Goal: Transaction & Acquisition: Purchase product/service

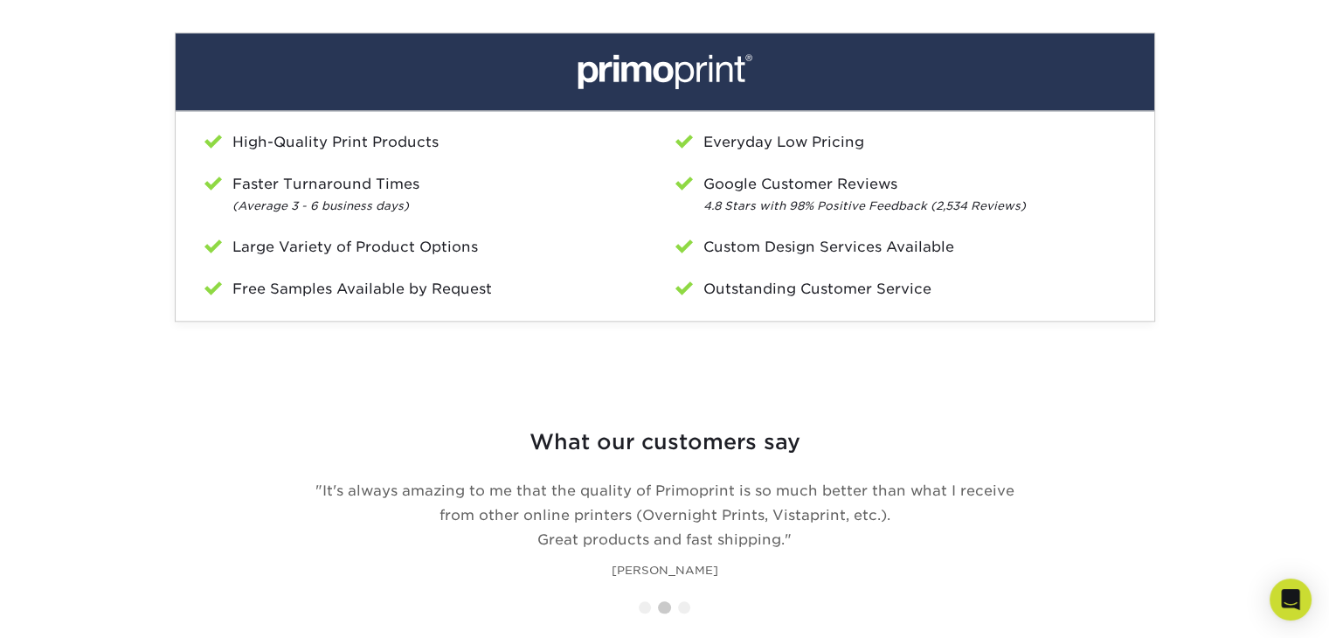
scroll to position [2009, 0]
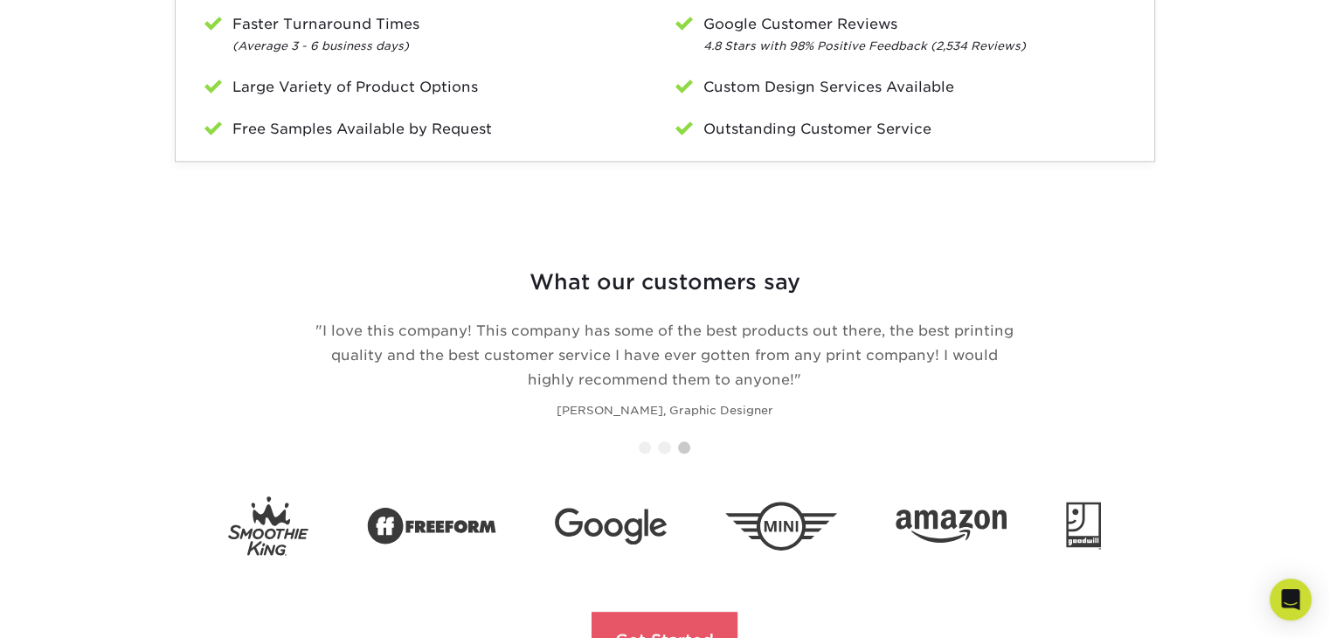
click at [643, 448] on li at bounding box center [645, 447] width 12 height 12
click at [667, 445] on li at bounding box center [664, 447] width 12 height 12
click at [679, 447] on li at bounding box center [684, 447] width 12 height 12
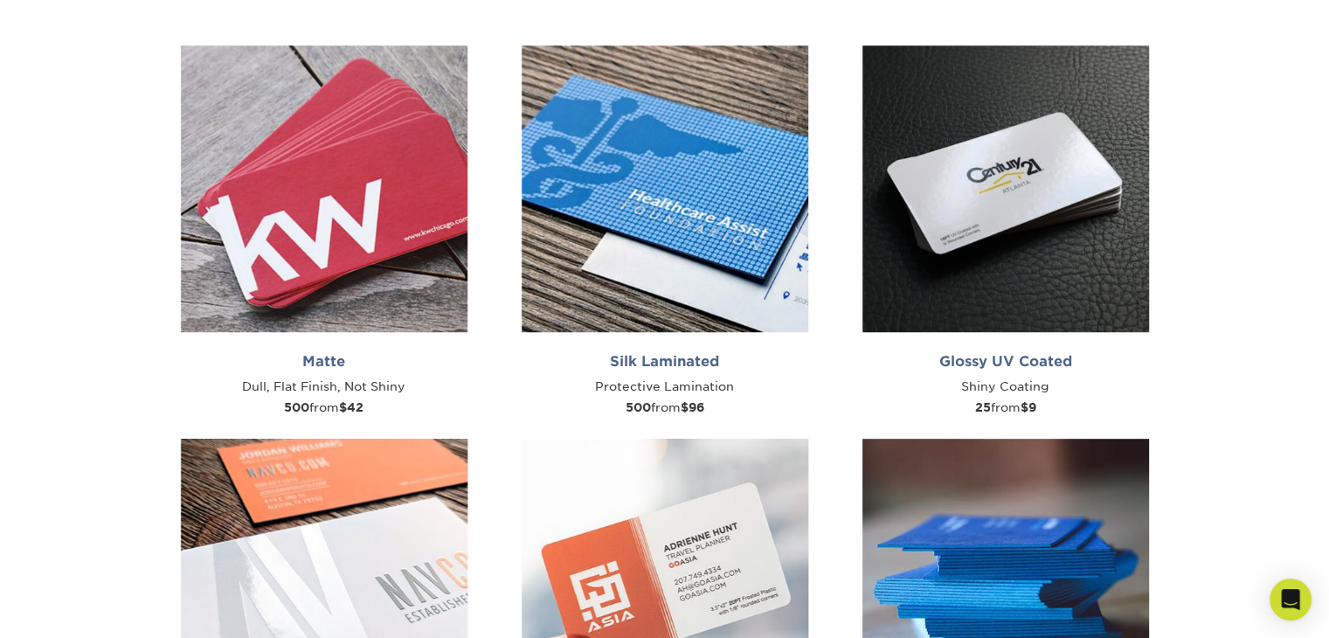
scroll to position [620, 0]
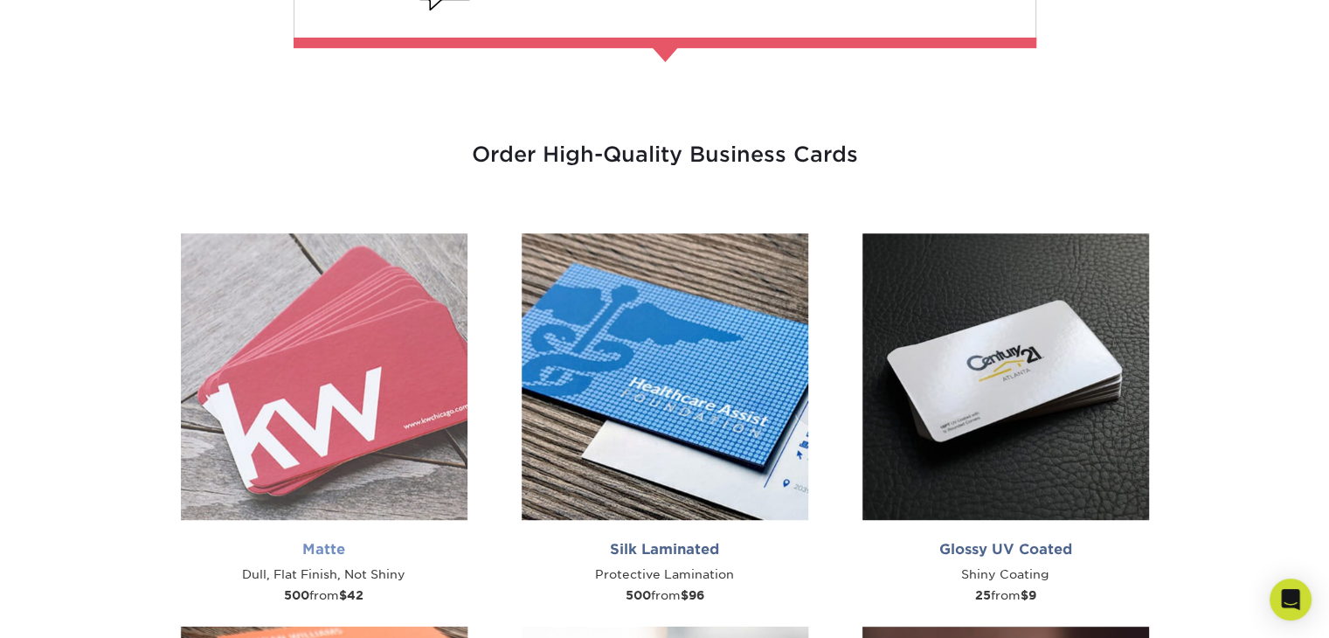
click at [314, 432] on img at bounding box center [324, 376] width 287 height 287
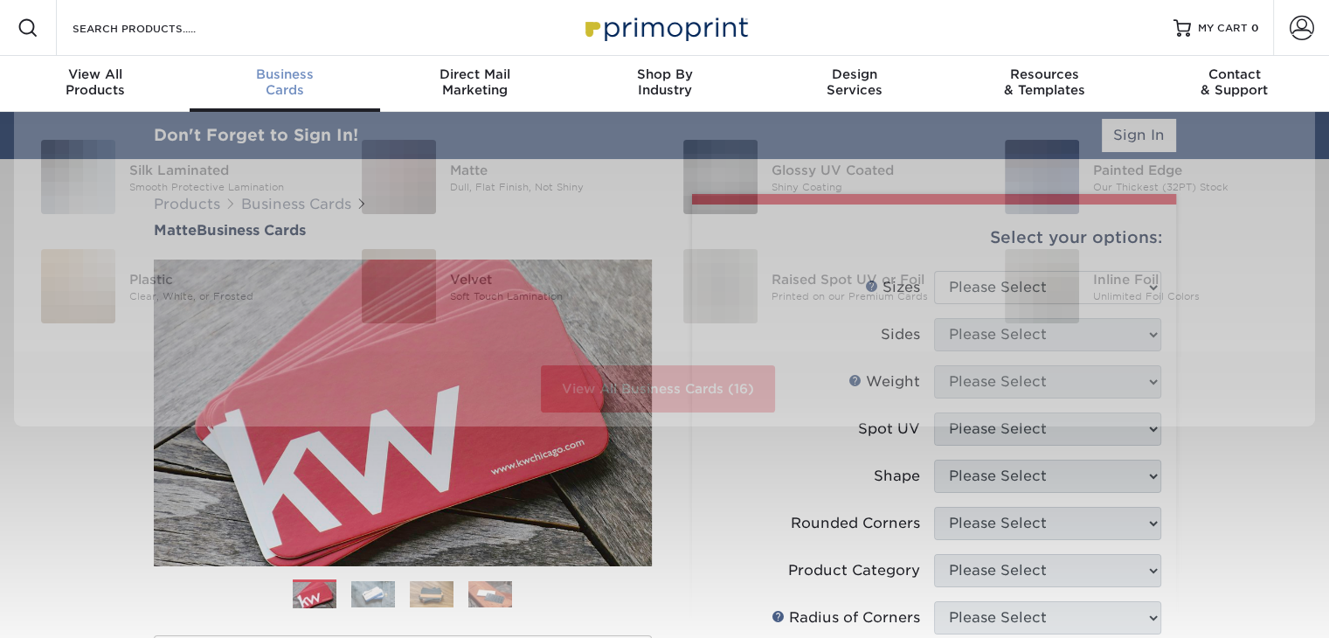
click at [295, 88] on div "Business Cards" at bounding box center [285, 81] width 190 height 31
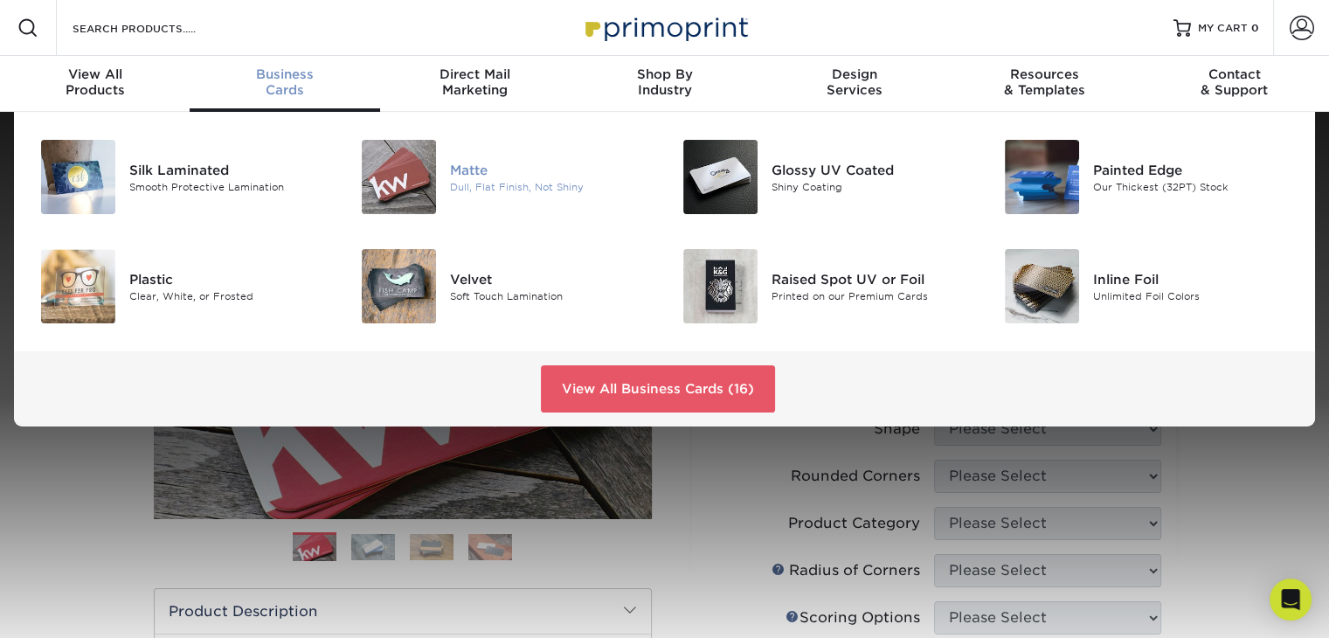
click at [466, 165] on div "Matte" at bounding box center [550, 169] width 201 height 19
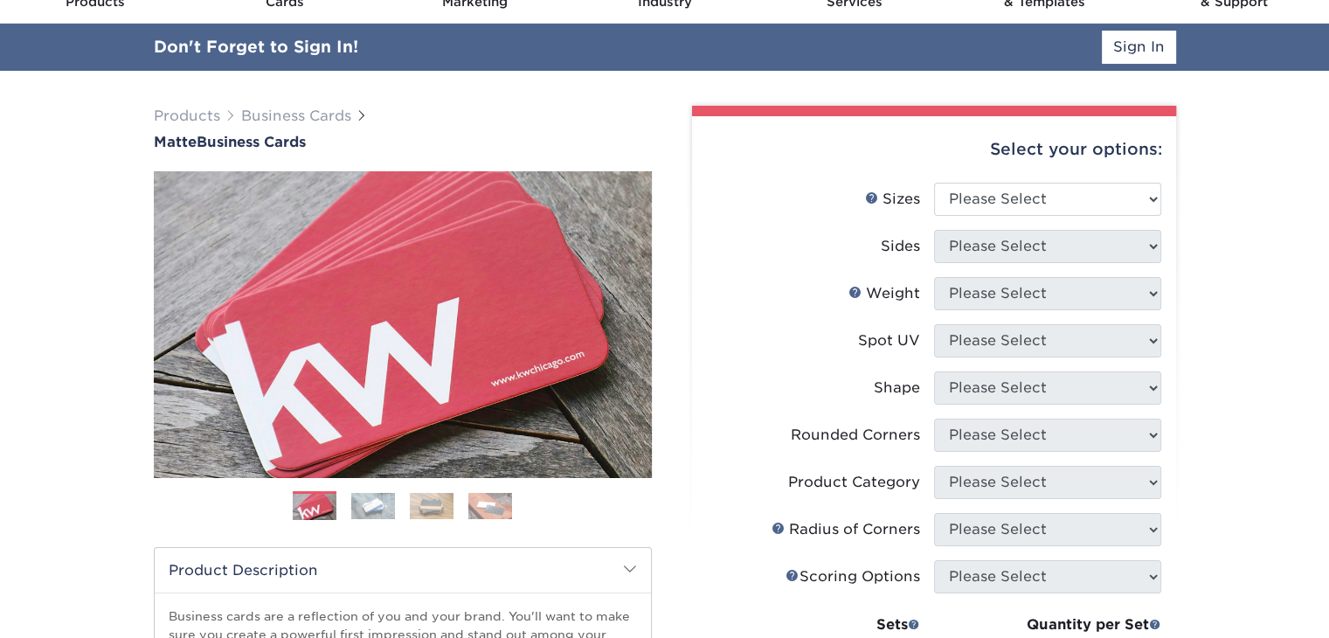
scroll to position [87, 0]
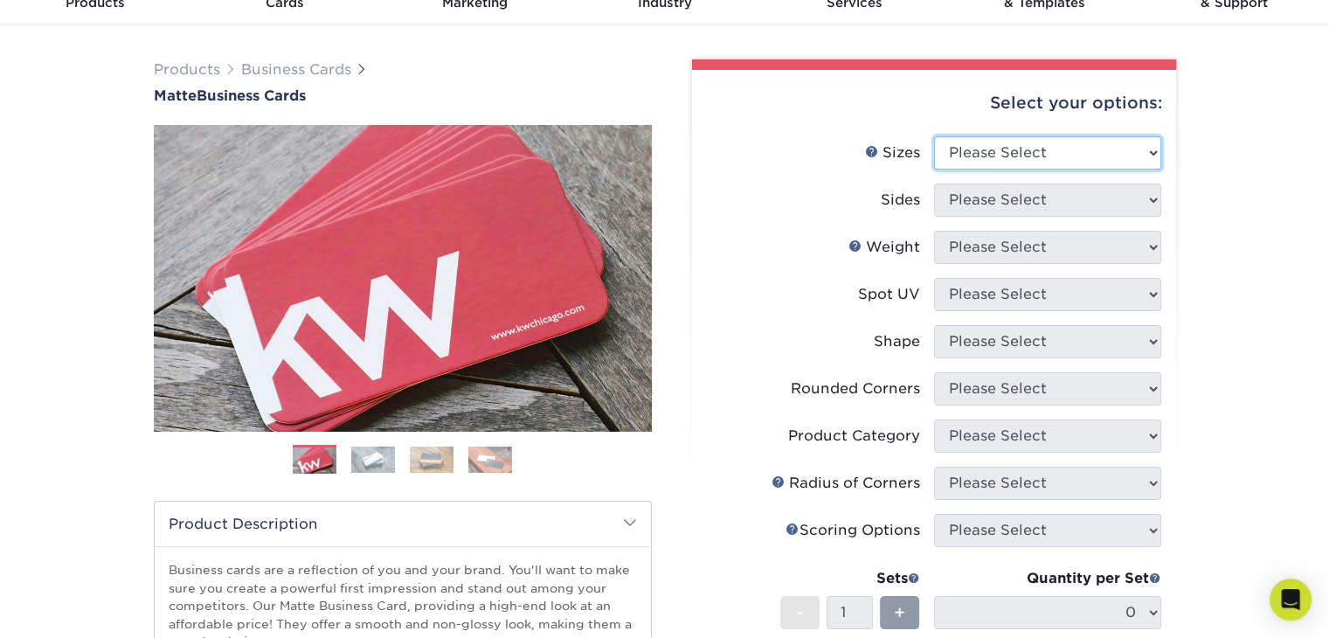
click at [1153, 151] on select "Please Select 1.5" x 3.5" - Mini 1.75" x 3.5" - Mini 2" x 2" - Square 2" x 3" -…" at bounding box center [1047, 152] width 227 height 33
select select "2.00x3.50"
click at [934, 136] on select "Please Select 1.5" x 3.5" - Mini 1.75" x 3.5" - Mini 2" x 2" - Square 2" x 3" -…" at bounding box center [1047, 152] width 227 height 33
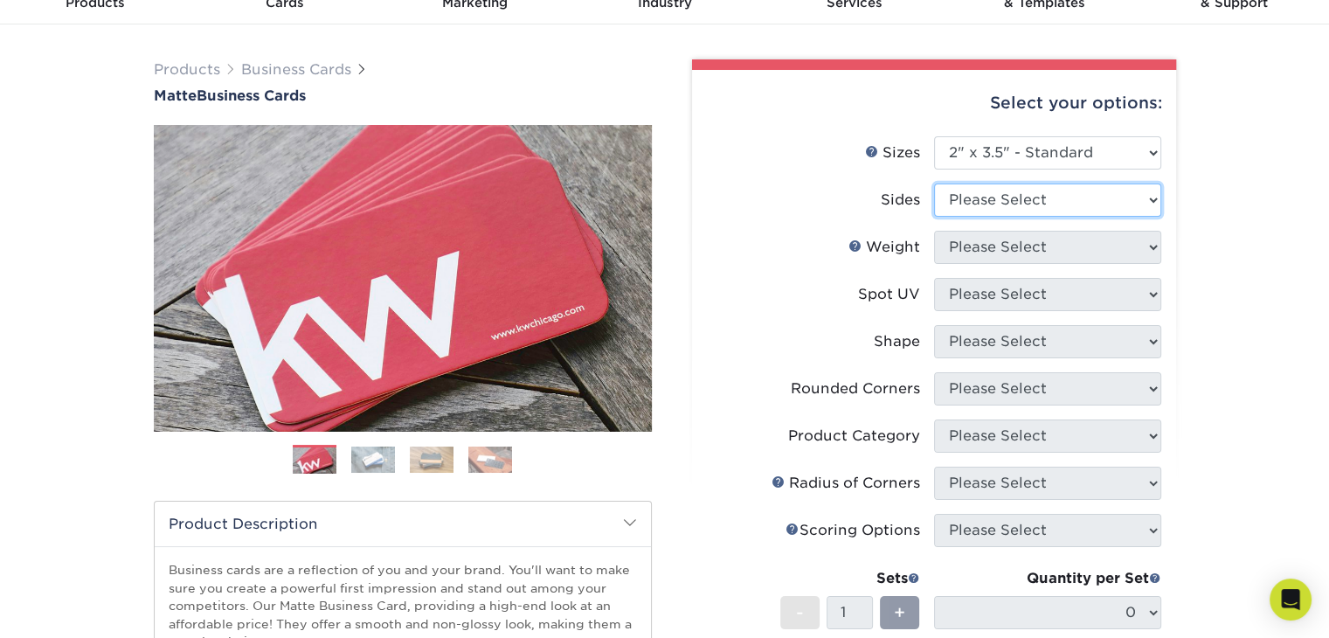
click at [1153, 197] on select "Please Select Print Both Sides Print Front Only" at bounding box center [1047, 199] width 227 height 33
click at [1231, 183] on div "Products Business Cards Matte Business Cards Previous Next 100 $ 9" at bounding box center [664, 506] width 1329 height 964
click at [1069, 197] on select "Please Select Print Both Sides Print Front Only" at bounding box center [1047, 199] width 227 height 33
select select "13abbda7-1d64-4f25-8bb2-c179b224825d"
click at [934, 183] on select "Please Select Print Both Sides Print Front Only" at bounding box center [1047, 199] width 227 height 33
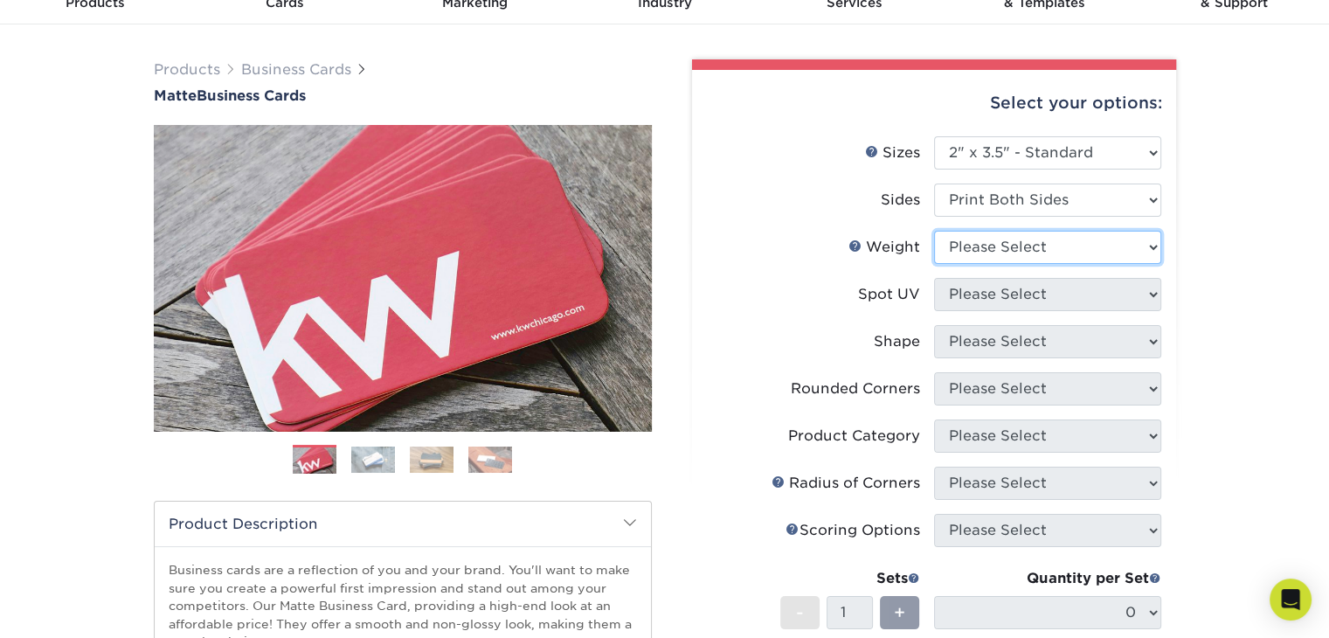
click at [1068, 251] on select "Please Select 16PT 14PT" at bounding box center [1047, 247] width 227 height 33
select select "16PT"
click at [934, 231] on select "Please Select 16PT 14PT" at bounding box center [1047, 247] width 227 height 33
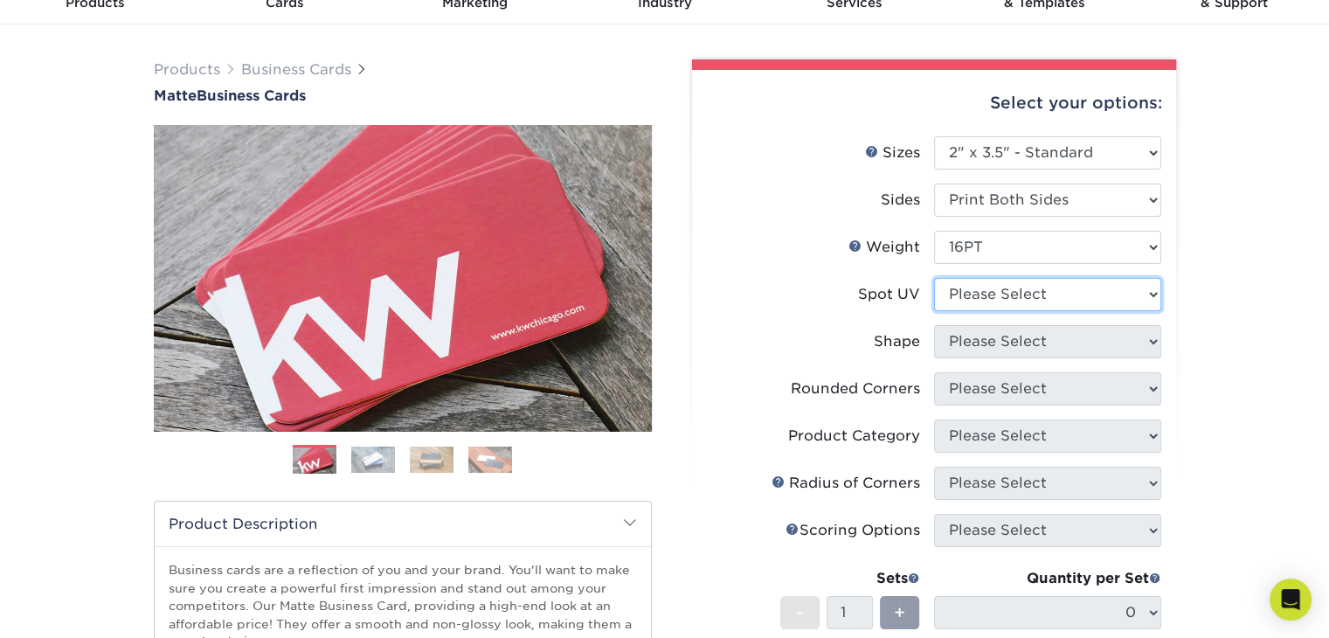
click at [1072, 294] on select "Please Select No Spot UV Front and Back (Both Sides) Front Only Back Only" at bounding box center [1047, 294] width 227 height 33
click at [934, 278] on select "Please Select No Spot UV Front and Back (Both Sides) Front Only Back Only" at bounding box center [1047, 294] width 227 height 33
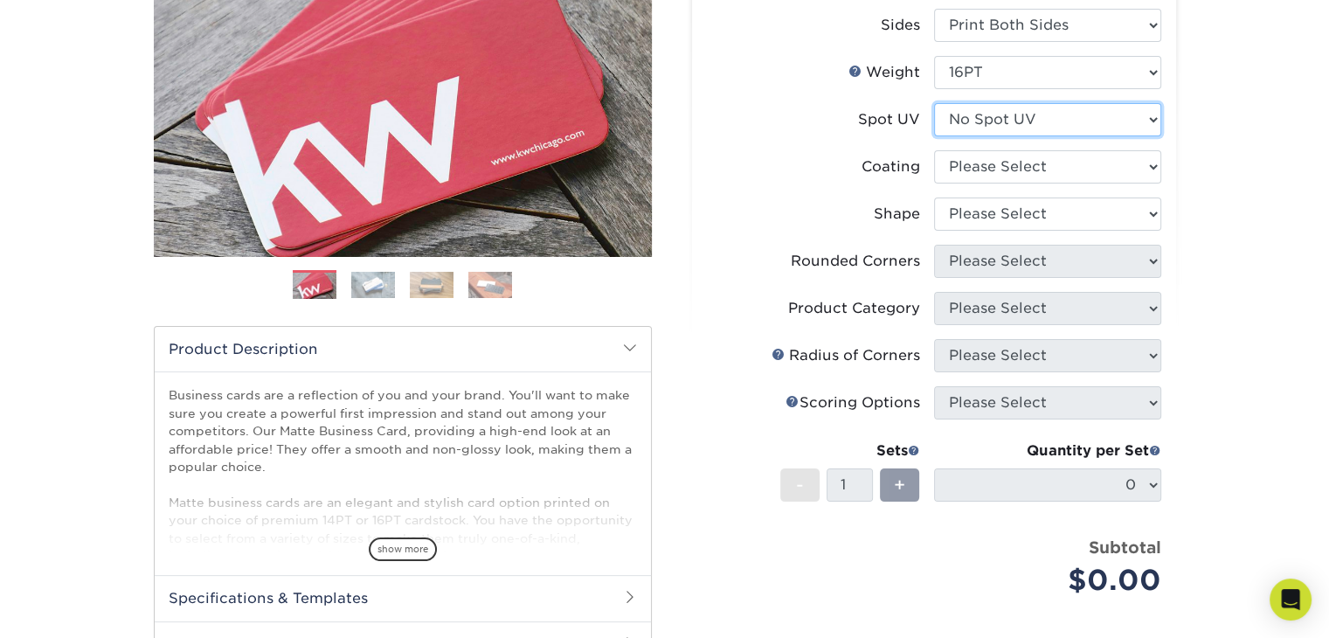
scroll to position [175, 0]
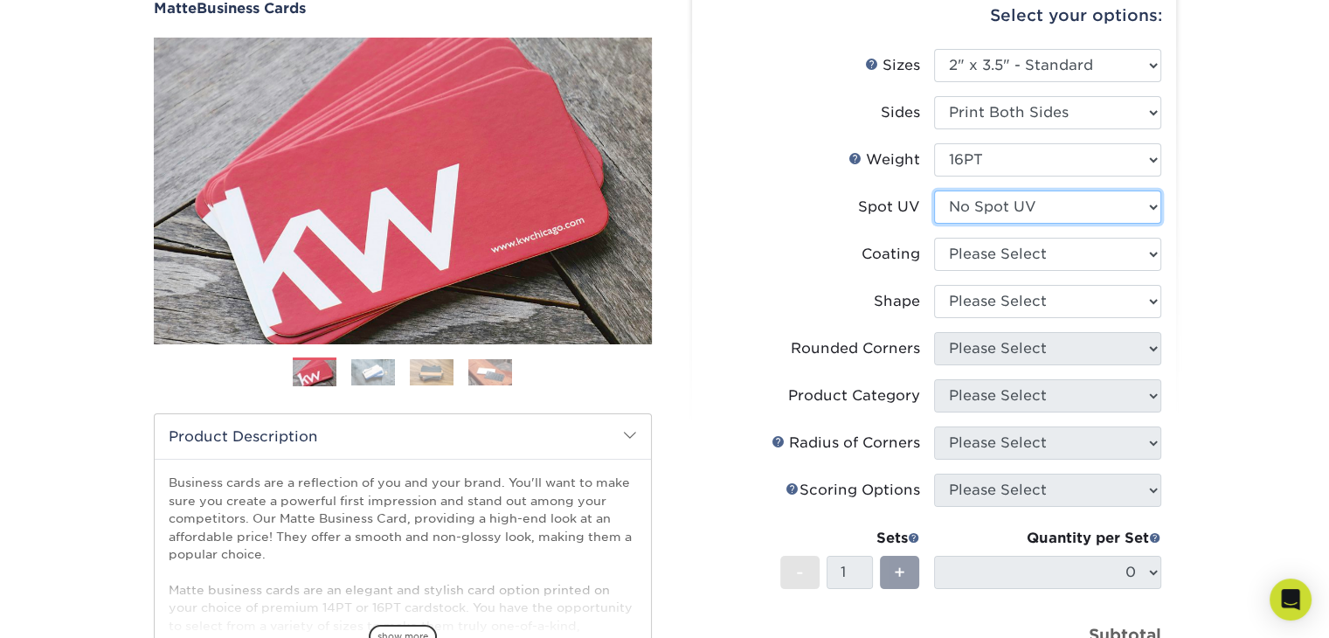
click at [1086, 204] on select "Please Select No Spot UV Front and Back (Both Sides) Front Only Back Only" at bounding box center [1047, 206] width 227 height 33
click at [934, 190] on select "Please Select No Spot UV Front and Back (Both Sides) Front Only Back Only" at bounding box center [1047, 206] width 227 height 33
click at [1083, 212] on select "Please Select No Spot UV Front and Back (Both Sides) Front Only Back Only" at bounding box center [1047, 206] width 227 height 33
select select "3"
click at [934, 190] on select "Please Select No Spot UV Front and Back (Both Sides) Front Only Back Only" at bounding box center [1047, 206] width 227 height 33
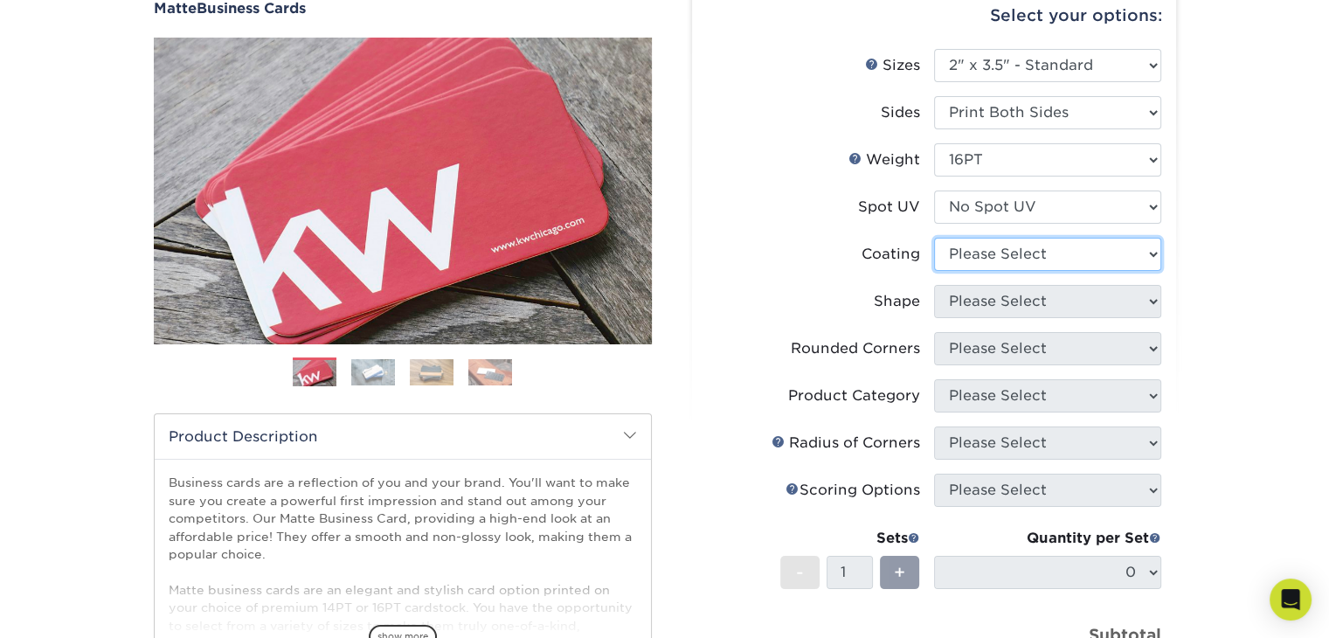
click at [1083, 258] on select at bounding box center [1047, 254] width 227 height 33
select select "121bb7b5-3b4d-429f-bd8d-bbf80e953313"
click at [934, 238] on select at bounding box center [1047, 254] width 227 height 33
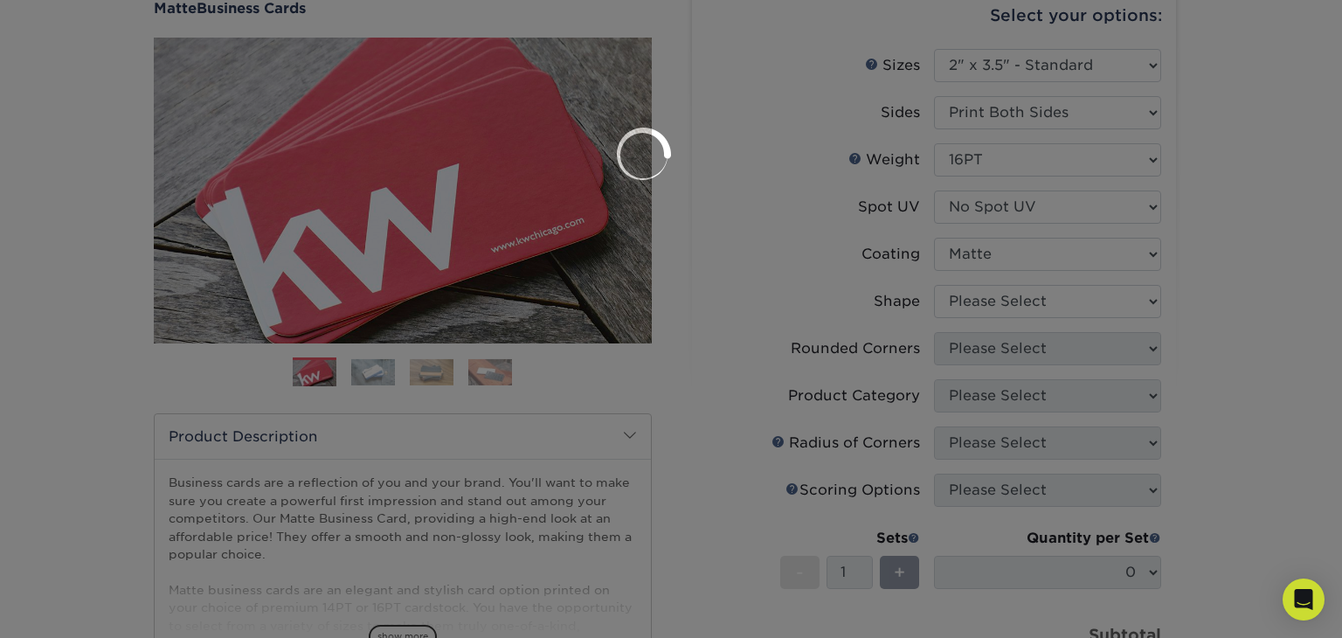
click at [1083, 300] on div at bounding box center [671, 319] width 1342 height 638
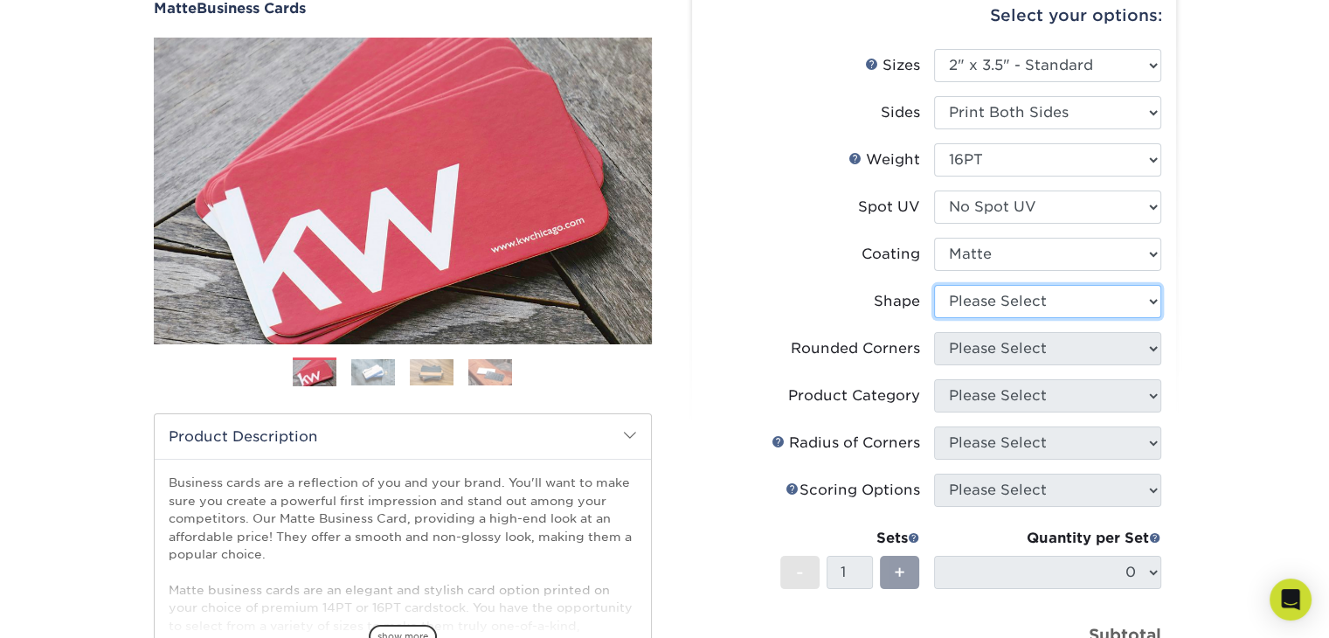
click at [1083, 300] on select "Please Select Standard Oval" at bounding box center [1047, 301] width 227 height 33
select select "standard"
click at [934, 285] on select "Please Select Standard Oval" at bounding box center [1047, 301] width 227 height 33
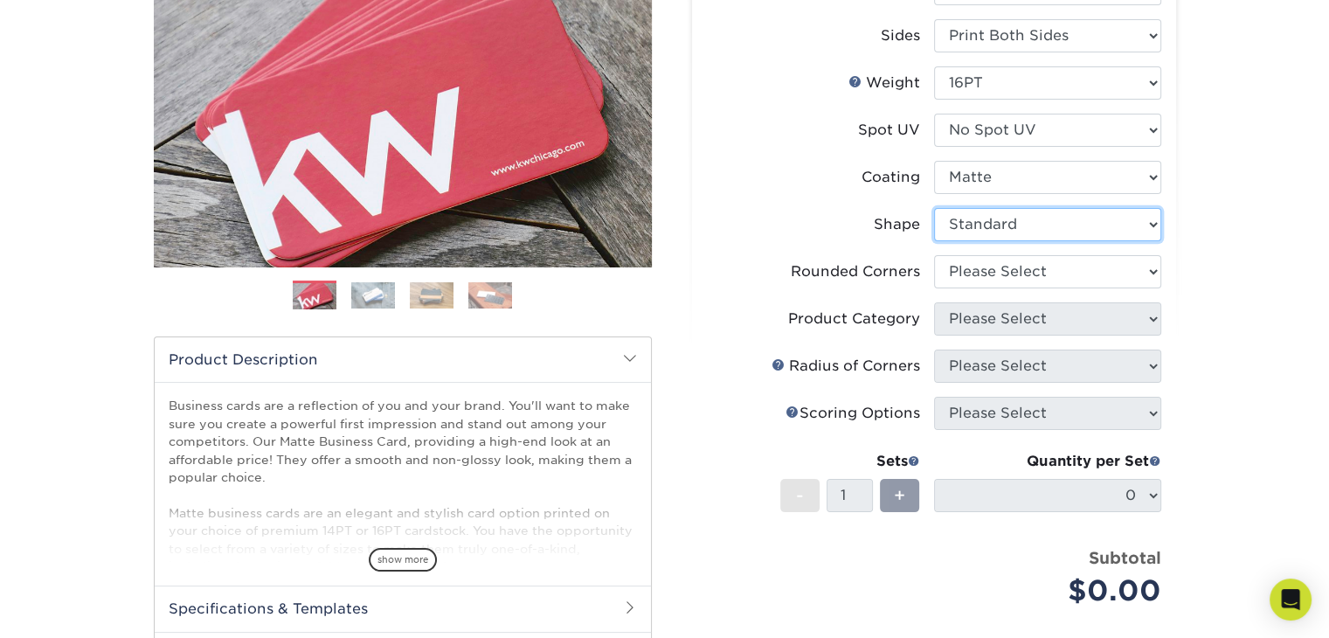
scroll to position [262, 0]
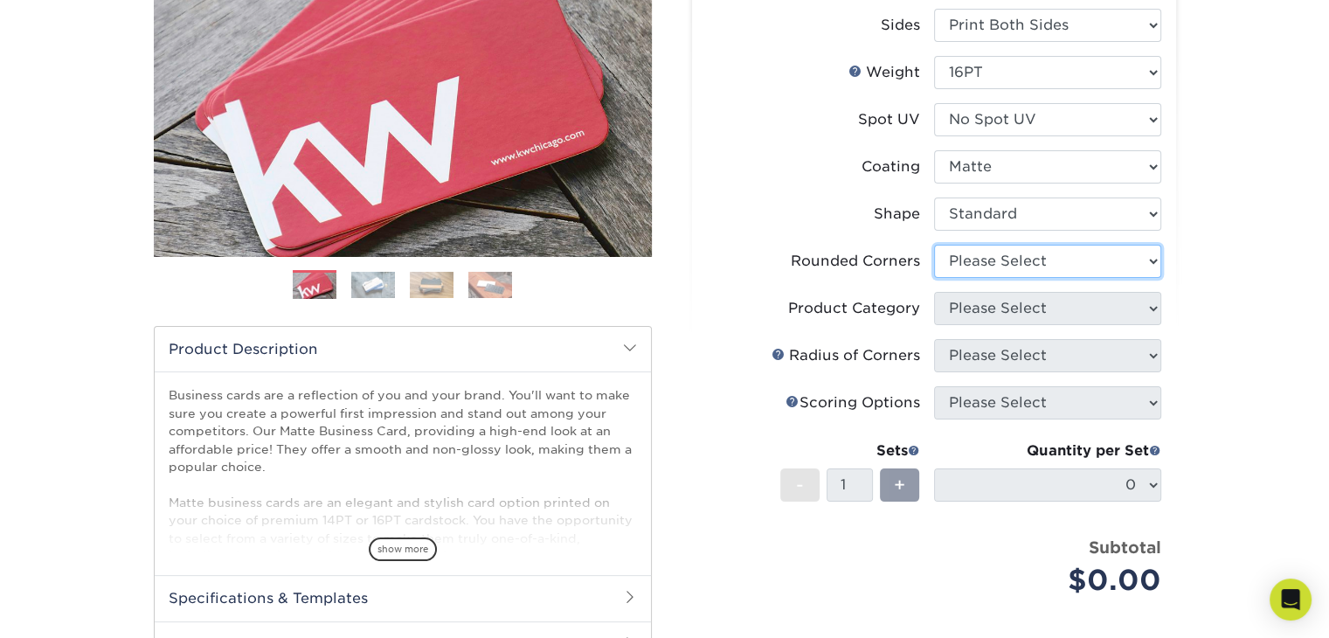
click at [1088, 252] on select "Please Select Yes - Round 2 Corners Yes - Round 4 Corners No" at bounding box center [1047, 261] width 227 height 33
select select "0"
click at [934, 245] on select "Please Select Yes - Round 2 Corners Yes - Round 4 Corners No" at bounding box center [1047, 261] width 227 height 33
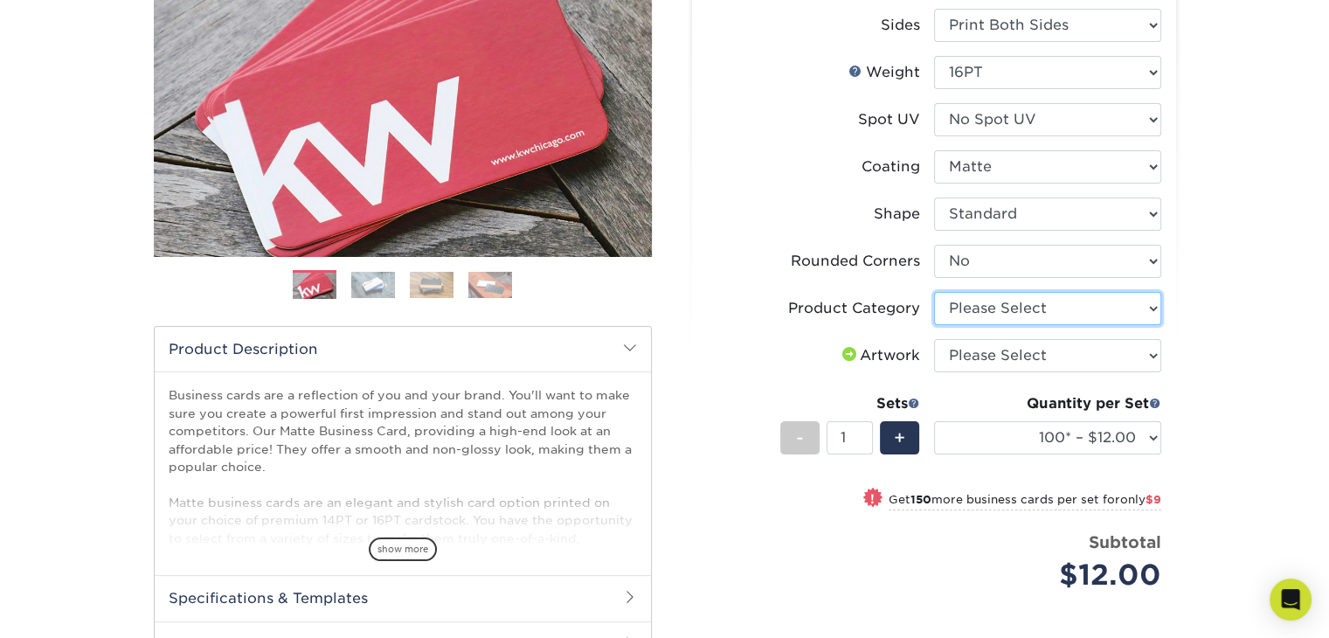
click at [1102, 312] on select "Please Select Business Cards" at bounding box center [1047, 308] width 227 height 33
select select "3b5148f1-0588-4f88-a218-97bcfdce65c1"
click at [934, 292] on select "Please Select Business Cards" at bounding box center [1047, 308] width 227 height 33
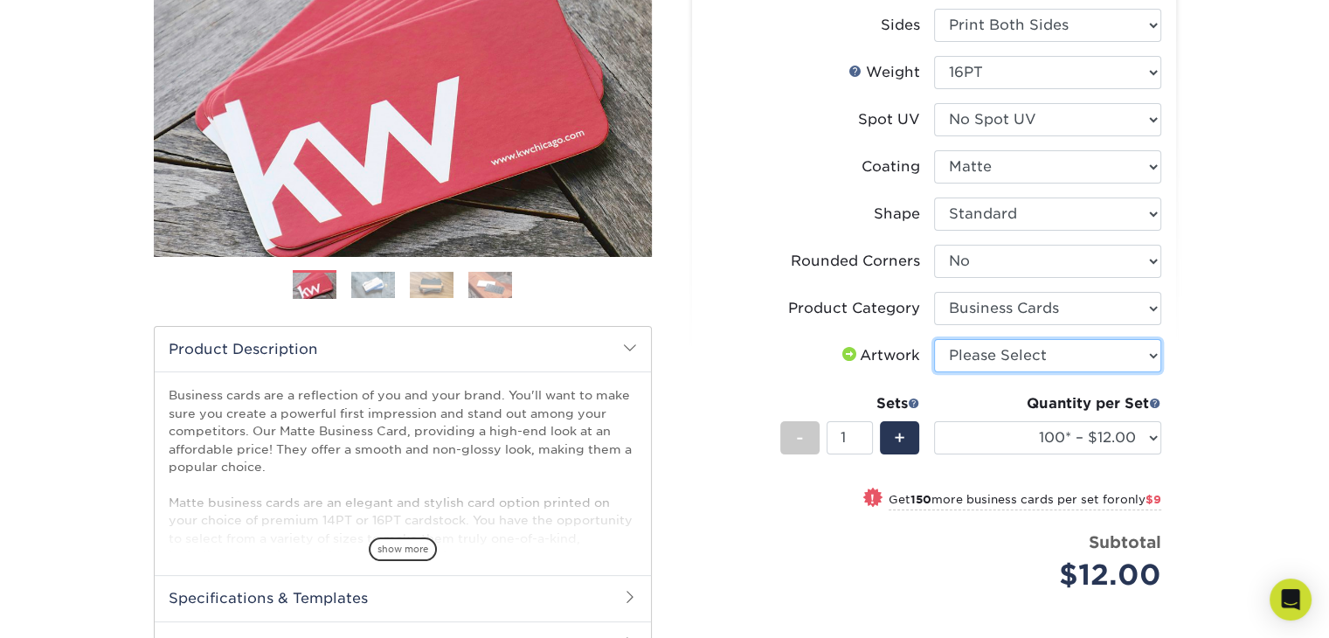
click at [1101, 354] on select "Please Select I will upload files I need a design - $100" at bounding box center [1047, 355] width 227 height 33
select select "upload"
click at [934, 339] on select "Please Select I will upload files I need a design - $100" at bounding box center [1047, 355] width 227 height 33
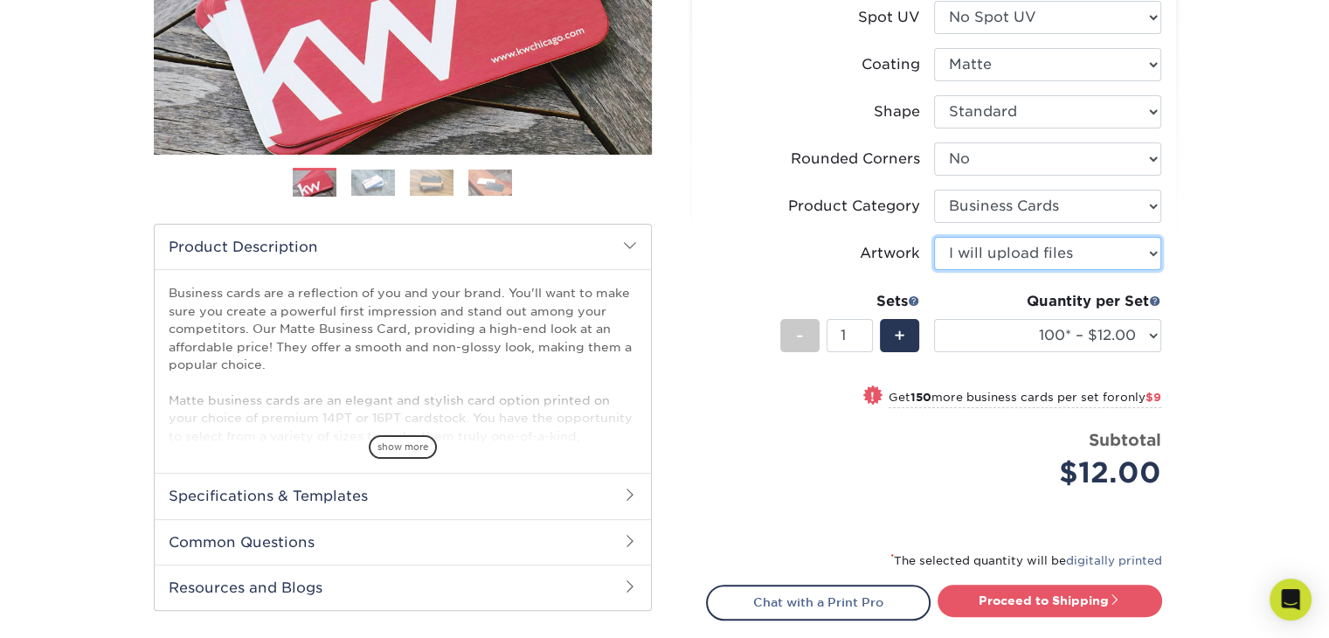
scroll to position [437, 0]
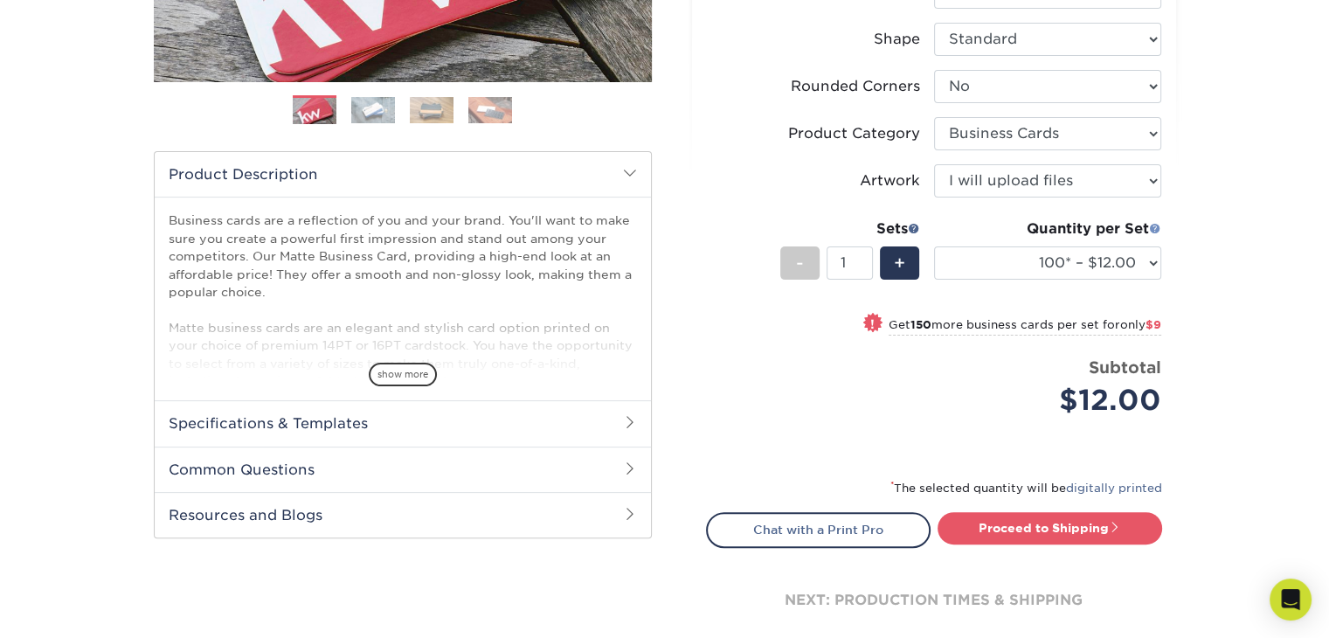
click at [1154, 226] on span at bounding box center [1155, 228] width 12 height 12
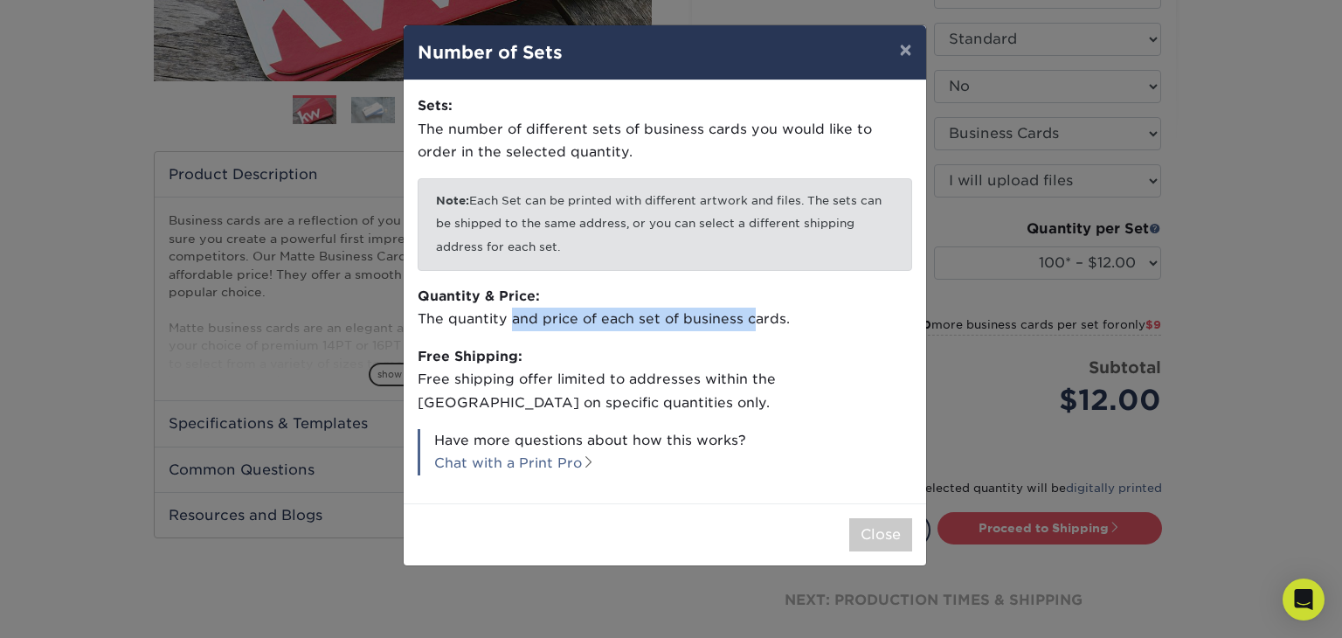
drag, startPoint x: 509, startPoint y: 316, endPoint x: 748, endPoint y: 322, distance: 238.6
click at [748, 322] on p "Quantity & Price: The quantity and price of each set of business cards." at bounding box center [665, 308] width 494 height 46
click at [719, 371] on p "Free Shipping: Free shipping offer limited to addresses within the United State…" at bounding box center [665, 380] width 494 height 70
click at [883, 532] on button "Close" at bounding box center [880, 534] width 63 height 33
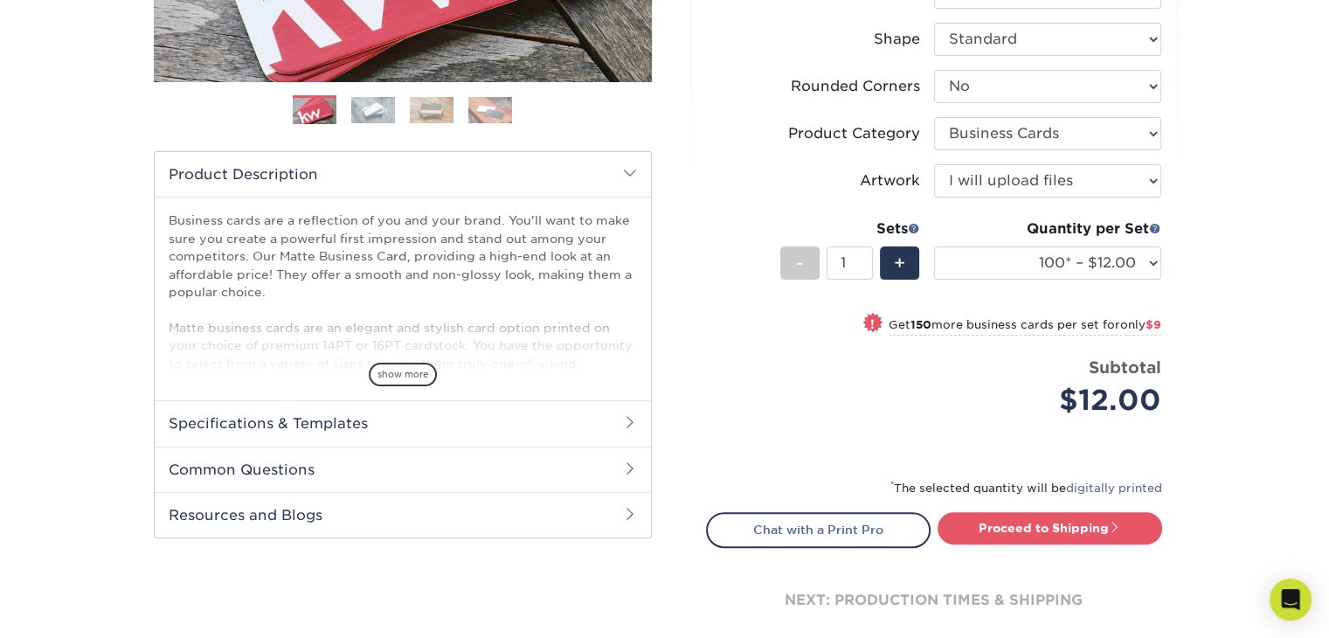
click at [860, 317] on span at bounding box center [872, 322] width 24 height 24
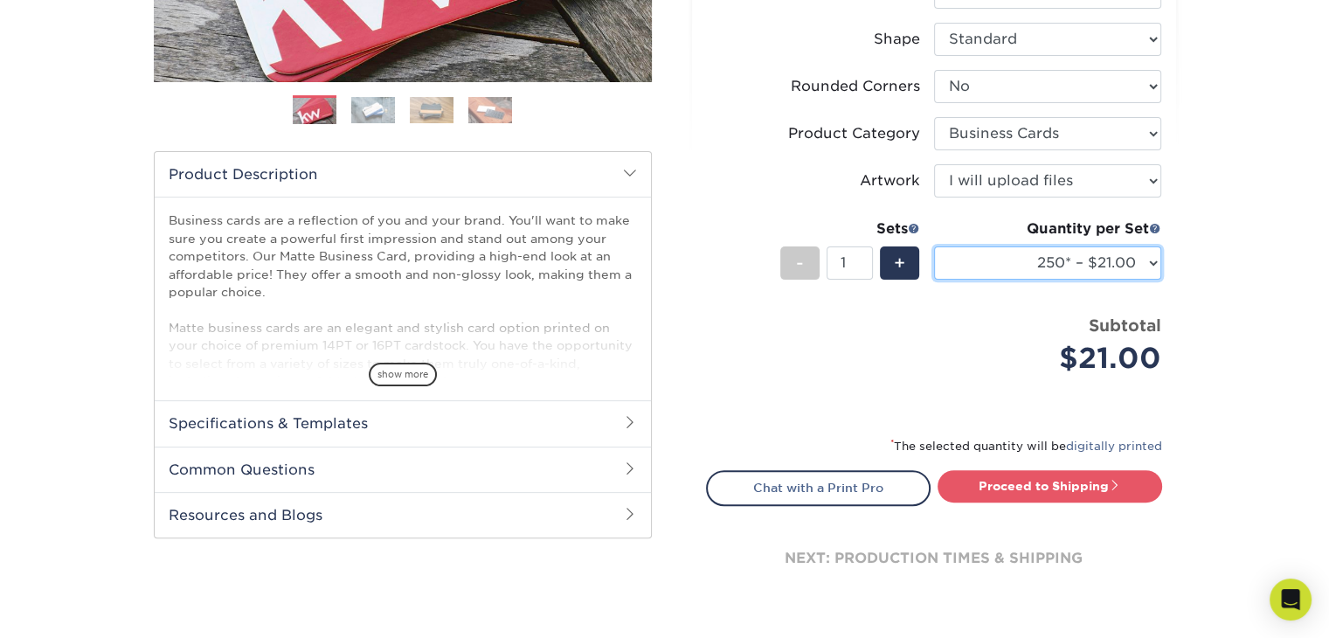
click at [1150, 258] on select "100* – $12.00 250* – $21.00 500 – $42.00 1000 – $53.00 2500 – $95.00 5000 – $18…" at bounding box center [1047, 262] width 227 height 33
select select "100* – $12.00"
click at [934, 246] on select "100* – $12.00 250* – $21.00 500 – $42.00 1000 – $53.00 2500 – $95.00 5000 – $18…" at bounding box center [1047, 262] width 227 height 33
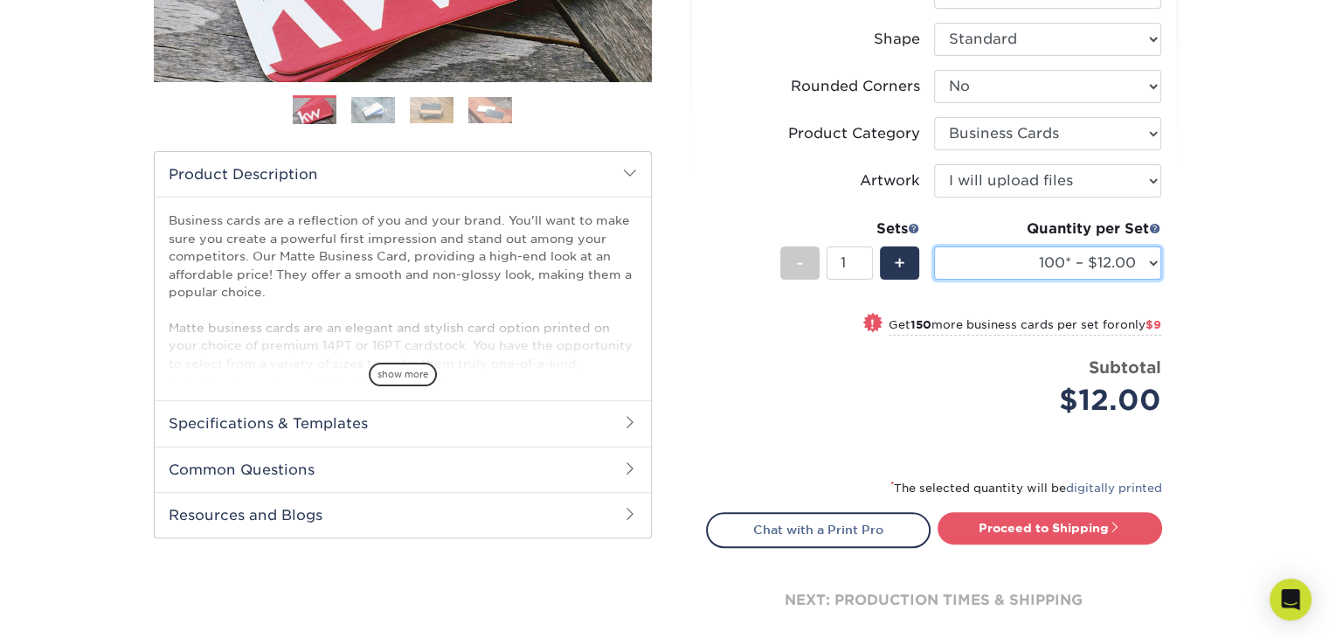
click at [1133, 262] on select "100* – $12.00 250* – $21.00 500 – $42.00 1000 – $53.00 2500 – $95.00 5000 – $18…" at bounding box center [1047, 262] width 227 height 33
click at [1120, 486] on link "digitally printed" at bounding box center [1114, 487] width 96 height 13
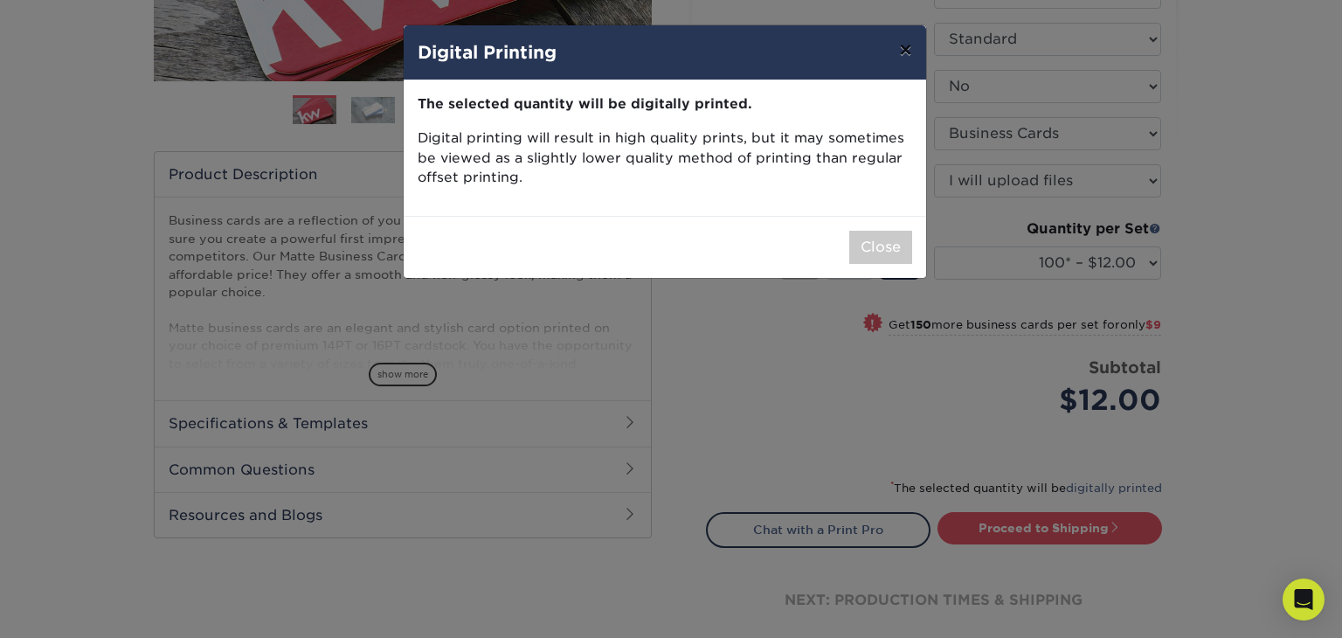
click at [902, 52] on button "×" at bounding box center [905, 49] width 40 height 49
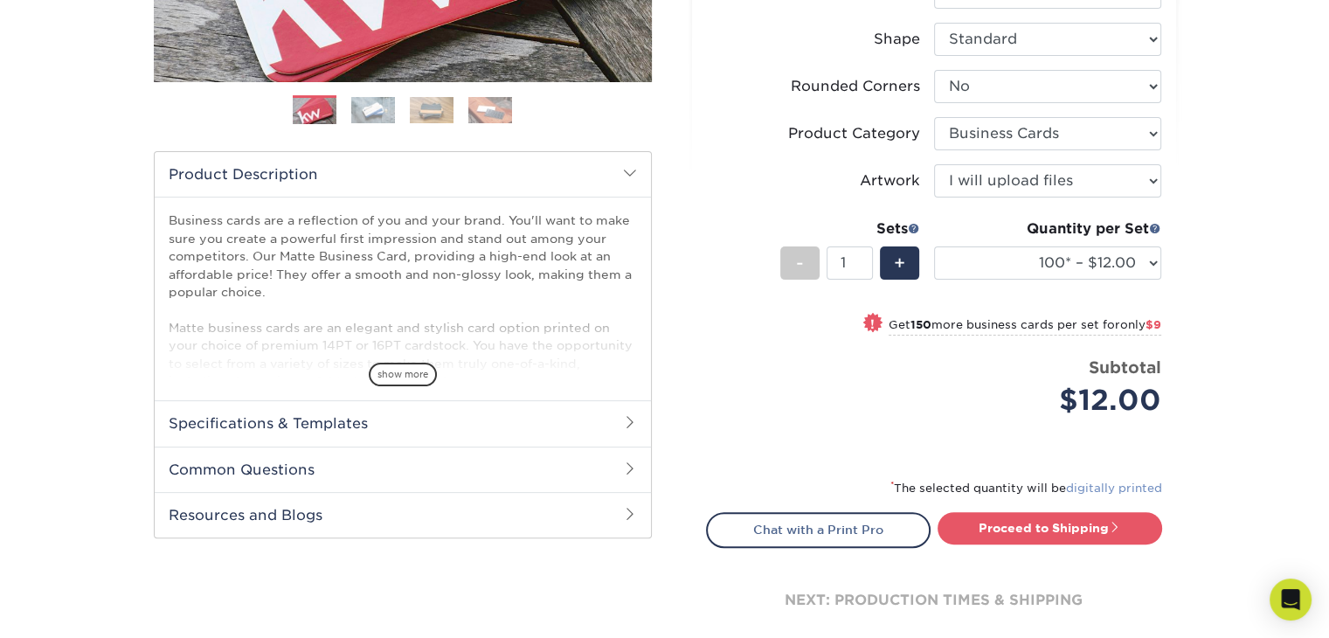
click at [1118, 485] on link "digitally printed" at bounding box center [1114, 487] width 96 height 13
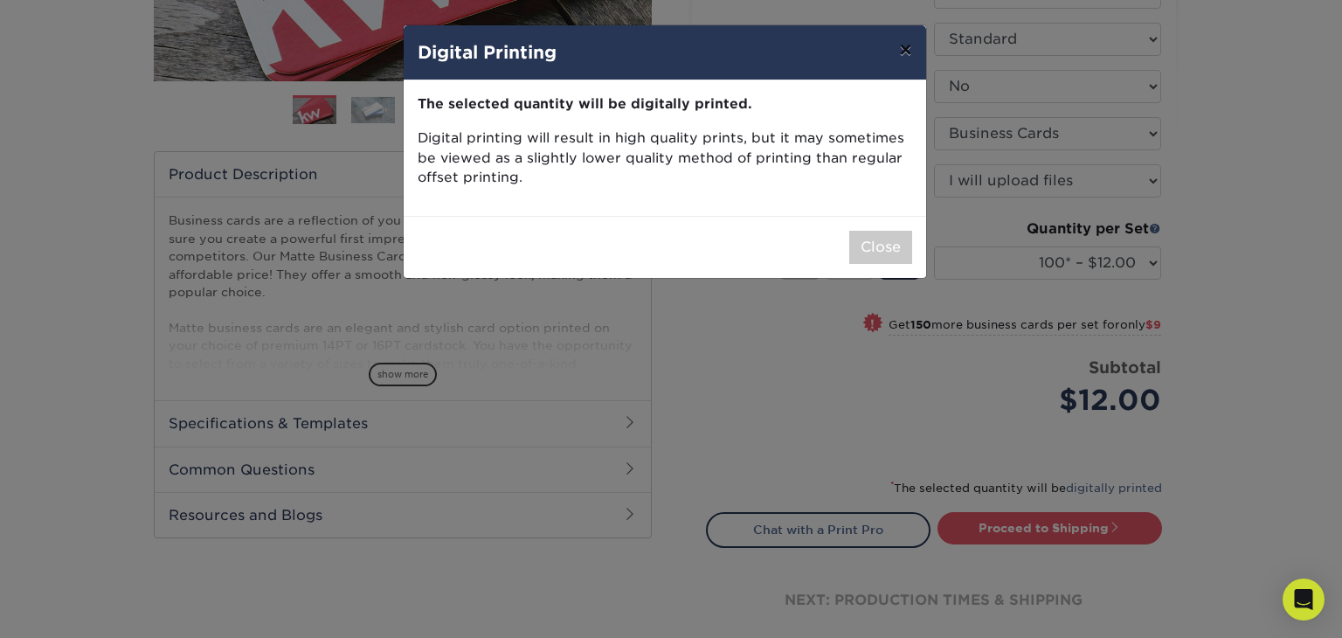
click at [906, 50] on button "×" at bounding box center [905, 49] width 40 height 49
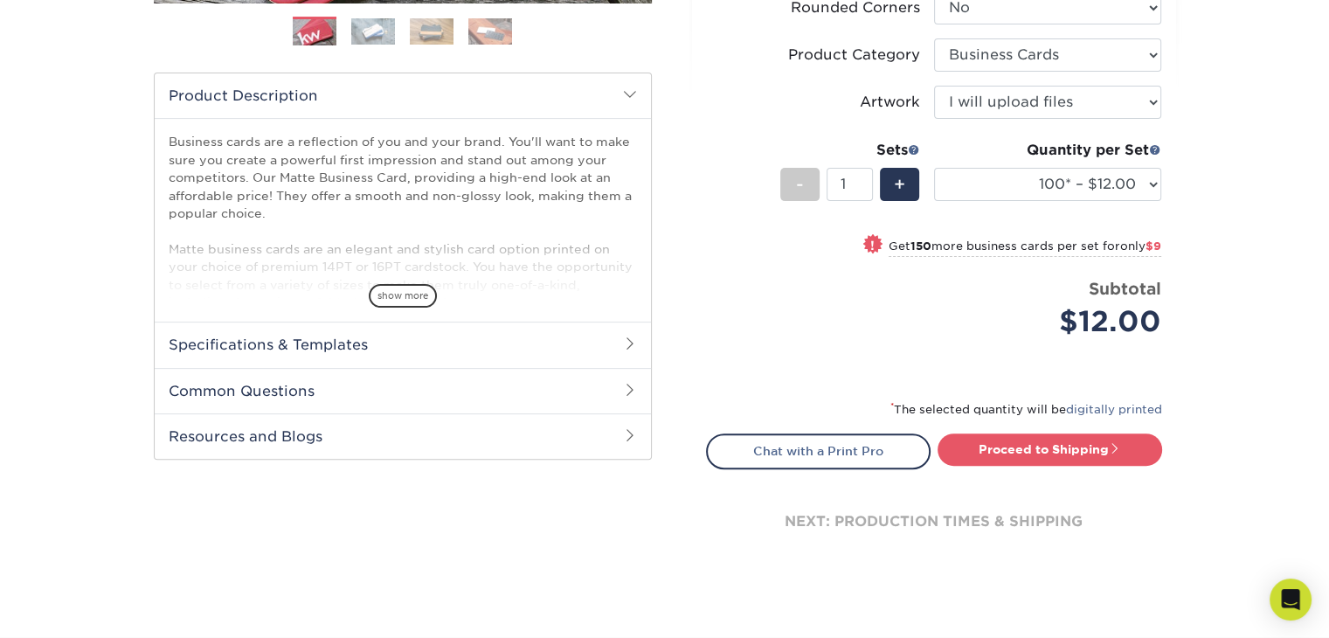
scroll to position [524, 0]
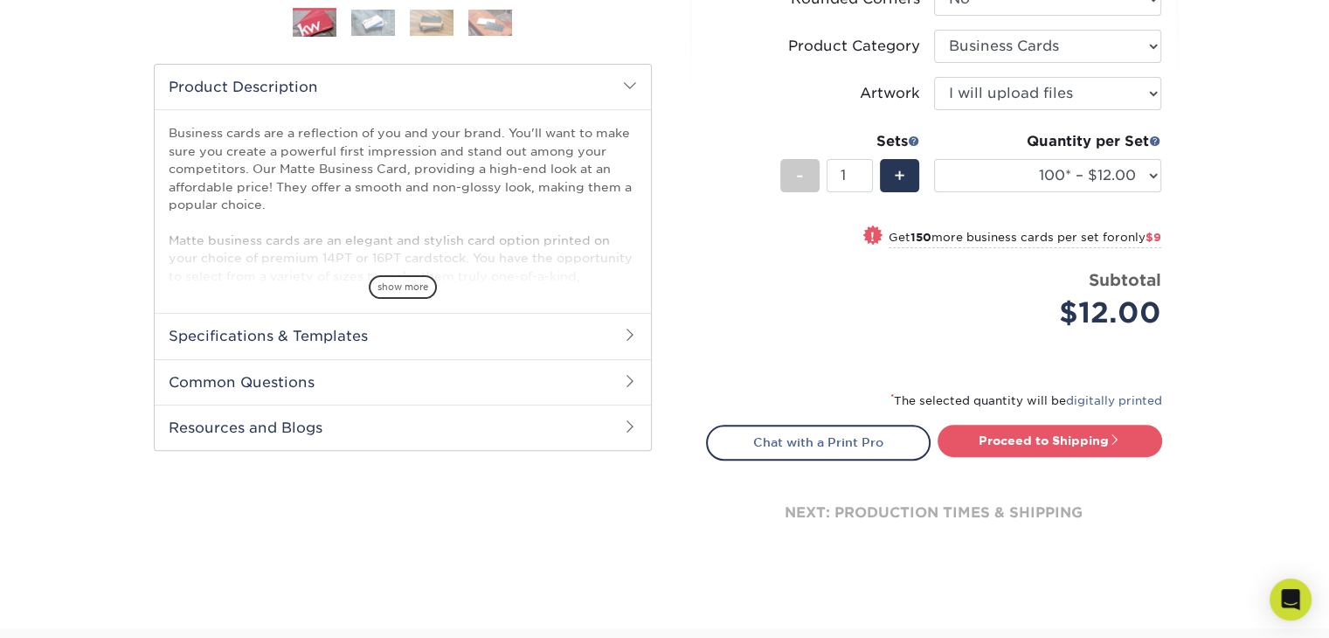
click at [630, 334] on span at bounding box center [630, 335] width 14 height 14
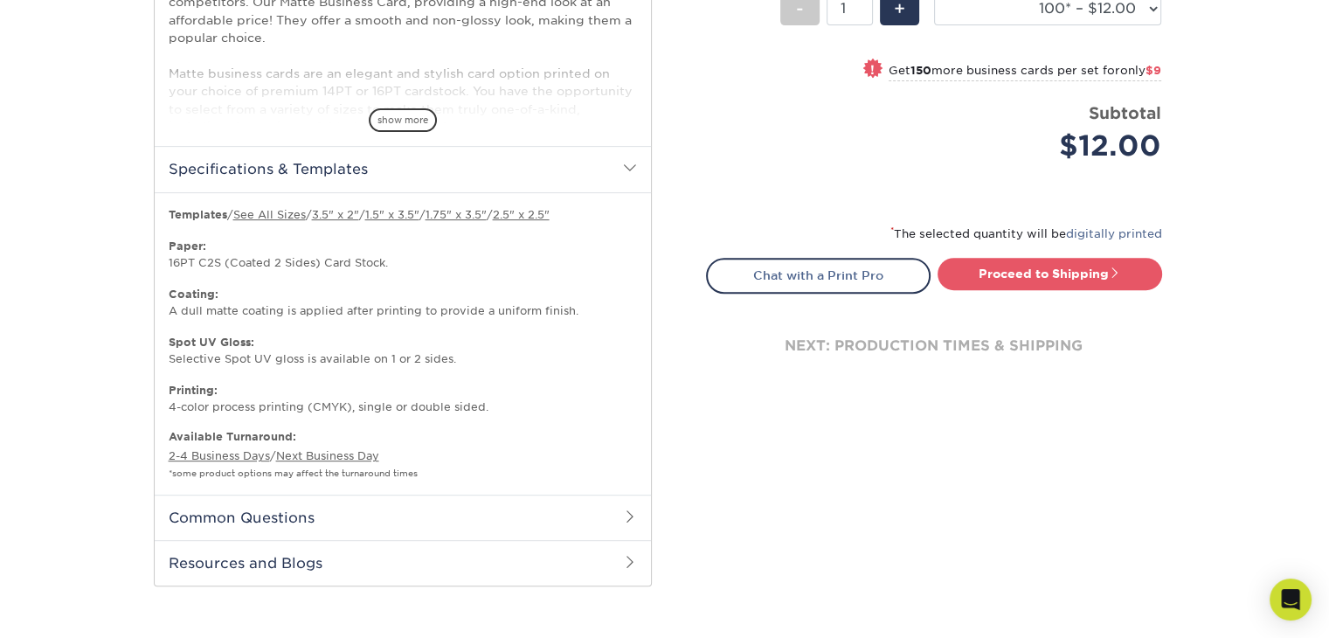
scroll to position [699, 0]
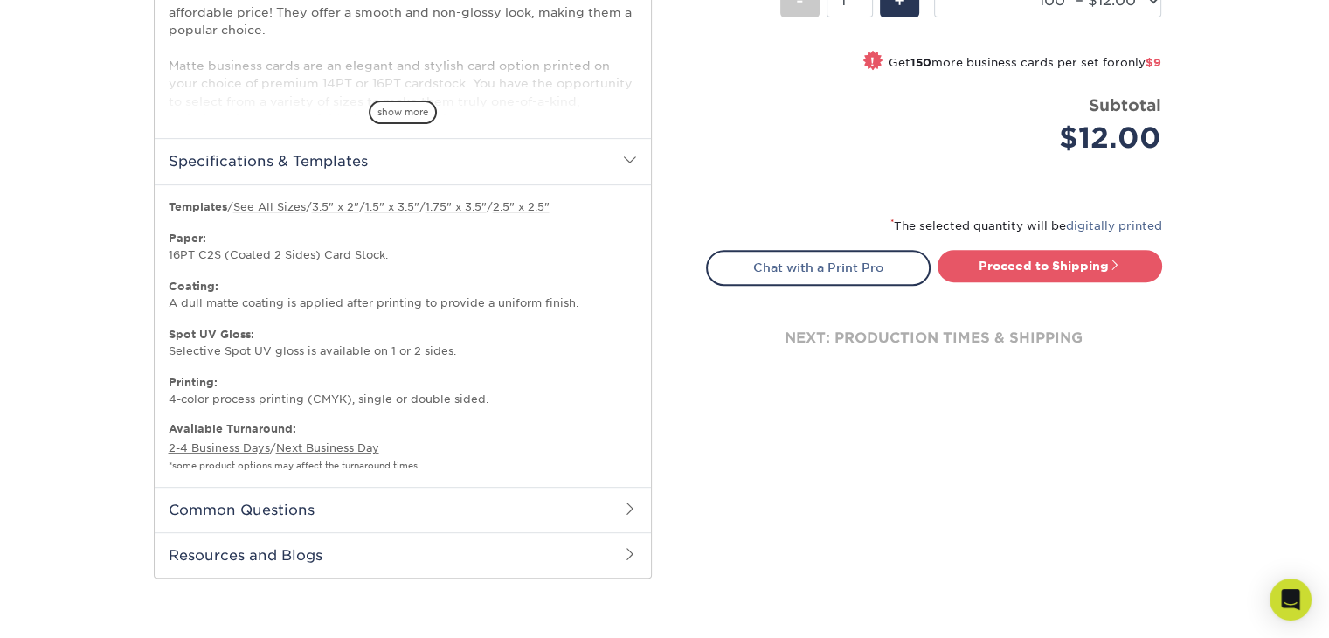
click at [624, 161] on span at bounding box center [630, 160] width 14 height 14
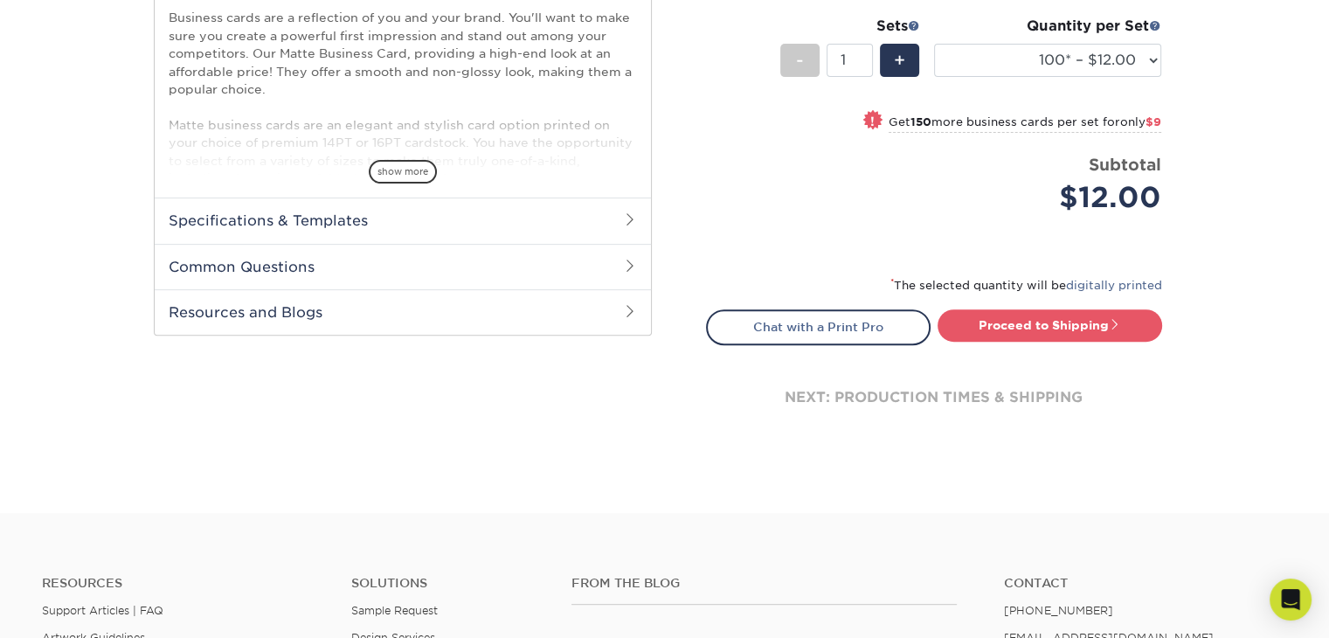
scroll to position [611, 0]
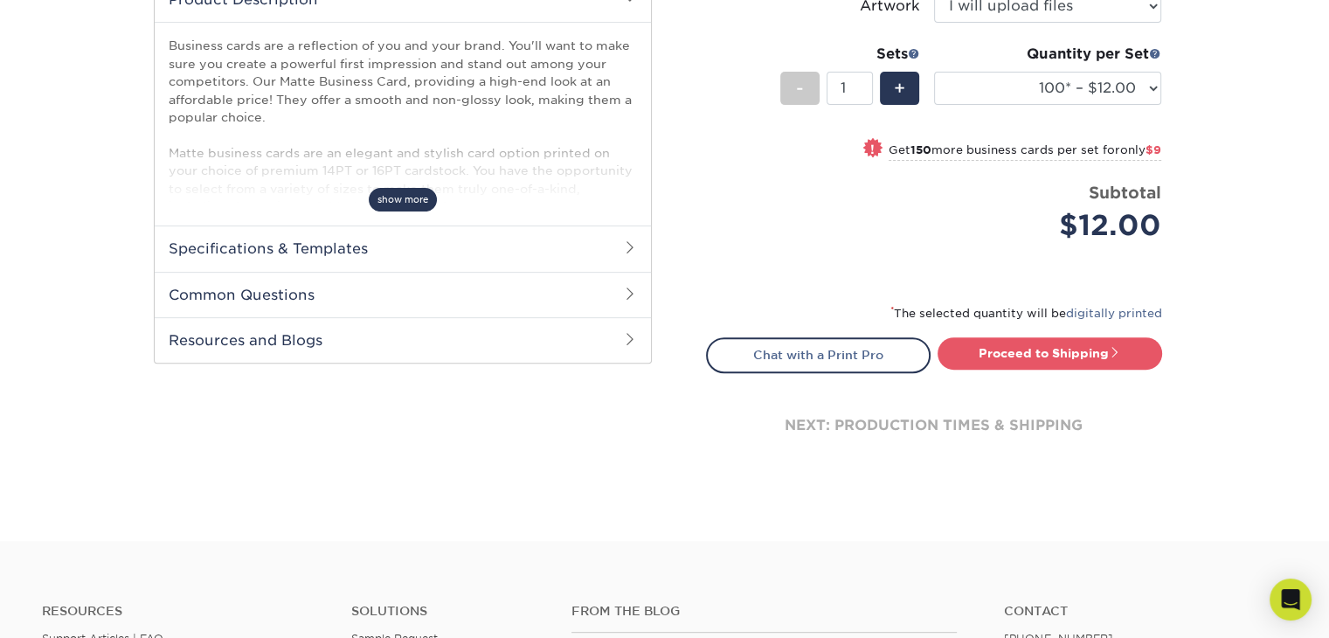
click at [409, 197] on span "show more" at bounding box center [403, 200] width 68 height 24
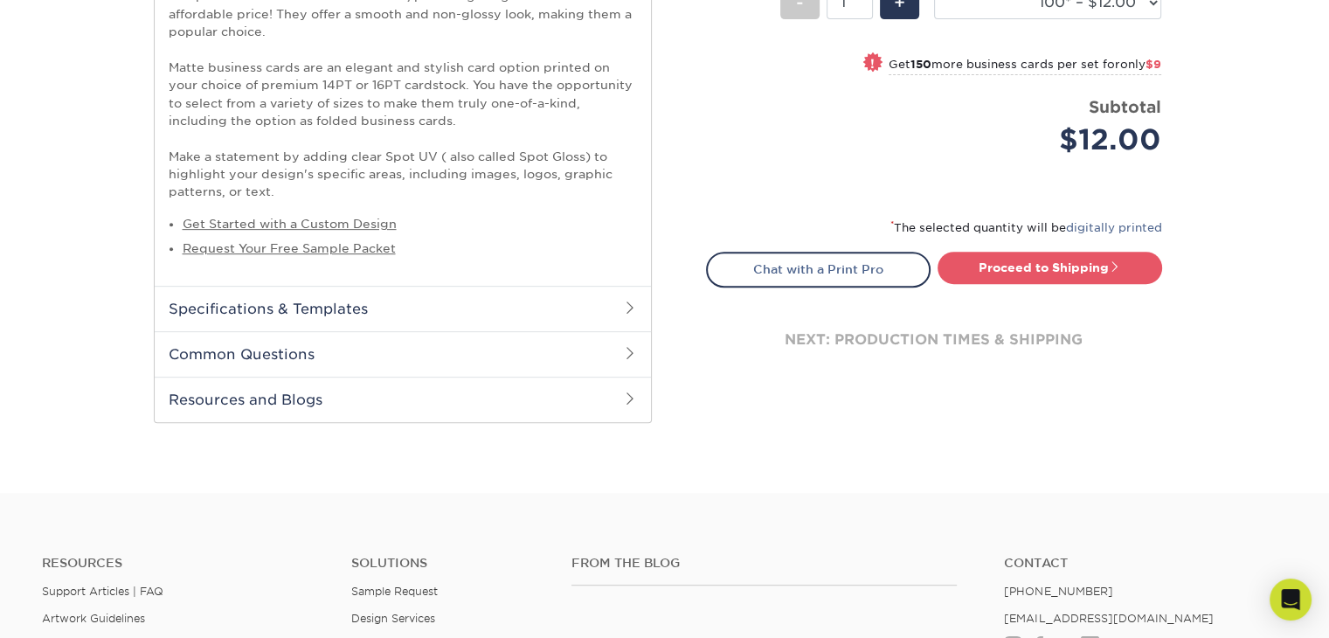
scroll to position [524, 0]
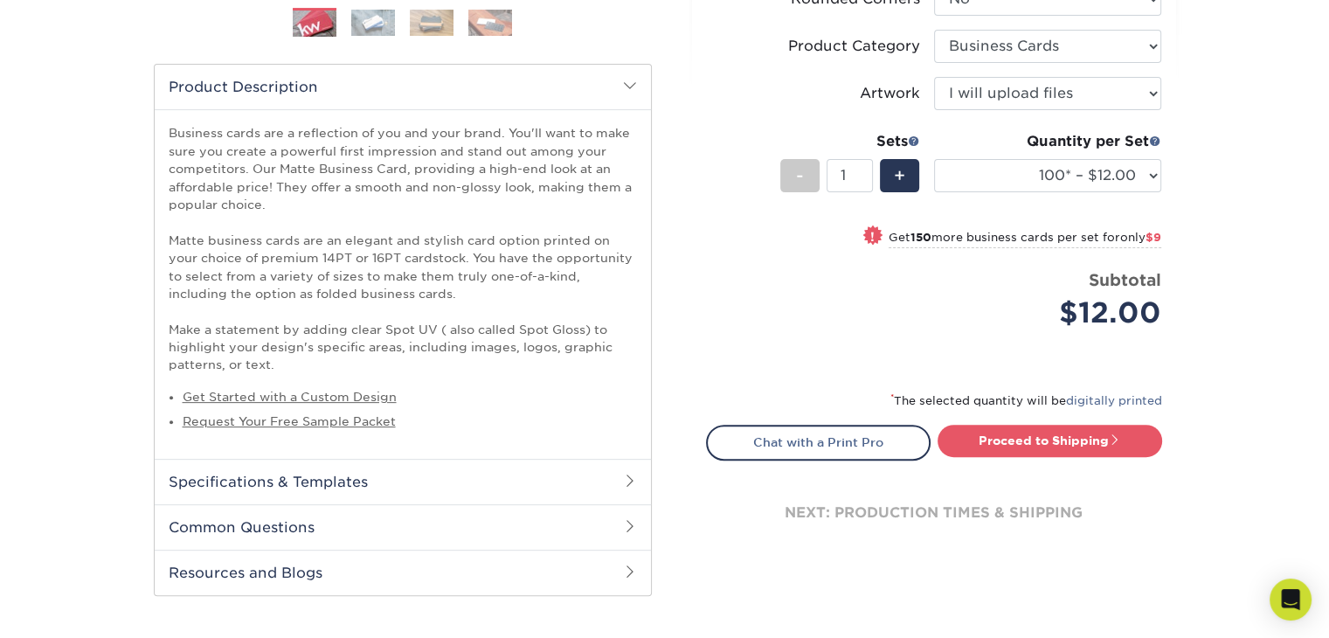
click at [628, 84] on span at bounding box center [630, 86] width 14 height 14
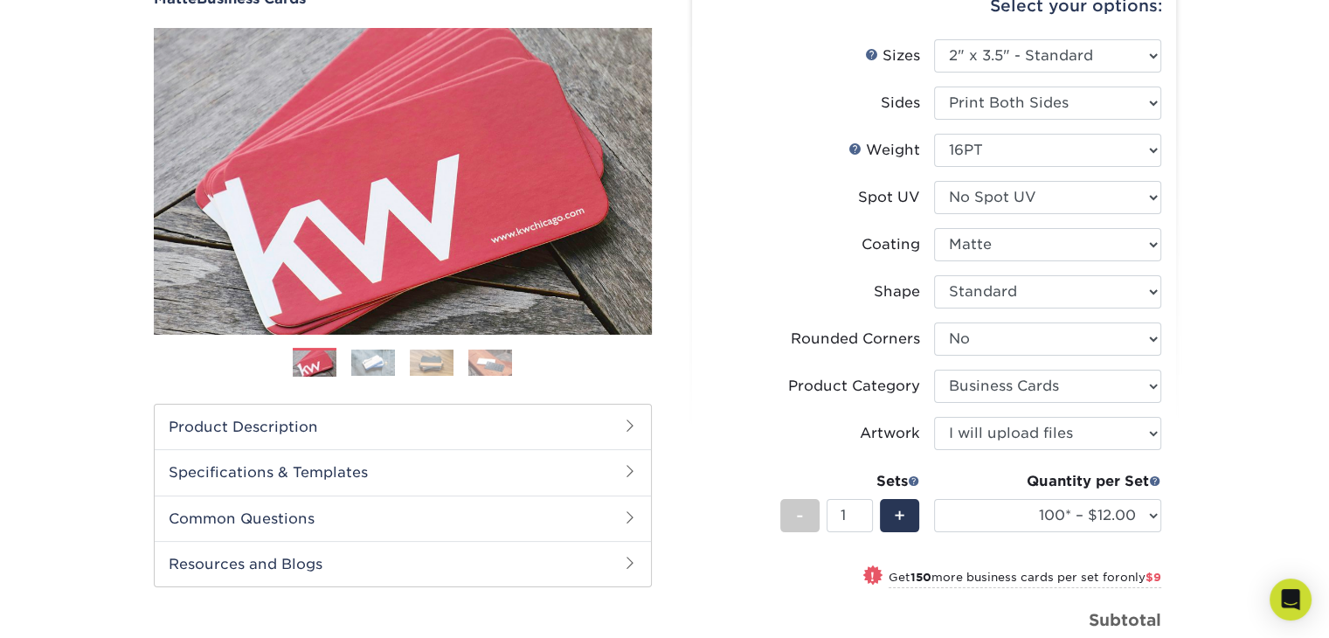
scroll to position [175, 0]
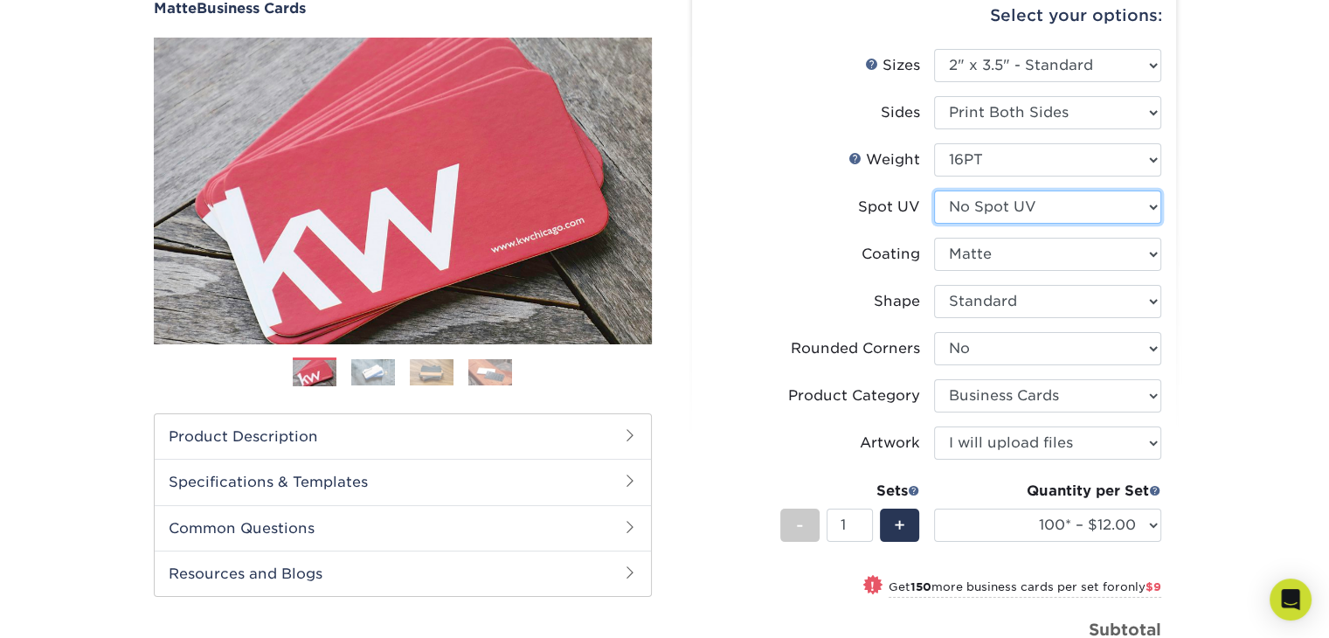
click at [1152, 203] on select "Please Select No Spot UV Front and Back (Both Sides) Front Only Back Only" at bounding box center [1047, 206] width 227 height 33
select select "1"
click at [934, 190] on select "Please Select No Spot UV Front and Back (Both Sides) Front Only Back Only" at bounding box center [1047, 206] width 227 height 33
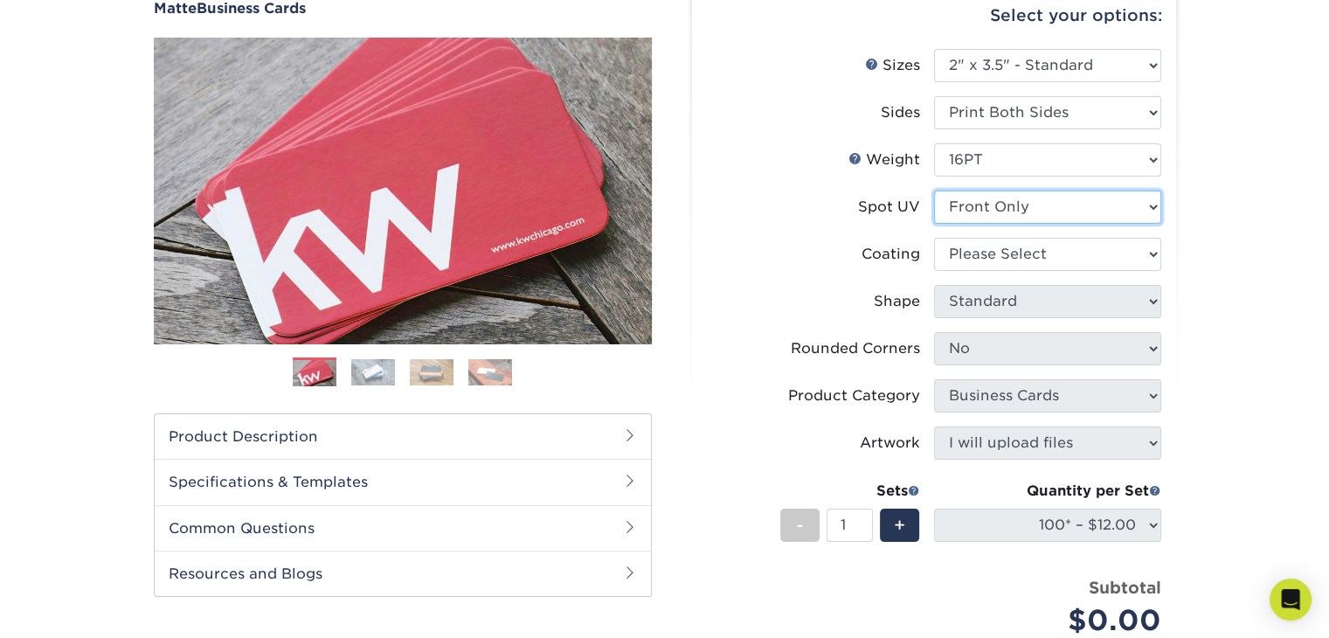
select select "-1"
select select
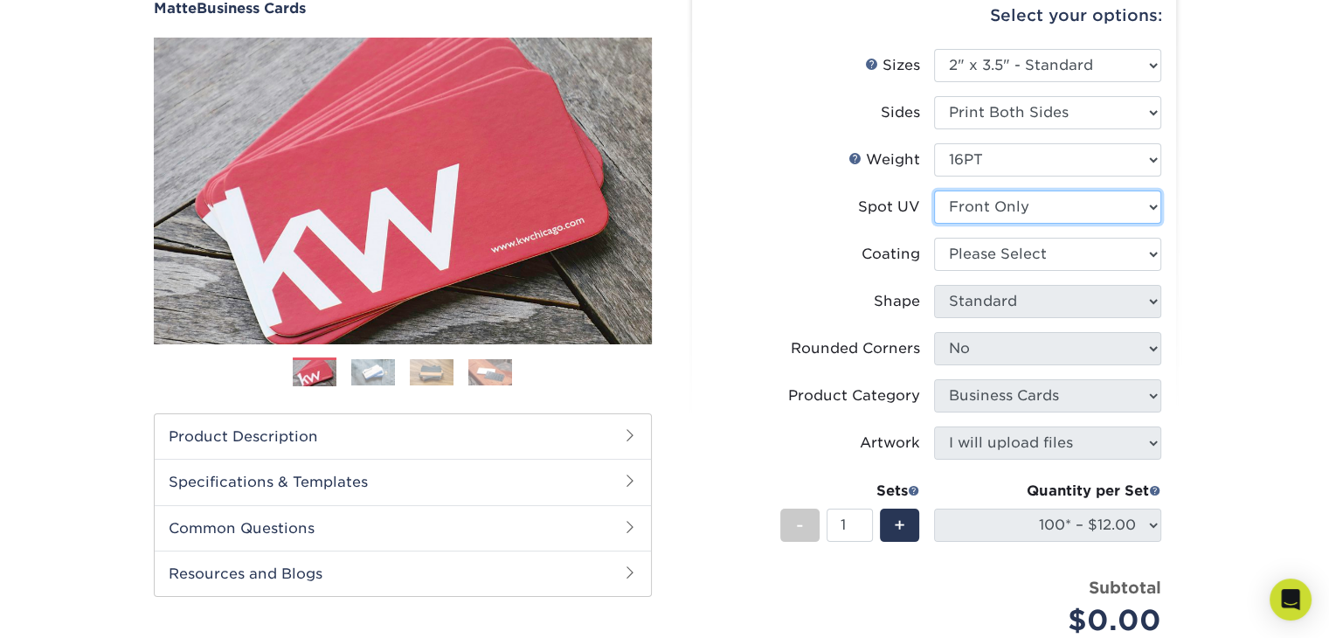
select select "-1"
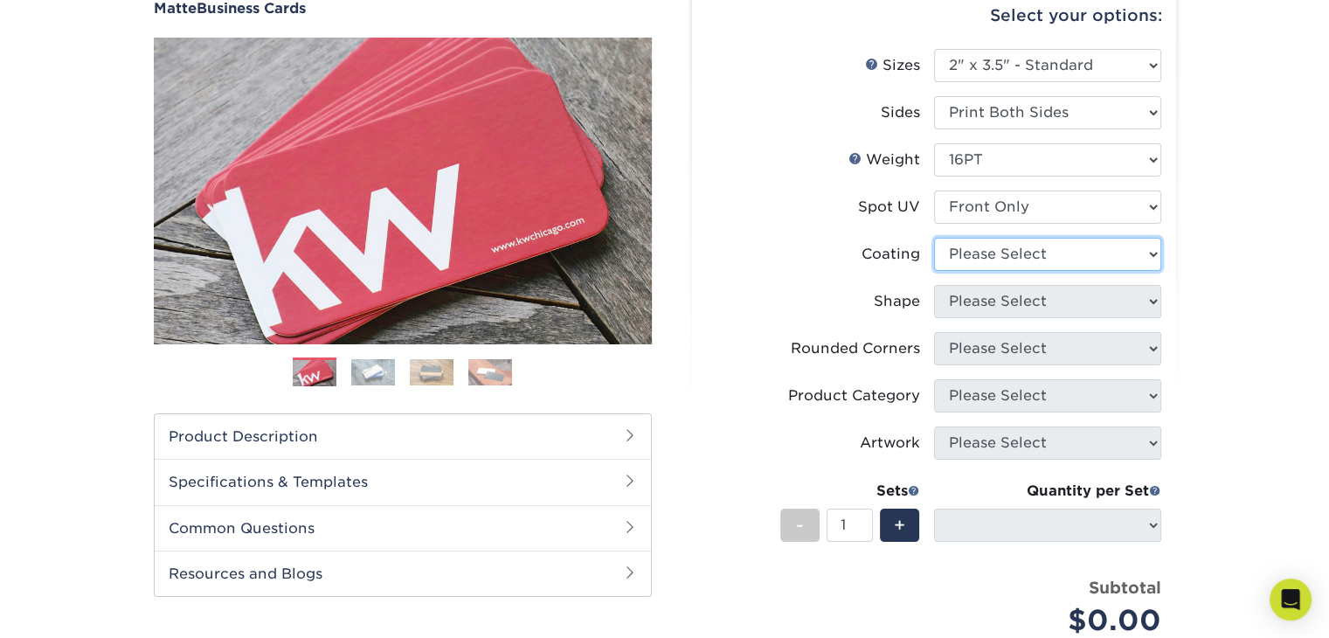
click at [1106, 253] on select at bounding box center [1047, 254] width 227 height 33
select select "121bb7b5-3b4d-429f-bd8d-bbf80e953313"
click at [934, 238] on select at bounding box center [1047, 254] width 227 height 33
select select
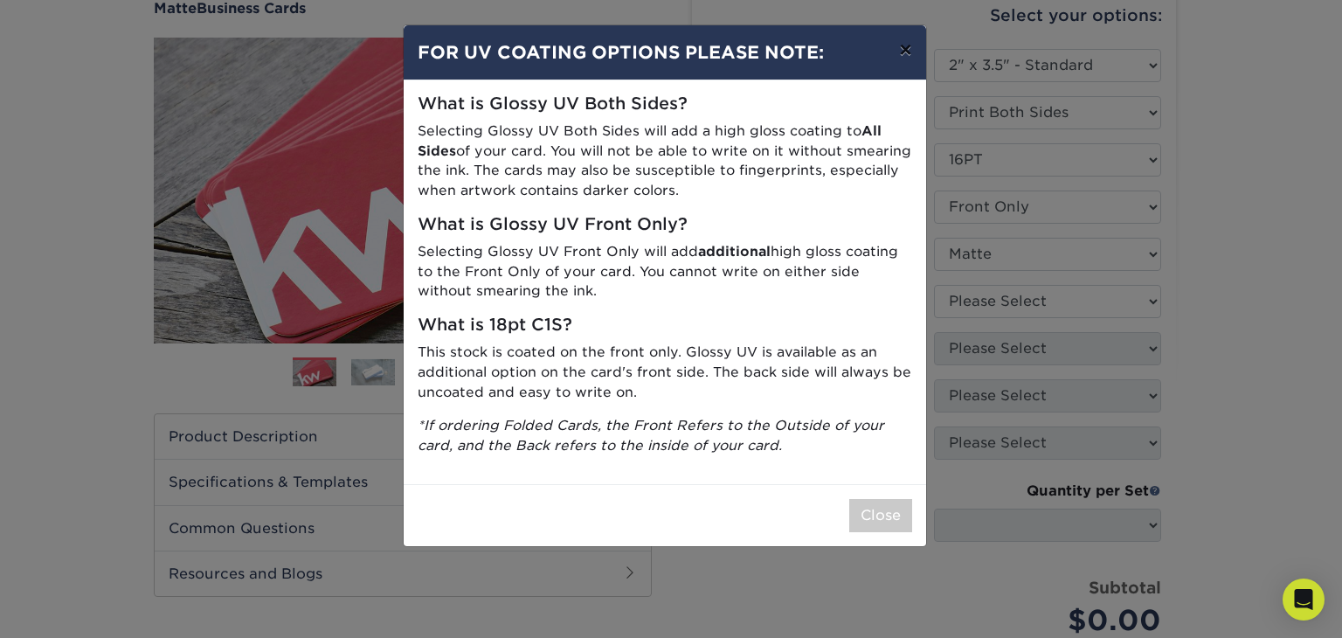
click at [908, 52] on button "×" at bounding box center [905, 49] width 40 height 49
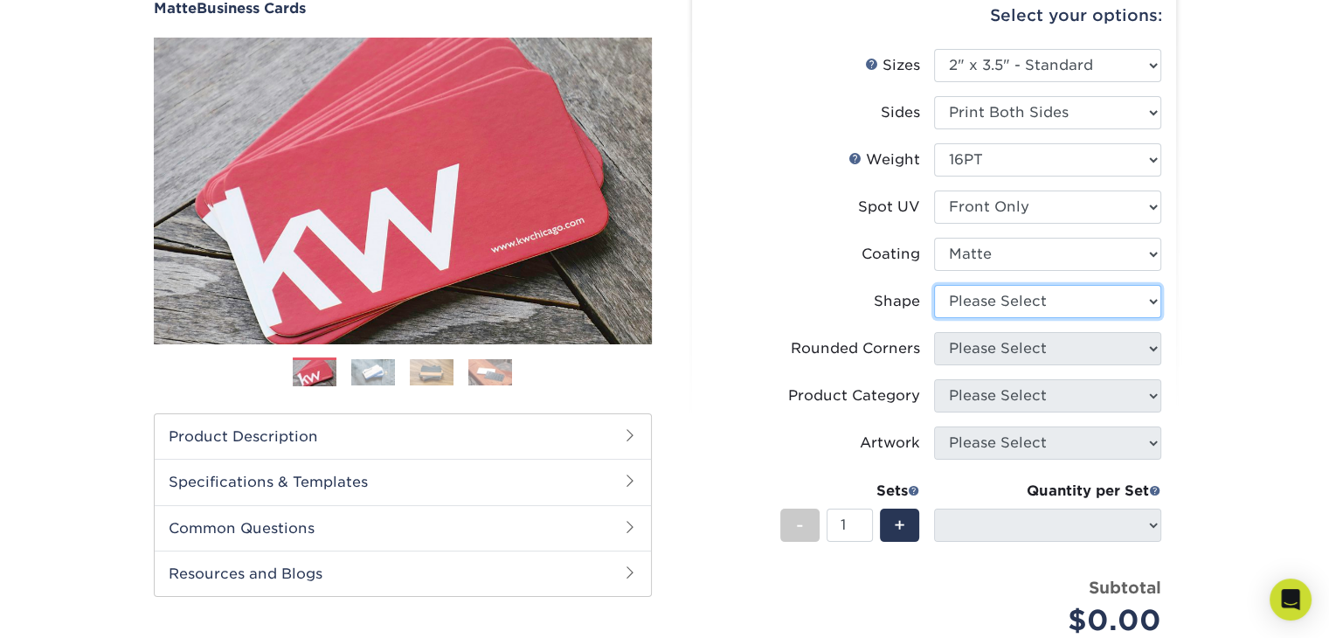
click at [1067, 298] on select "Please Select Standard" at bounding box center [1047, 301] width 227 height 33
select select "standard"
click at [934, 285] on select "Please Select Standard" at bounding box center [1047, 301] width 227 height 33
select select
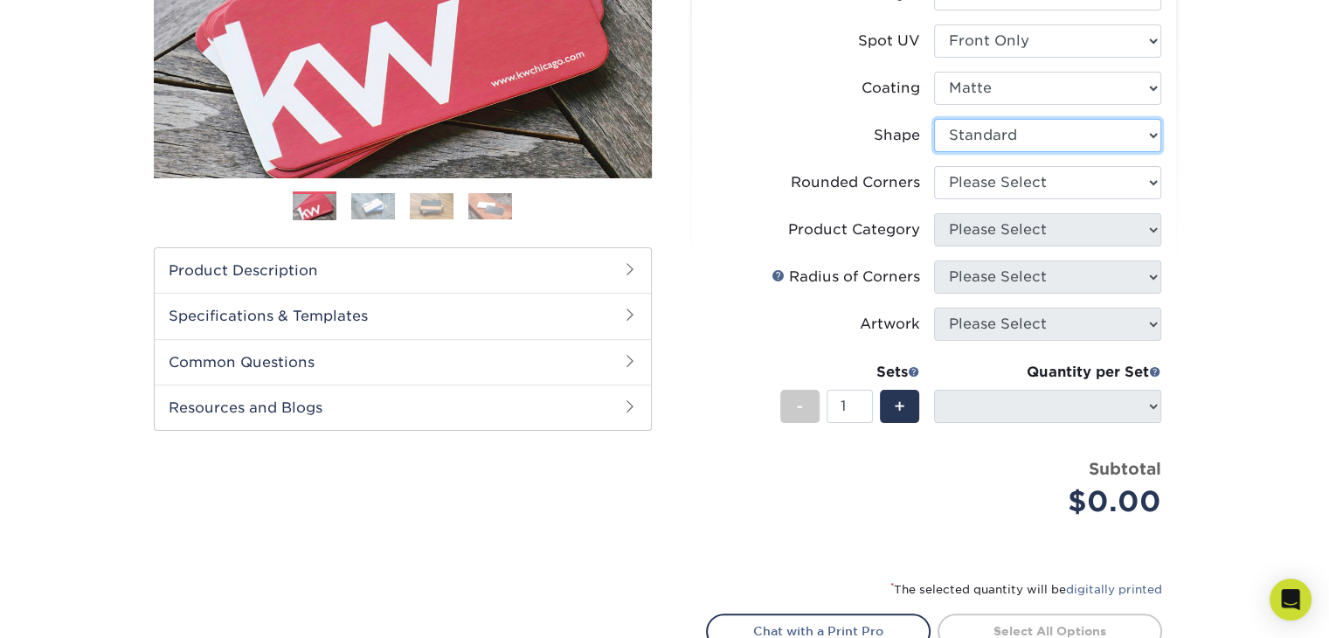
scroll to position [349, 0]
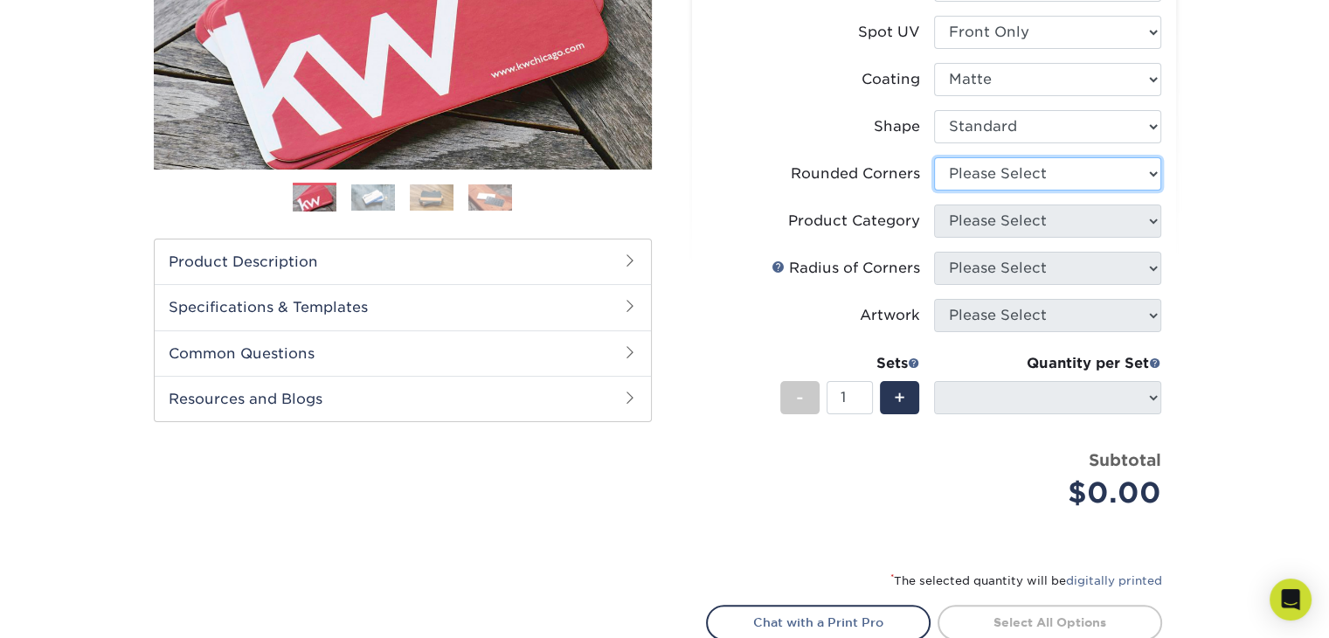
click at [1083, 172] on select "Please Select Yes - Round 2 Corners Yes - Round 4 Corners No" at bounding box center [1047, 173] width 227 height 33
select select "0"
click at [934, 157] on select "Please Select Yes - Round 2 Corners Yes - Round 4 Corners No" at bounding box center [1047, 173] width 227 height 33
select select "-1"
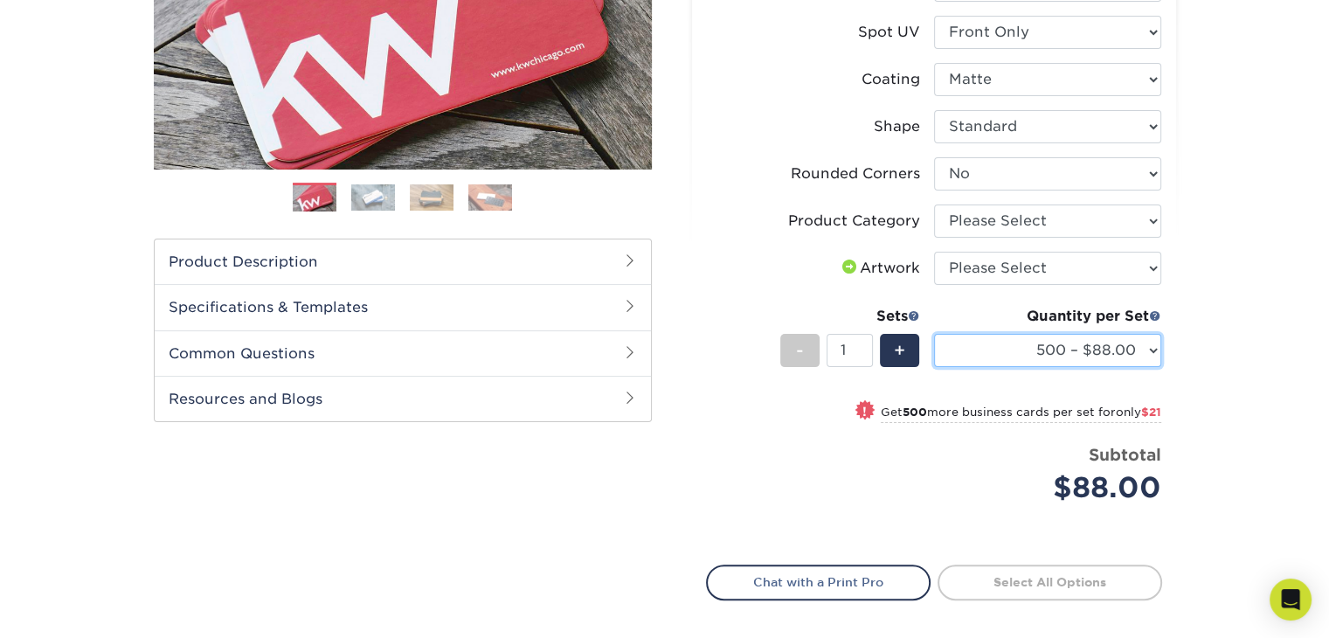
click at [1096, 349] on select "500 – $88.00 1000 – $109.00 2500 – $205.00 5000 – $279.00 10000 – $612.00 15000…" at bounding box center [1047, 350] width 227 height 33
click at [1198, 340] on div "Products Business Cards Matte Business Cards Previous Next 100 $ 9" at bounding box center [664, 264] width 1329 height 1005
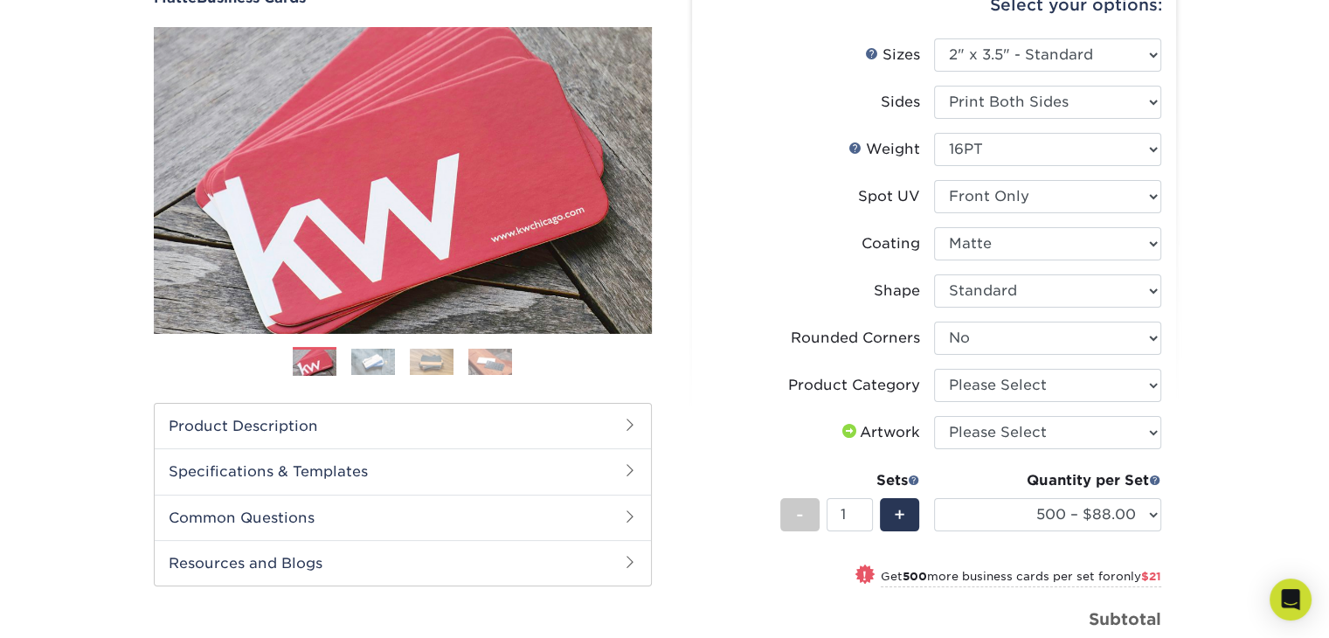
scroll to position [175, 0]
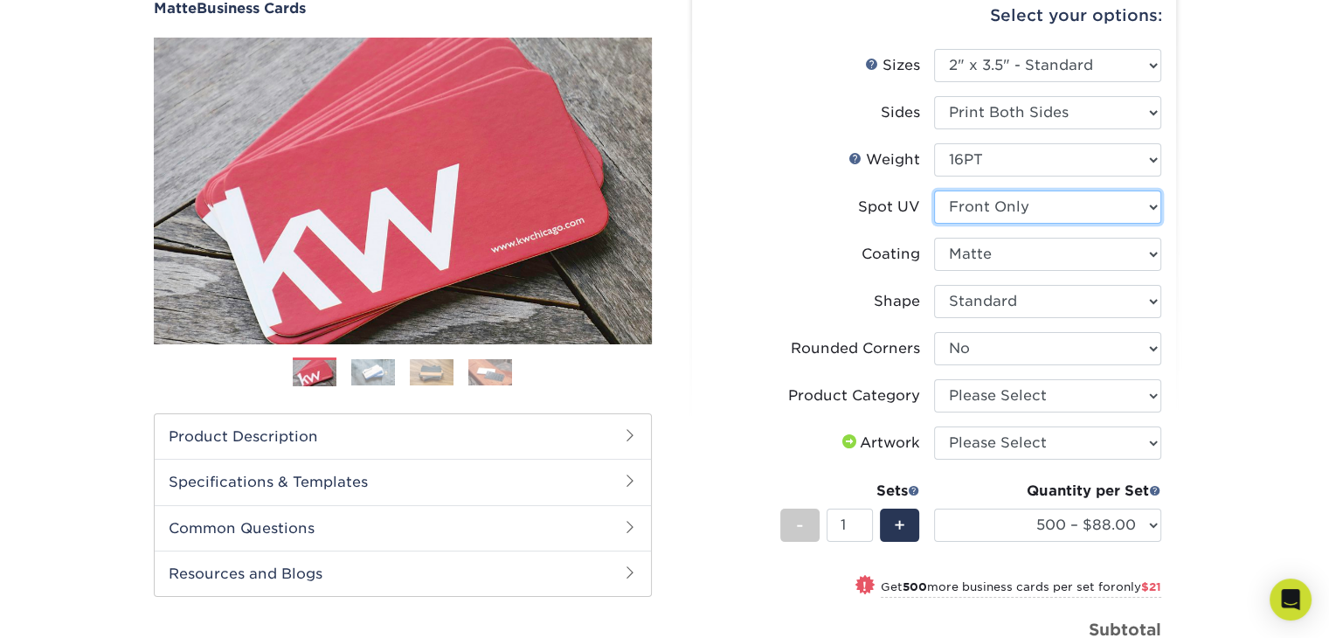
click at [1115, 204] on select "Please Select No Spot UV Front and Back (Both Sides) Front Only Back Only" at bounding box center [1047, 206] width 227 height 33
select select "3"
click at [934, 190] on select "Please Select No Spot UV Front and Back (Both Sides) Front Only Back Only" at bounding box center [1047, 206] width 227 height 33
select select "-1"
select select
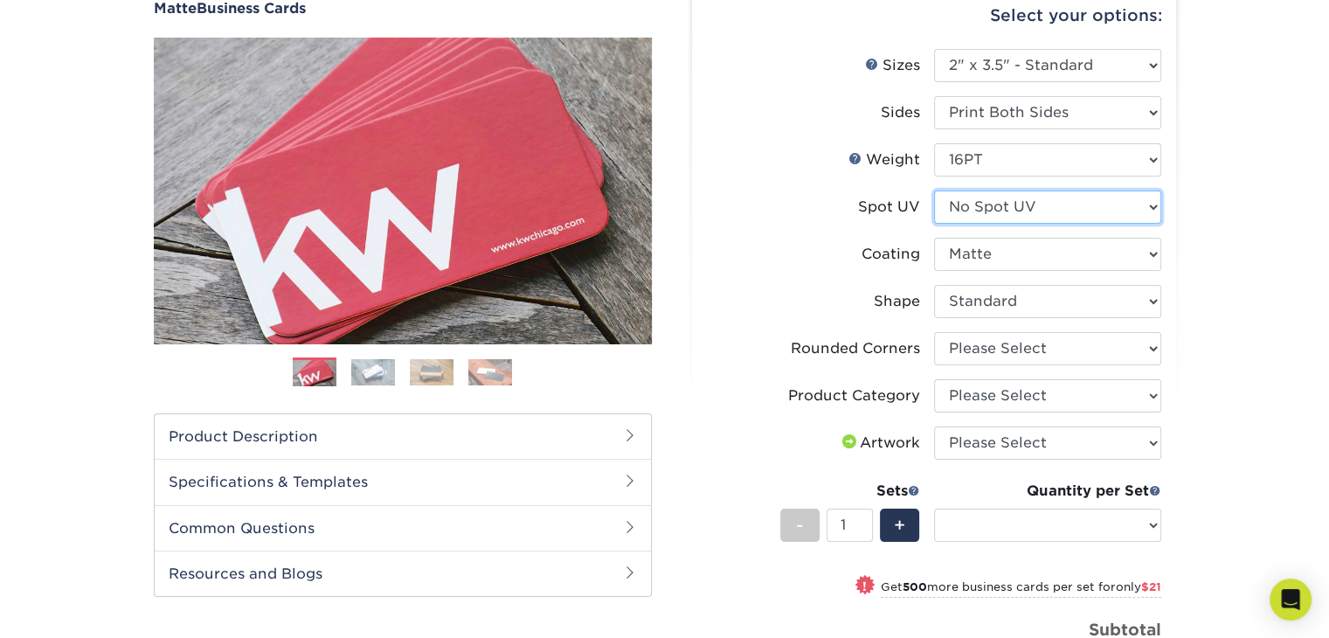
select select "-1"
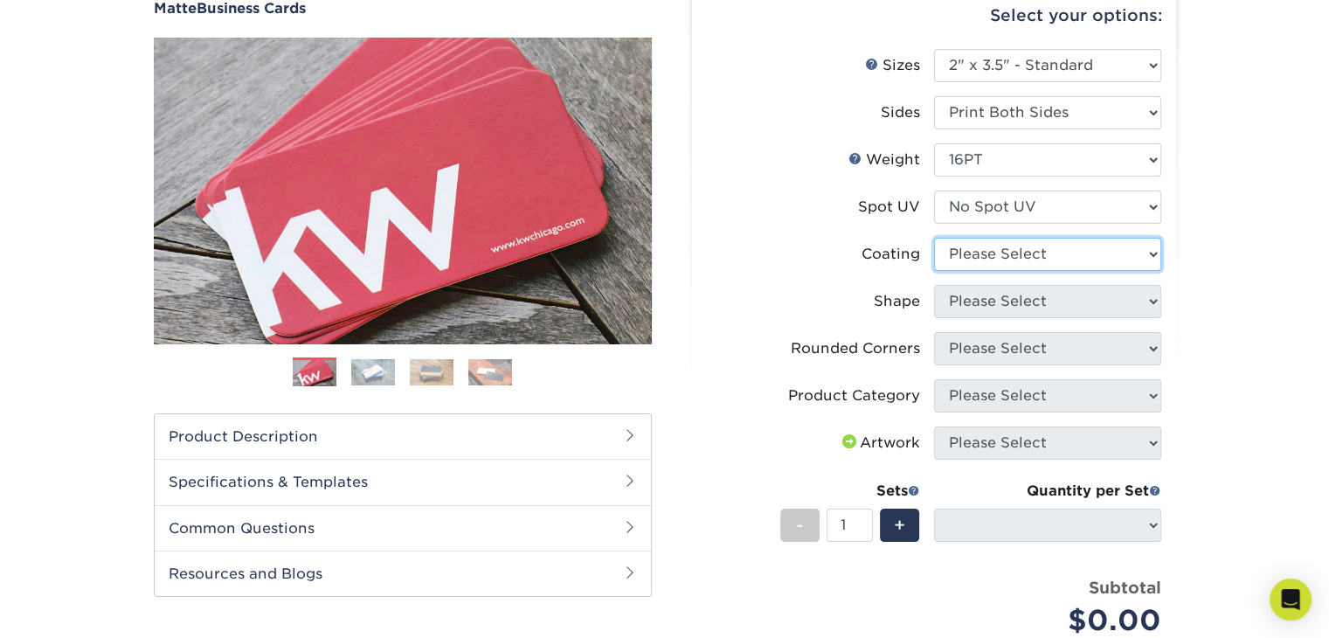
click at [1112, 259] on select at bounding box center [1047, 254] width 227 height 33
select select "121bb7b5-3b4d-429f-bd8d-bbf80e953313"
click at [934, 238] on select at bounding box center [1047, 254] width 227 height 33
select select
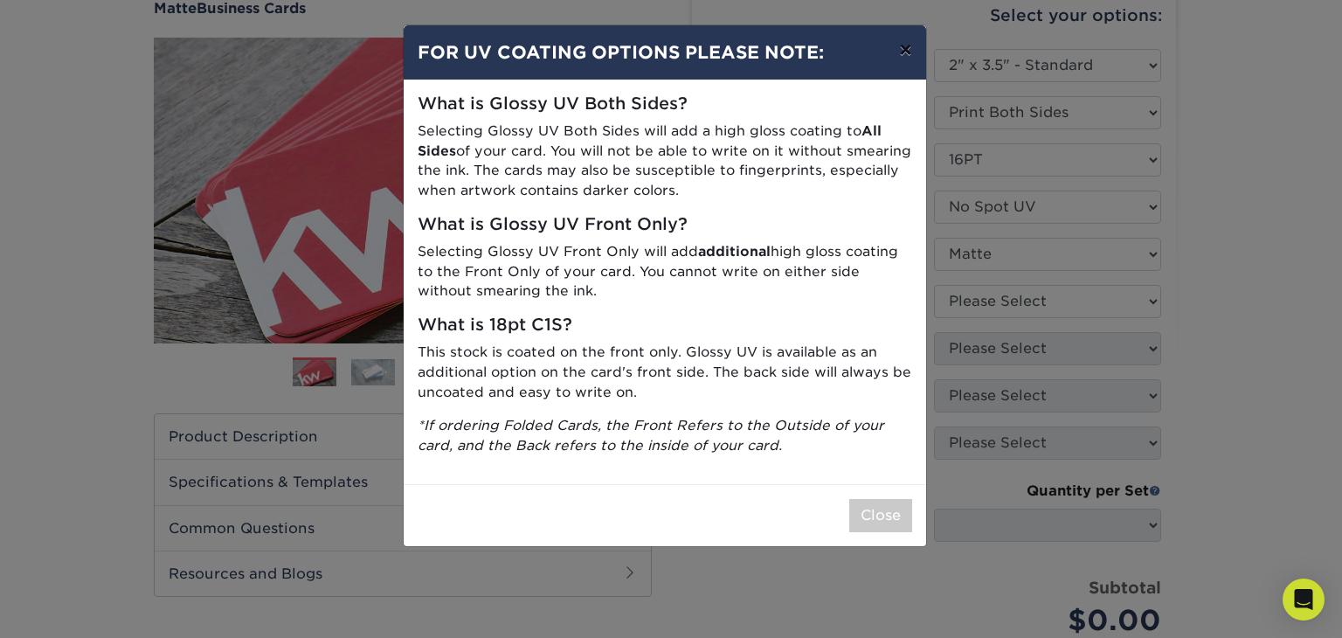
click at [908, 52] on button "×" at bounding box center [905, 49] width 40 height 49
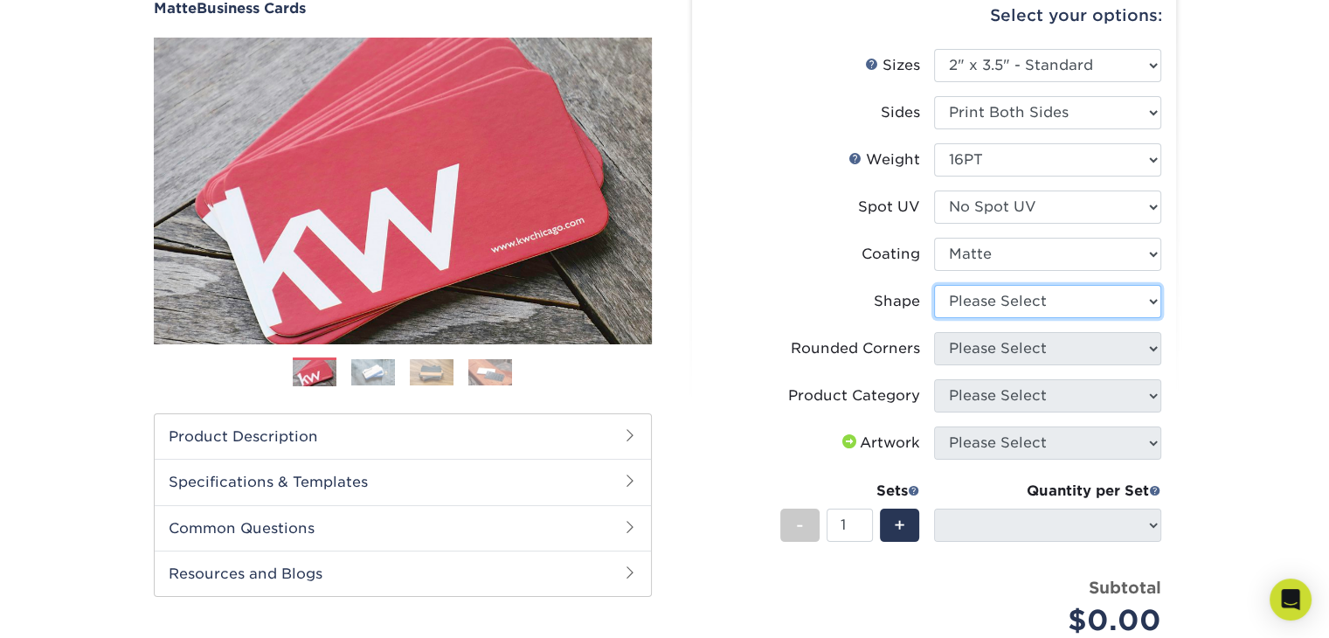
click at [1066, 312] on select "Please Select Standard Oval" at bounding box center [1047, 301] width 227 height 33
select select "standard"
click at [934, 285] on select "Please Select Standard Oval" at bounding box center [1047, 301] width 227 height 33
select select
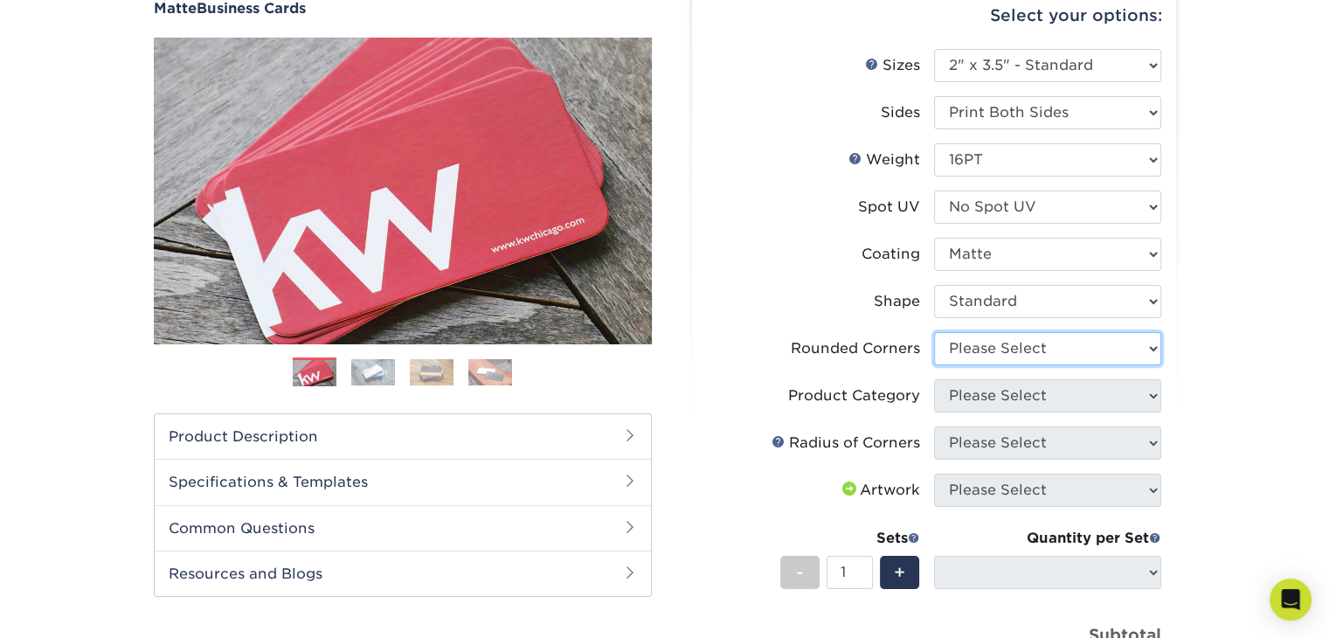
click at [1067, 357] on select "Please Select Yes - Round 2 Corners Yes - Round 4 Corners No" at bounding box center [1047, 348] width 227 height 33
select select "0"
click at [934, 332] on select "Please Select Yes - Round 2 Corners Yes - Round 4 Corners No" at bounding box center [1047, 348] width 227 height 33
select select "-1"
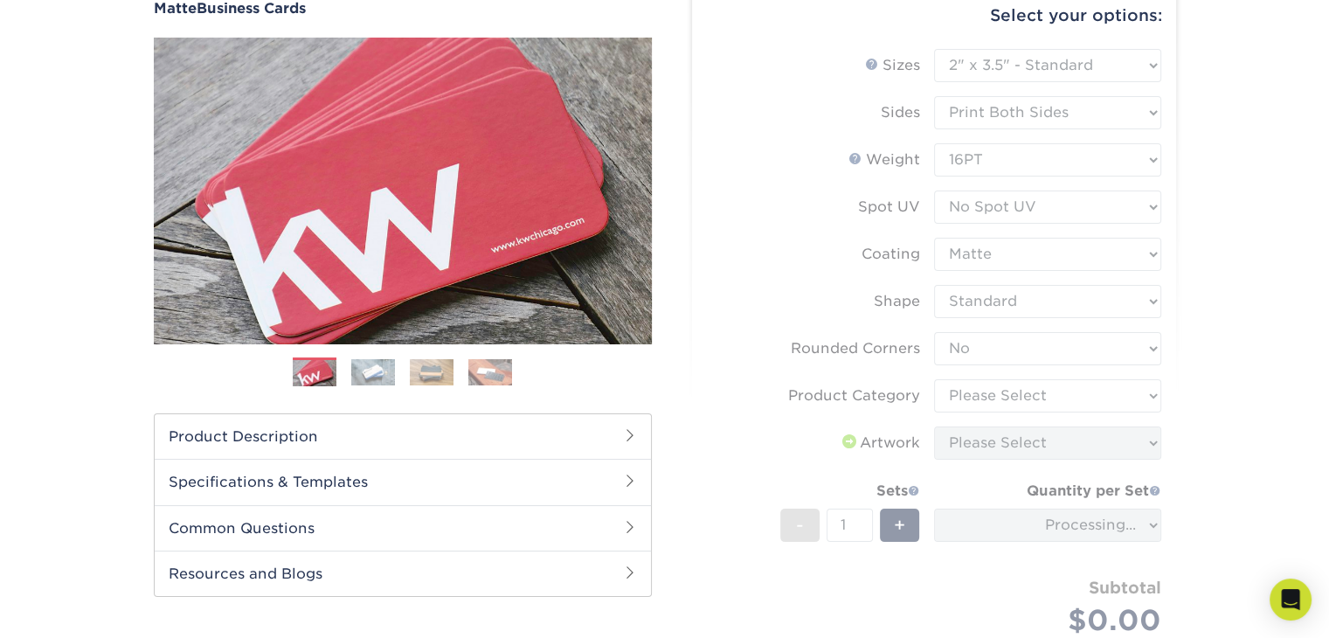
click at [1083, 397] on form "Sizes Help Sizes Please Select 1.5" x 3.5" - Mini 1.75" x 3.5" - Mini 2" x 2" -…" at bounding box center [934, 363] width 456 height 628
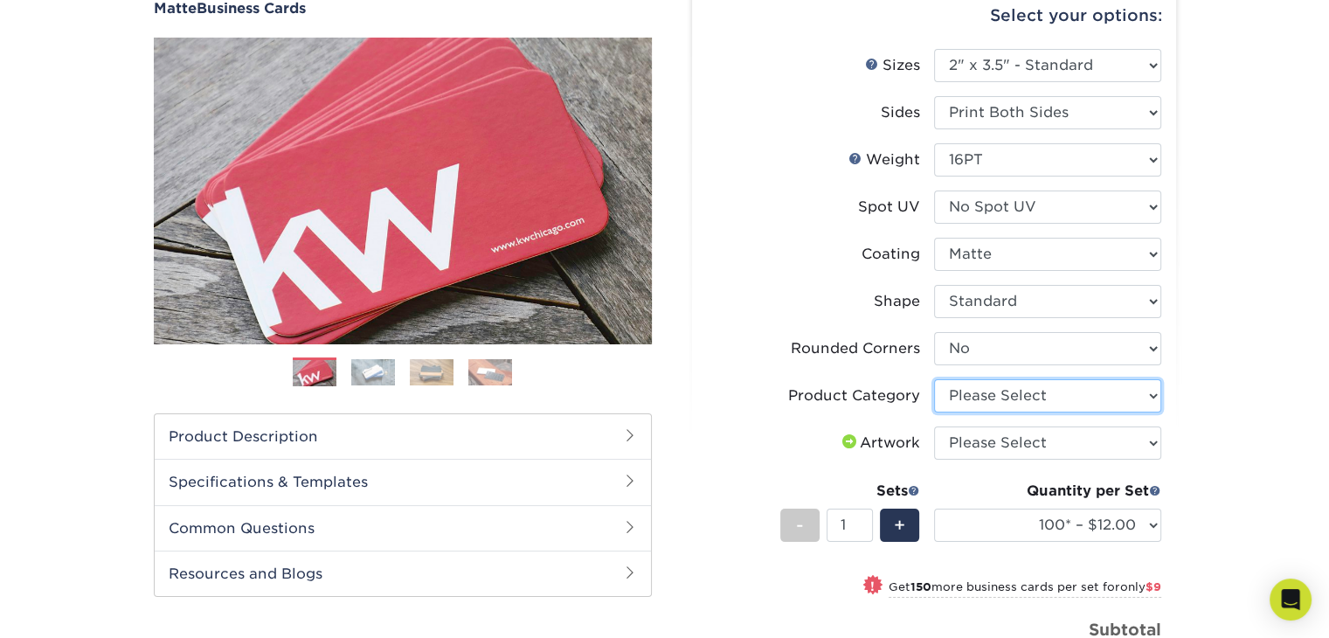
click at [1083, 397] on select "Please Select Business Cards" at bounding box center [1047, 395] width 227 height 33
select select "3b5148f1-0588-4f88-a218-97bcfdce65c1"
click at [934, 379] on select "Please Select Business Cards" at bounding box center [1047, 395] width 227 height 33
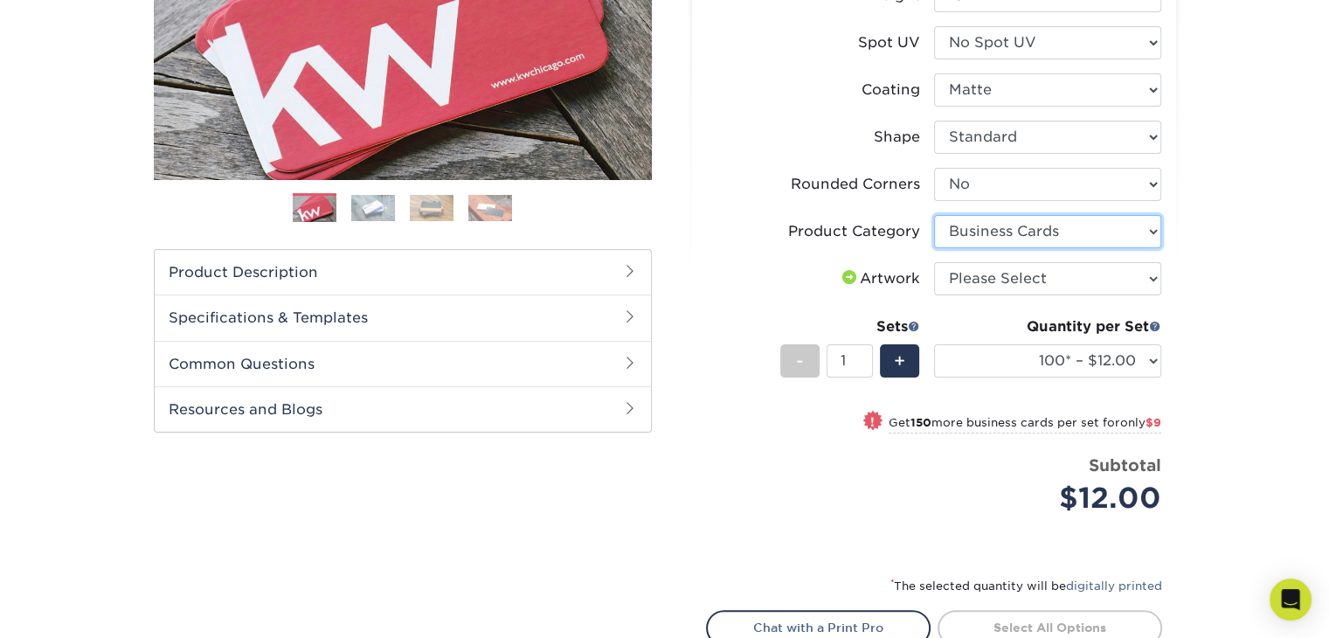
scroll to position [349, 0]
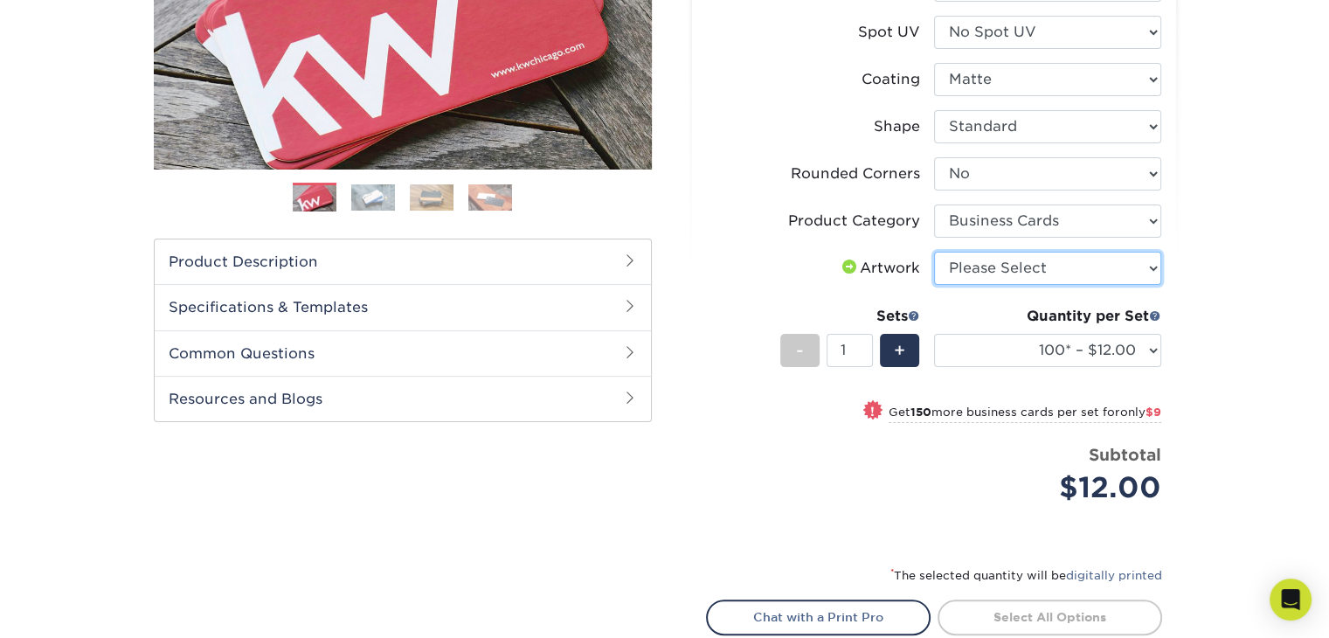
click at [1073, 270] on select "Please Select I will upload files I need a design - $100" at bounding box center [1047, 268] width 227 height 33
select select "upload"
click at [934, 252] on select "Please Select I will upload files I need a design - $100" at bounding box center [1047, 268] width 227 height 33
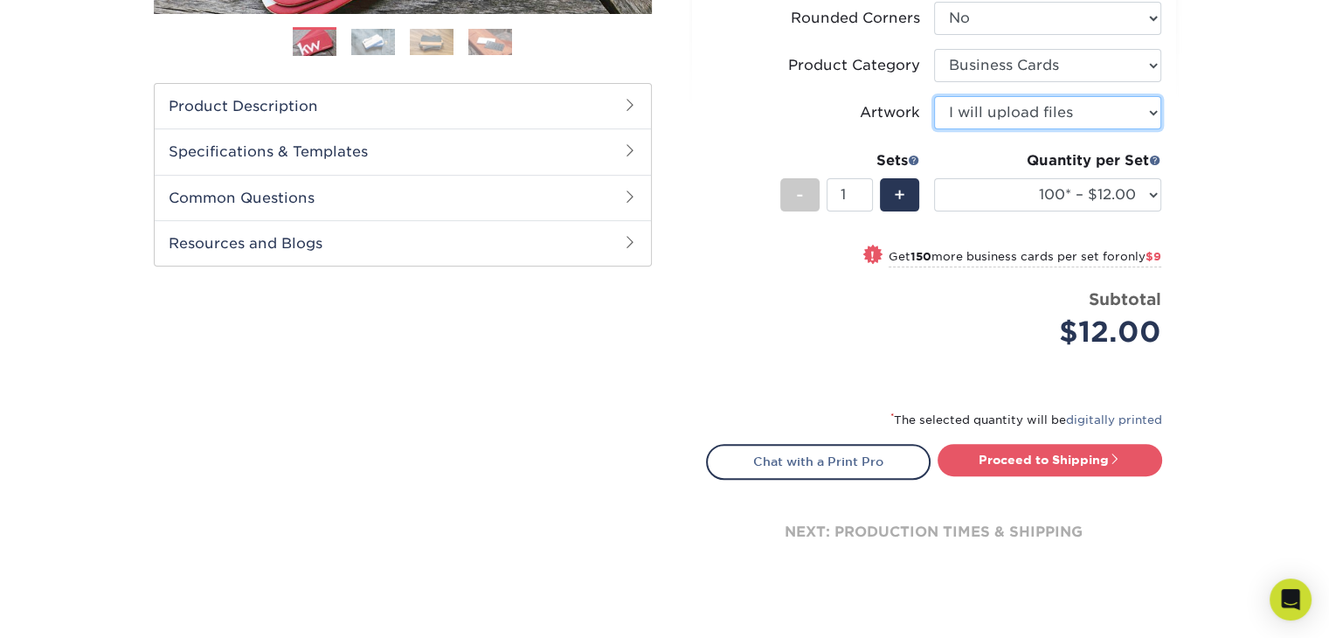
scroll to position [524, 0]
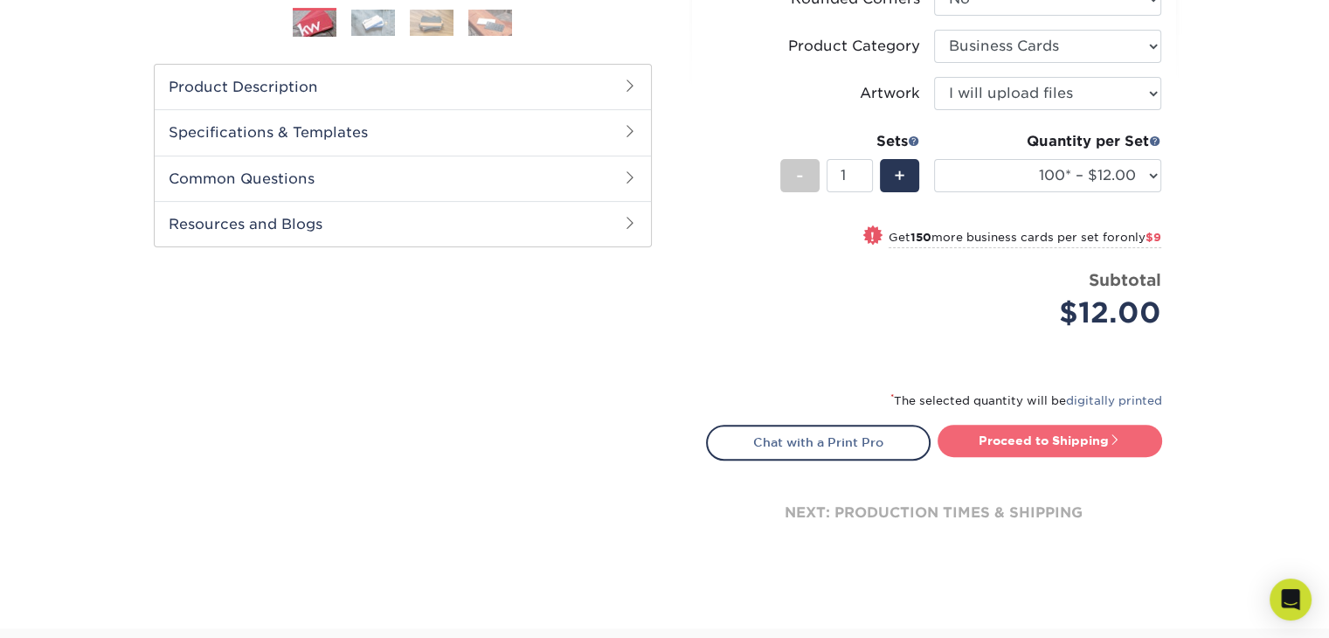
click at [1085, 435] on link "Proceed to Shipping" at bounding box center [1049, 440] width 224 height 31
type input "Set 1"
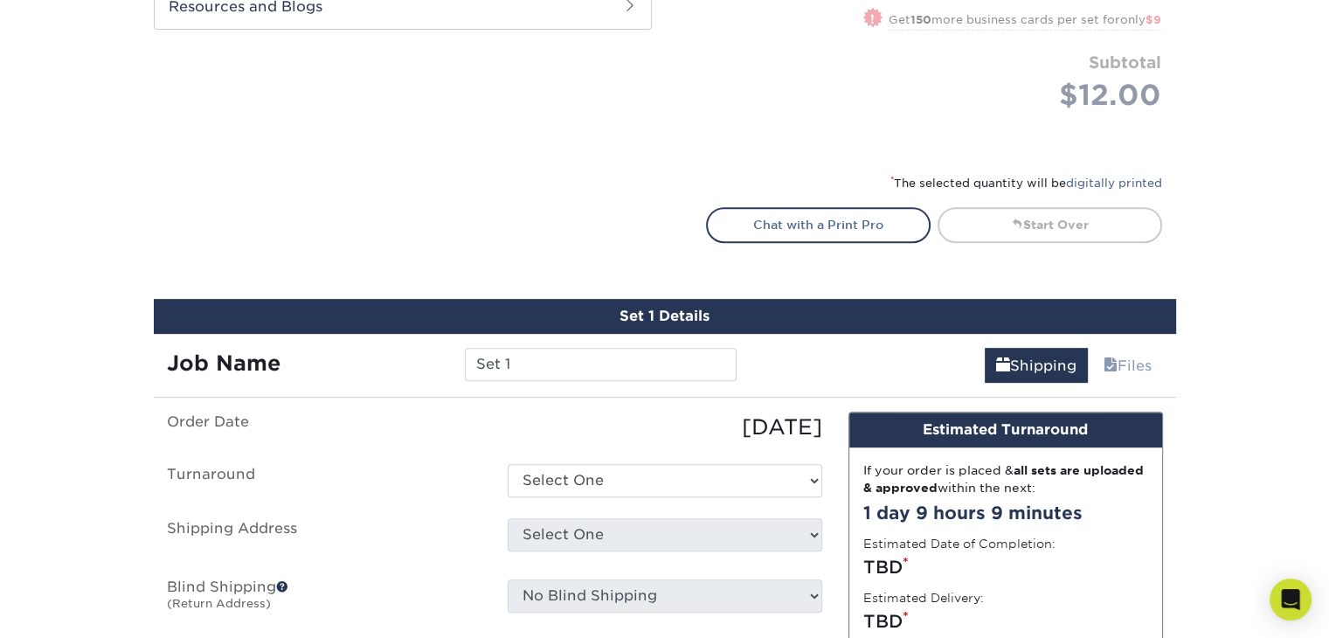
scroll to position [994, 0]
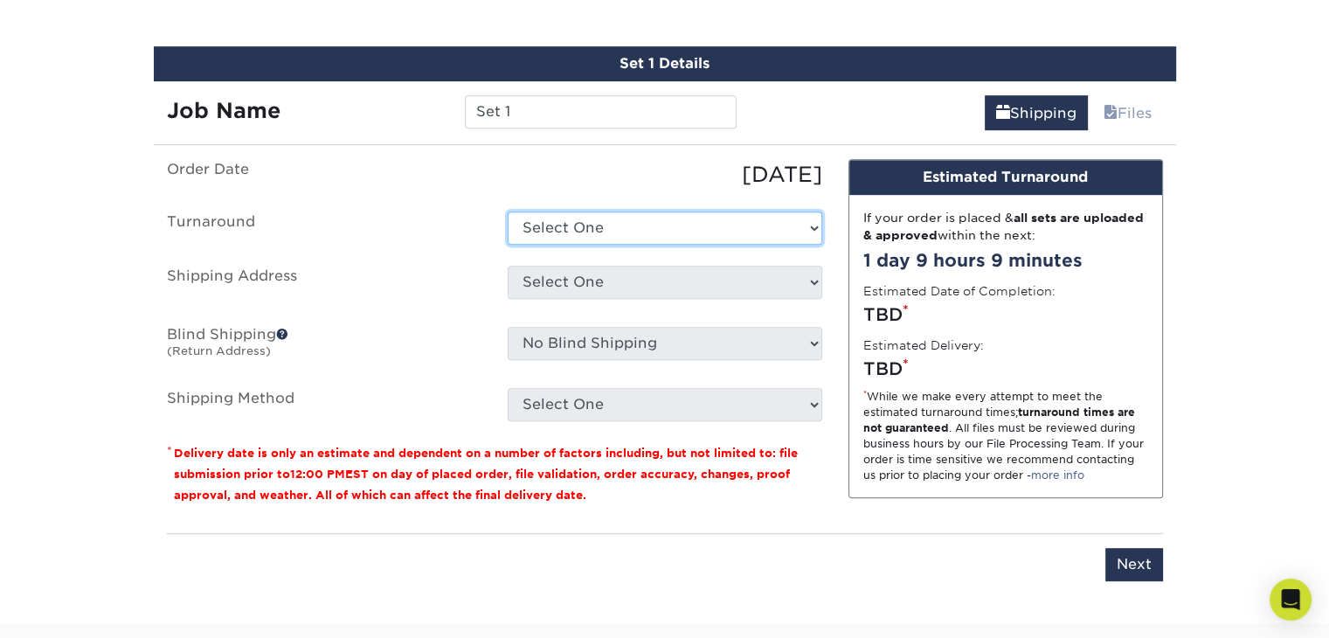
click at [696, 229] on select "Select One 2-4 Business Days 2 Day Next Business Day" at bounding box center [665, 227] width 314 height 33
select select "47dbf4b1-3bfd-4687-b793-fcd3ee179f06"
click at [508, 211] on select "Select One 2-4 Business Days 2 Day Next Business Day" at bounding box center [665, 227] width 314 height 33
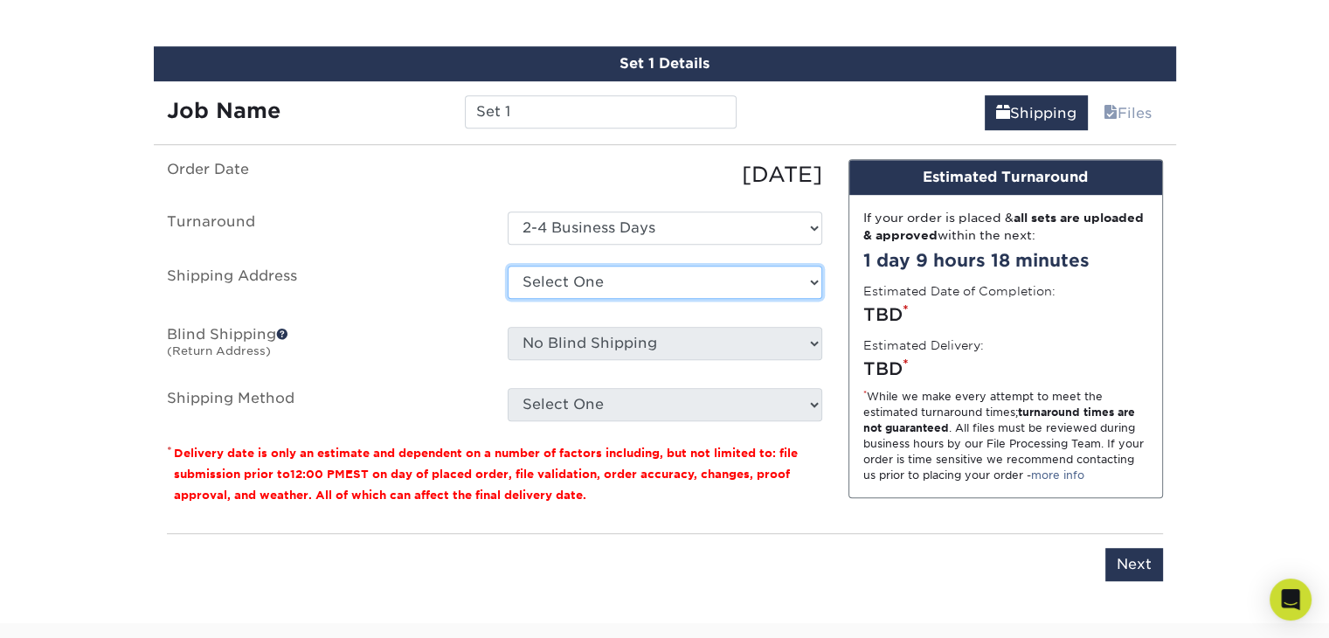
click at [699, 281] on select "Select One + Add New Address - Login" at bounding box center [665, 282] width 314 height 33
select select "newaddress"
click at [508, 266] on select "Select One + Add New Address - Login" at bounding box center [665, 282] width 314 height 33
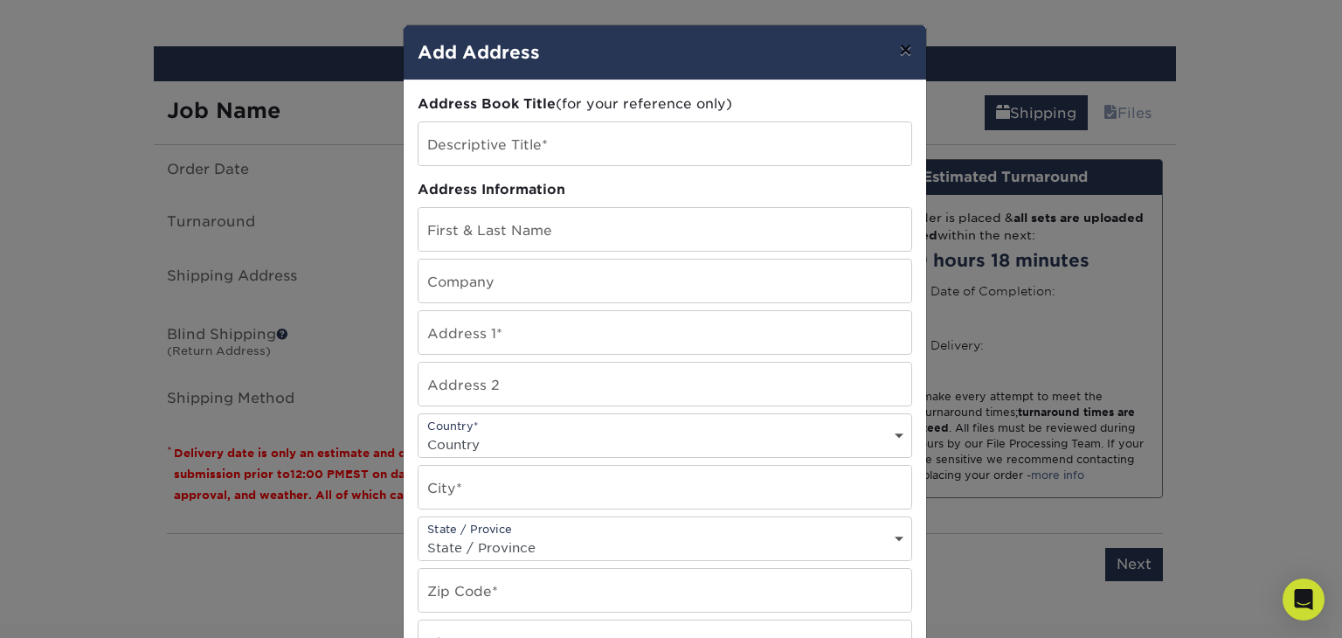
click at [897, 50] on button "×" at bounding box center [905, 49] width 40 height 49
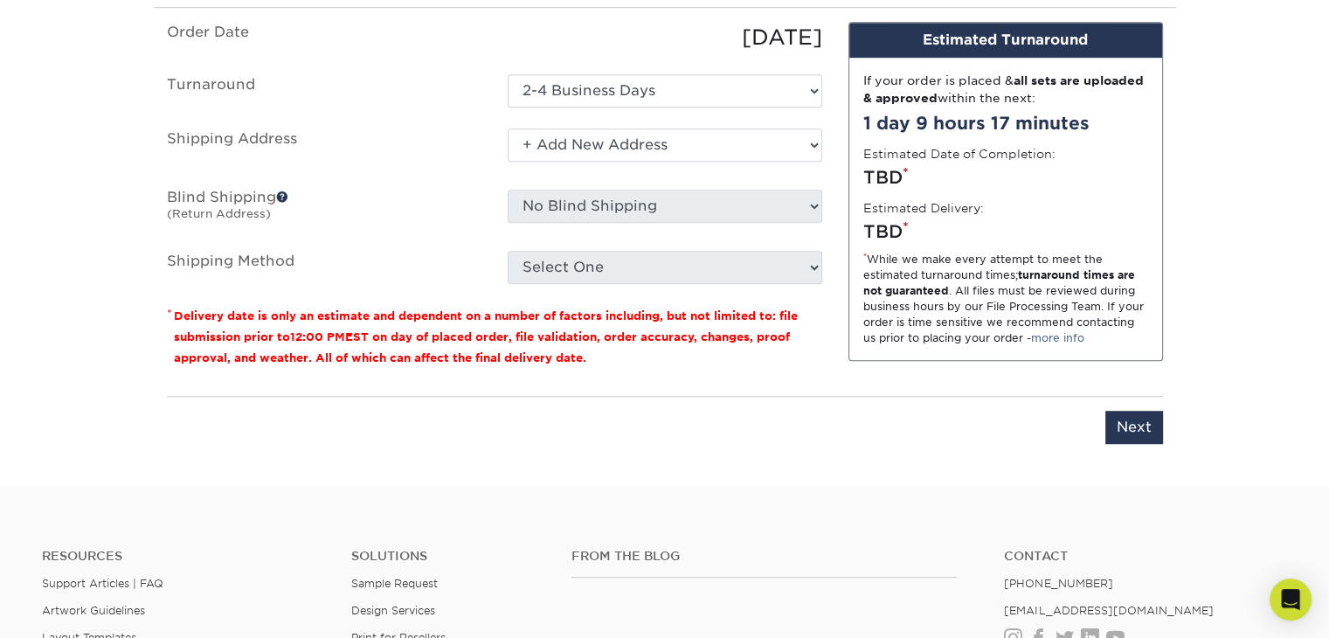
scroll to position [1136, 0]
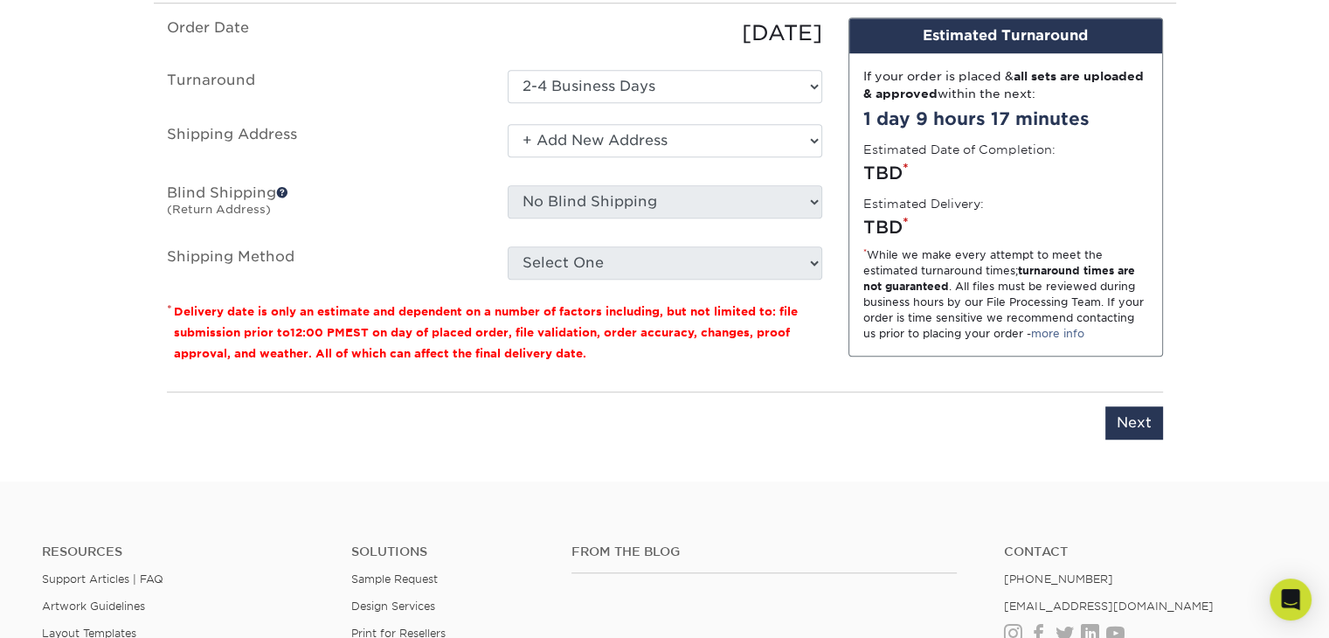
click at [283, 190] on span at bounding box center [282, 192] width 12 height 12
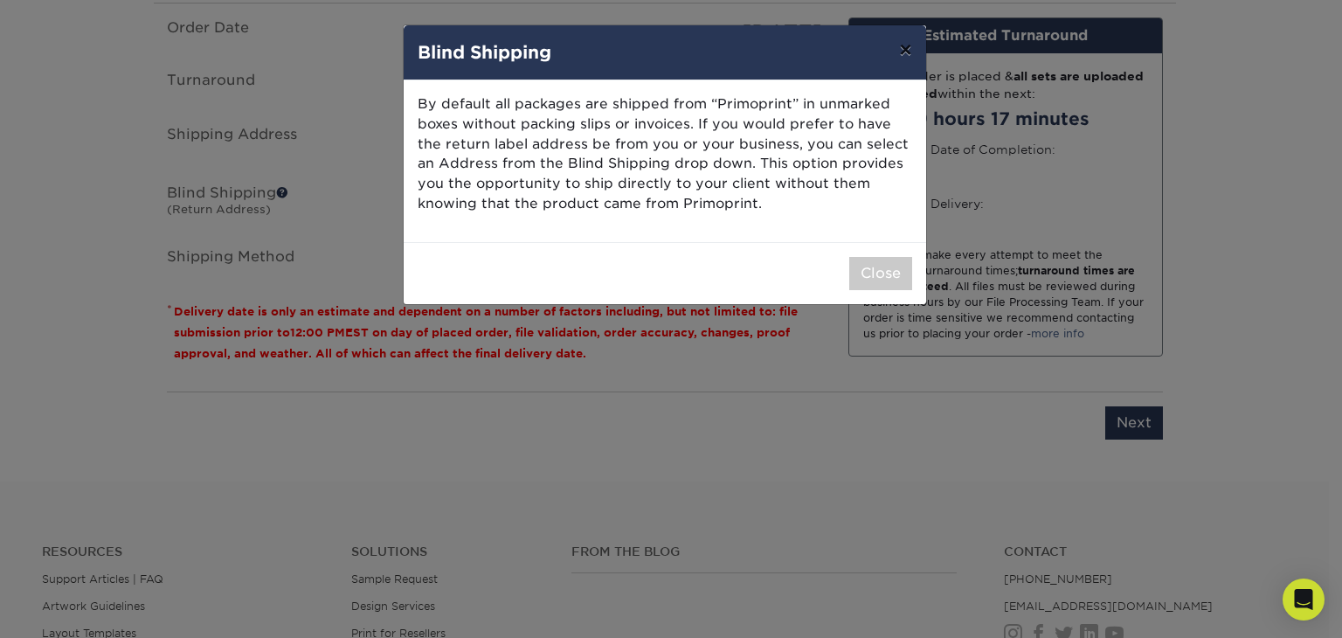
click at [904, 51] on button "×" at bounding box center [905, 49] width 40 height 49
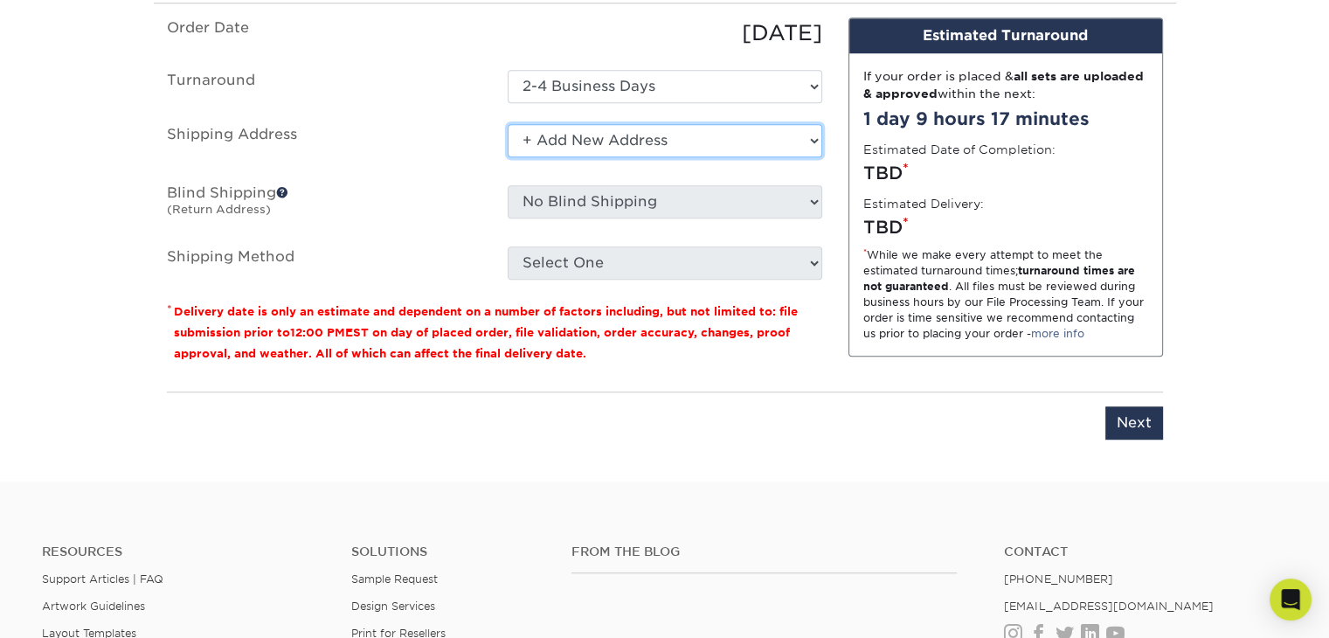
click at [811, 141] on select "Select One + Add New Address - Login" at bounding box center [665, 140] width 314 height 33
click at [508, 124] on select "Select One + Add New Address - Login" at bounding box center [665, 140] width 314 height 33
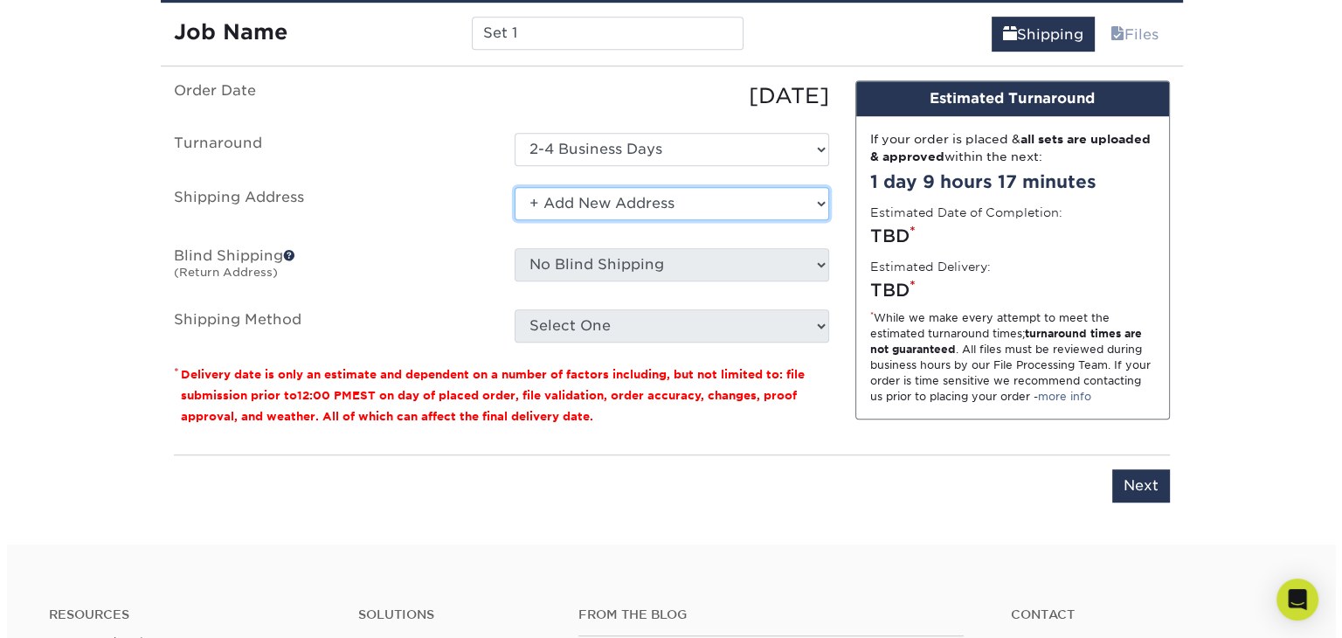
scroll to position [1048, 0]
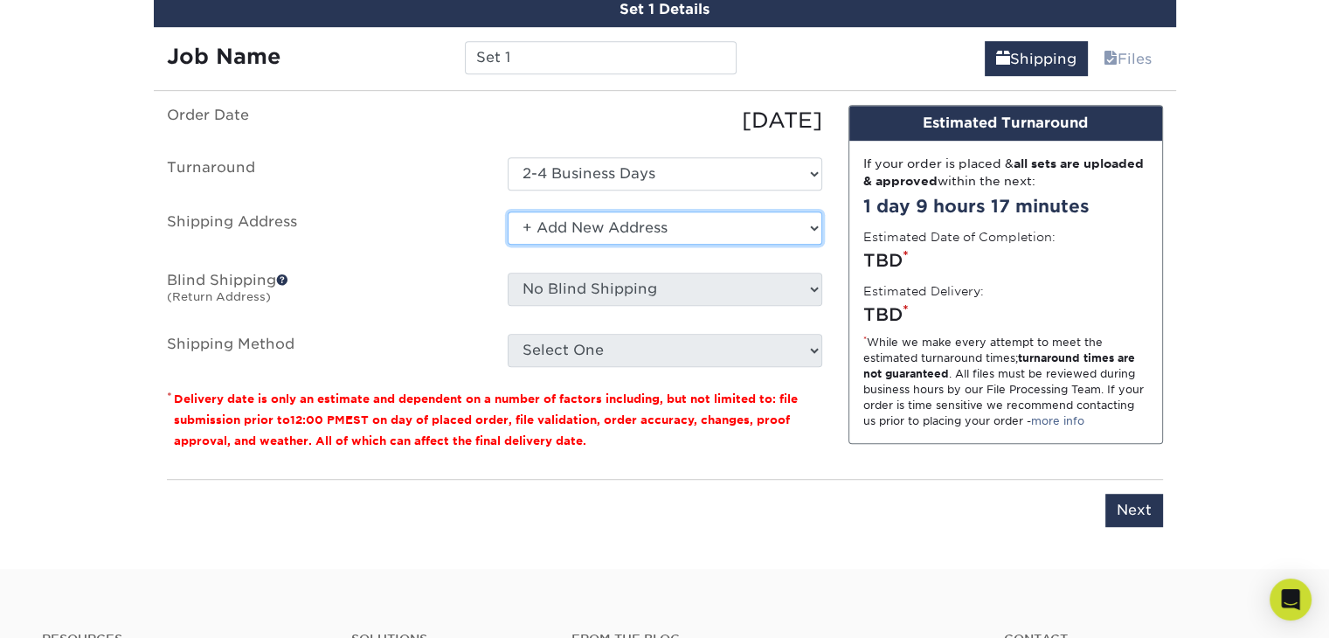
click at [804, 225] on select "Select One + Add New Address - Login" at bounding box center [665, 227] width 314 height 33
click at [508, 211] on select "Select One + Add New Address - Login" at bounding box center [665, 227] width 314 height 33
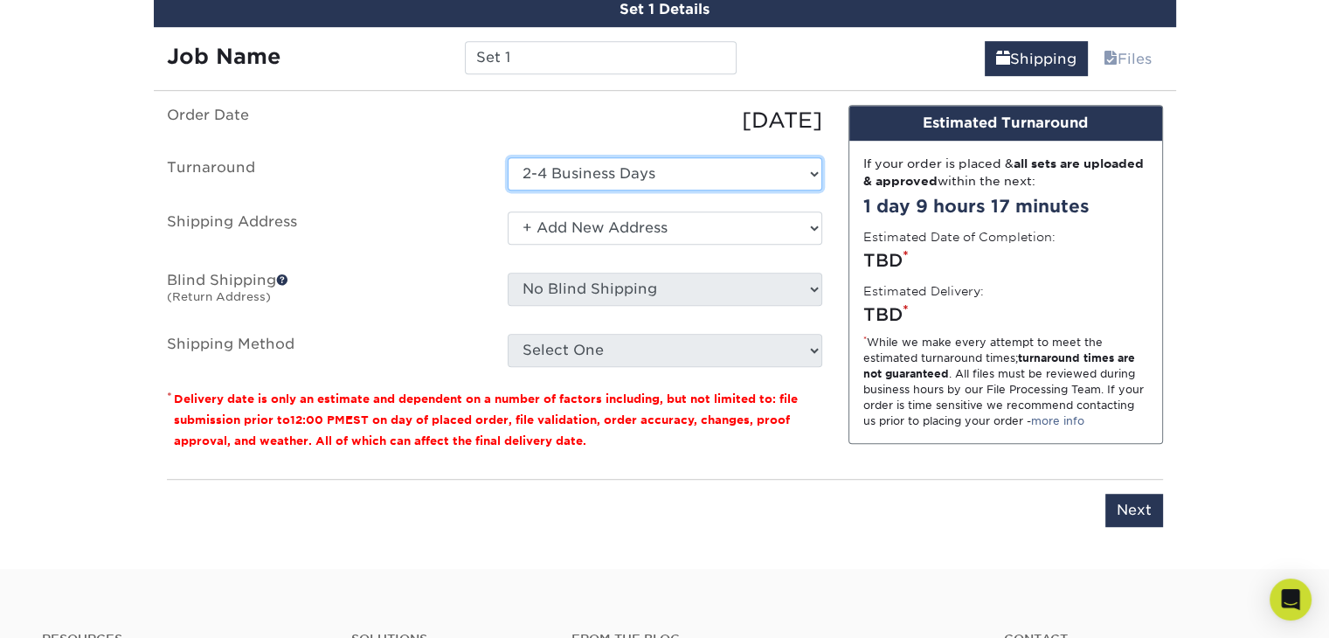
click at [714, 168] on select "Select One 2-4 Business Days 2 Day Next Business Day" at bounding box center [665, 173] width 314 height 33
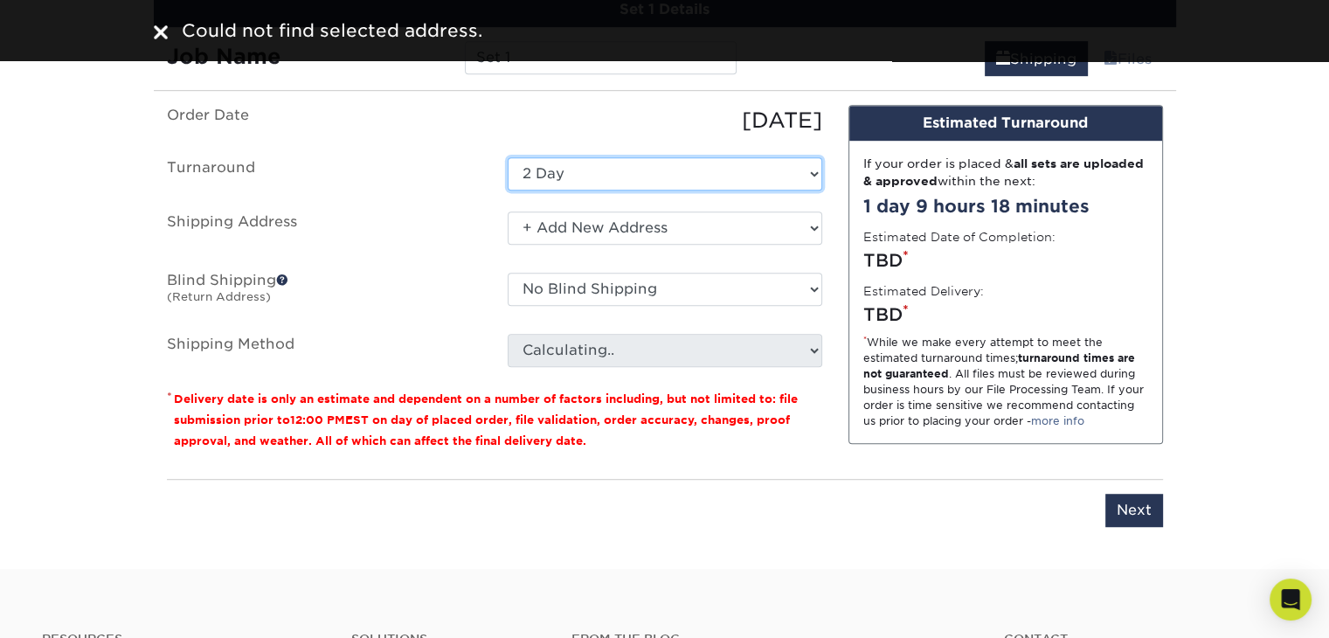
click at [761, 172] on select "Select One 2-4 Business Days 2 Day Next Business Day" at bounding box center [665, 173] width 314 height 33
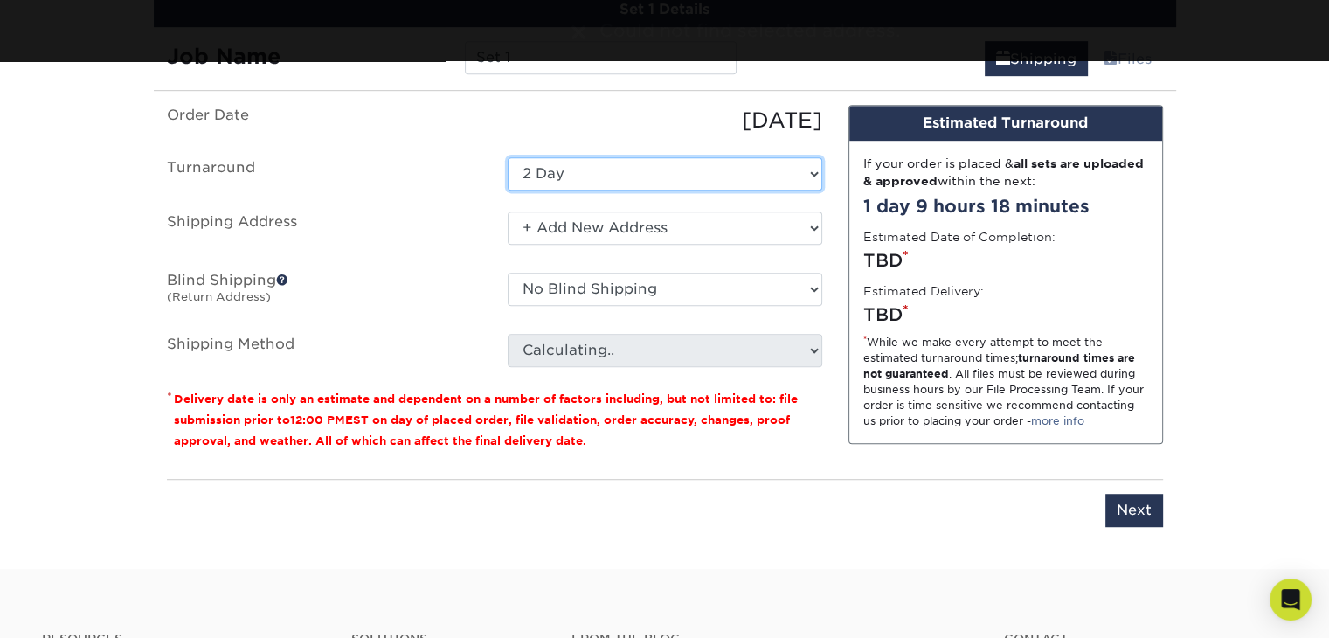
select select "47dbf4b1-3bfd-4687-b793-fcd3ee179f06"
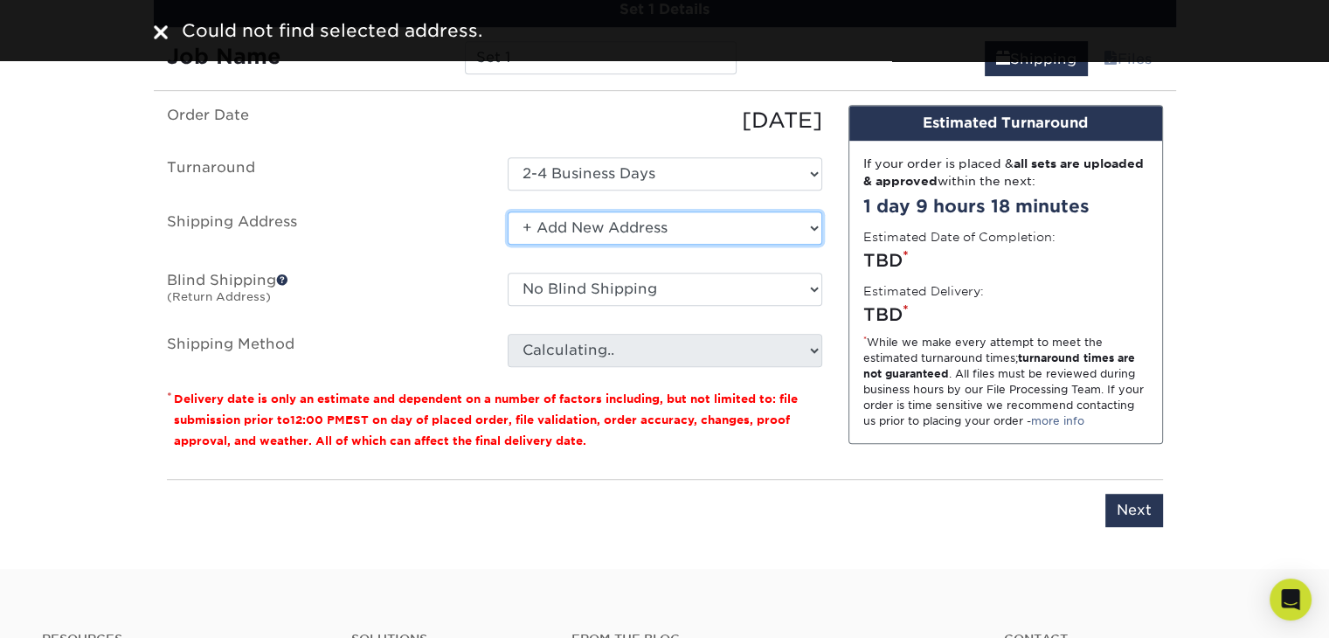
click at [729, 231] on select "Select One + Add New Address - Login" at bounding box center [665, 227] width 314 height 33
click at [508, 211] on select "Select One + Add New Address - Login" at bounding box center [665, 227] width 314 height 33
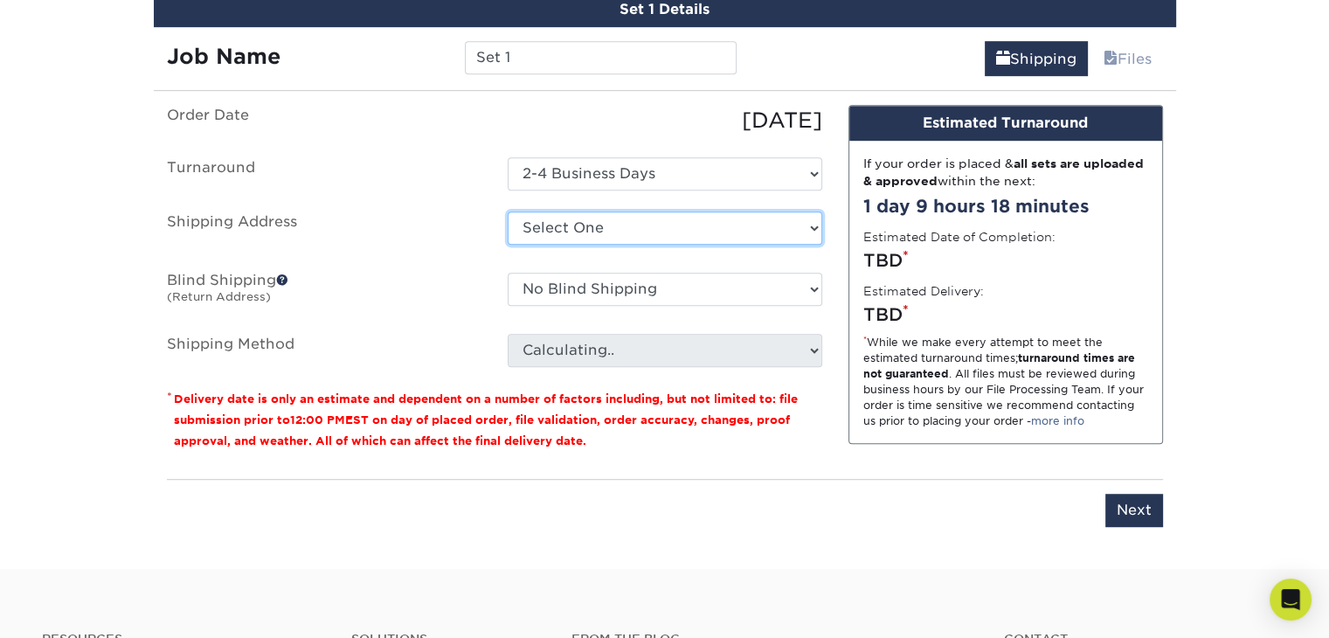
click at [729, 227] on select "Select One + Add New Address - Login" at bounding box center [665, 227] width 314 height 33
select select "newaddress"
click at [508, 211] on select "Select One + Add New Address - Login" at bounding box center [665, 227] width 314 height 33
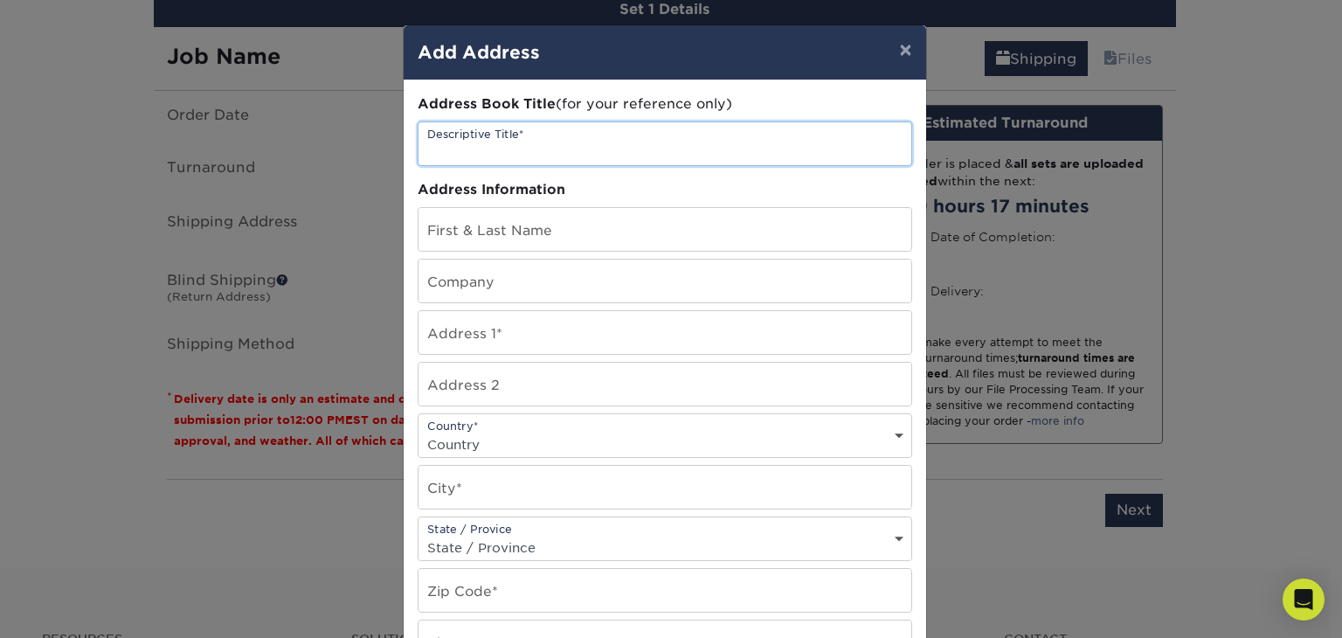
click at [453, 138] on input "text" at bounding box center [664, 143] width 493 height 43
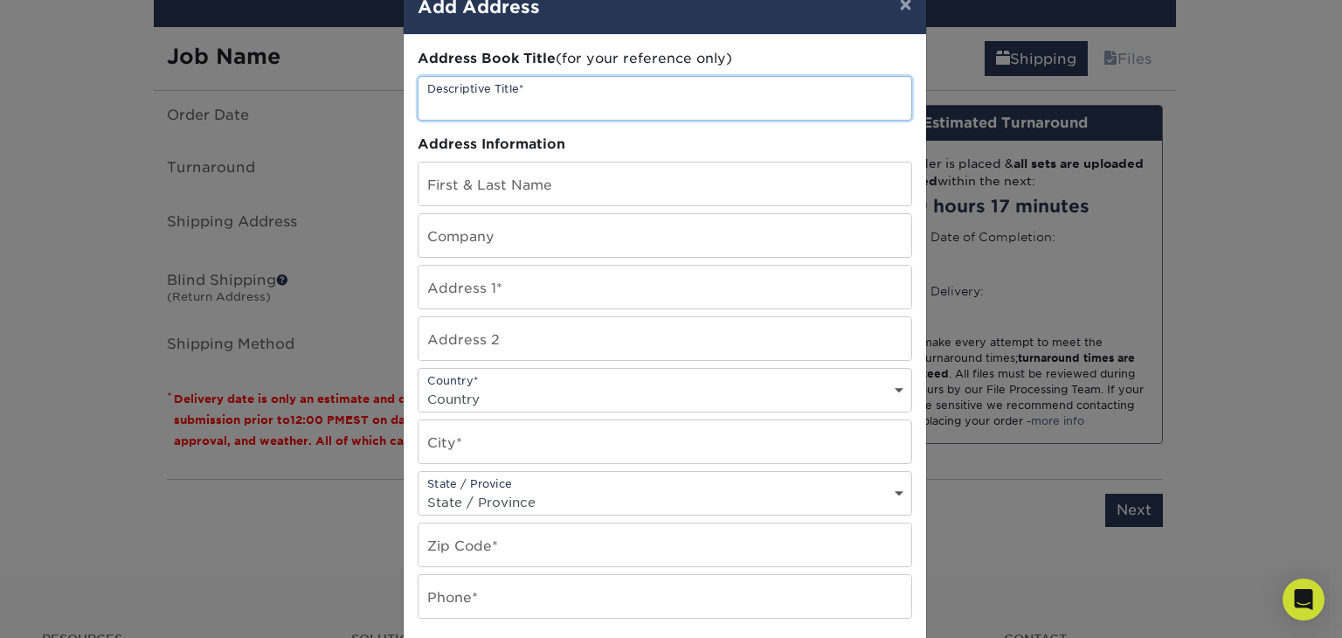
scroll to position [0, 0]
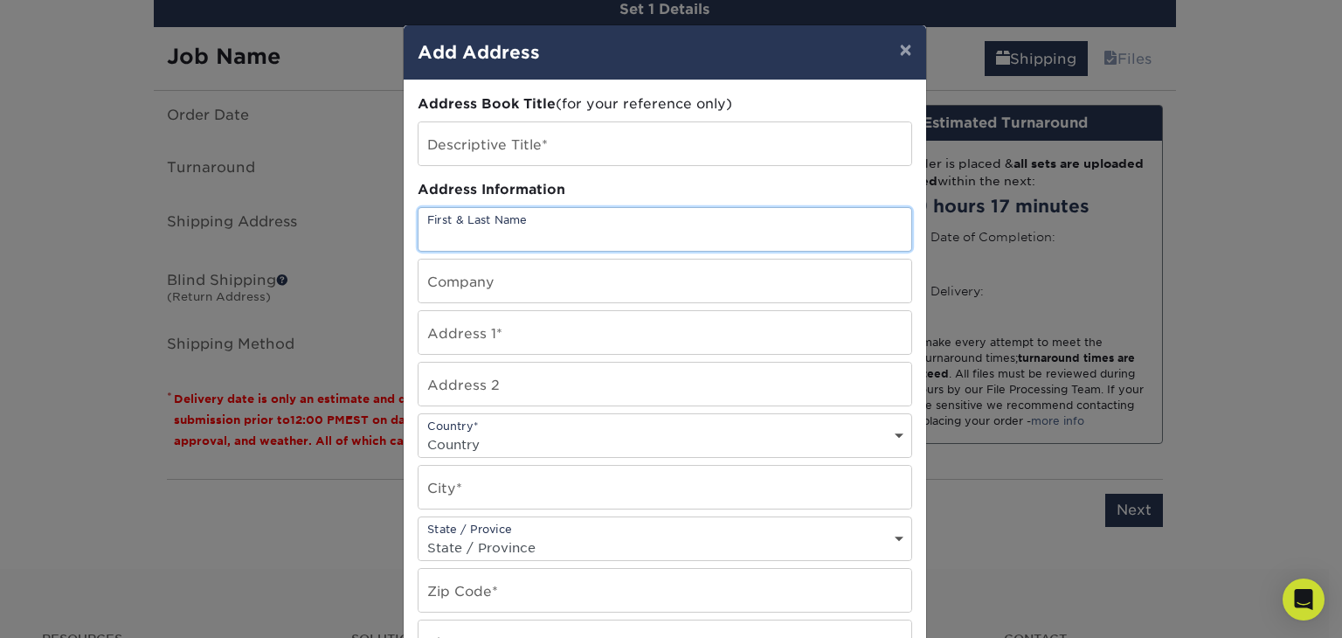
click at [458, 238] on input "text" at bounding box center [664, 229] width 493 height 43
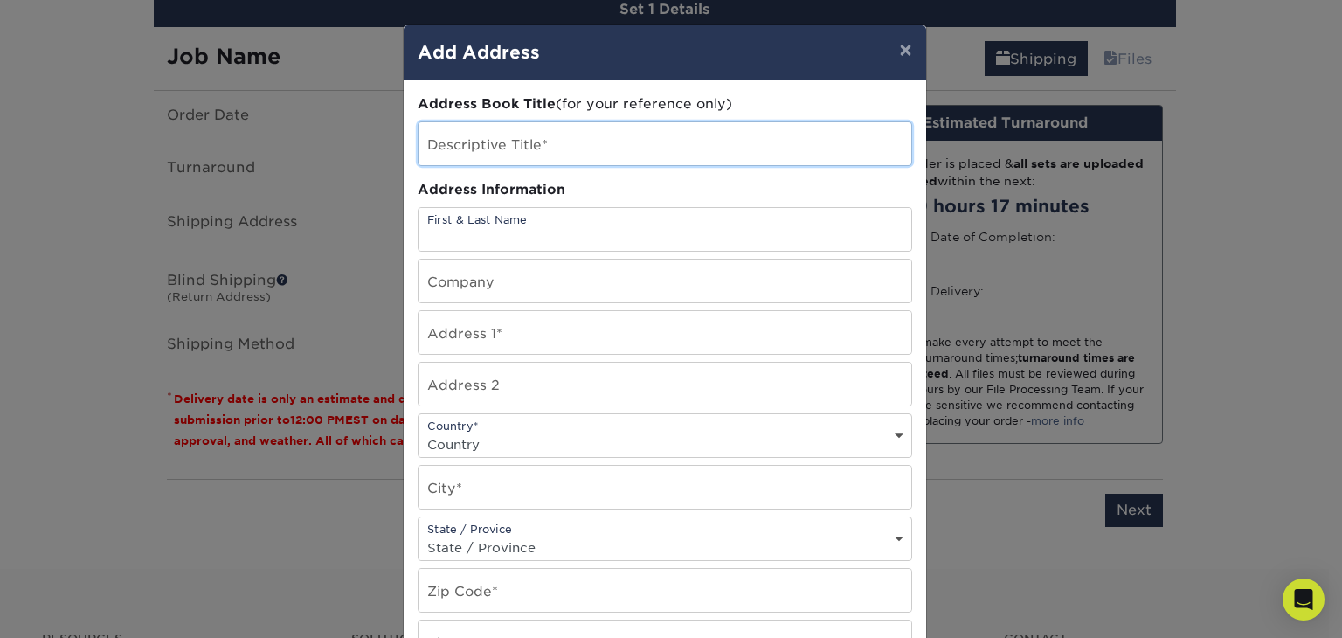
click at [479, 142] on input "text" at bounding box center [664, 143] width 493 height 43
click at [465, 140] on input "text" at bounding box center [664, 143] width 493 height 43
type input "H"
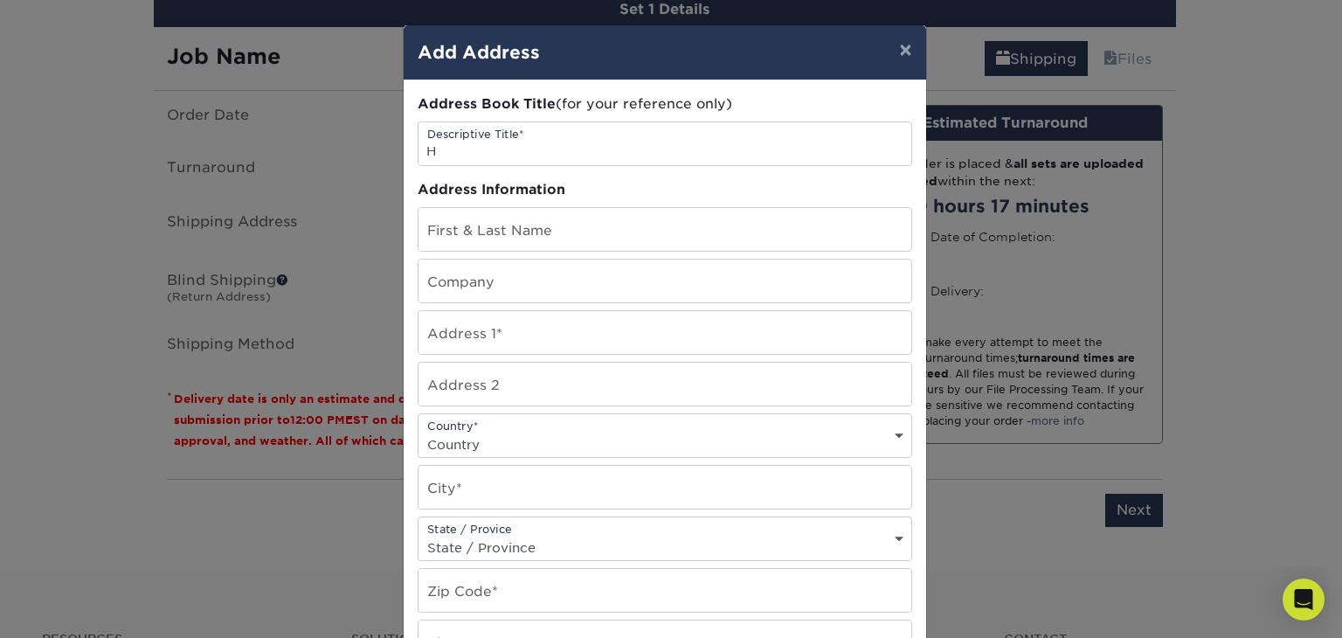
click at [493, 189] on div "Address Information" at bounding box center [665, 190] width 494 height 20
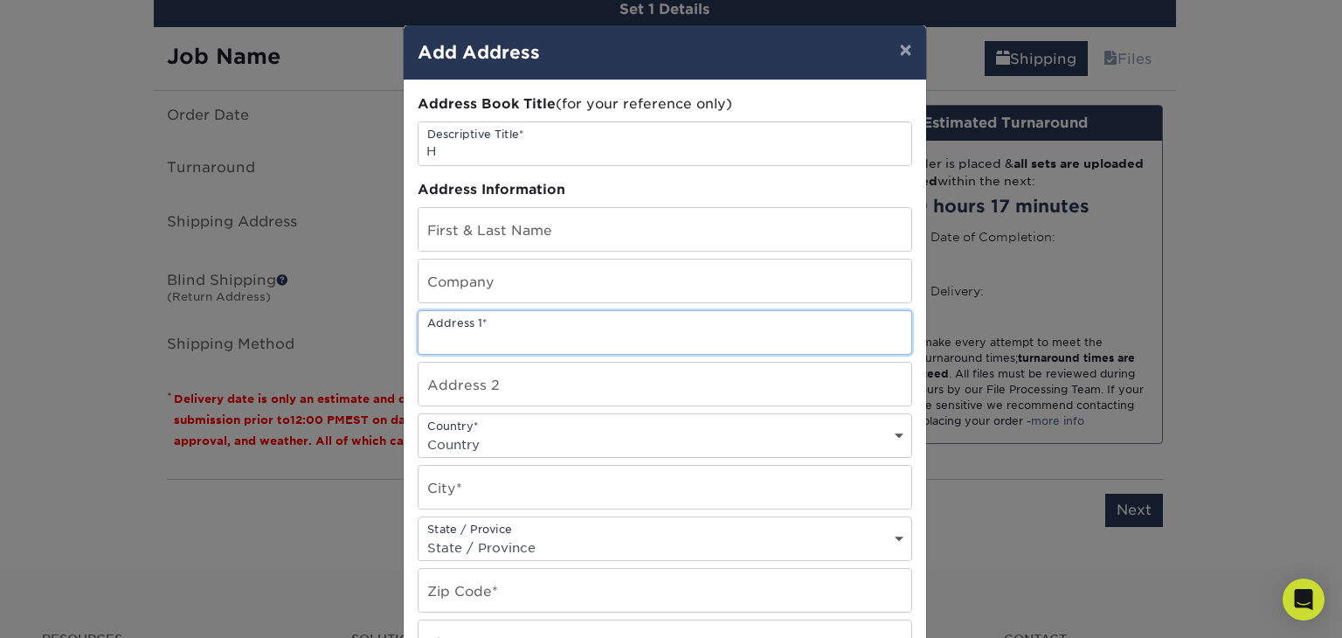
click at [457, 340] on input "text" at bounding box center [664, 332] width 493 height 43
type input "5145 Calle Sandwaves Unit 14"
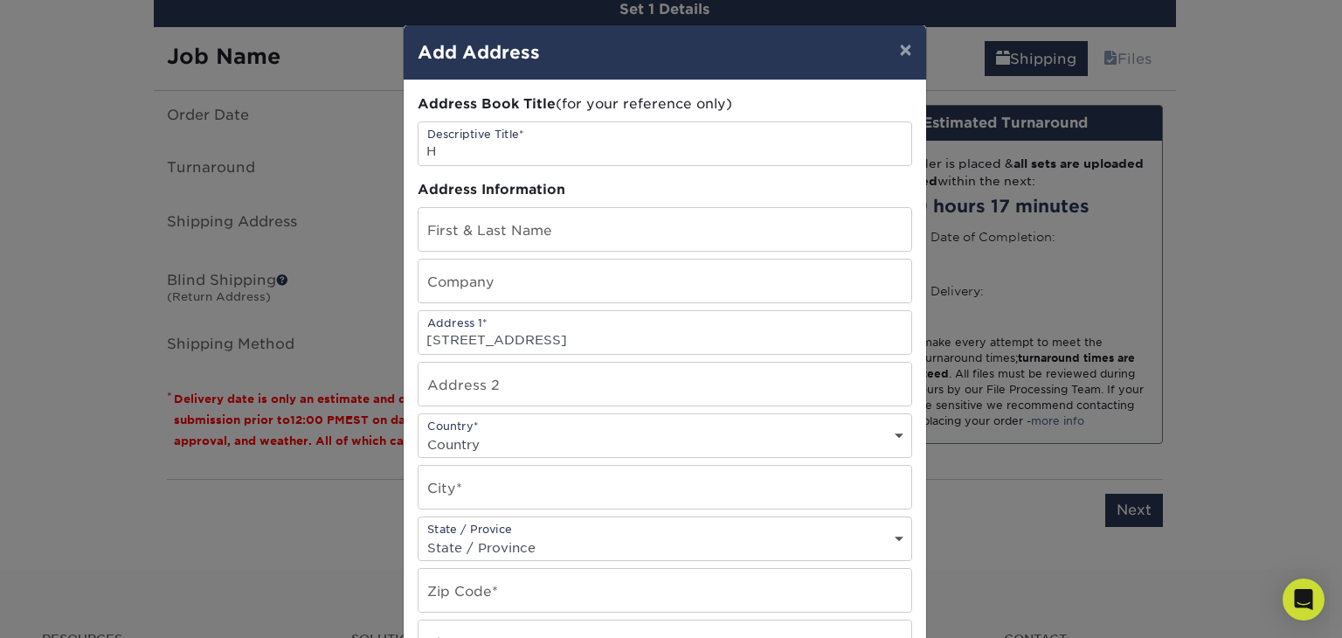
click at [501, 432] on select "Country United States Canada ----------------------------- Afghanistan Albania …" at bounding box center [664, 444] width 493 height 25
select select "US"
click at [418, 432] on select "Country United States Canada ----------------------------- Afghanistan Albania …" at bounding box center [664, 444] width 493 height 25
click at [461, 486] on input "text" at bounding box center [664, 487] width 493 height 43
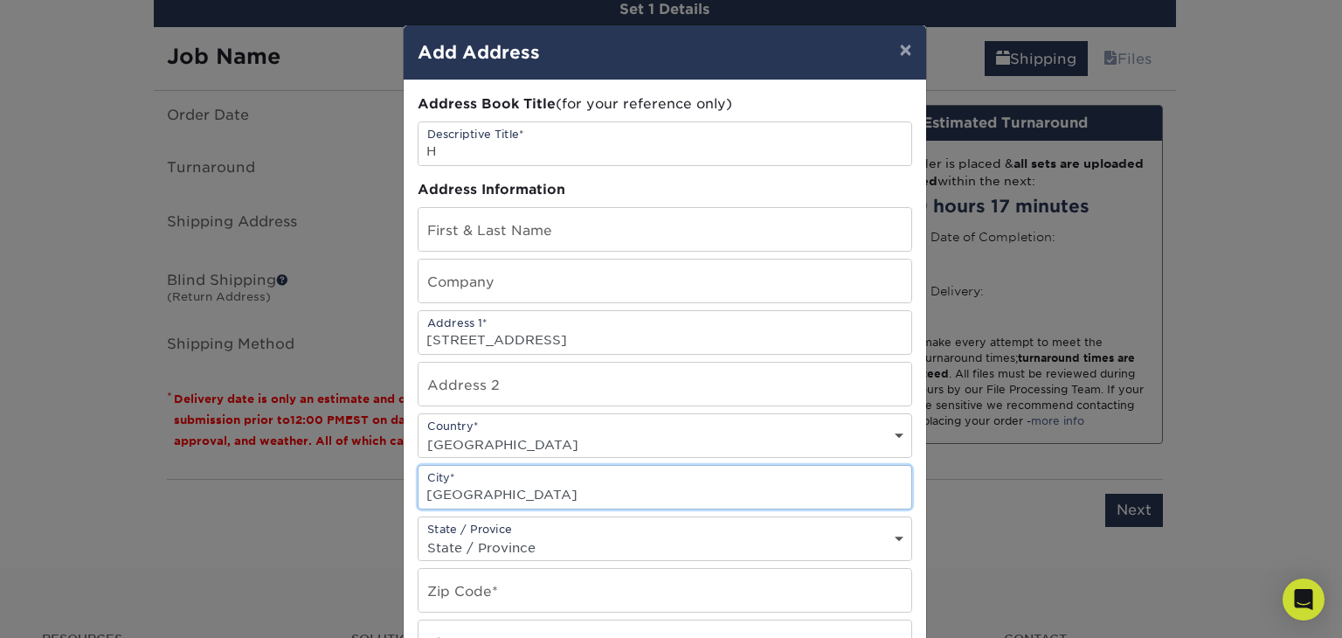
type input "San Diego"
click at [489, 542] on select "State / Province Alabama Alaska Arizona Arkansas California Colorado Connecticu…" at bounding box center [664, 547] width 493 height 25
select select "CA"
click at [418, 535] on select "State / Province Alabama Alaska Arizona Arkansas California Colorado Connecticu…" at bounding box center [664, 547] width 493 height 25
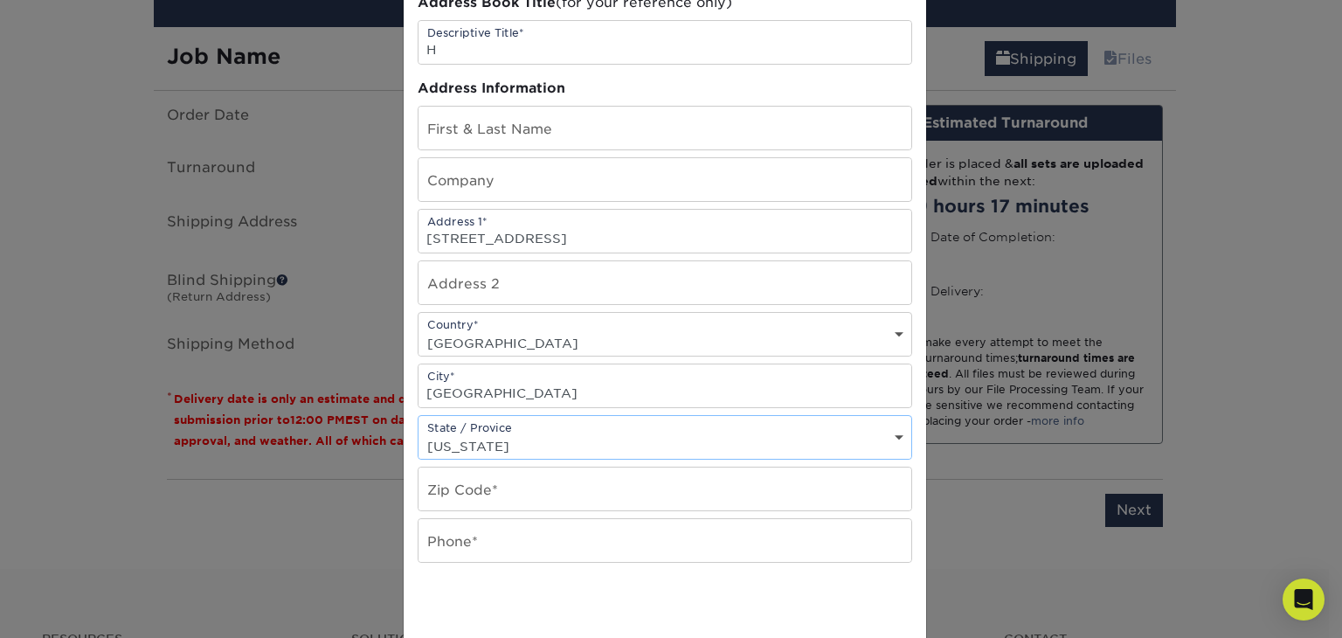
scroll to position [175, 0]
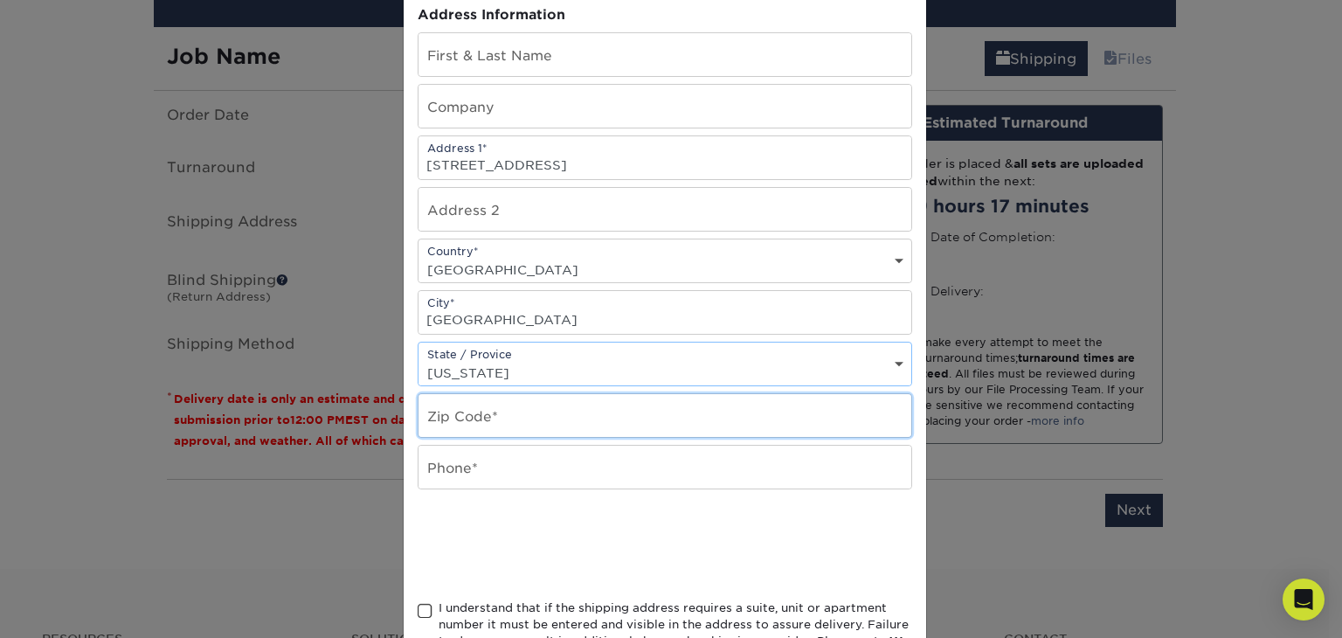
click at [487, 411] on input "text" at bounding box center [664, 415] width 493 height 43
type input "92154"
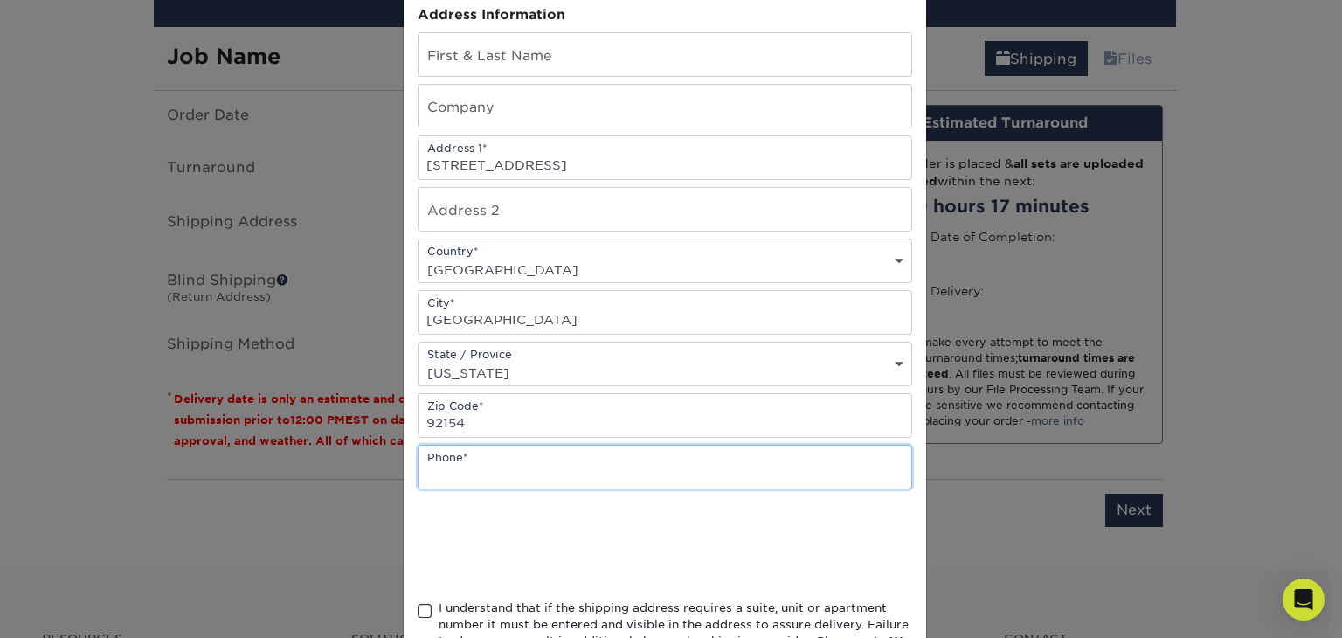
click at [500, 479] on input "text" at bounding box center [664, 466] width 493 height 43
drag, startPoint x: 448, startPoint y: 468, endPoint x: 468, endPoint y: 472, distance: 20.4
click at [468, 472] on input "6269155251" at bounding box center [664, 466] width 493 height 43
click at [457, 467] on input "6269155251" at bounding box center [664, 466] width 493 height 43
type input "6269055251"
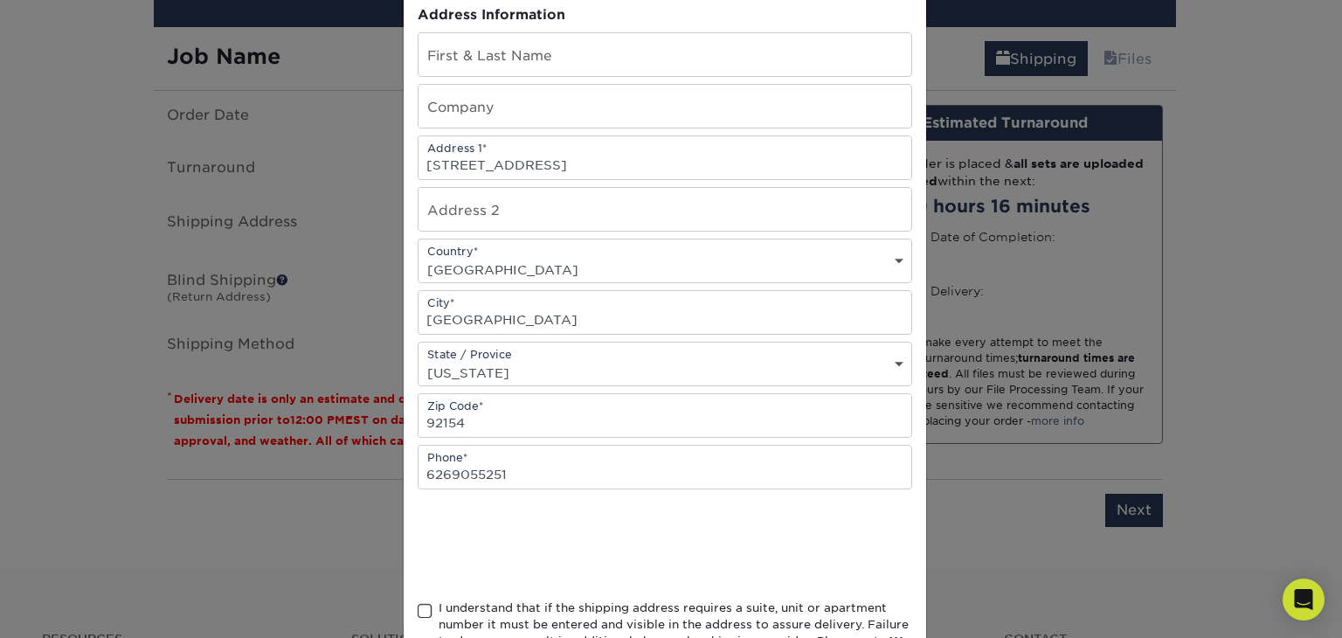
click at [419, 603] on span at bounding box center [425, 611] width 15 height 17
click at [0, 0] on input "I understand that if the shipping address requires a suite, unit or apartment n…" at bounding box center [0, 0] width 0 height 0
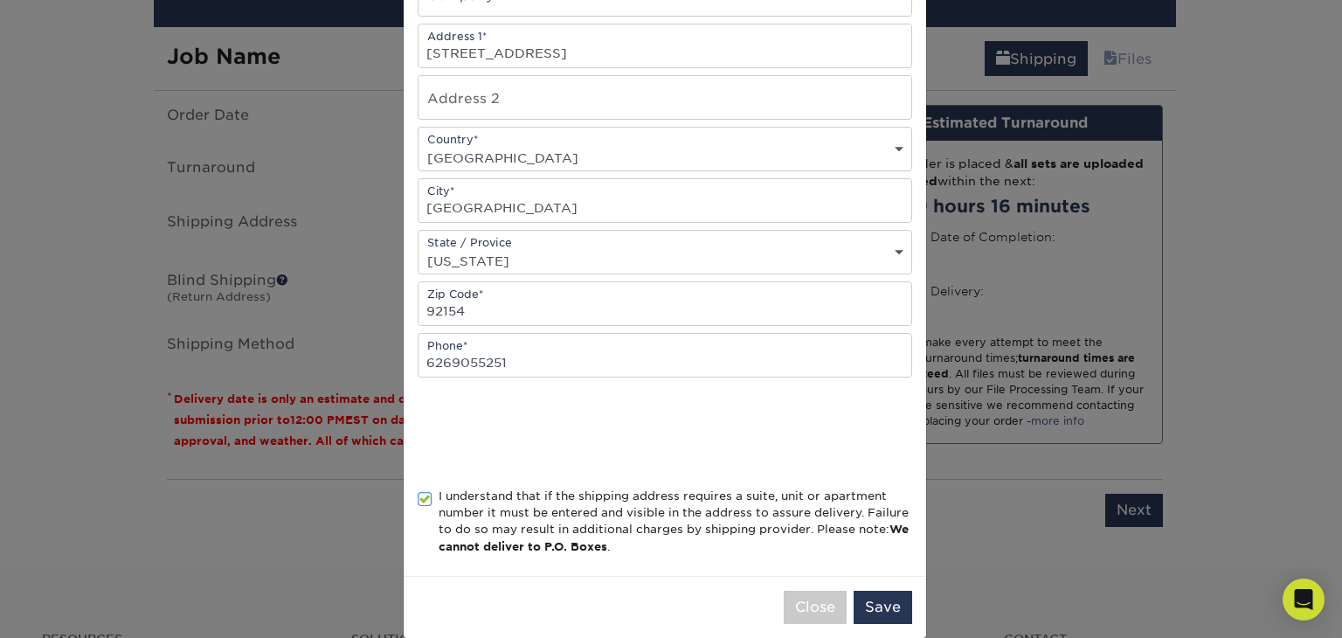
scroll to position [307, 0]
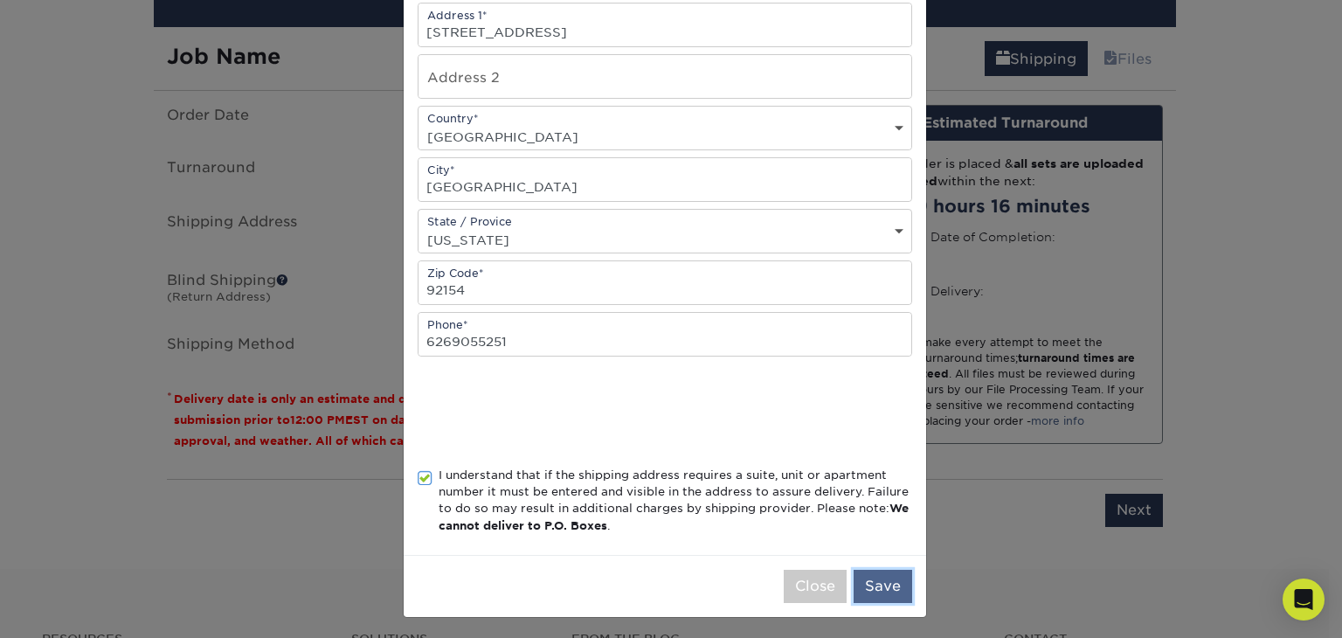
click at [878, 580] on button "Save" at bounding box center [882, 586] width 59 height 33
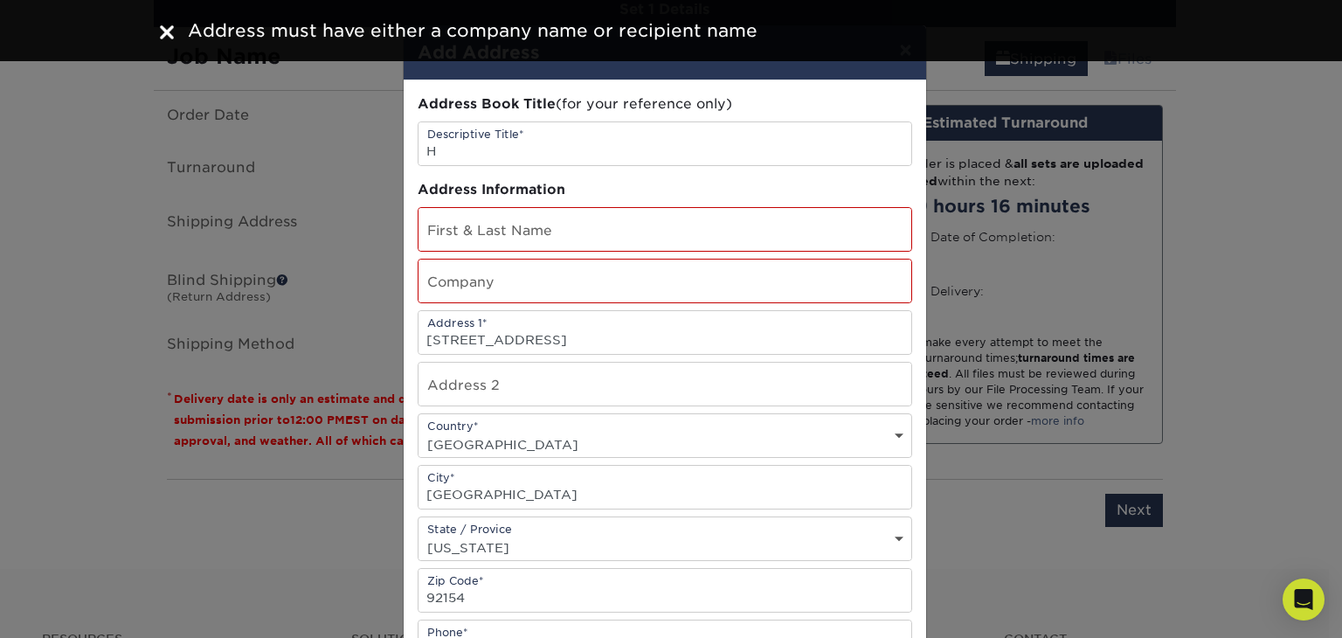
scroll to position [0, 0]
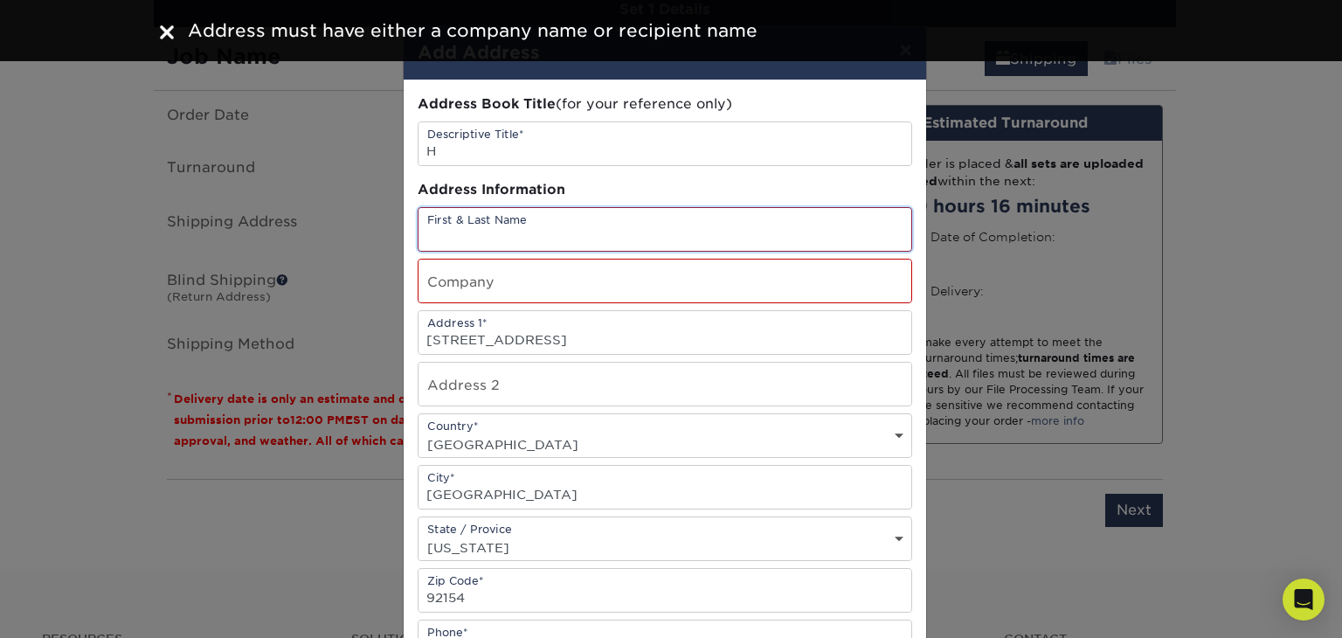
click at [524, 231] on input "text" at bounding box center [664, 229] width 493 height 43
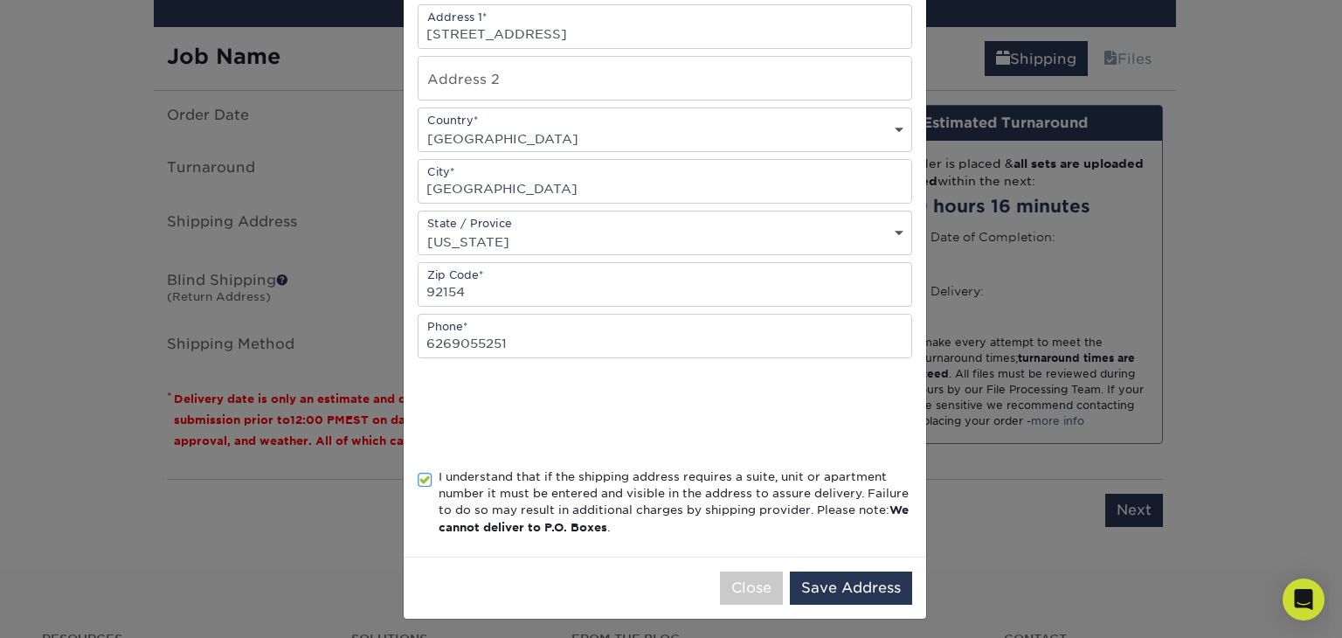
scroll to position [307, 0]
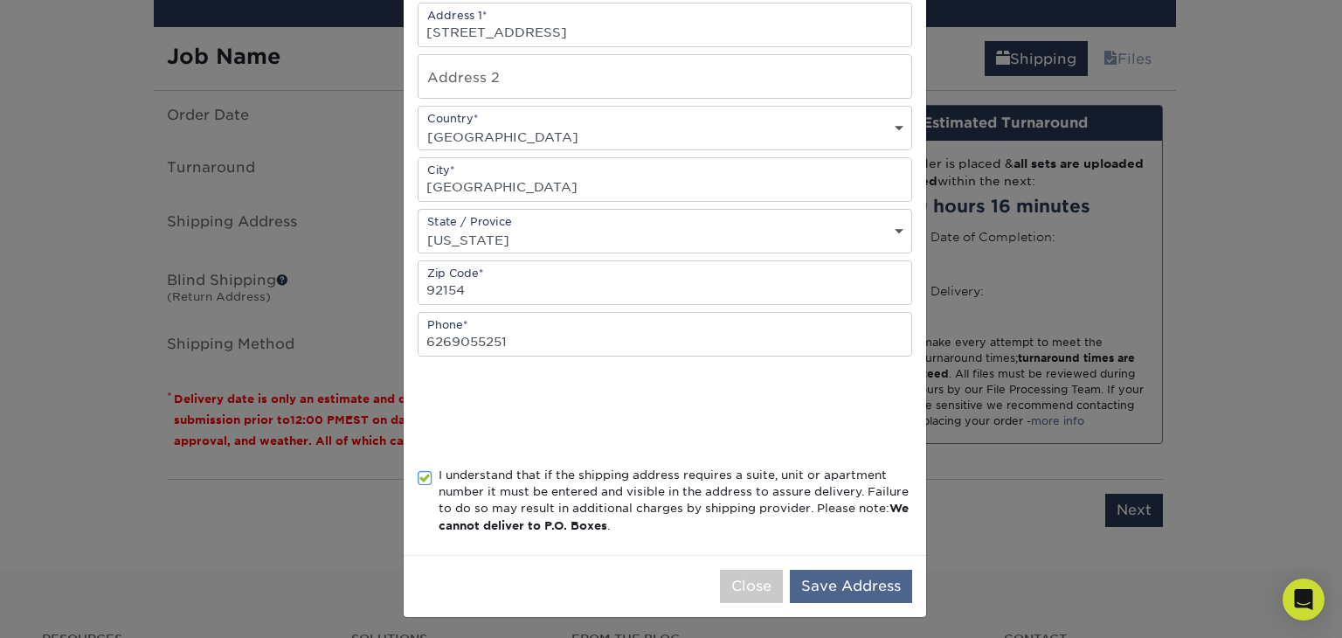
type input "Yixin Shi"
click at [860, 584] on button "Save Address" at bounding box center [851, 586] width 122 height 33
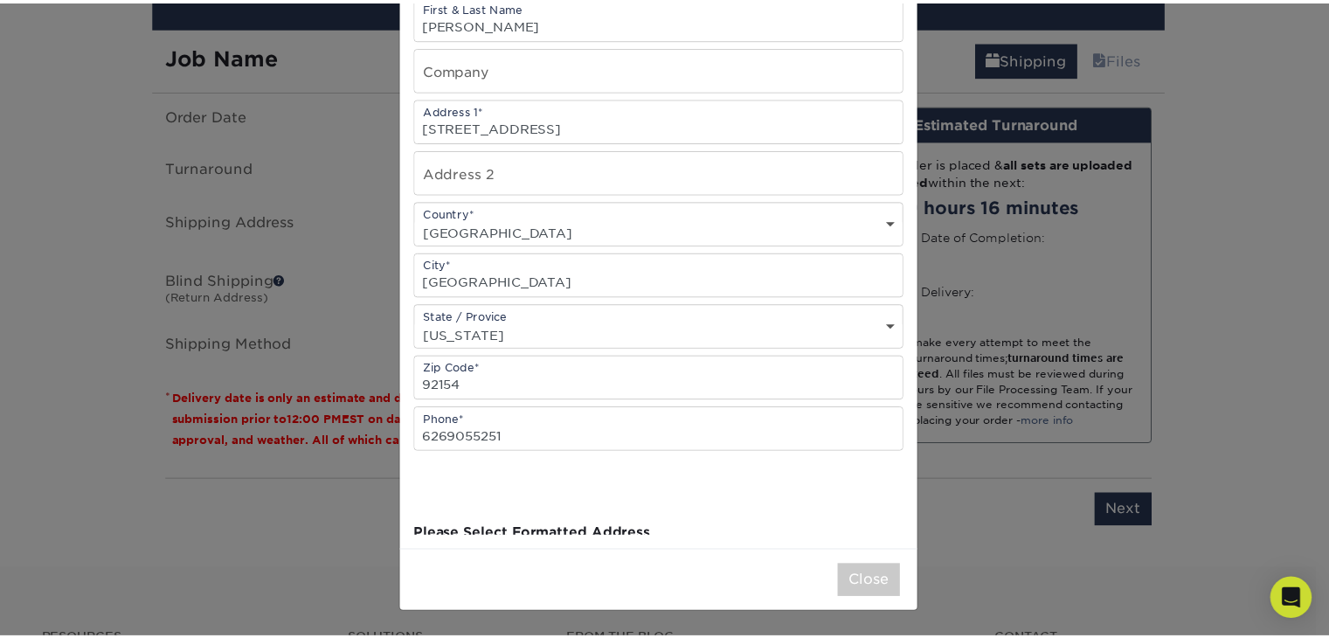
scroll to position [0, 0]
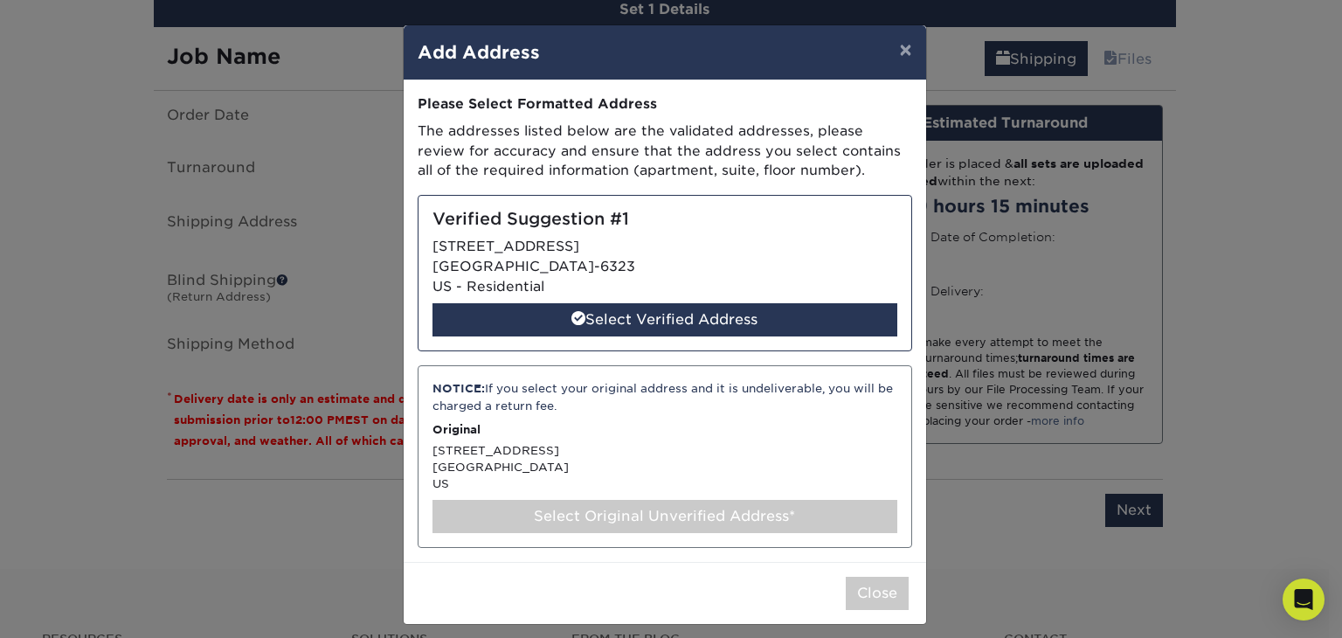
click at [770, 434] on p "Original" at bounding box center [664, 429] width 465 height 17
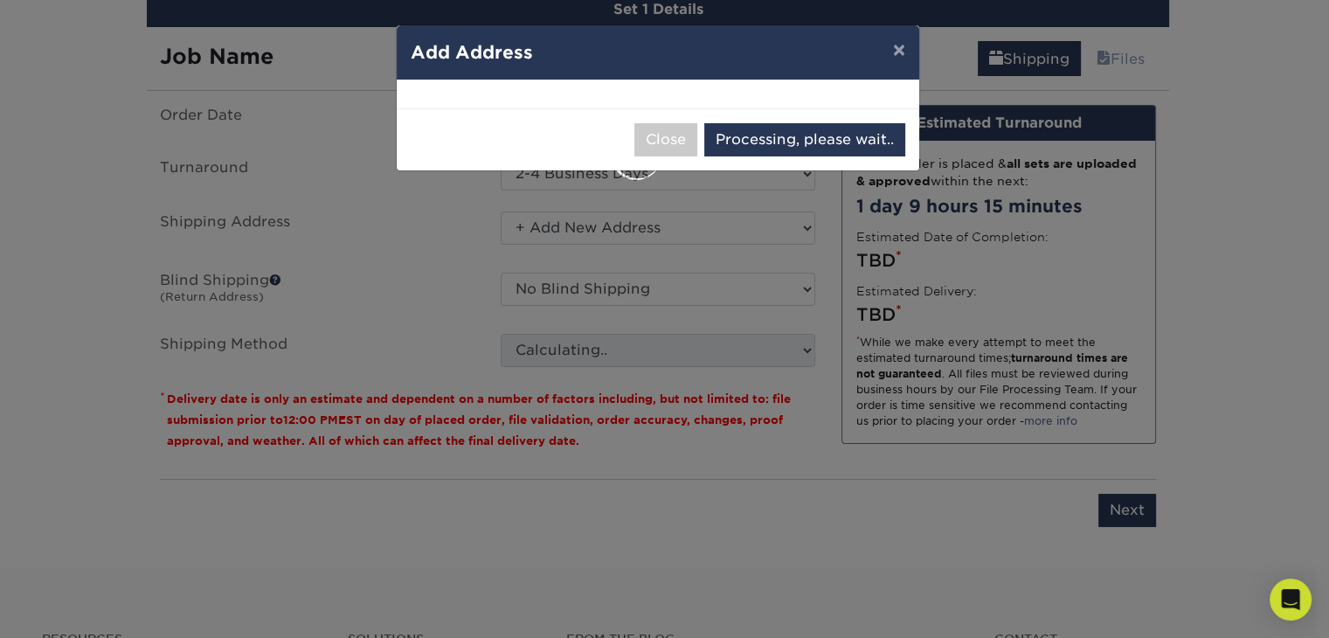
select select "285153"
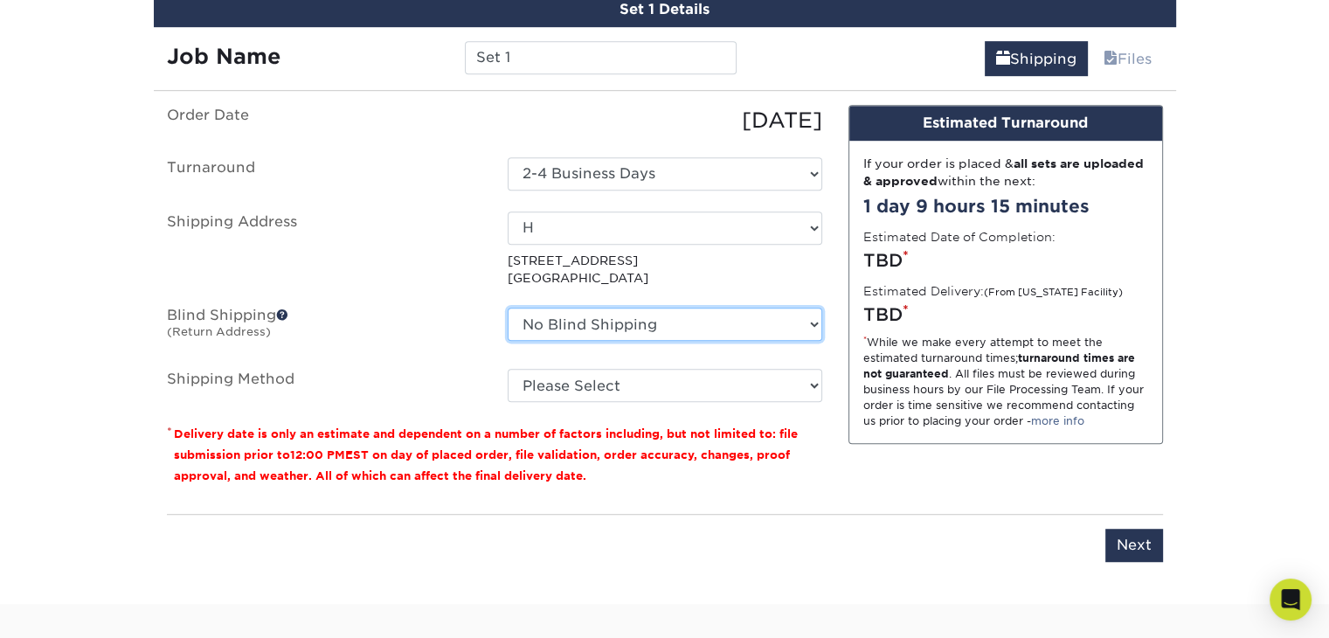
click at [810, 322] on select "No Blind Shipping + Add New Address" at bounding box center [665, 323] width 314 height 33
click at [281, 311] on span at bounding box center [282, 314] width 12 height 12
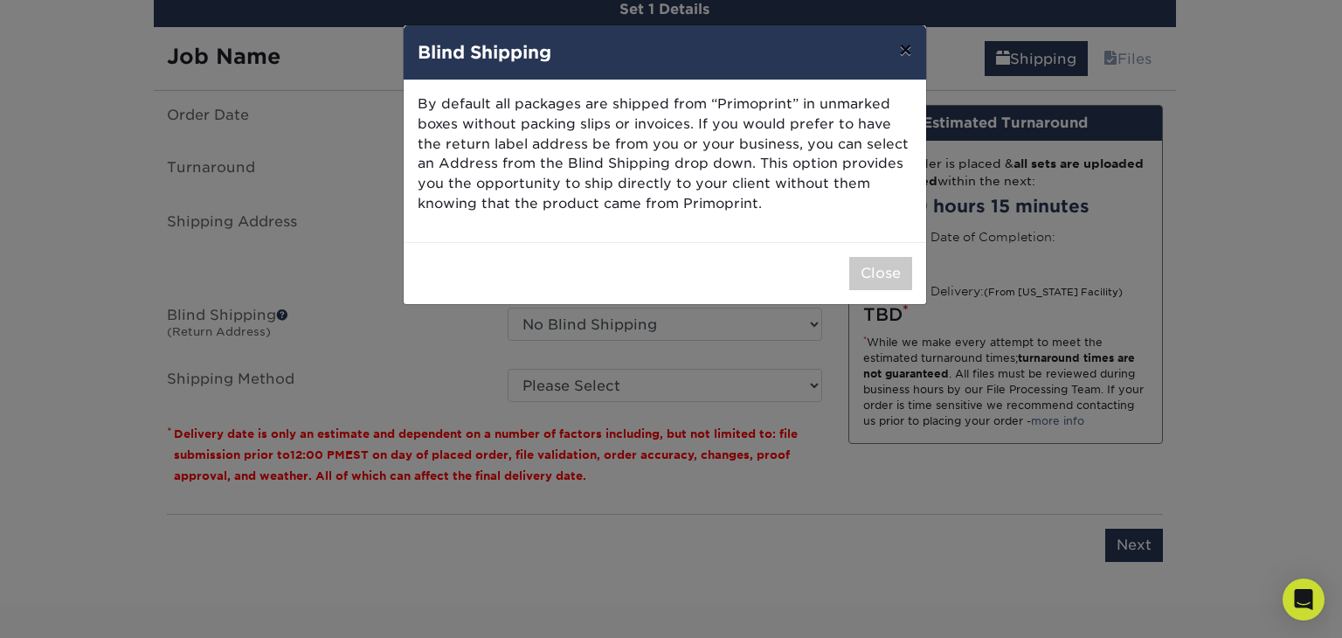
click at [905, 62] on button "×" at bounding box center [905, 49] width 40 height 49
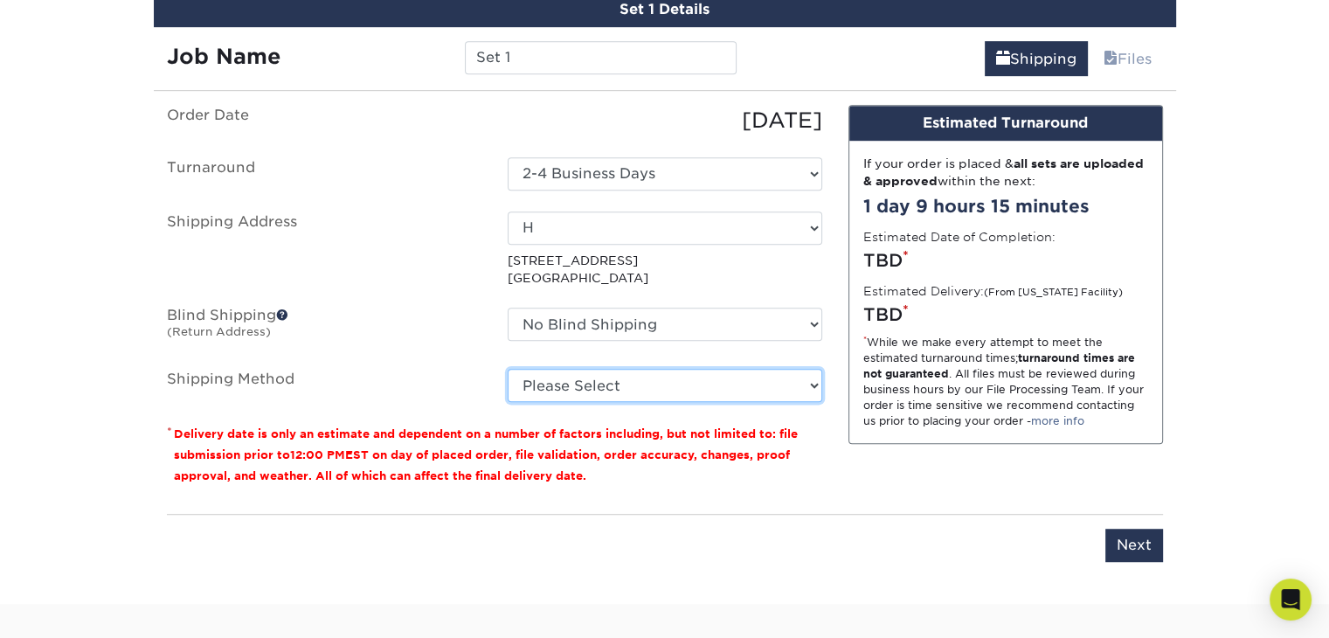
click at [811, 390] on select "Please Select Ground Shipping (+$7.84) 3 Day Shipping Service (+$20.04) 2 Day A…" at bounding box center [665, 385] width 314 height 33
select select "03"
click at [508, 369] on select "Please Select Ground Shipping (+$7.84) 3 Day Shipping Service (+$20.04) 2 Day A…" at bounding box center [665, 385] width 314 height 33
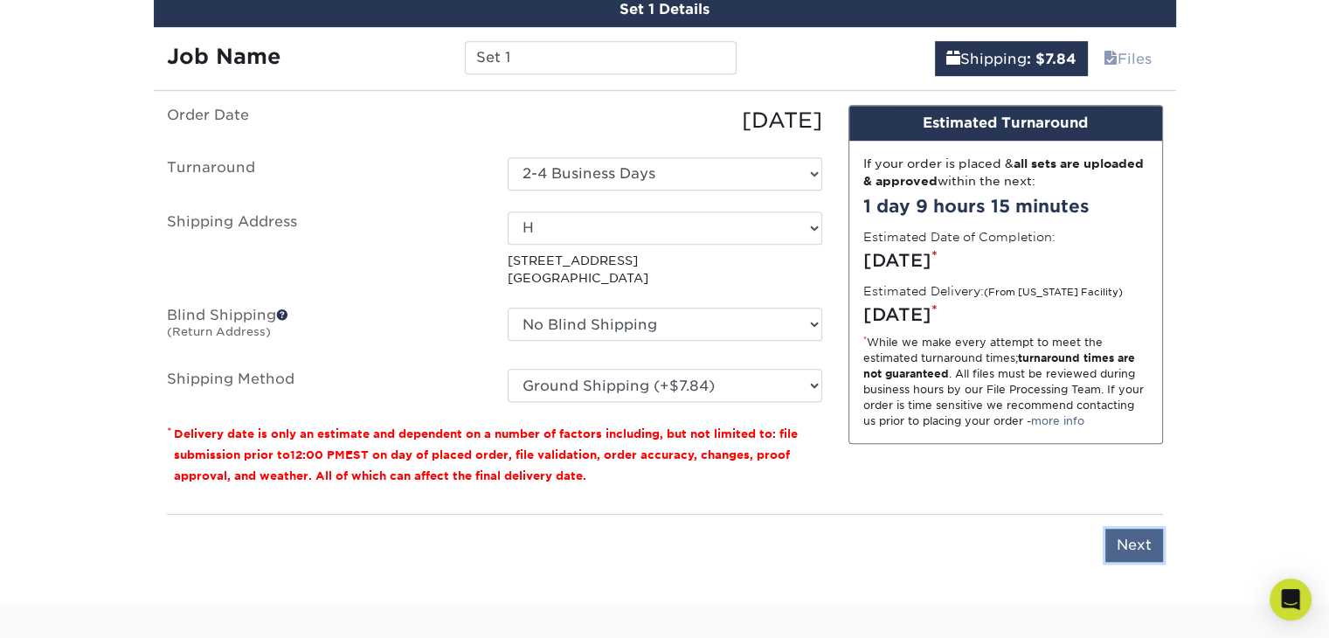
click at [1135, 540] on input "Next" at bounding box center [1134, 544] width 58 height 33
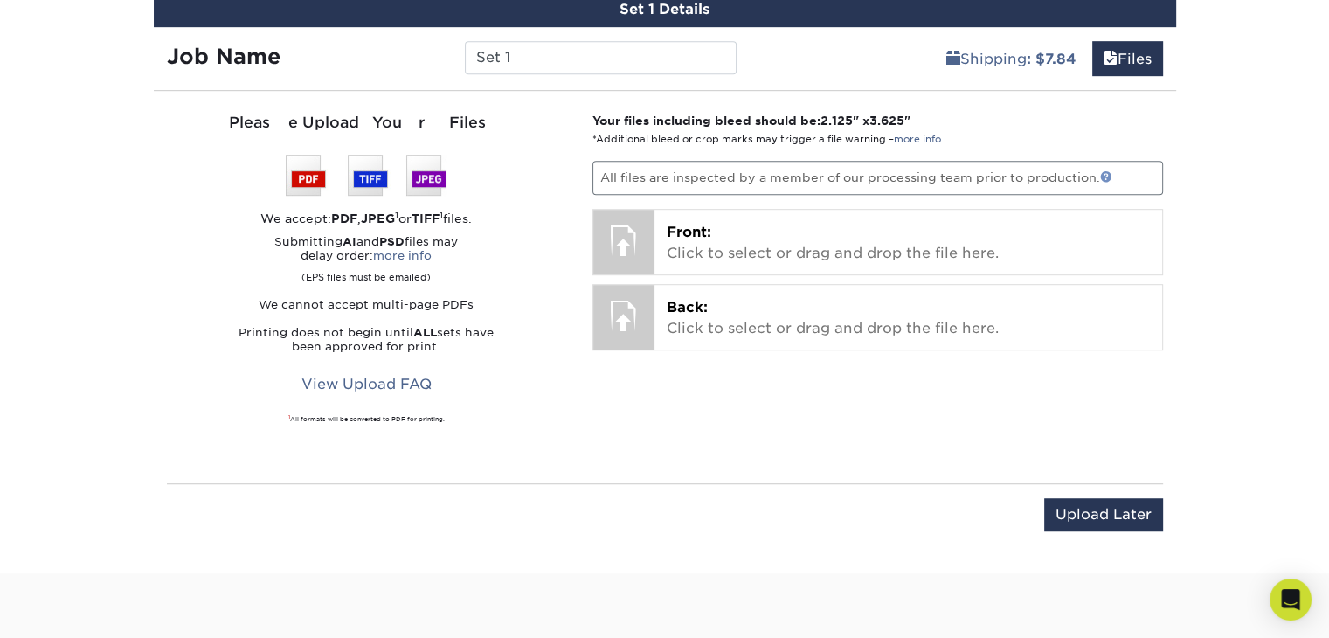
click at [1107, 173] on link at bounding box center [1106, 176] width 12 height 12
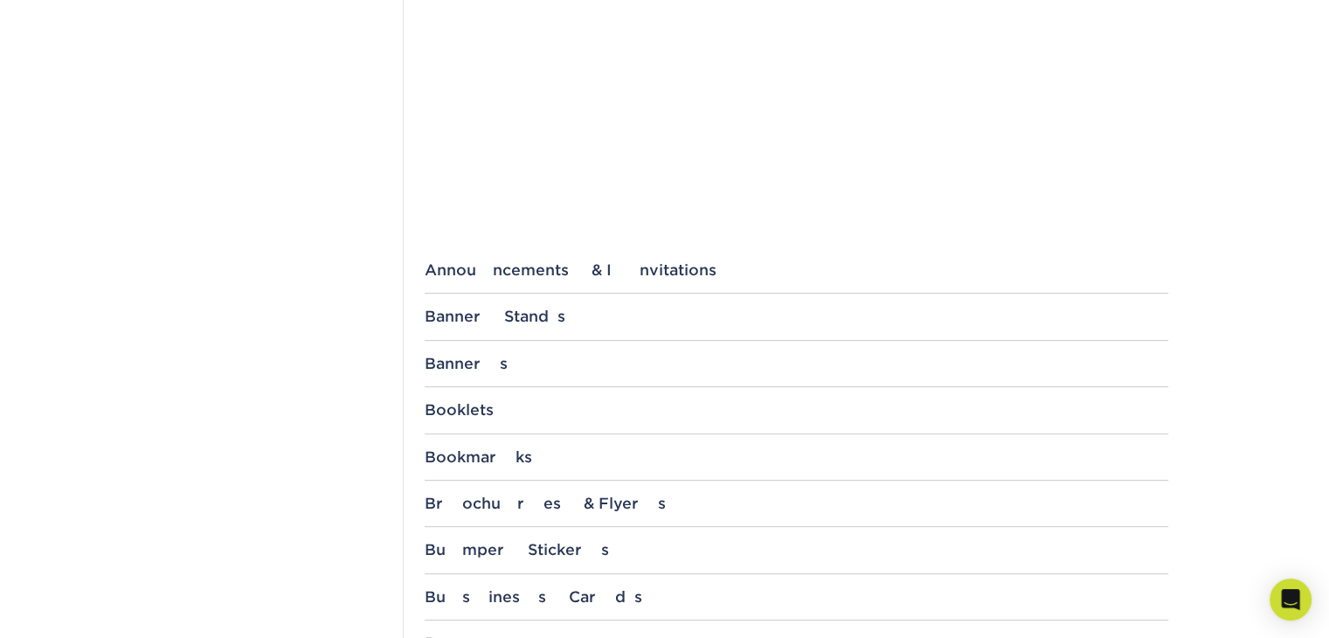
scroll to position [524, 0]
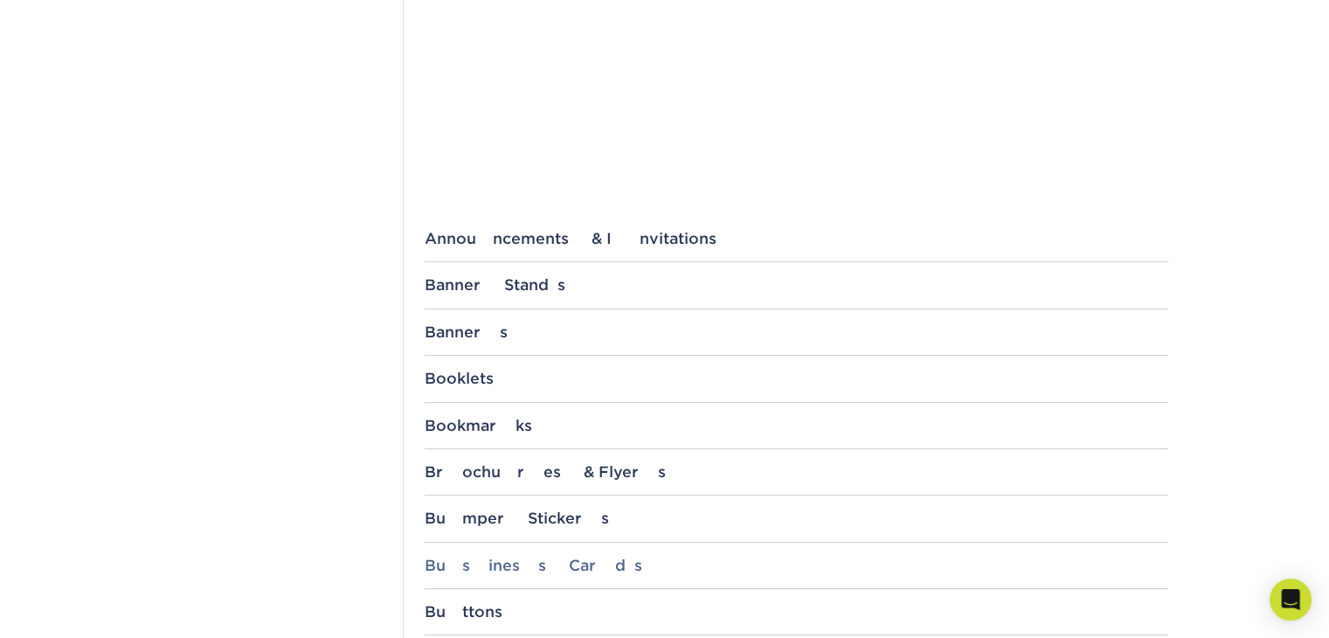
click at [503, 563] on div "Business Cards" at bounding box center [796, 564] width 743 height 17
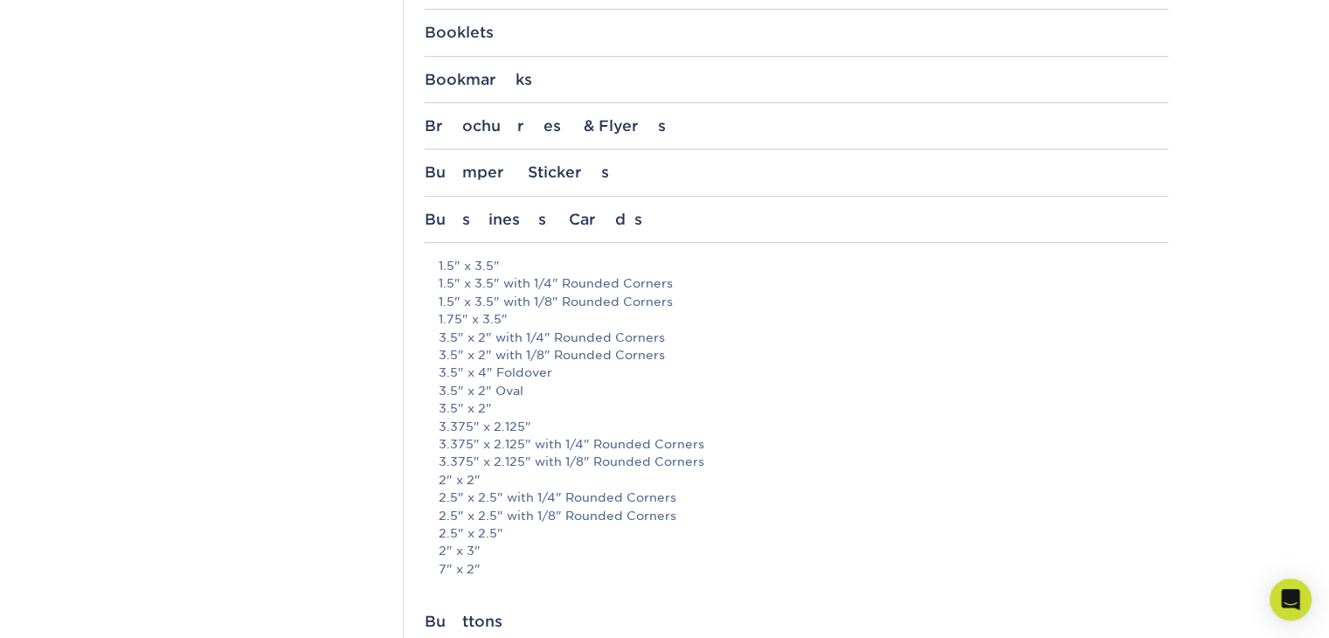
scroll to position [874, 0]
click at [474, 403] on link "3.5" x 2"" at bounding box center [465, 404] width 53 height 14
click at [1217, 52] on section "Templates Instagram Facebook Twitter Templates Contact Custom Orders Sample Req…" at bounding box center [664, 563] width 1329 height 2651
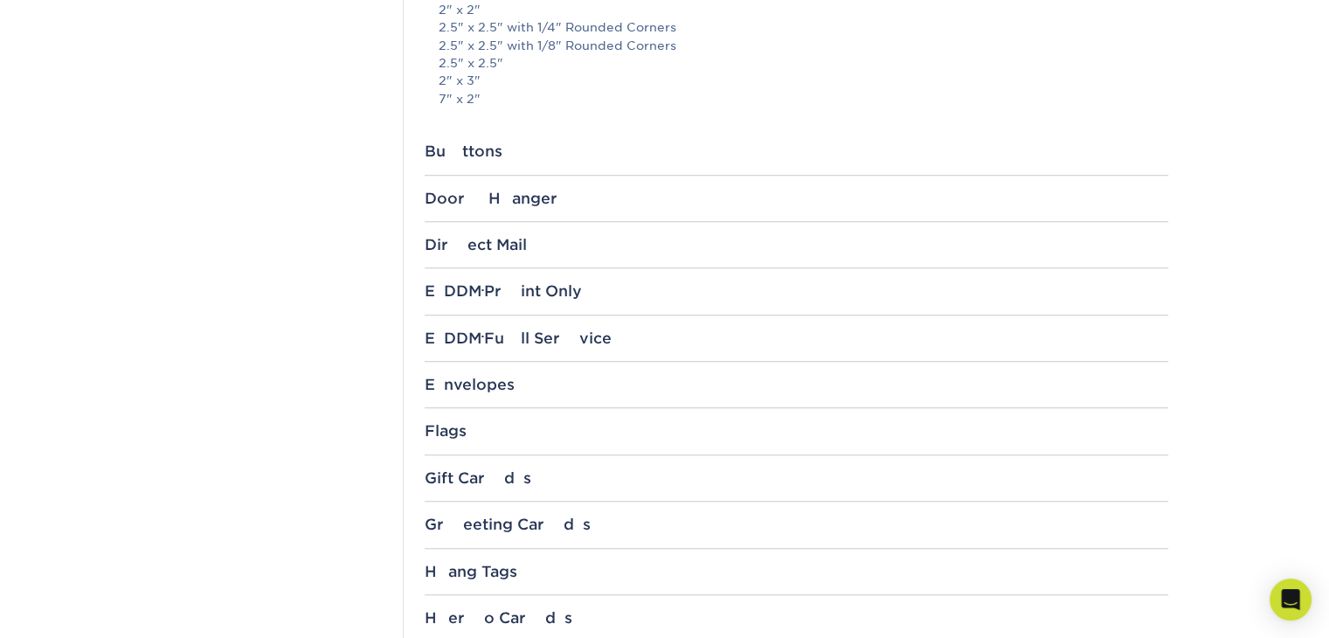
scroll to position [0, 0]
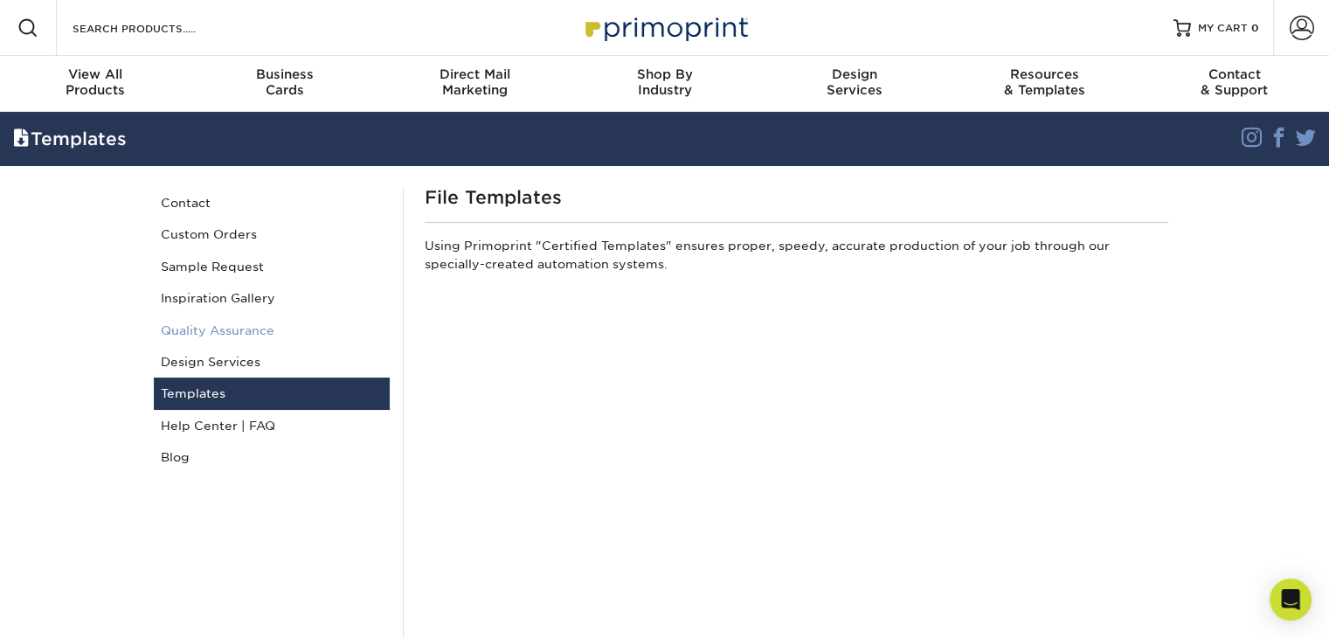
click at [217, 329] on link "Quality Assurance" at bounding box center [272, 329] width 236 height 31
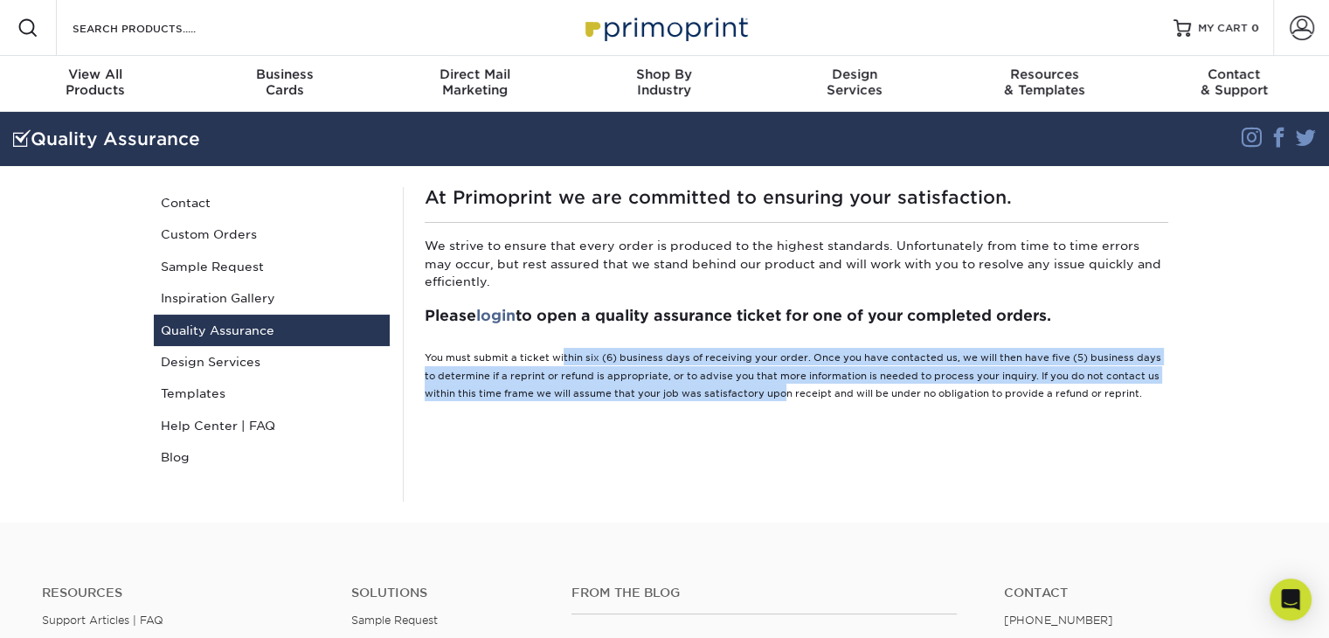
drag, startPoint x: 562, startPoint y: 357, endPoint x: 785, endPoint y: 392, distance: 226.3
click at [785, 392] on small "You must submit a ticket within six (6) business days of receiving your order. …" at bounding box center [793, 375] width 736 height 47
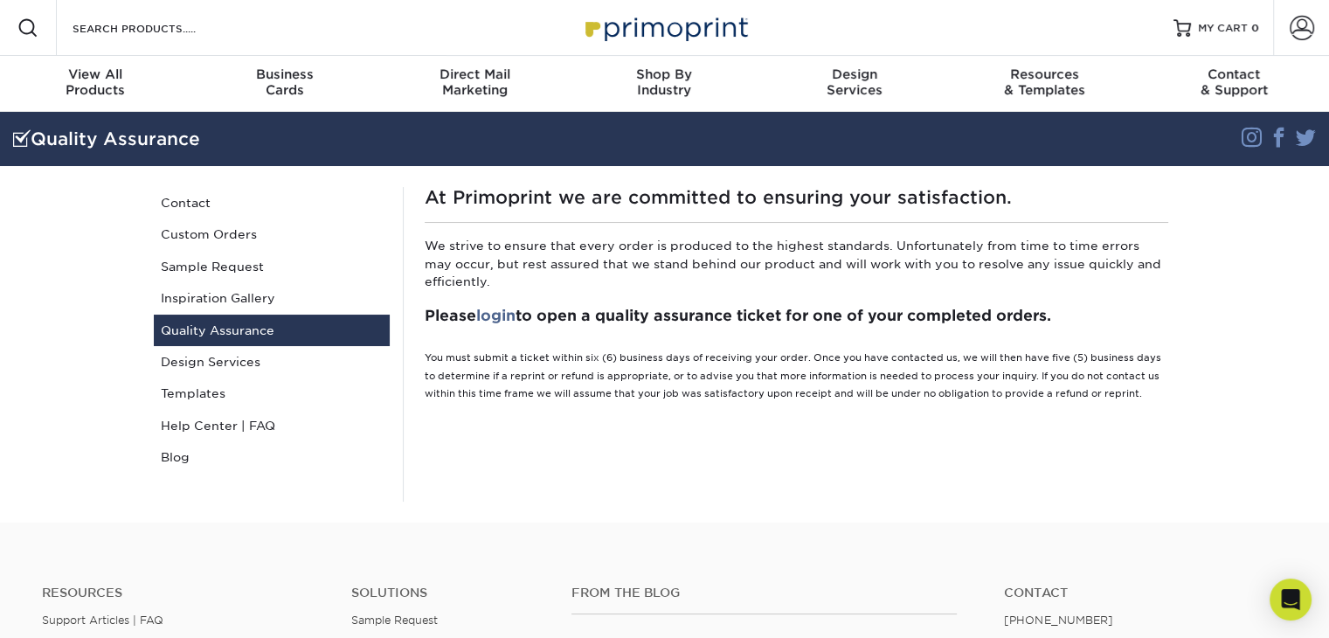
click at [816, 429] on div "At Primoprint we are committed to ensuring your satisfaction. We strive to ensu…" at bounding box center [796, 344] width 786 height 314
click at [224, 363] on link "Design Services" at bounding box center [272, 361] width 236 height 31
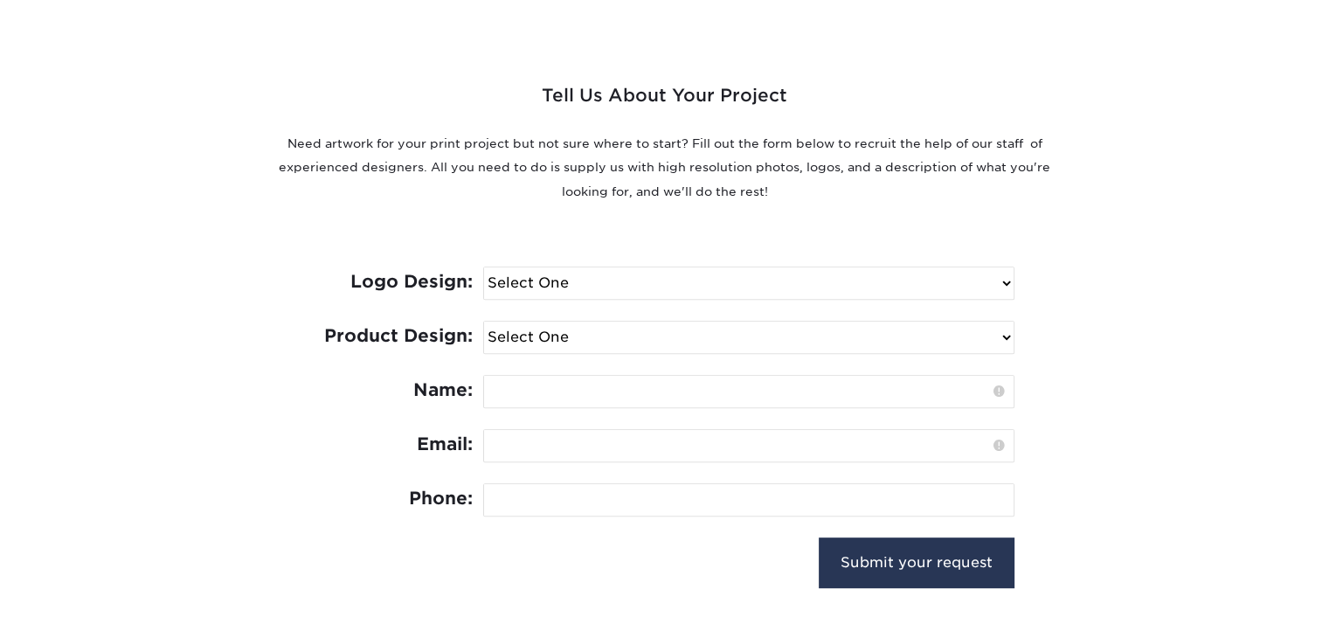
scroll to position [611, 0]
click at [569, 336] on select "Select One Logo Design Only Design Edits Banner Design: $50.00 Bookmark Design:…" at bounding box center [748, 336] width 529 height 31
click at [1132, 305] on div "Tell Us About Your Project Need artwork for your print project but not sure whe…" at bounding box center [665, 311] width 1048 height 630
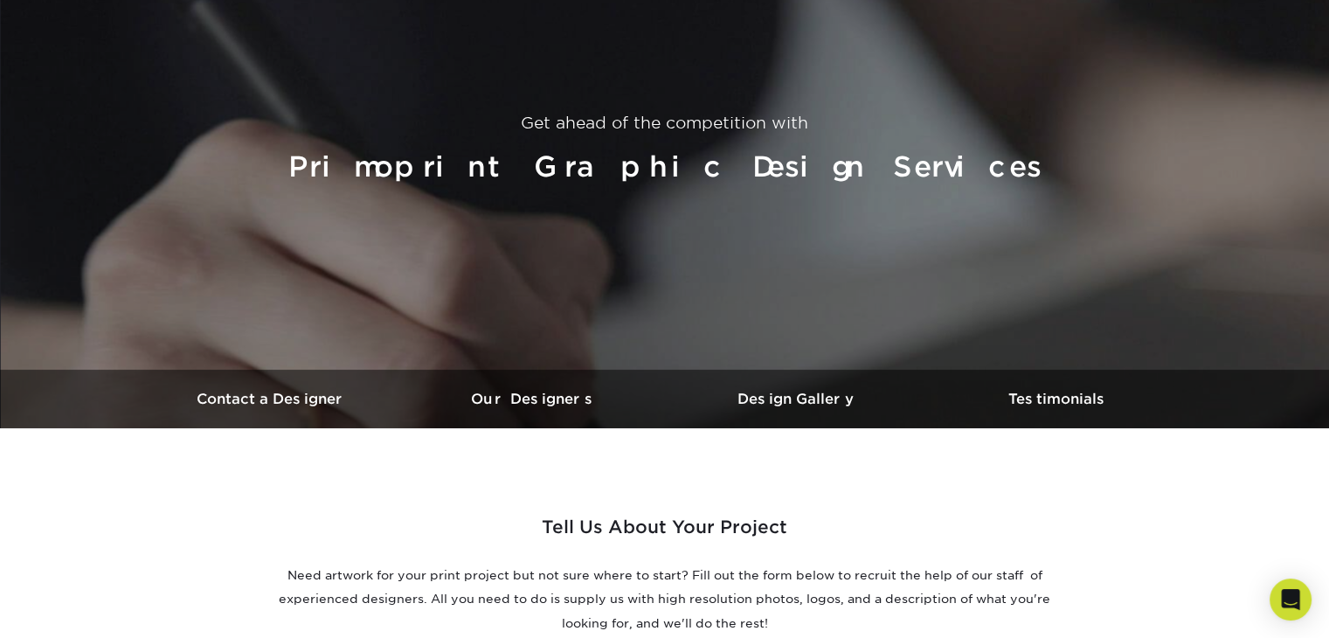
scroll to position [87, 0]
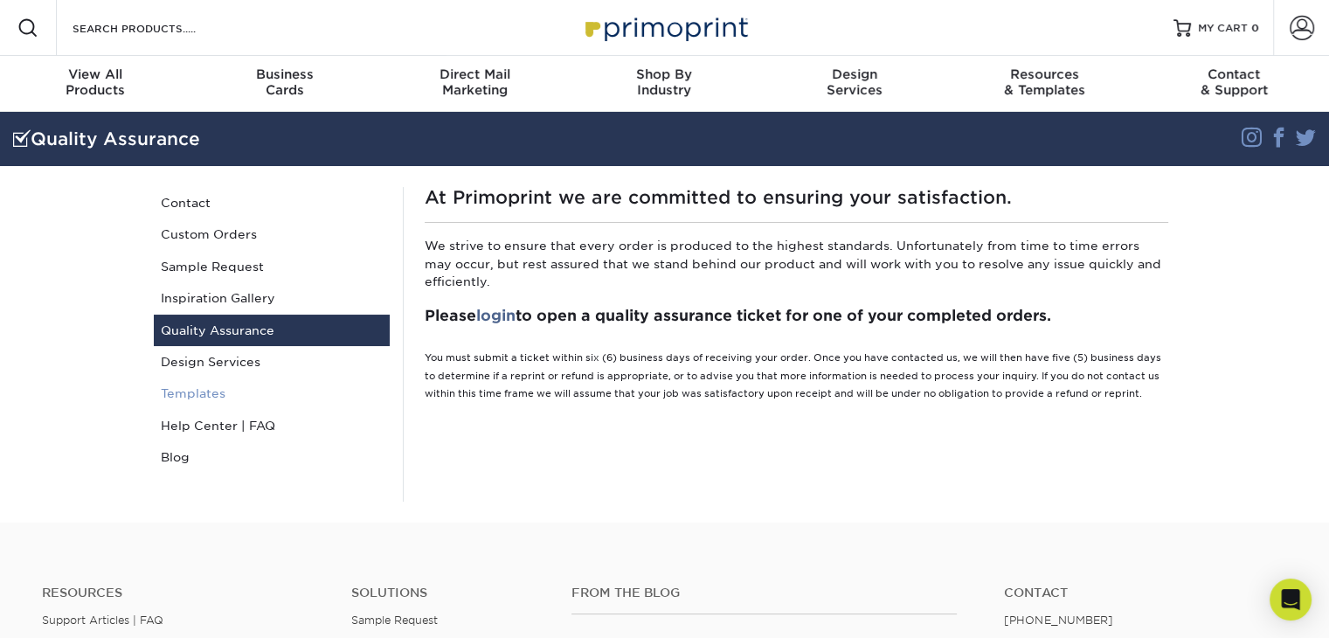
click at [192, 394] on link "Templates" at bounding box center [272, 392] width 236 height 31
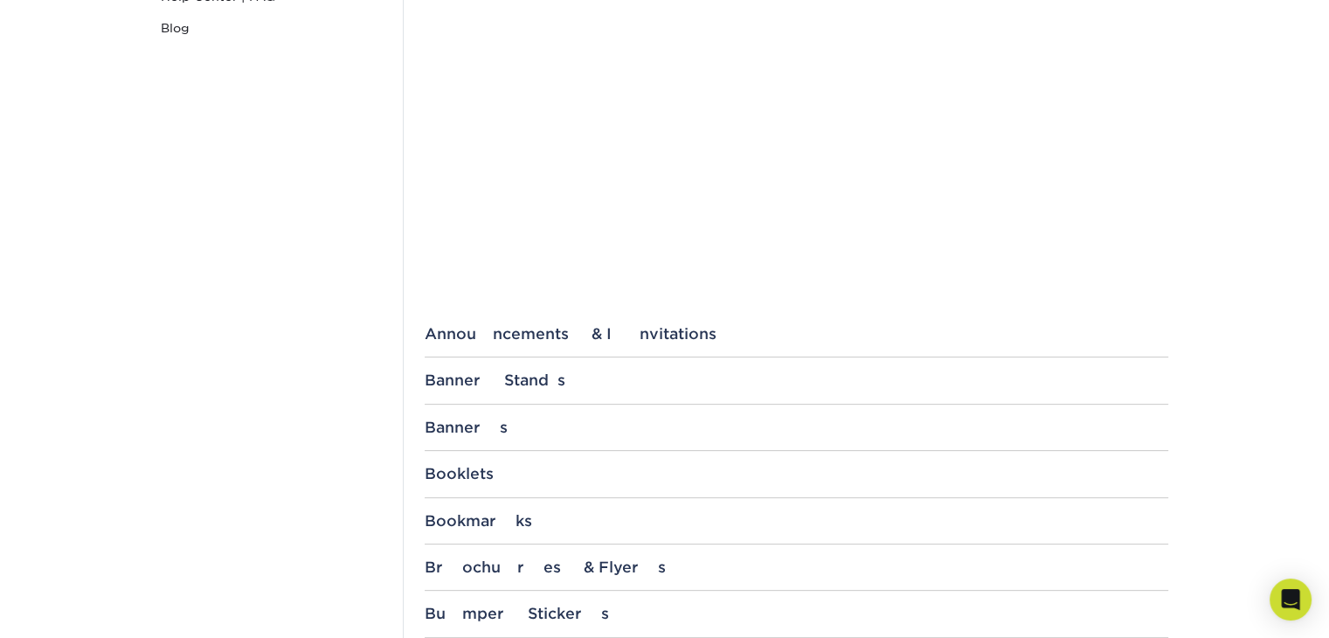
scroll to position [175, 0]
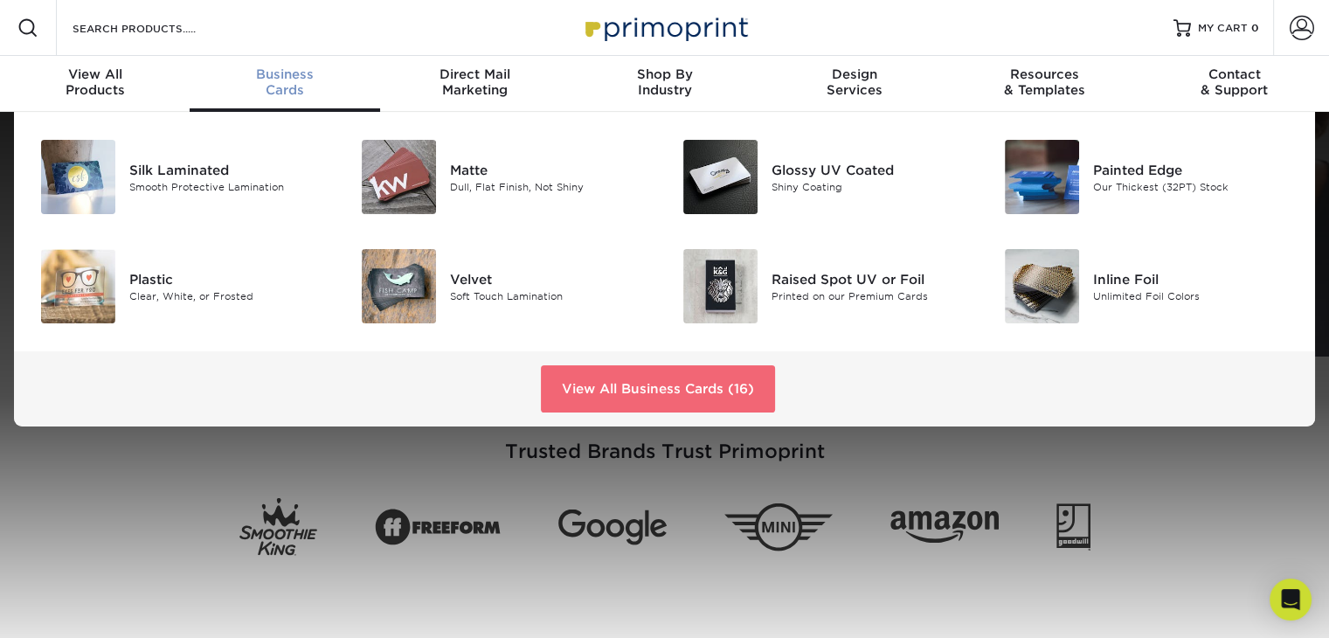
click at [618, 380] on link "View All Business Cards (16)" at bounding box center [658, 388] width 234 height 47
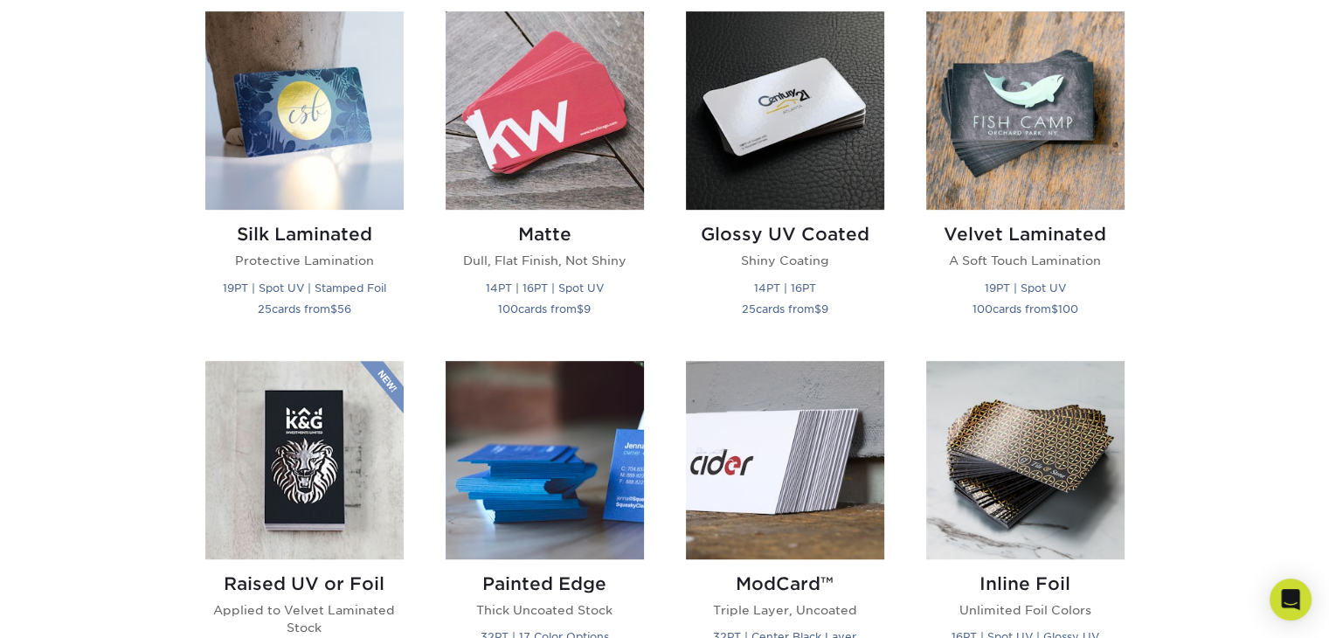
scroll to position [786, 0]
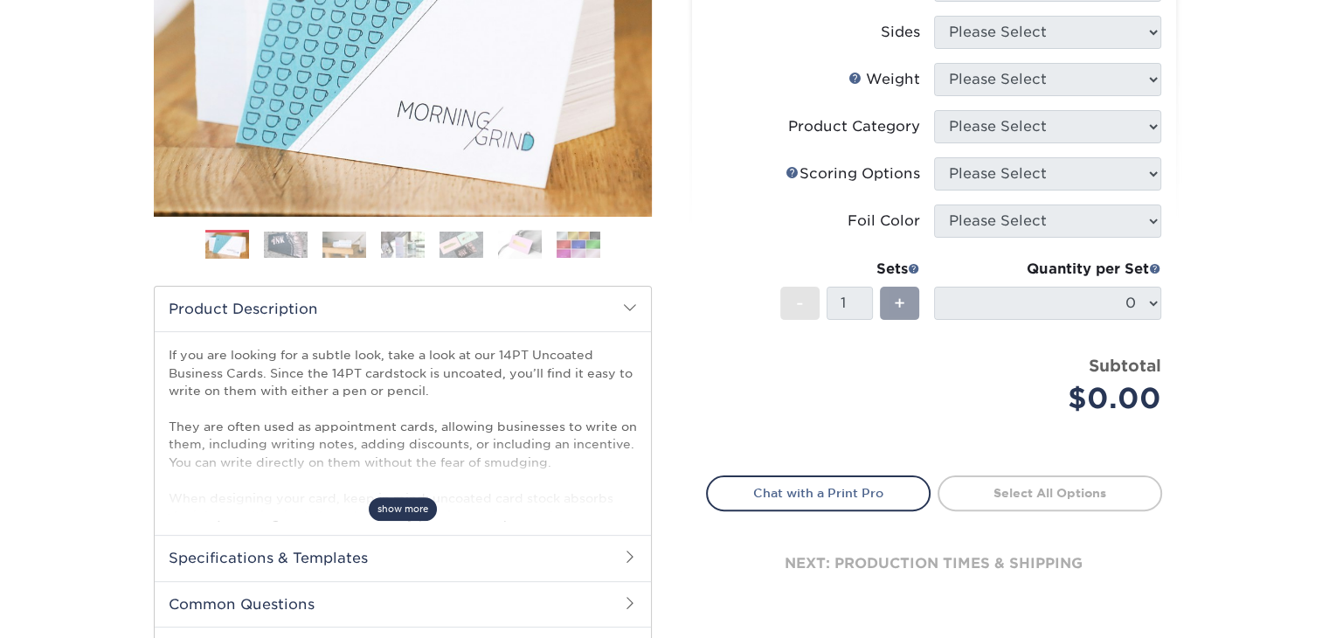
click at [413, 504] on span "show more" at bounding box center [403, 509] width 68 height 24
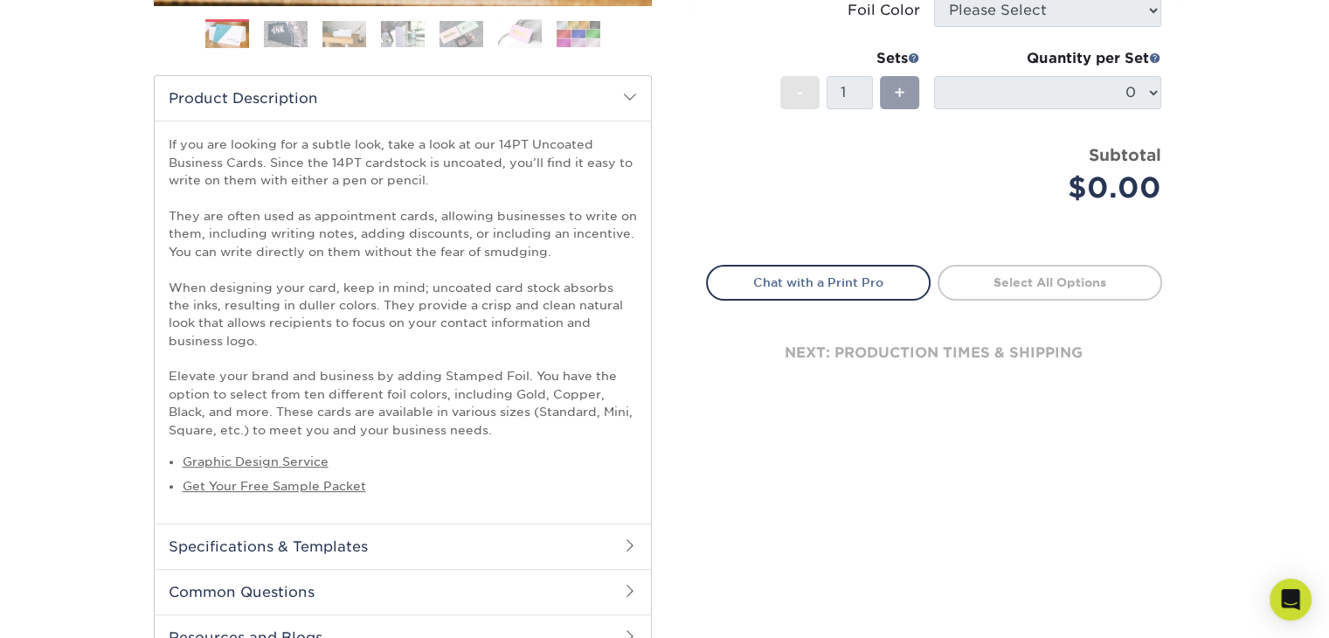
scroll to position [564, 0]
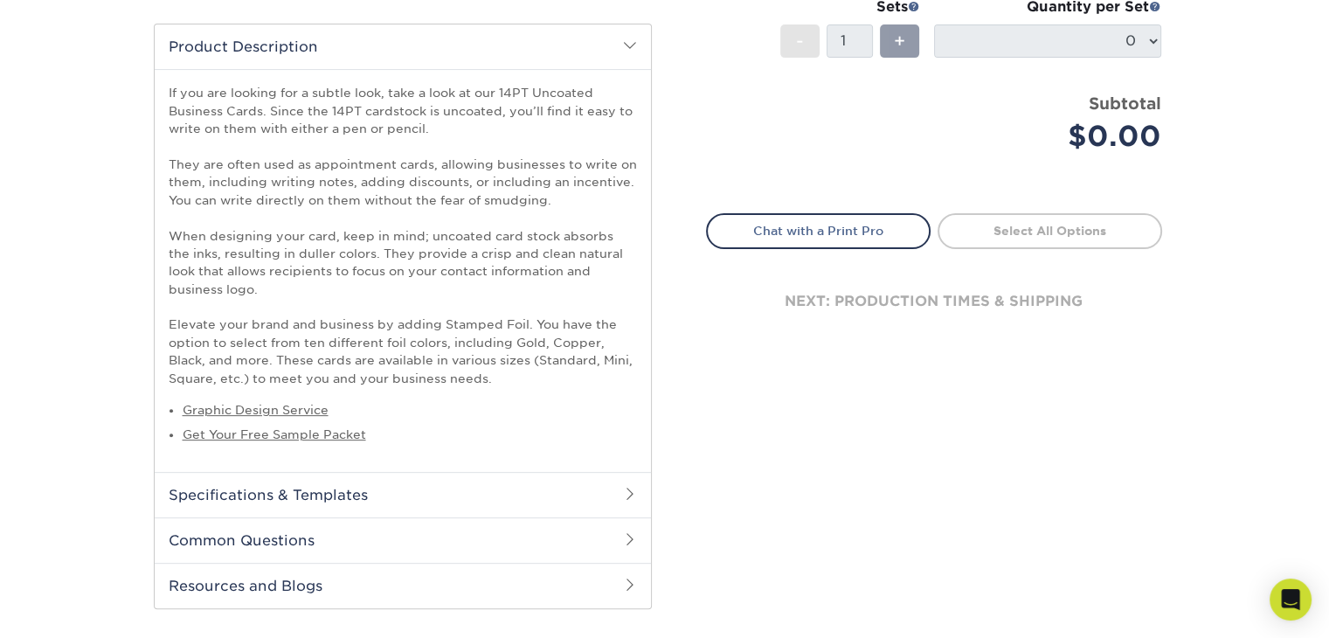
click at [626, 494] on span at bounding box center [630, 494] width 14 height 14
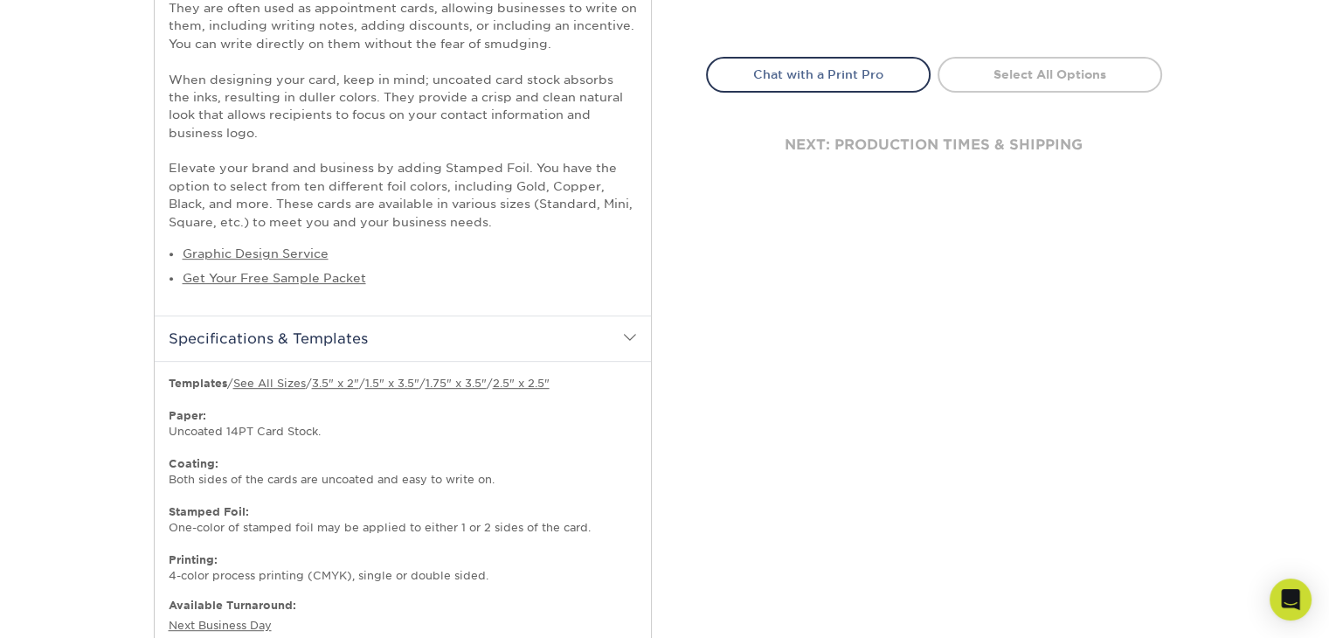
scroll to position [739, 0]
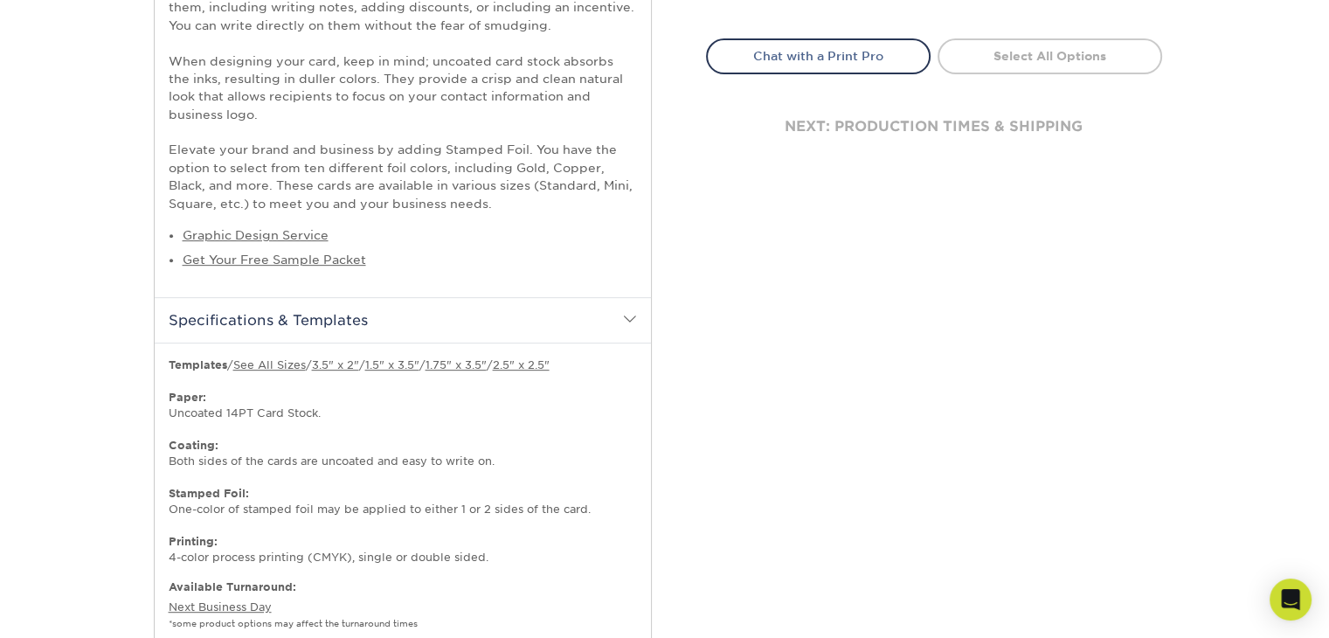
click at [634, 320] on span at bounding box center [630, 319] width 14 height 14
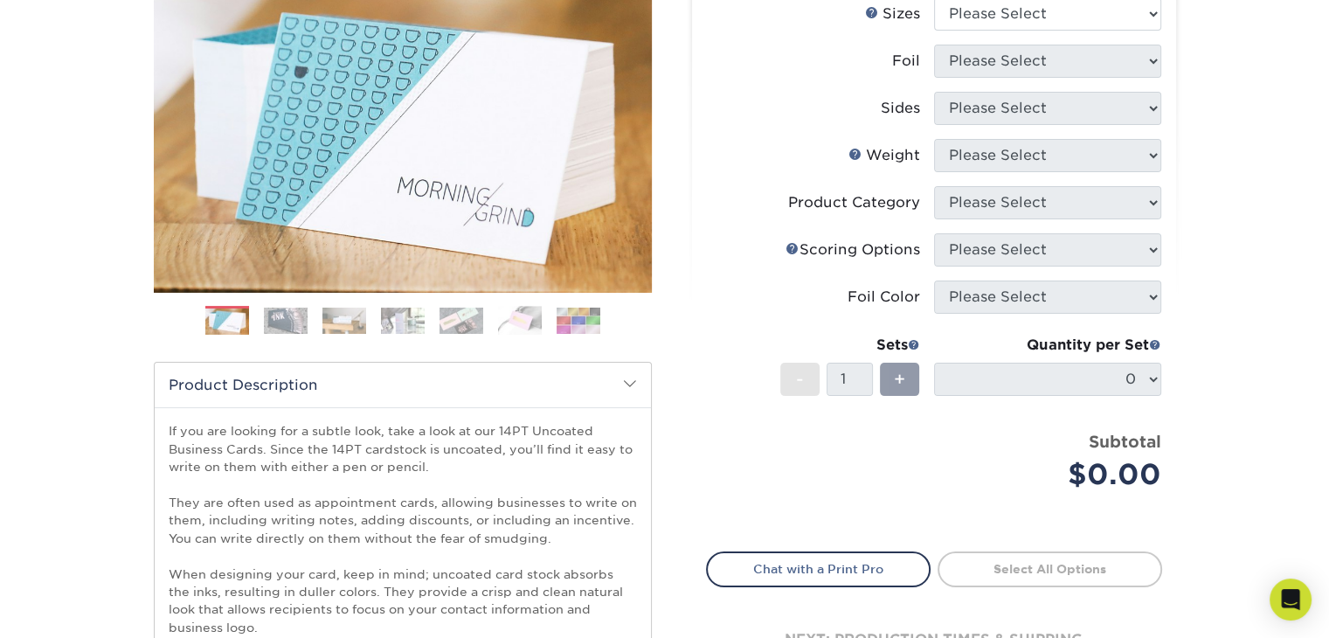
scroll to position [128, 0]
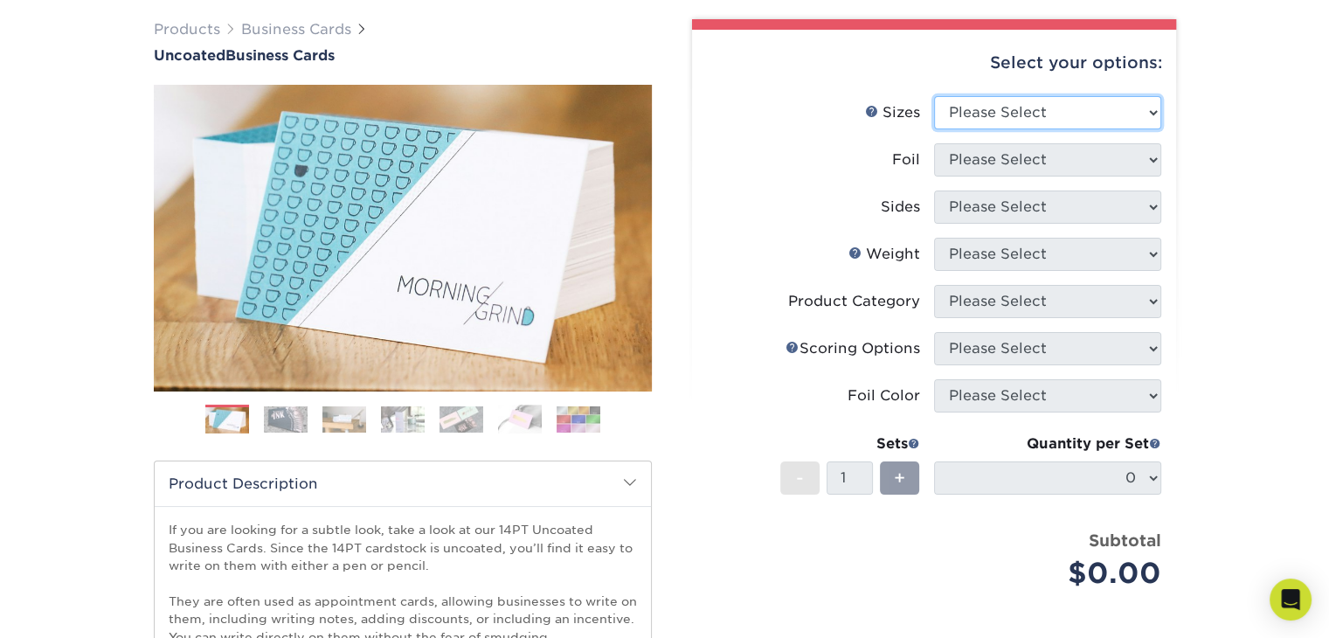
click at [1139, 114] on select "Please Select 1.5" x 3.5" - Mini 1.75" x 3.5" - Mini 2" x 3.5" - Standard 2" x …" at bounding box center [1047, 112] width 227 height 33
select select "2.00x3.50"
click at [934, 96] on select "Please Select 1.5" x 3.5" - Mini 1.75" x 3.5" - Mini 2" x 3.5" - Standard 2" x …" at bounding box center [1047, 112] width 227 height 33
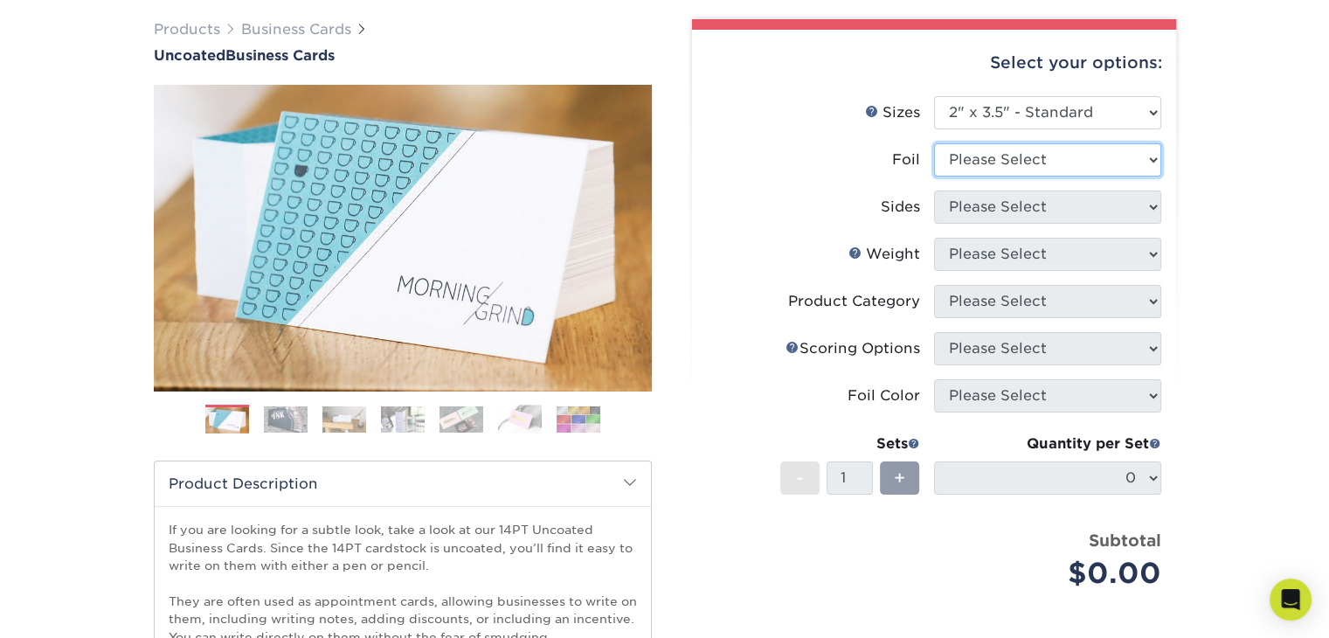
click at [1142, 165] on select "Please Select Yes No" at bounding box center [1047, 159] width 227 height 33
select select "0"
click at [934, 143] on select "Please Select Yes No" at bounding box center [1047, 159] width 227 height 33
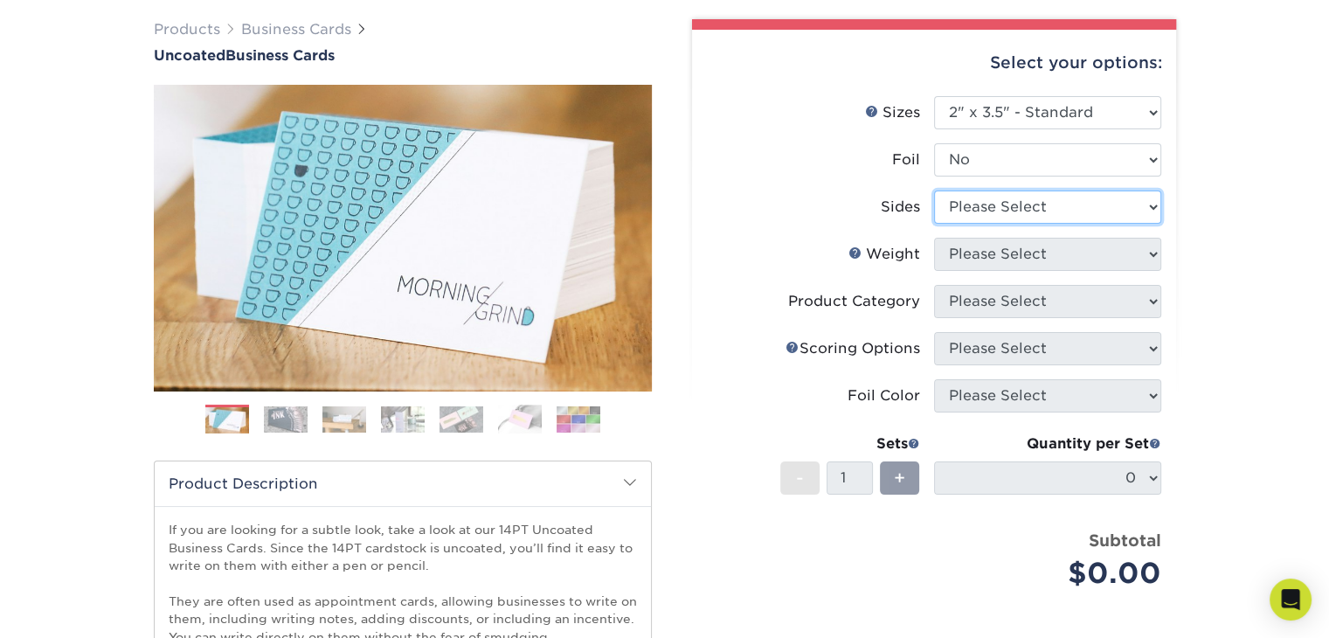
click at [1136, 211] on select "Please Select Print Both Sides Print Front Only" at bounding box center [1047, 206] width 227 height 33
select select "13abbda7-1d64-4f25-8bb2-c179b224825d"
click at [934, 190] on select "Please Select Print Both Sides Print Front Only" at bounding box center [1047, 206] width 227 height 33
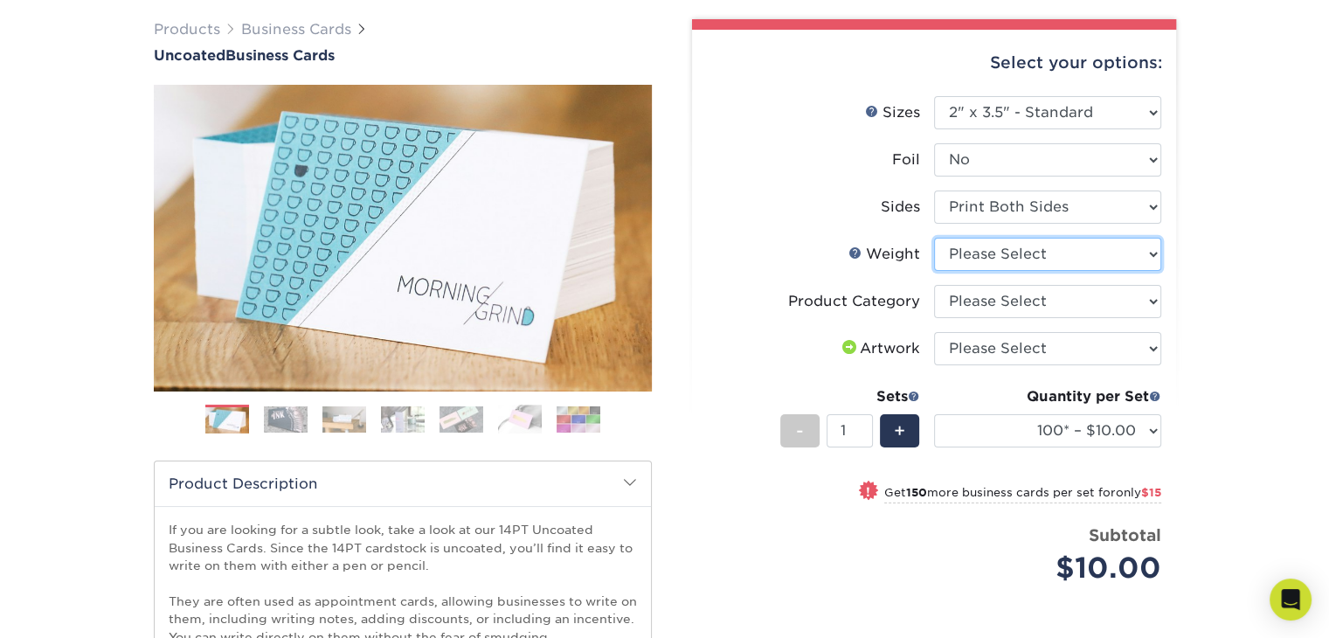
click at [1129, 256] on select "Please Select 14PT Uncoated" at bounding box center [1047, 254] width 227 height 33
click at [1150, 256] on select "Please Select 14PT Uncoated" at bounding box center [1047, 254] width 227 height 33
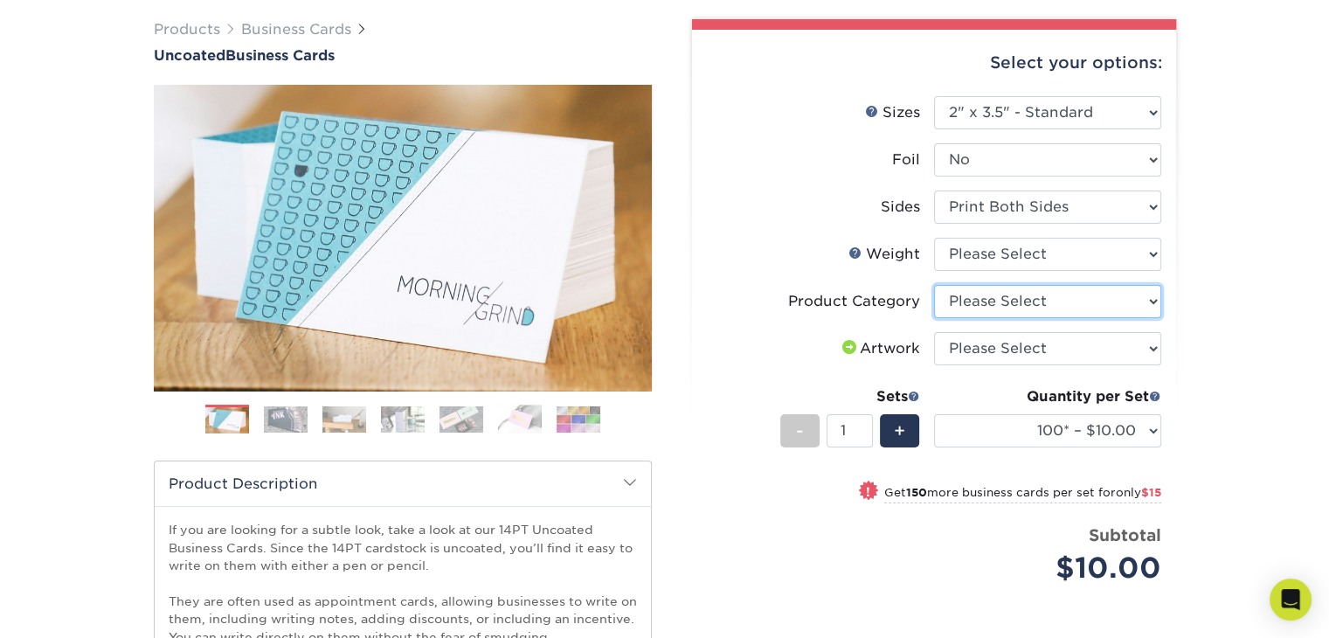
click at [1147, 307] on select "Please Select Business Cards" at bounding box center [1047, 301] width 227 height 33
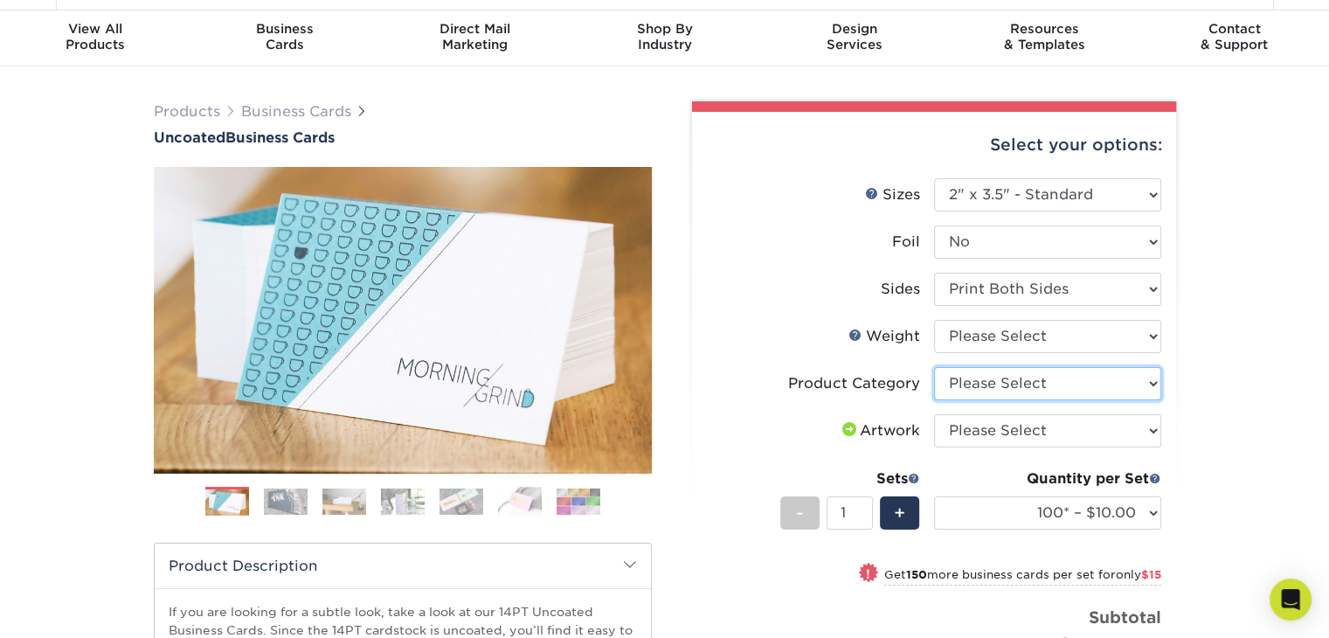
scroll to position [0, 0]
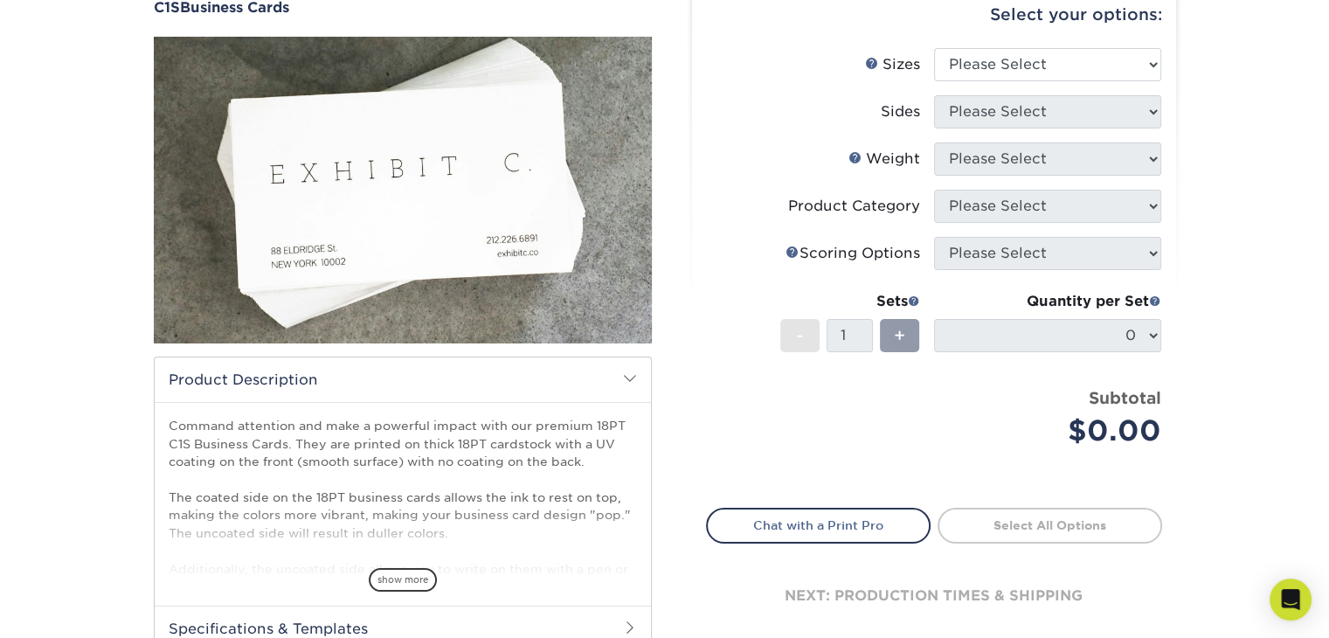
scroll to position [262, 0]
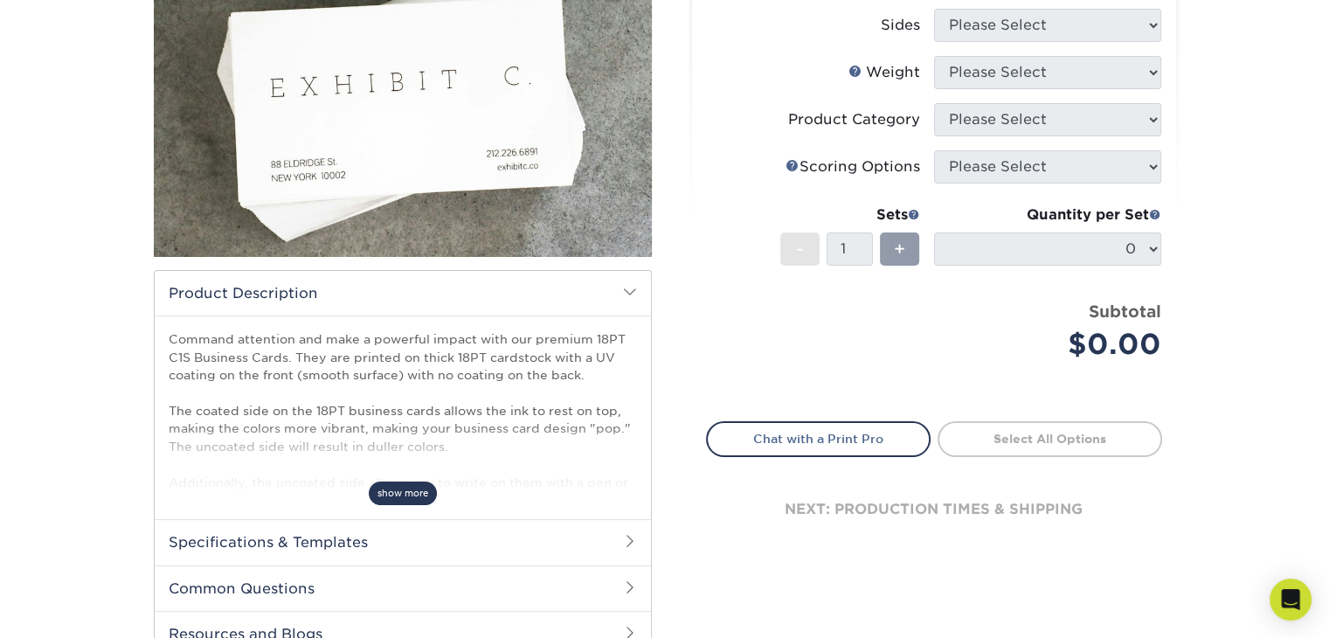
click at [409, 490] on span "show more" at bounding box center [403, 493] width 68 height 24
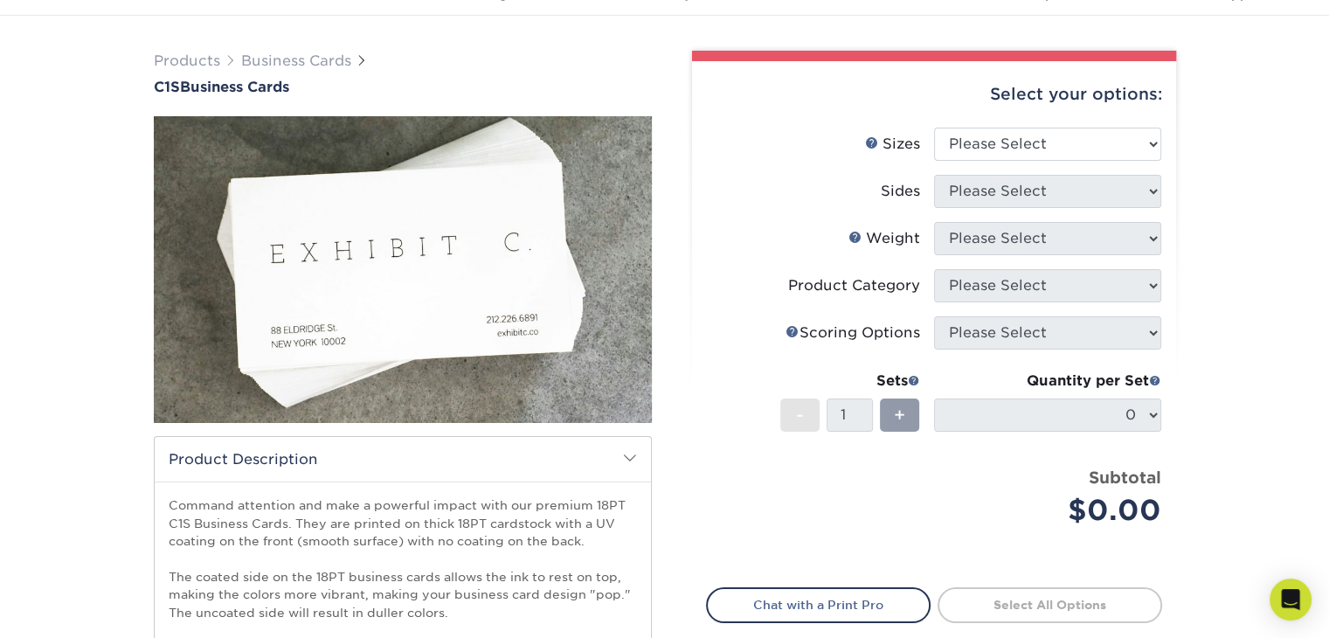
scroll to position [87, 0]
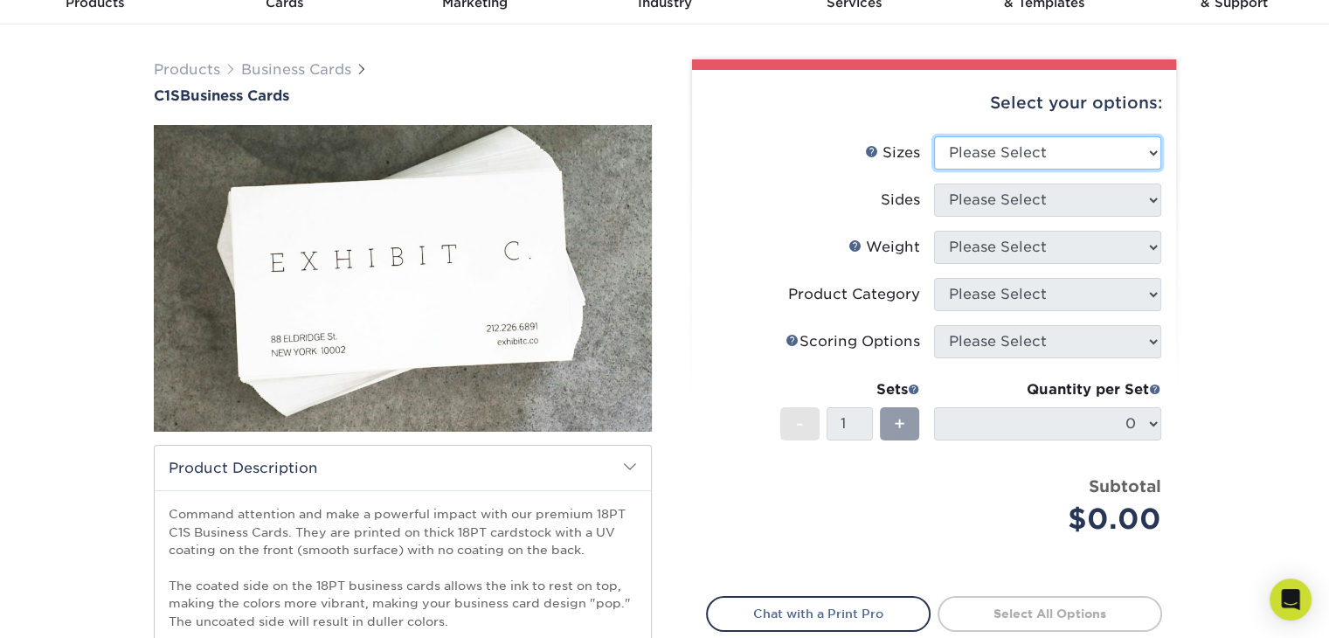
click at [1135, 155] on select "Please Select 2" x 3.5" - Standard 2.125" x 3.375" - European 2.5" x 2.5" - Squ…" at bounding box center [1047, 152] width 227 height 33
select select "2.00x3.50"
click at [934, 136] on select "Please Select 2" x 3.5" - Standard 2.125" x 3.375" - European 2.5" x 2.5" - Squ…" at bounding box center [1047, 152] width 227 height 33
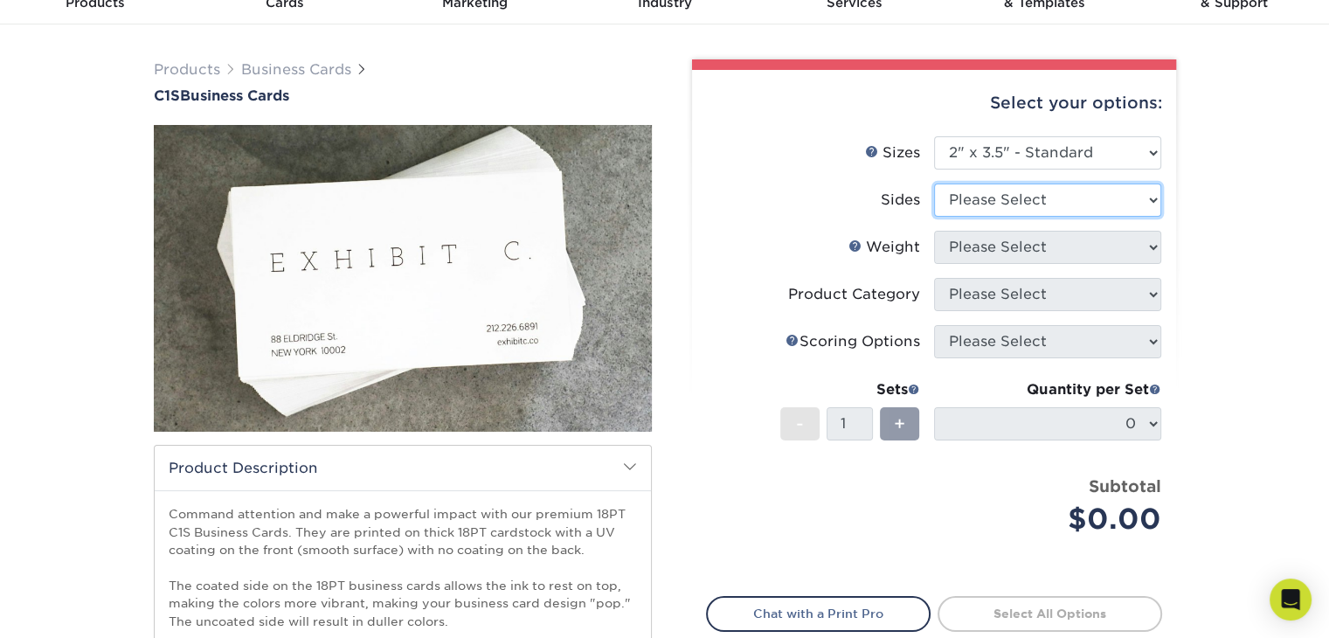
click at [1111, 204] on select "Please Select Print Both Sides Print Front Only" at bounding box center [1047, 199] width 227 height 33
select select "13abbda7-1d64-4f25-8bb2-c179b224825d"
click at [934, 183] on select "Please Select Print Both Sides Print Front Only" at bounding box center [1047, 199] width 227 height 33
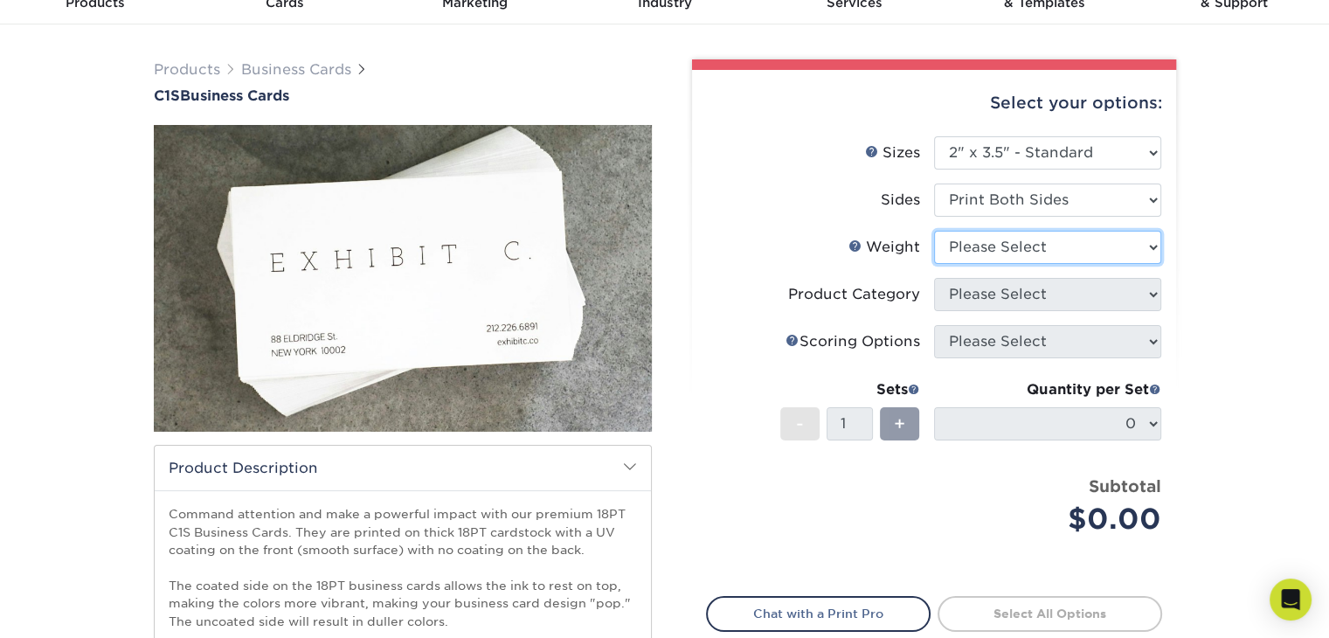
click at [1110, 249] on select "Please Select 18PT C1S" at bounding box center [1047, 247] width 227 height 33
select select "18PTC1S"
click at [934, 231] on select "Please Select 18PT C1S" at bounding box center [1047, 247] width 227 height 33
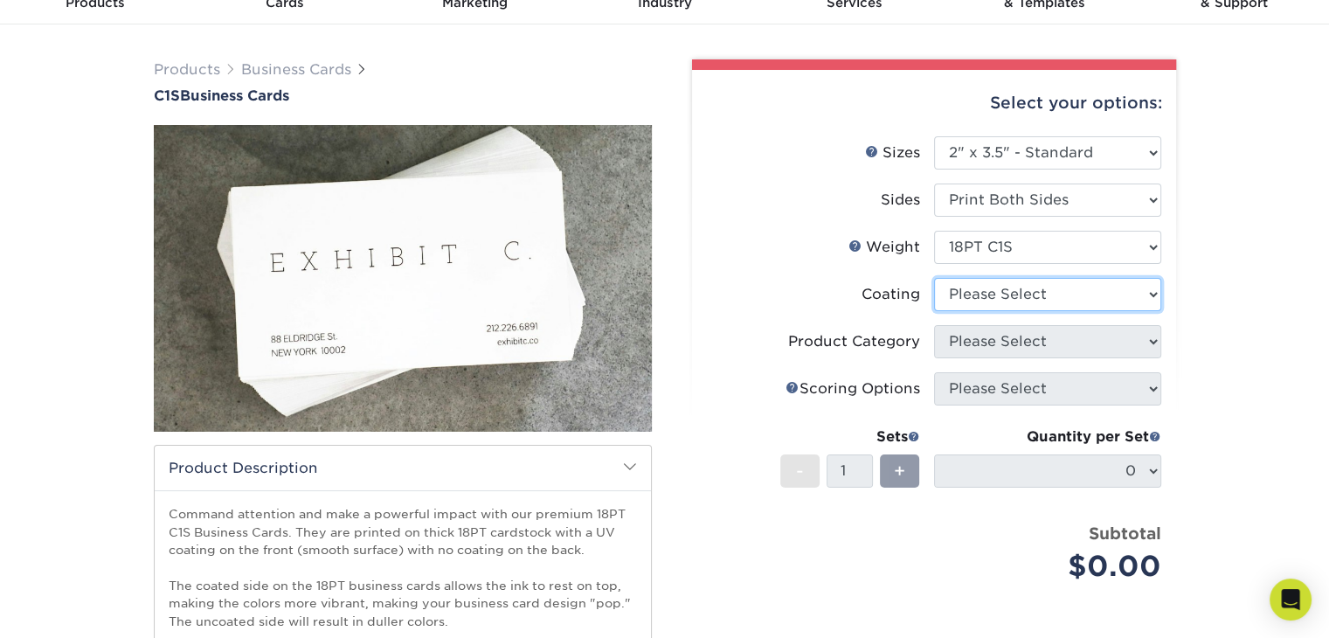
click at [1108, 295] on select at bounding box center [1047, 294] width 227 height 33
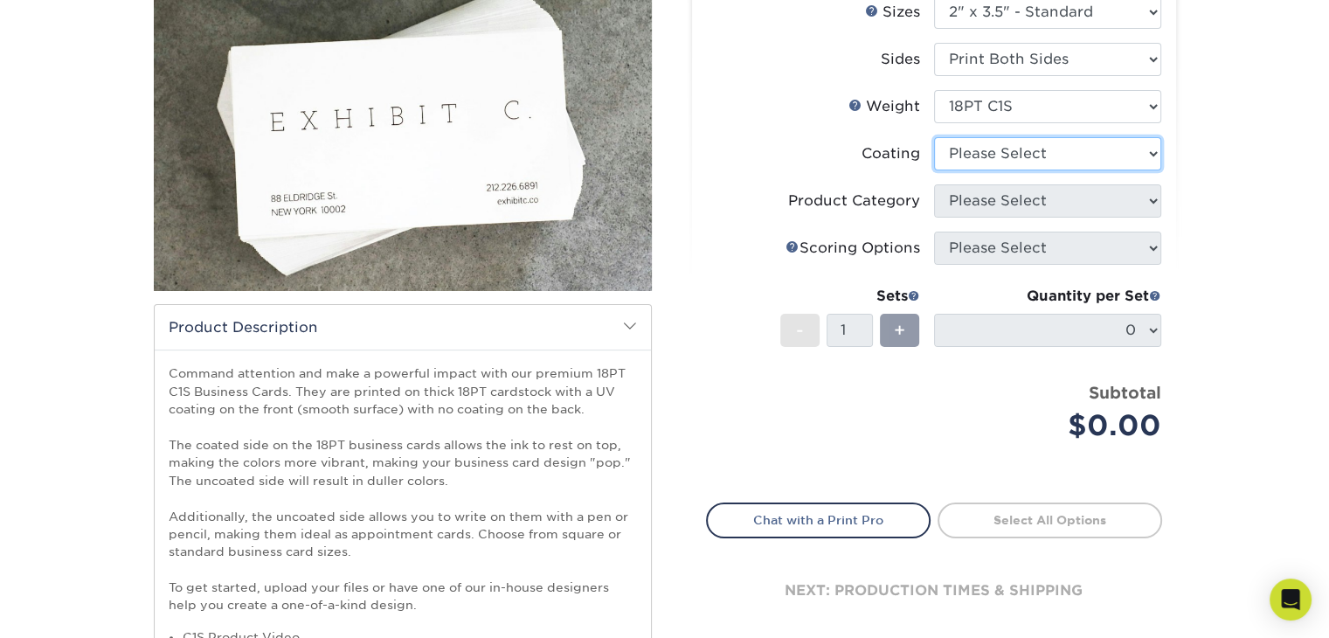
scroll to position [175, 0]
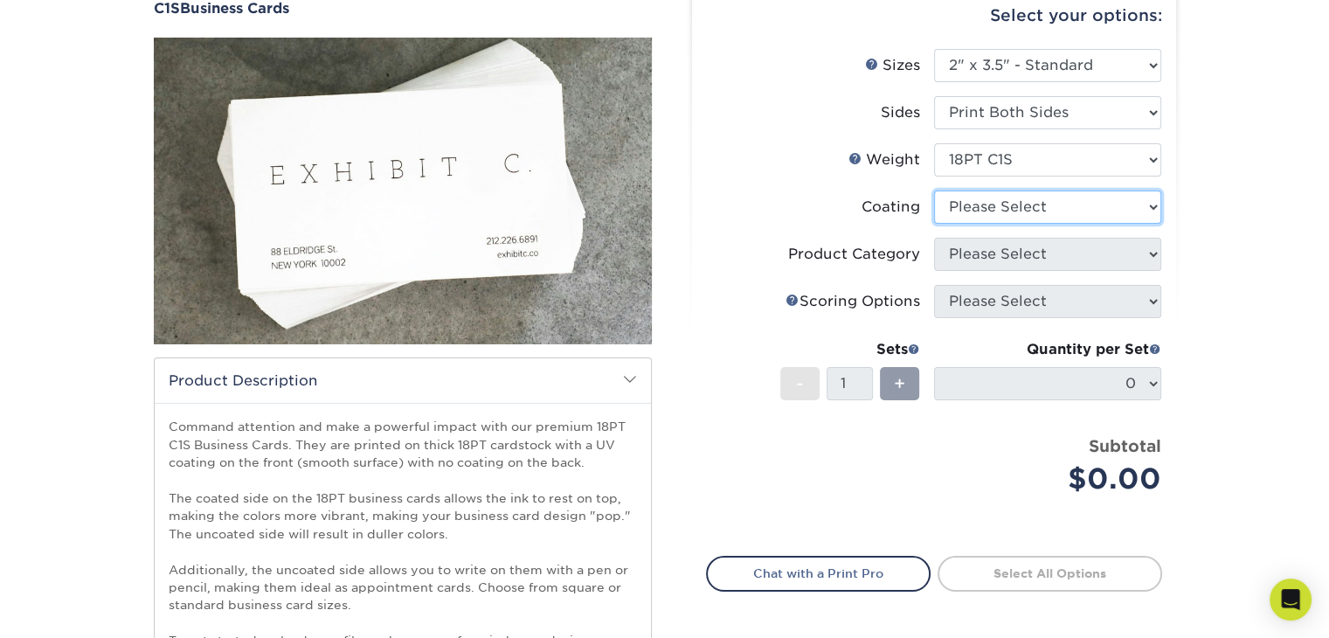
click at [1150, 211] on select at bounding box center [1047, 206] width 227 height 33
select select "3e7618de-abca-4bda-9f97-8b9129e913d8"
click at [934, 190] on select at bounding box center [1047, 206] width 227 height 33
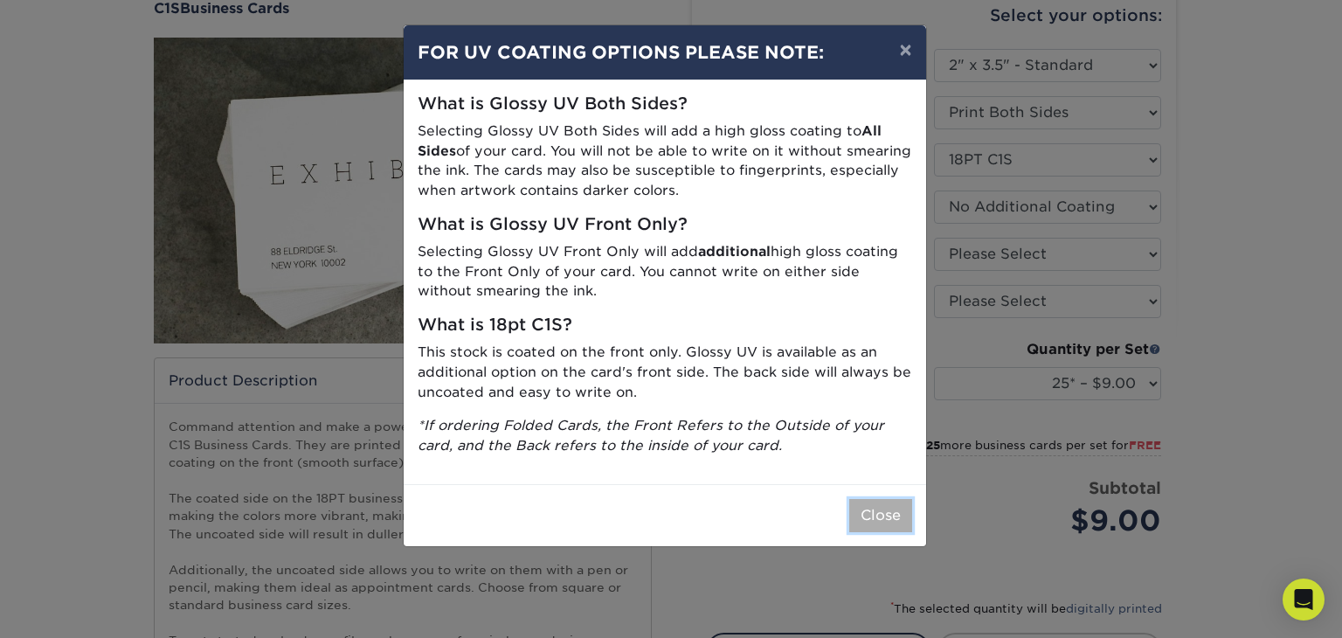
click at [880, 509] on button "Close" at bounding box center [880, 515] width 63 height 33
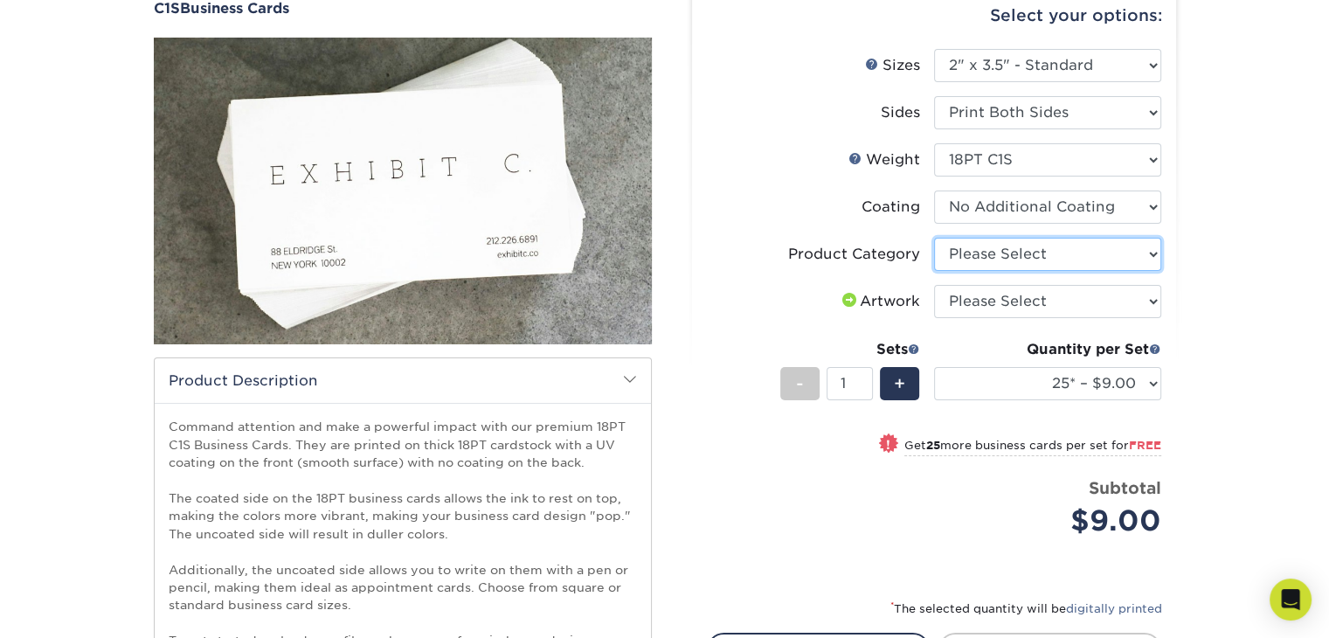
click at [1085, 263] on select "Please Select Business Cards" at bounding box center [1047, 254] width 227 height 33
select select "3b5148f1-0588-4f88-a218-97bcfdce65c1"
click at [934, 238] on select "Please Select Business Cards" at bounding box center [1047, 254] width 227 height 33
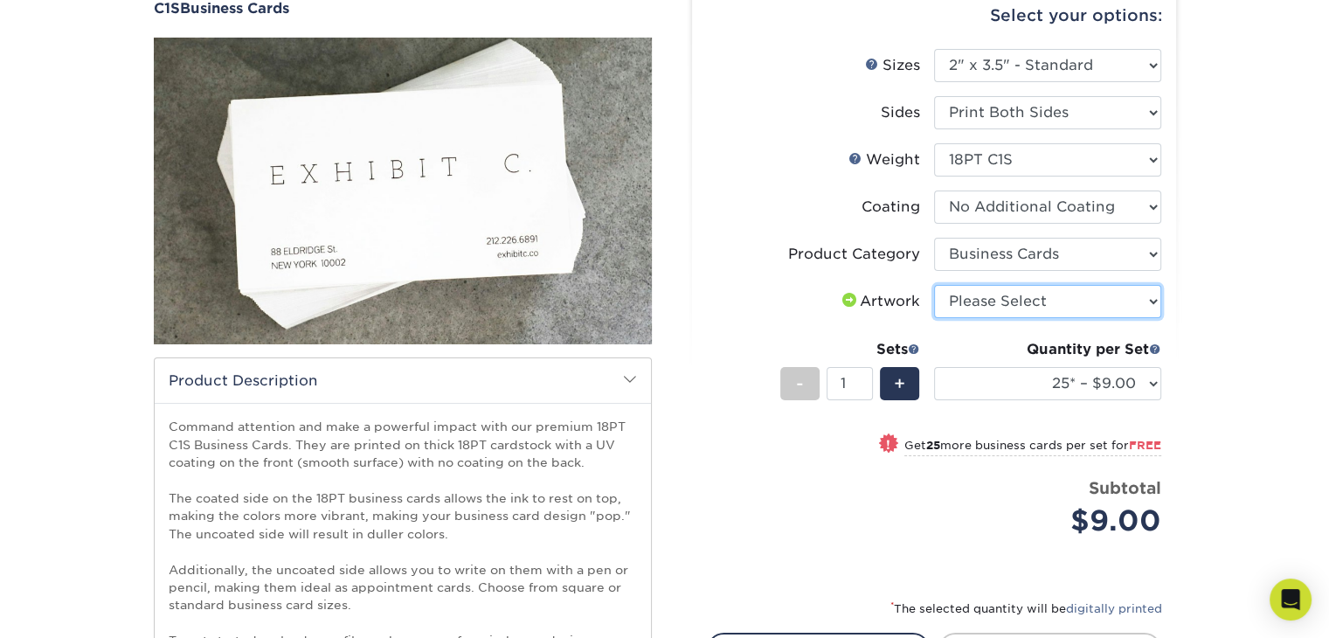
click at [1081, 298] on select "Please Select I will upload files I need a design - $100" at bounding box center [1047, 301] width 227 height 33
select select "upload"
click at [934, 285] on select "Please Select I will upload files I need a design - $100" at bounding box center [1047, 301] width 227 height 33
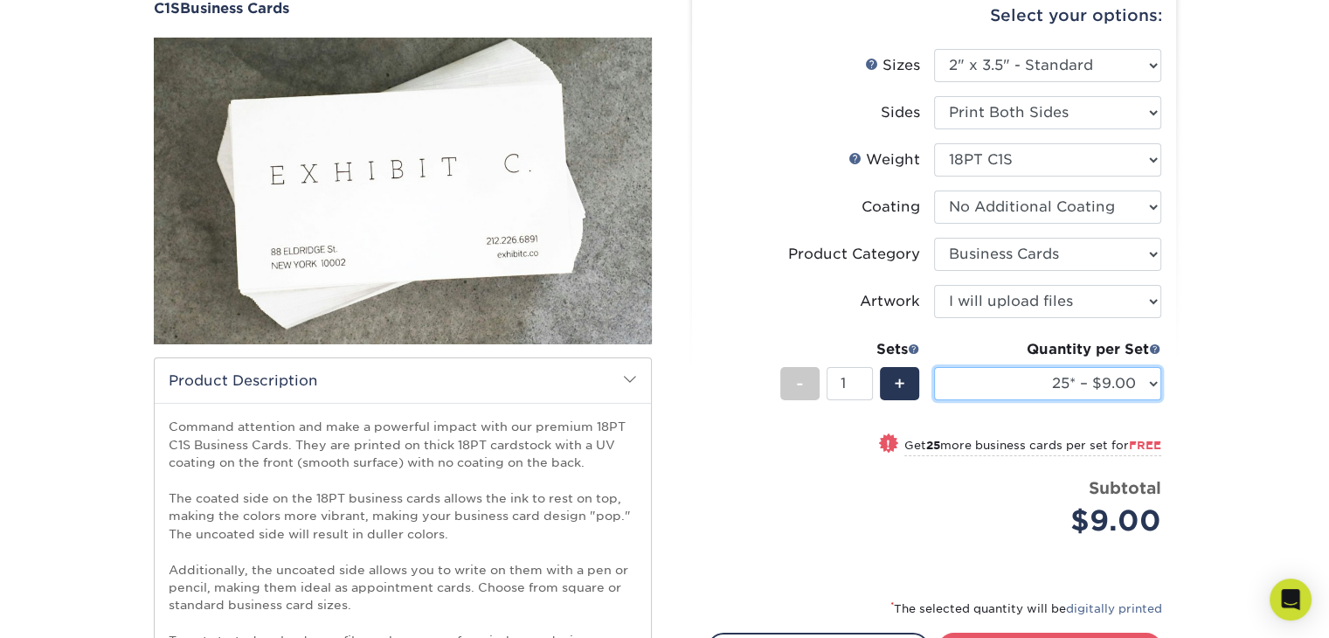
click at [1090, 381] on select "25* – $9.00 50* – $9.00 75* – $9.00 100* – $9.00 250* – $19.00 500 – $37.00 100…" at bounding box center [1047, 383] width 227 height 33
click at [1239, 178] on div "Products Business Cards C1S Business Cards" at bounding box center [664, 460] width 1329 height 1047
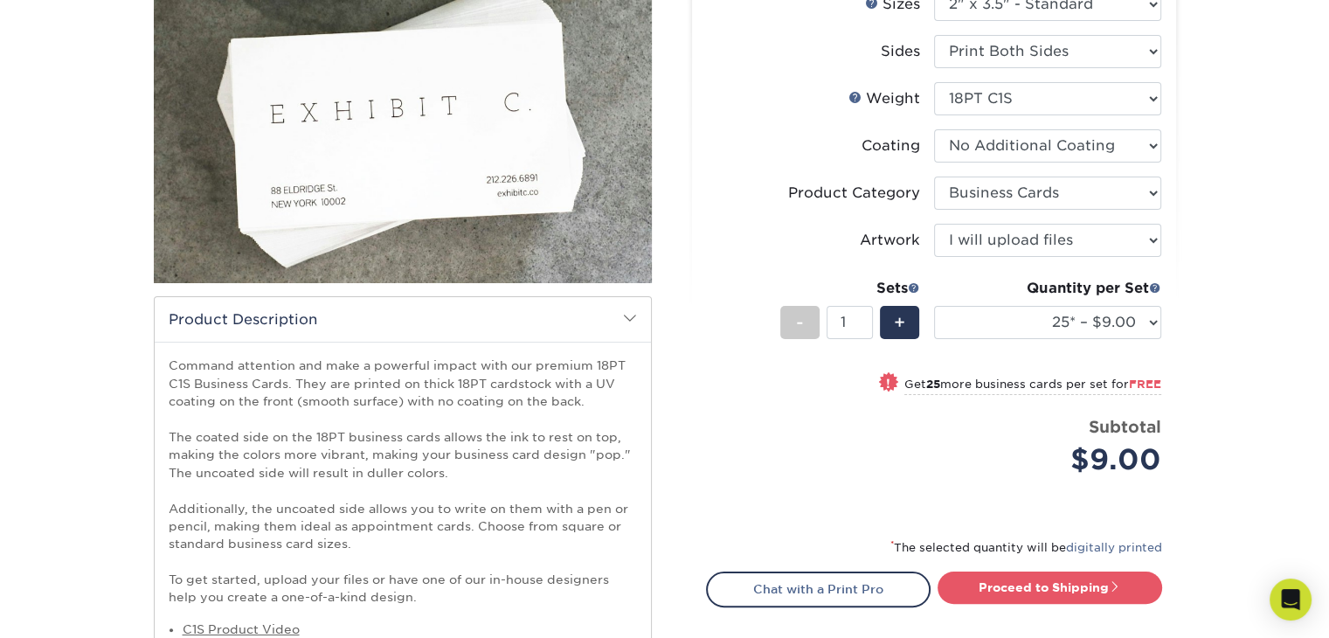
scroll to position [238, 0]
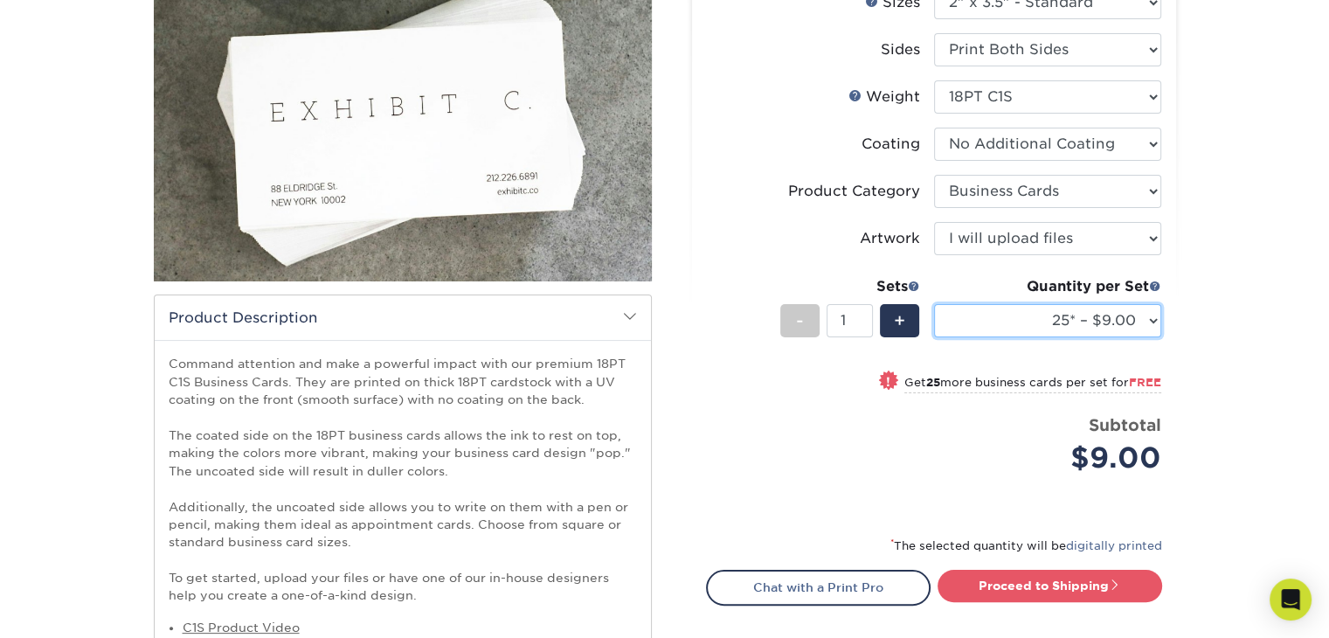
click at [1143, 329] on select "25* – $9.00 50* – $9.00 75* – $9.00 100* – $9.00 250* – $19.00 500 – $37.00 100…" at bounding box center [1047, 320] width 227 height 33
click at [1213, 307] on div "Products Business Cards C1S Business Cards" at bounding box center [664, 397] width 1329 height 1047
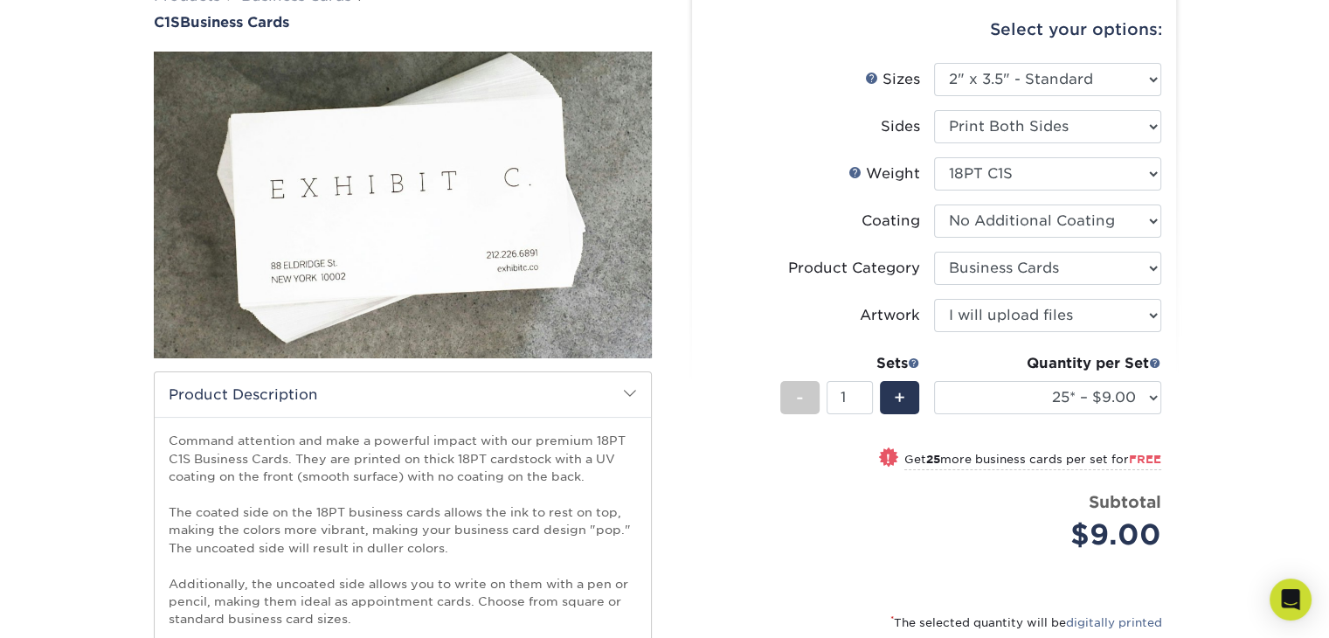
scroll to position [150, 0]
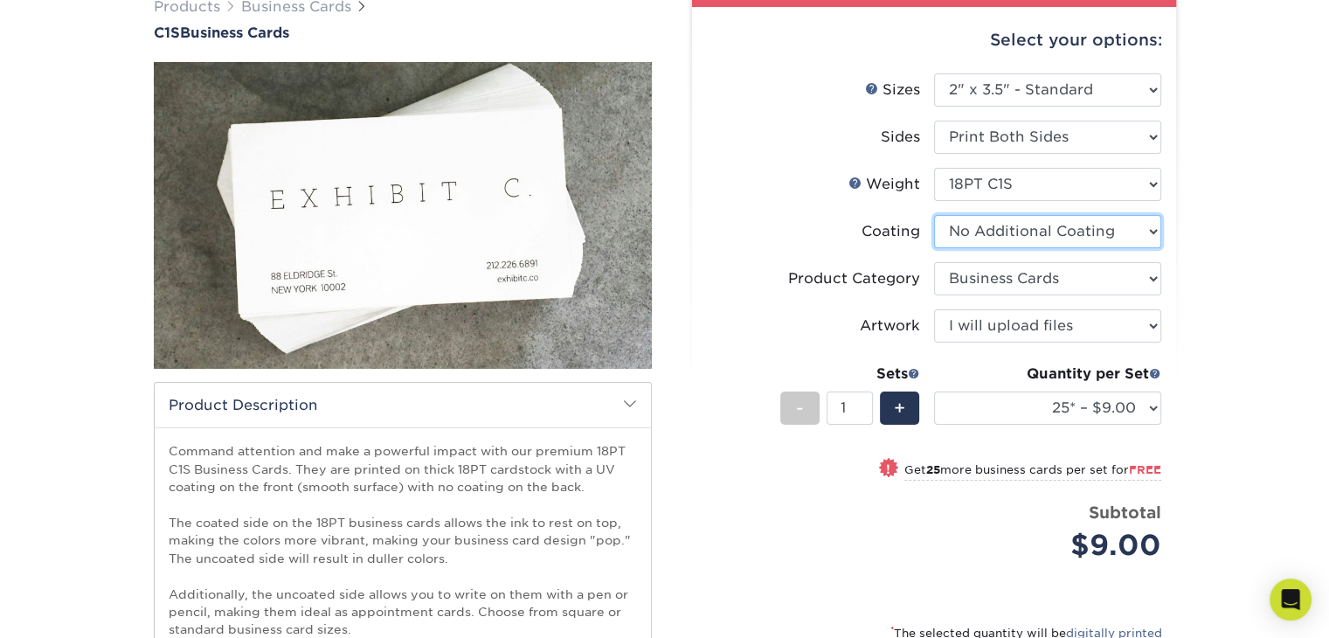
click at [1148, 231] on select at bounding box center [1047, 231] width 227 height 33
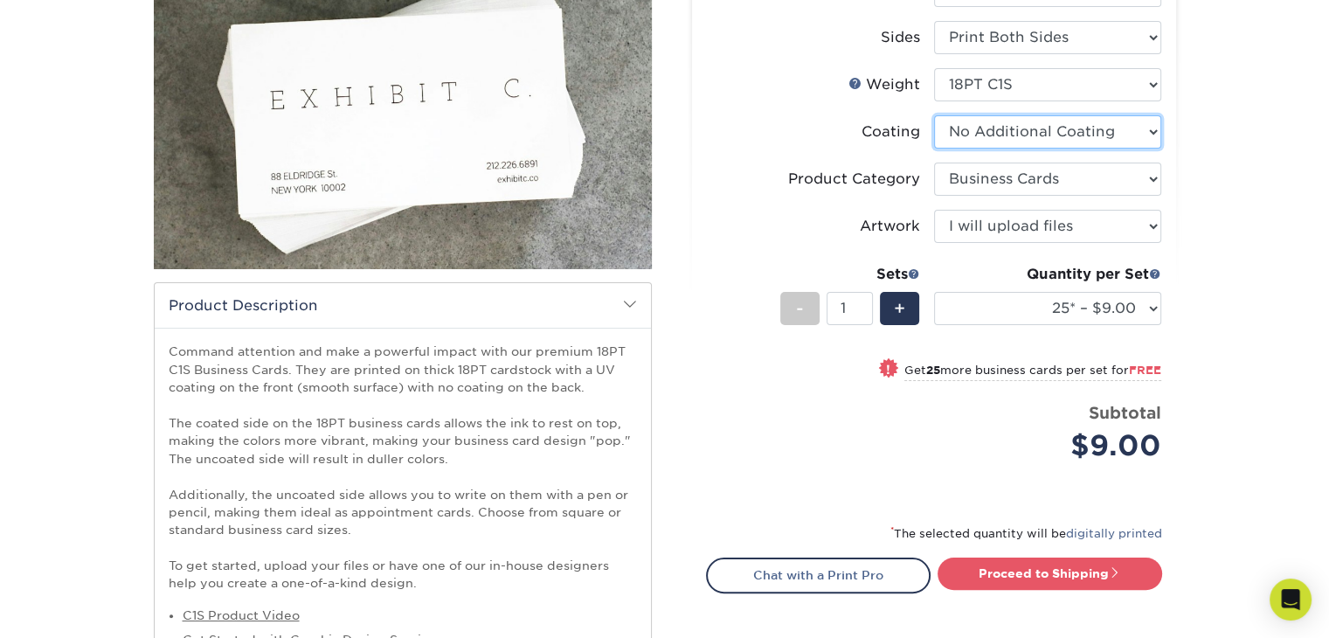
scroll to position [325, 0]
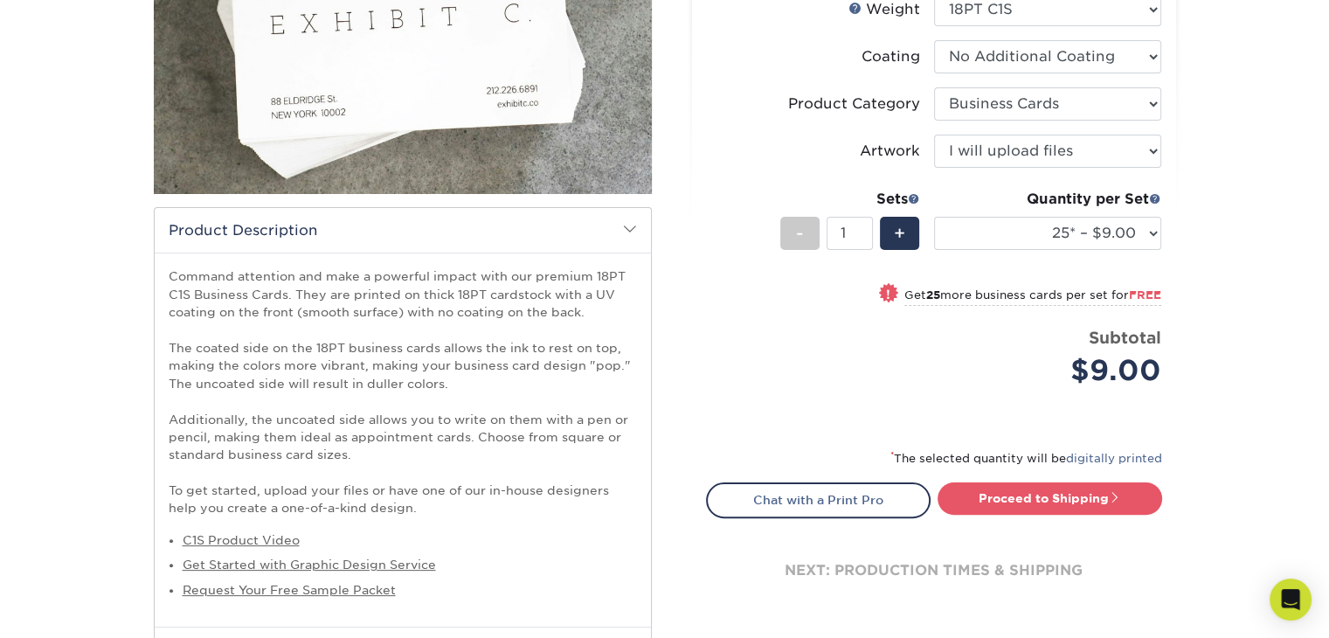
click at [1164, 231] on div "Select your options: Sizes Help Sizes Please Select 2" x 3.5" - Standard 2.125"…" at bounding box center [934, 234] width 484 height 805
click at [1151, 231] on select "25* – $9.00 50* – $9.00 75* – $9.00 100* – $9.00 250* – $19.00 500 – $37.00 100…" at bounding box center [1047, 233] width 227 height 33
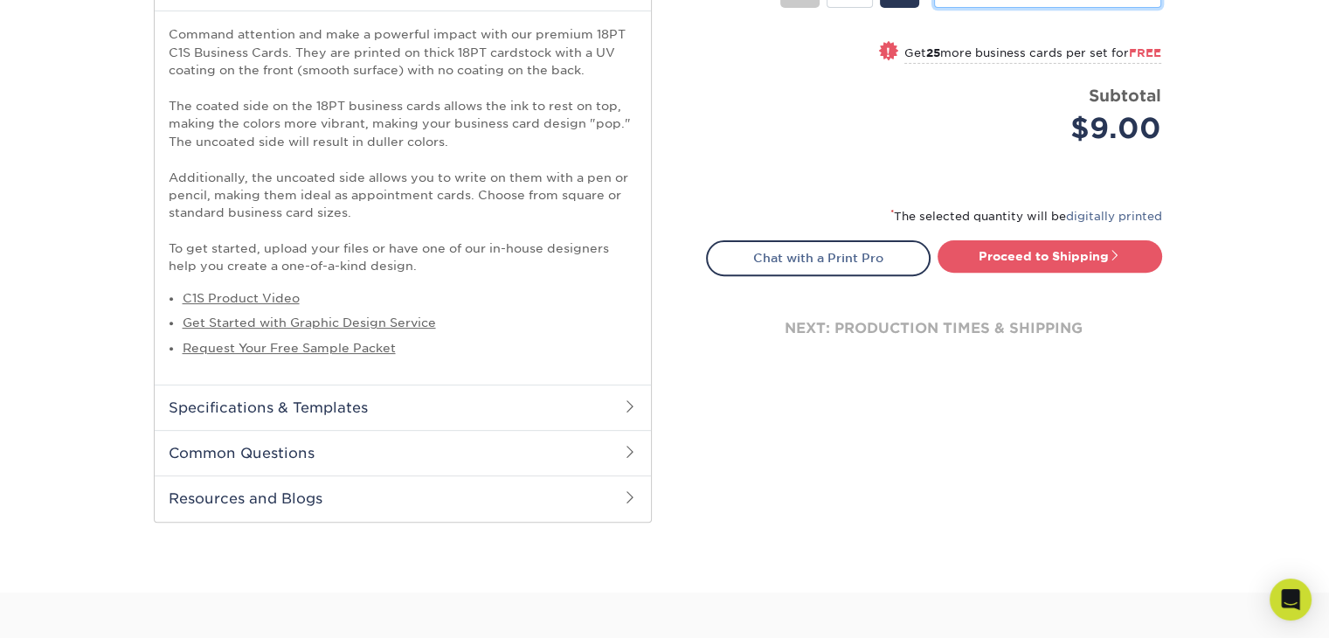
scroll to position [587, 0]
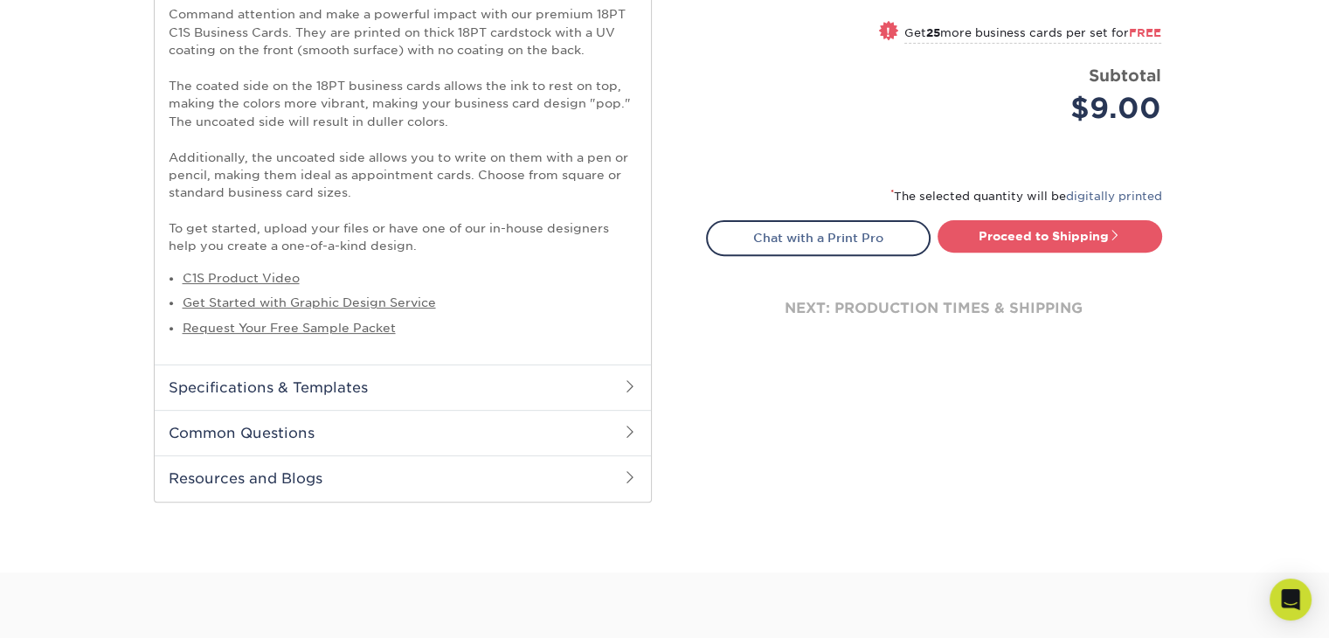
click at [425, 378] on h2 "Specifications & Templates" at bounding box center [403, 386] width 496 height 45
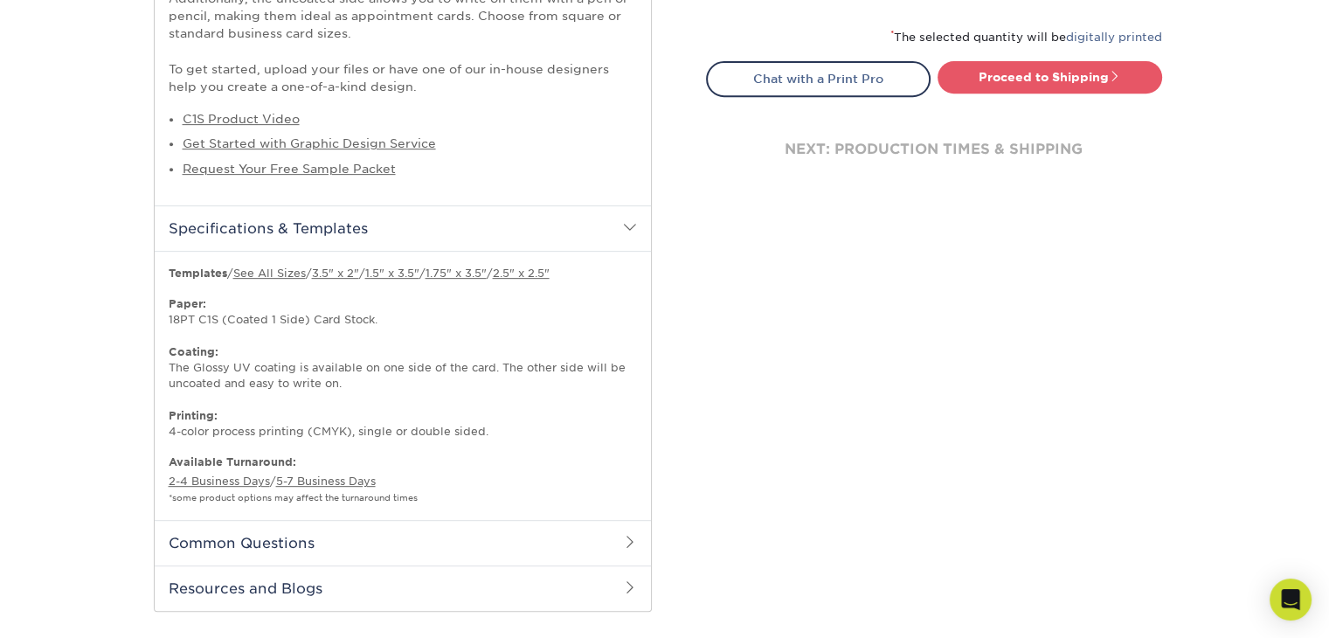
scroll to position [762, 0]
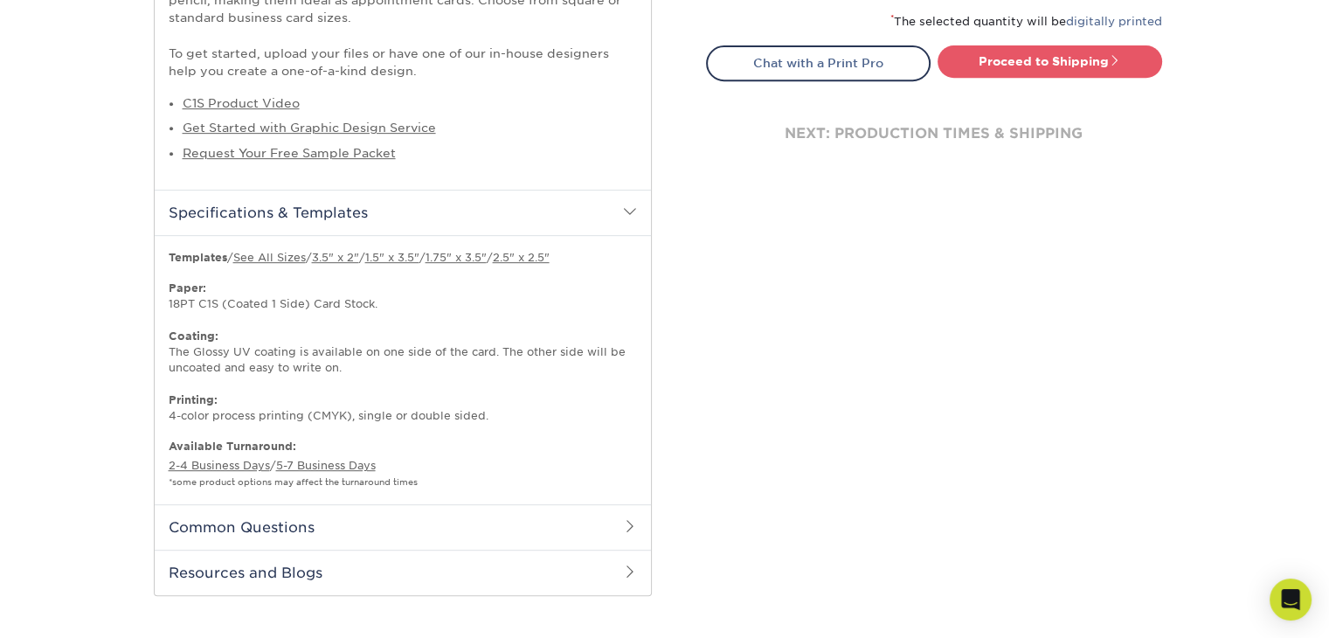
click at [620, 213] on h2 "Specifications & Templates" at bounding box center [403, 212] width 496 height 45
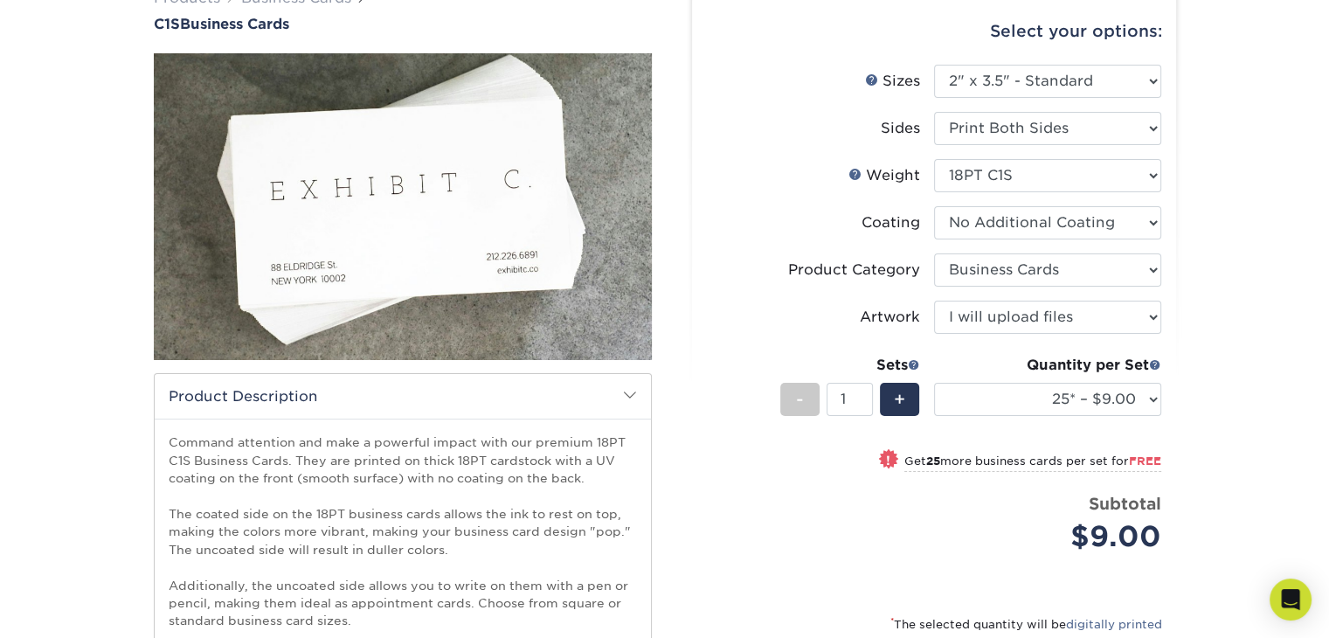
scroll to position [150, 0]
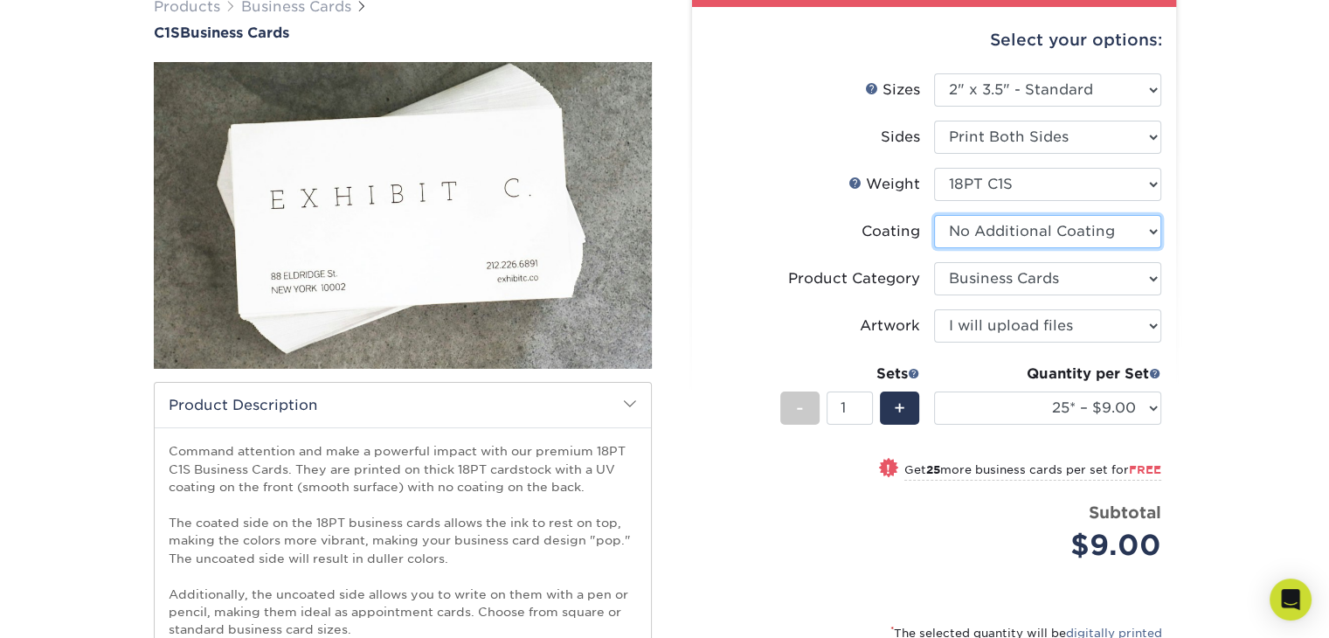
click at [1143, 225] on select at bounding box center [1047, 231] width 227 height 33
select select "1e8116af-acfc-44b1-83dc-8181aa338834"
click at [934, 215] on select at bounding box center [1047, 231] width 227 height 33
select select "-1"
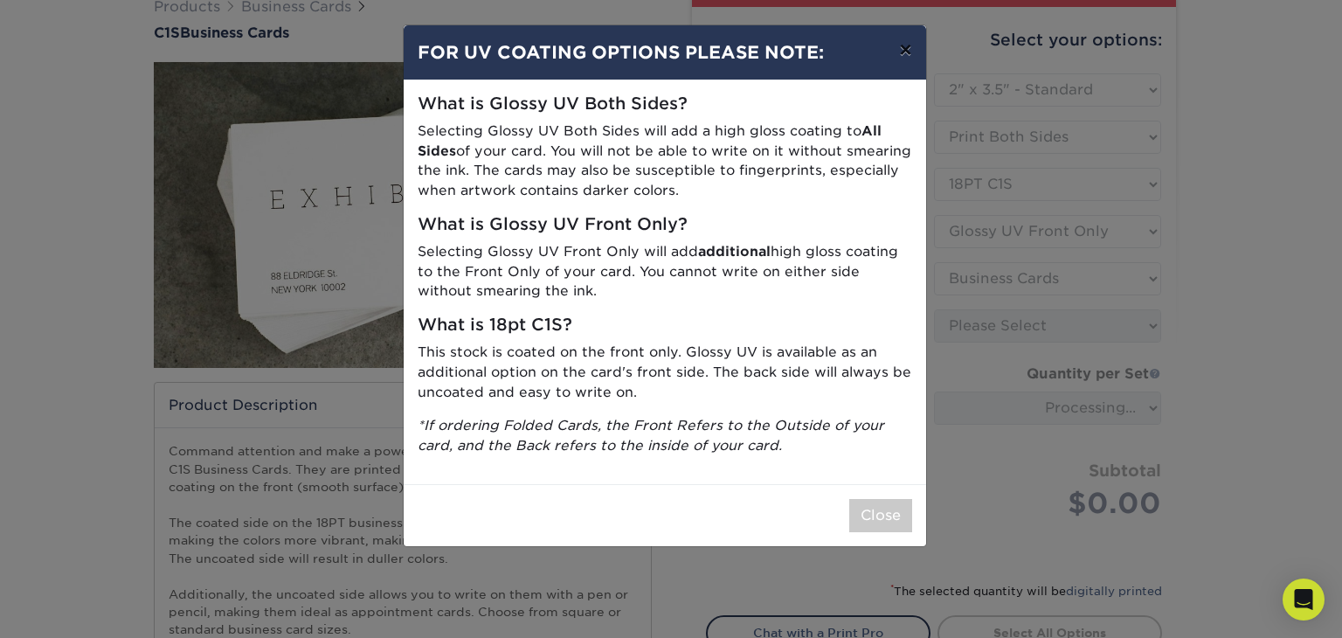
click at [905, 52] on button "×" at bounding box center [905, 49] width 40 height 49
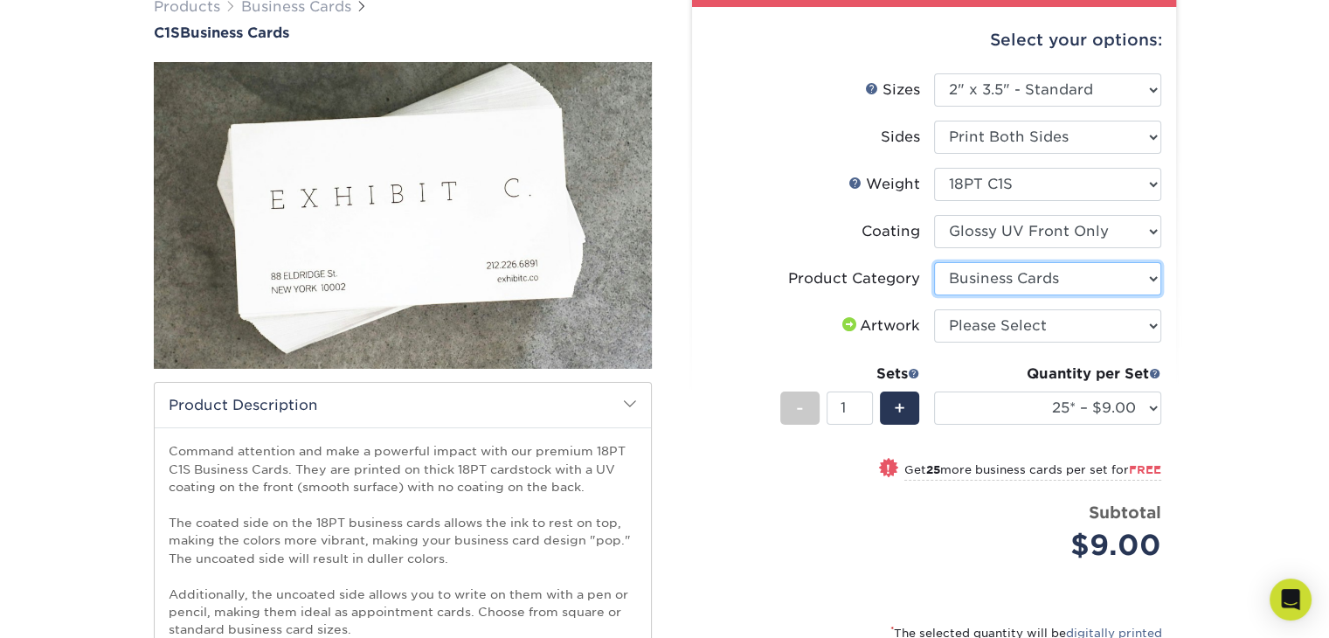
click at [1151, 273] on select "Please Select Business Cards" at bounding box center [1047, 278] width 227 height 33
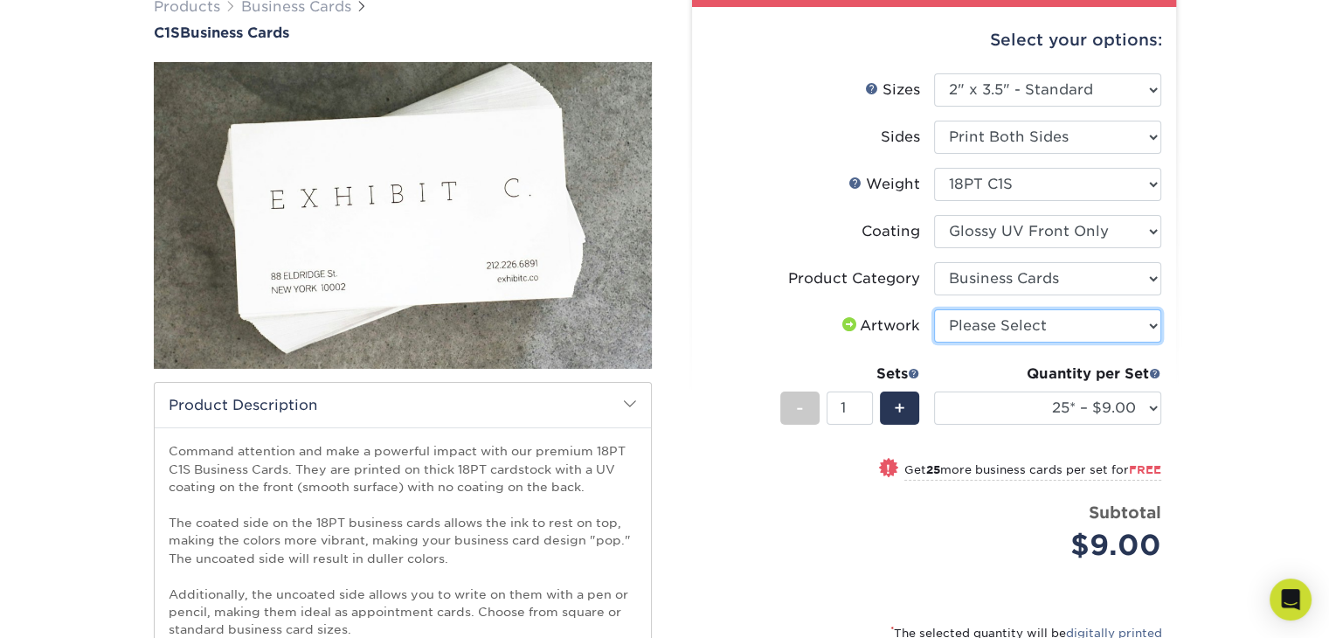
click at [1151, 324] on select "Please Select I will upload files I need a design - $100" at bounding box center [1047, 325] width 227 height 33
select select "upload"
click at [934, 309] on select "Please Select I will upload files I need a design - $100" at bounding box center [1047, 325] width 227 height 33
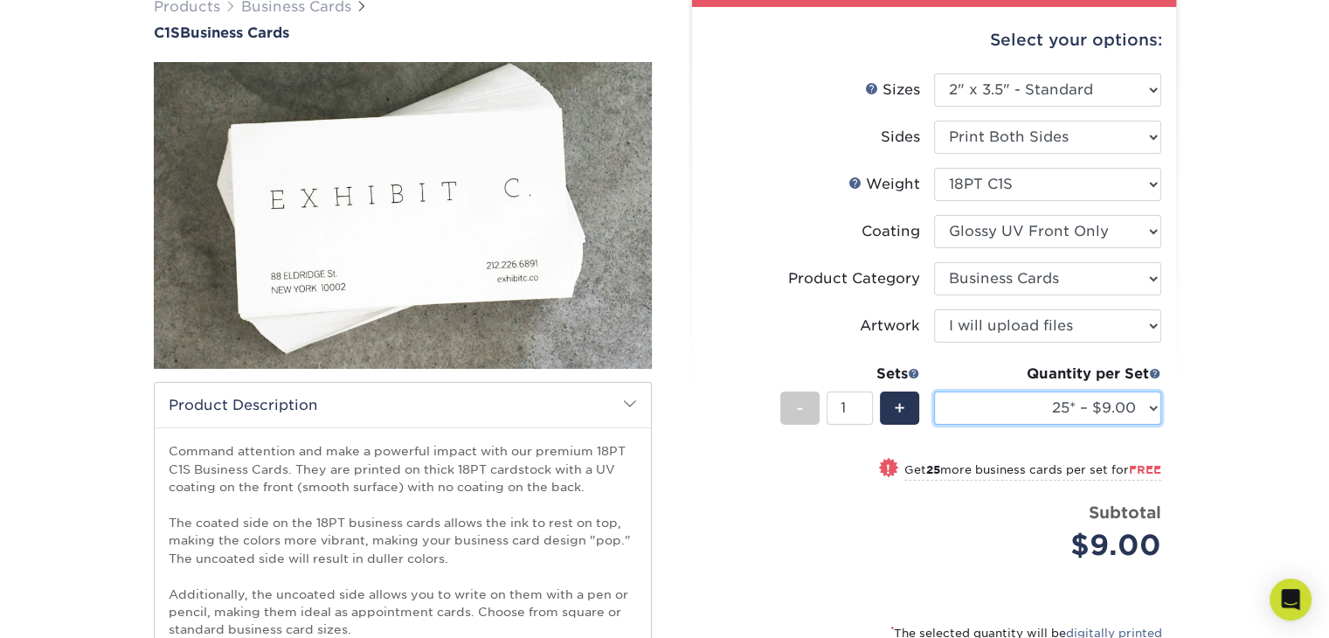
click at [1134, 414] on select "25* – $9.00 50* – $9.00 75* – $9.00 100* – $9.00 250* – $20.00 500 – $39.00 100…" at bounding box center [1047, 407] width 227 height 33
click at [1223, 377] on div "Products Business Cards C1S Business Cards" at bounding box center [664, 485] width 1329 height 1047
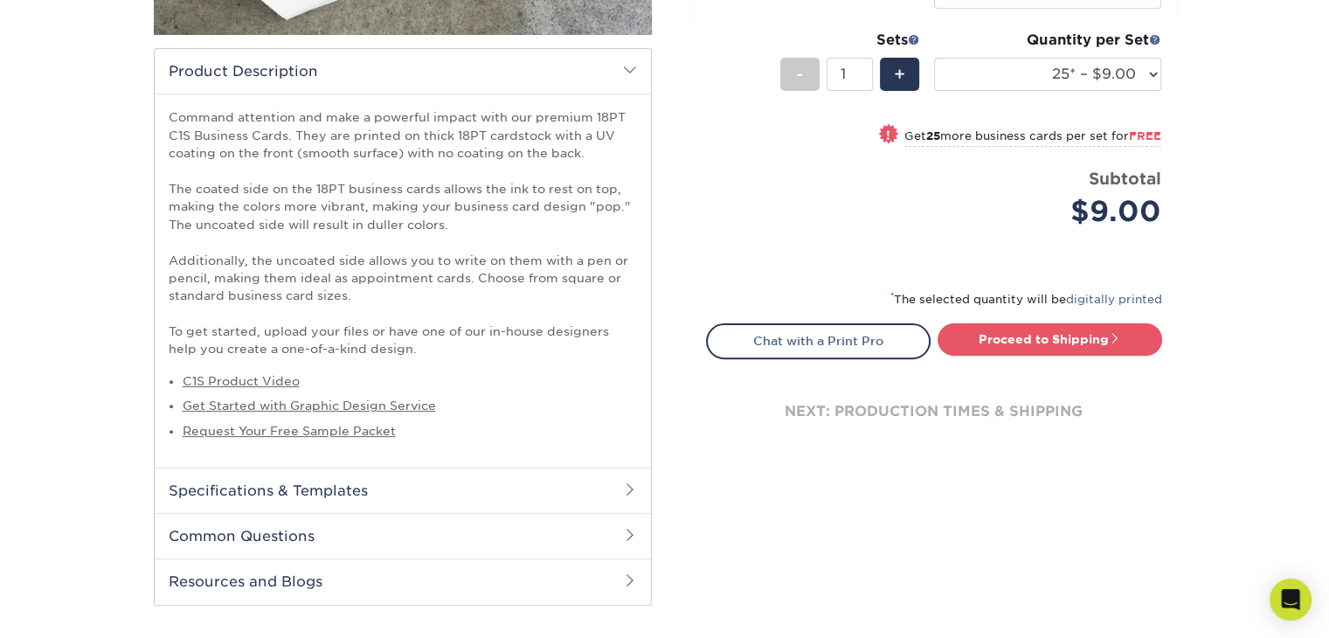
scroll to position [500, 0]
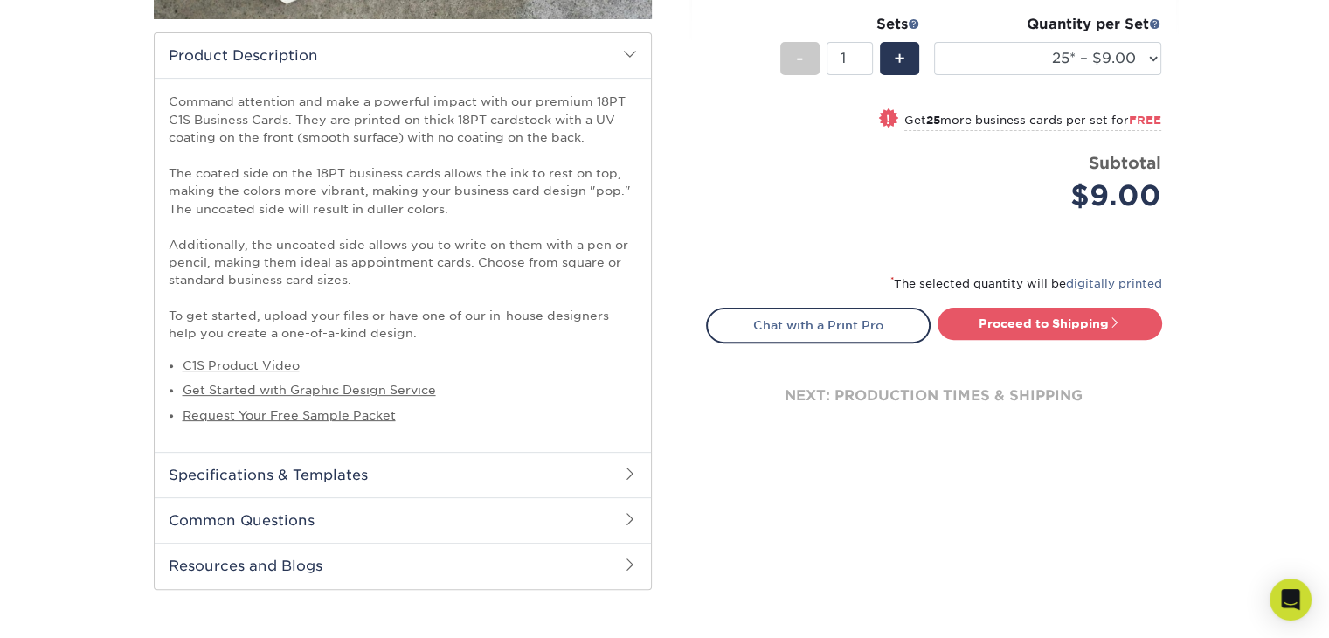
click at [293, 514] on h2 "Common Questions" at bounding box center [403, 519] width 496 height 45
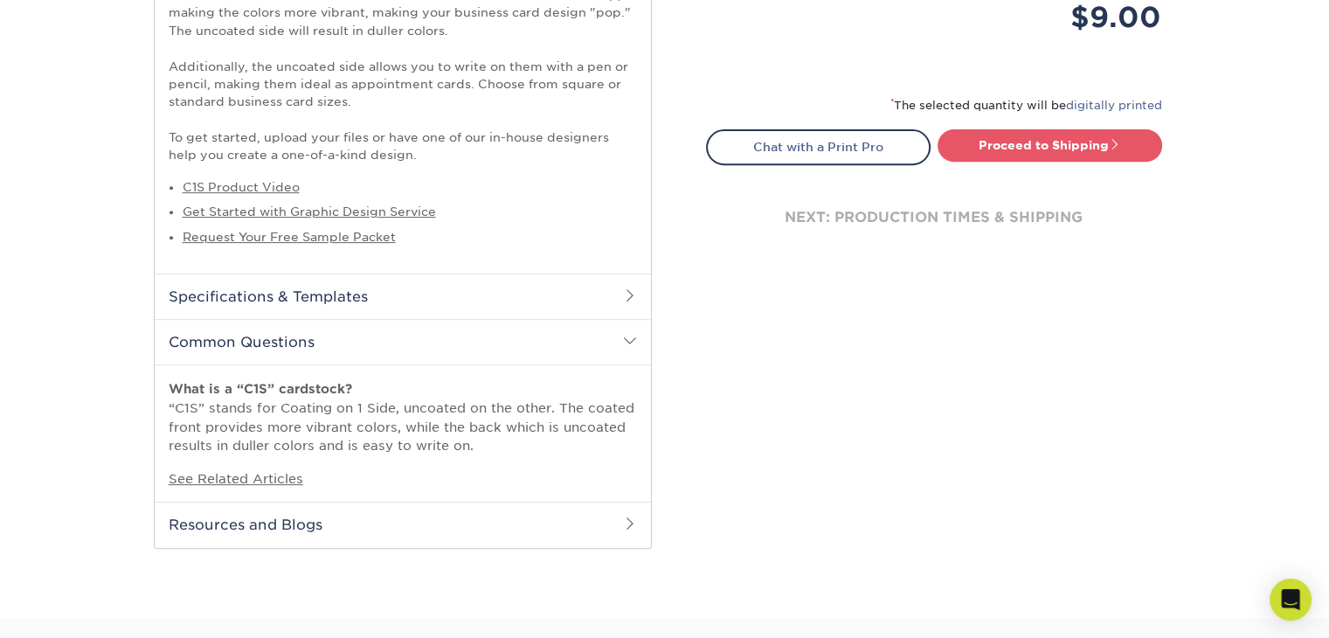
scroll to position [762, 0]
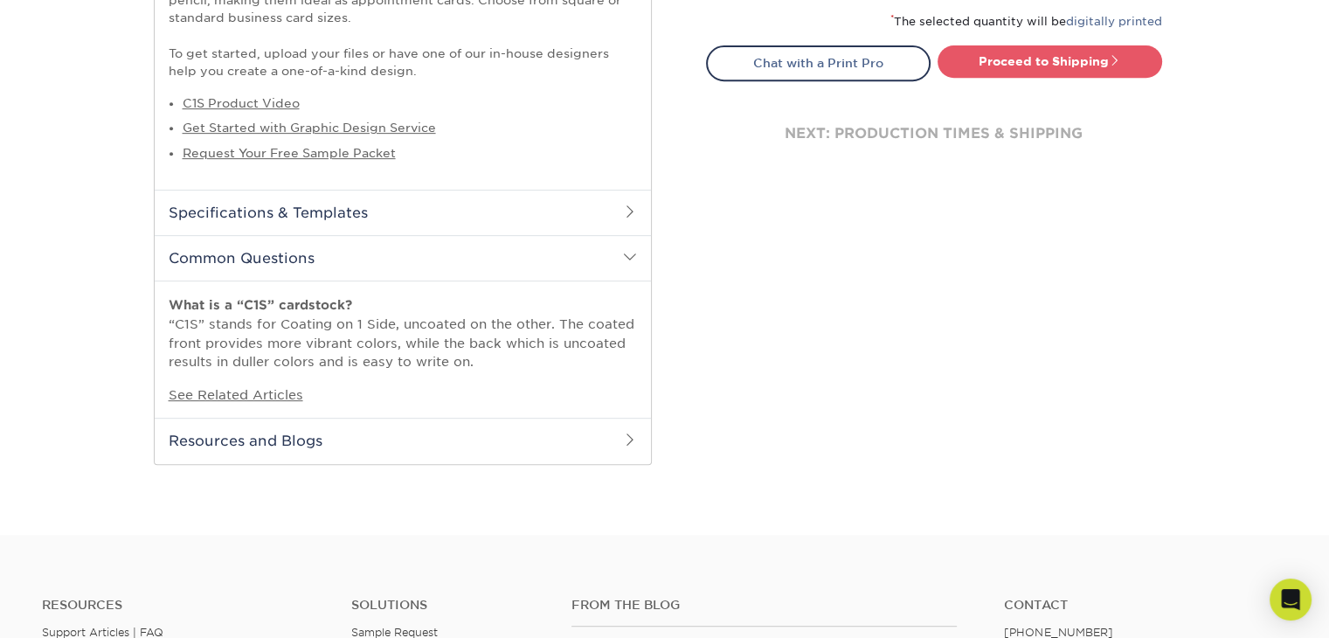
click at [625, 259] on span at bounding box center [630, 257] width 14 height 14
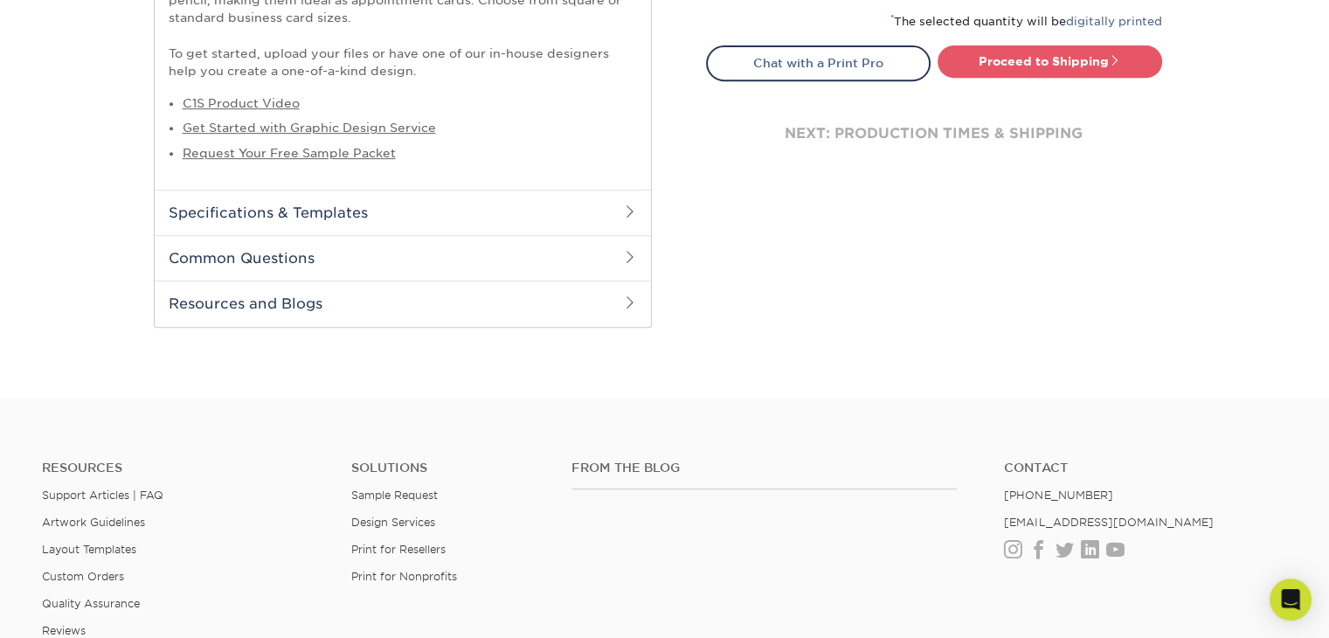
click at [626, 305] on span at bounding box center [630, 302] width 14 height 14
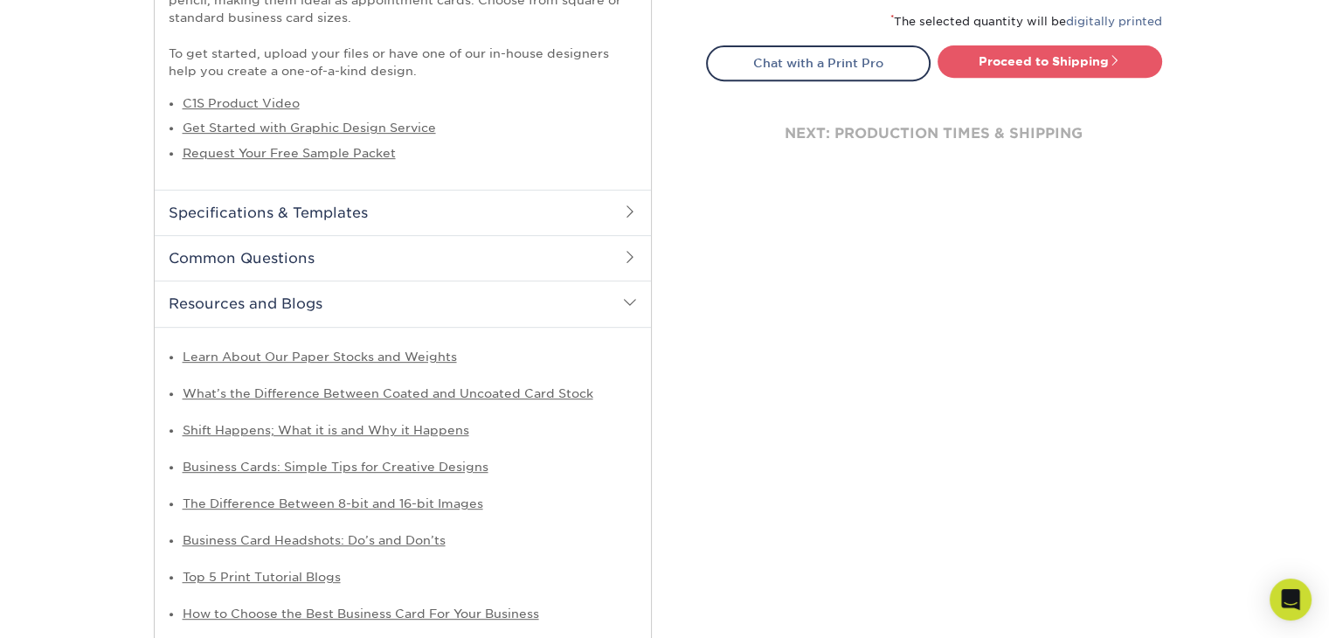
click at [627, 298] on span at bounding box center [630, 302] width 14 height 14
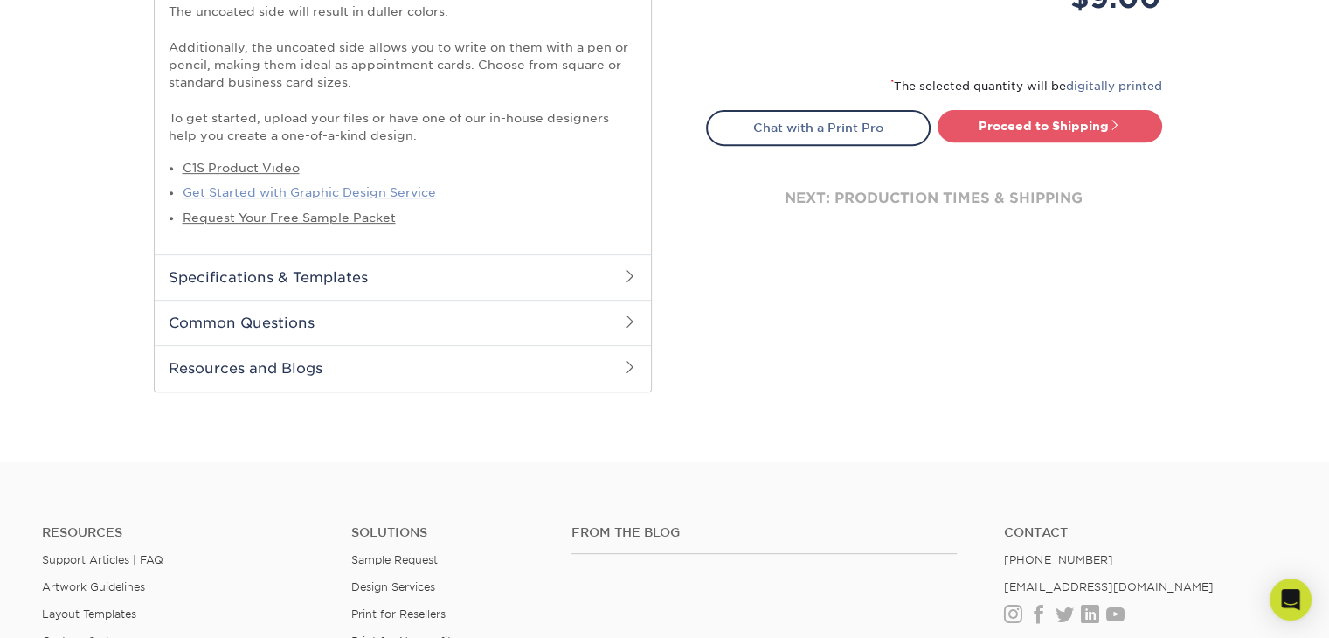
scroll to position [587, 0]
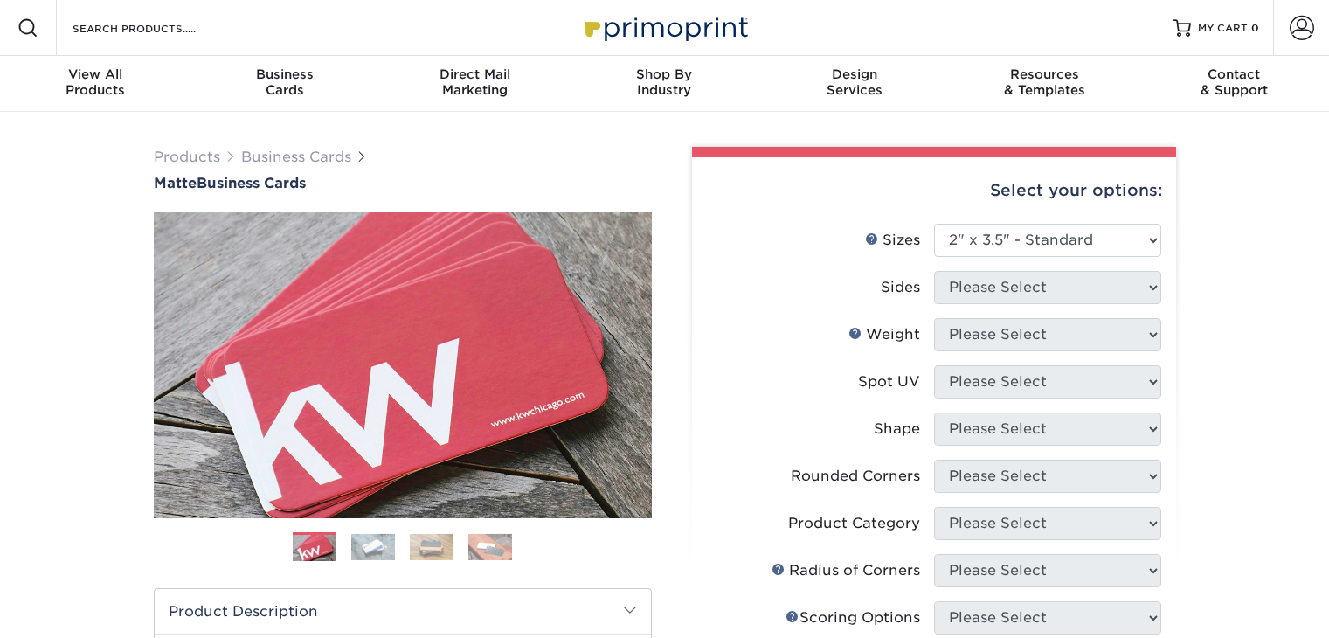
select select "2.00x3.50"
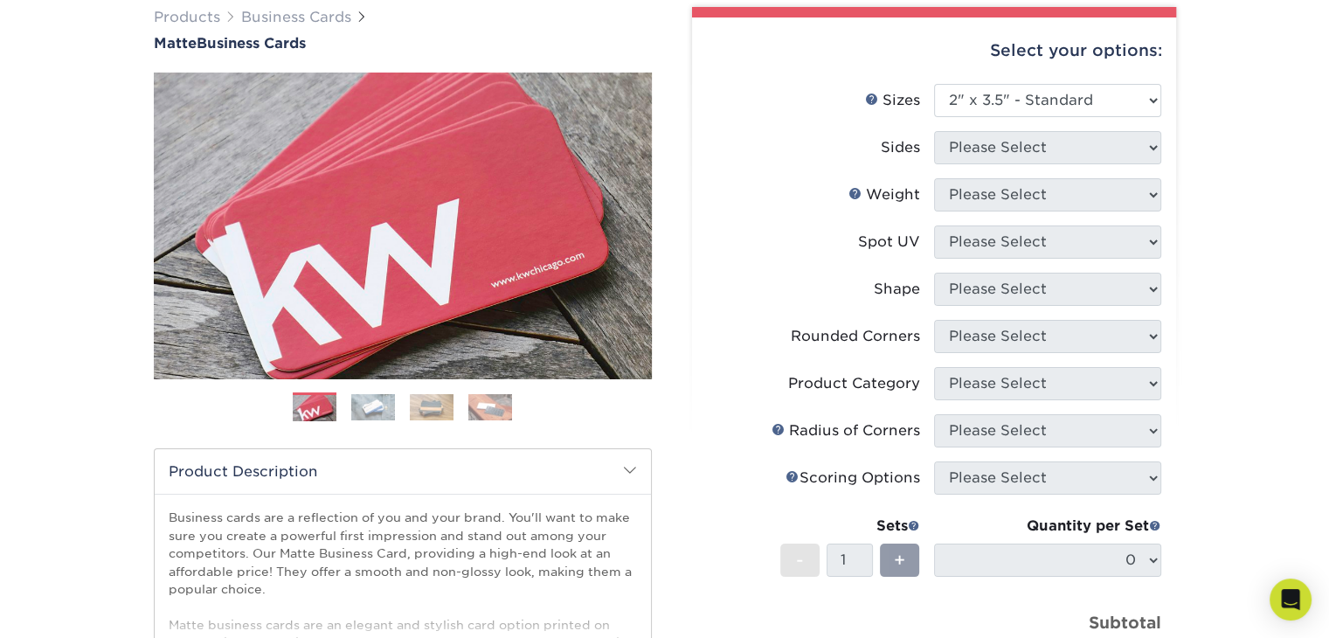
scroll to position [128, 0]
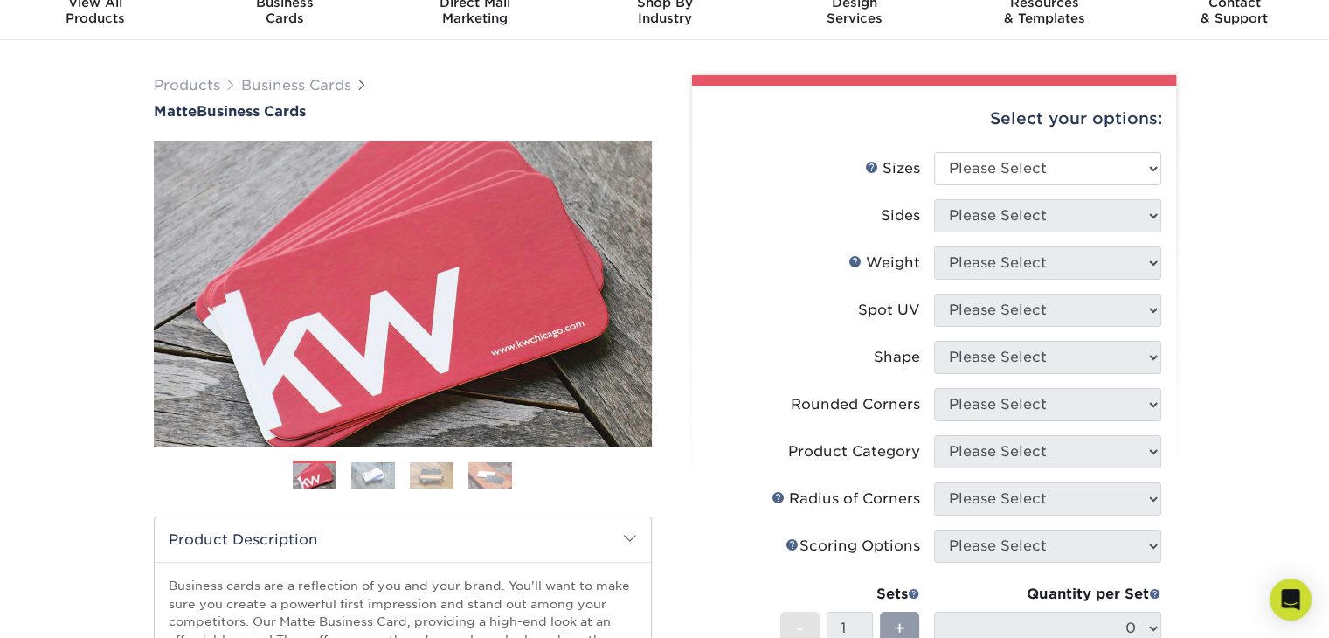
scroll to position [87, 0]
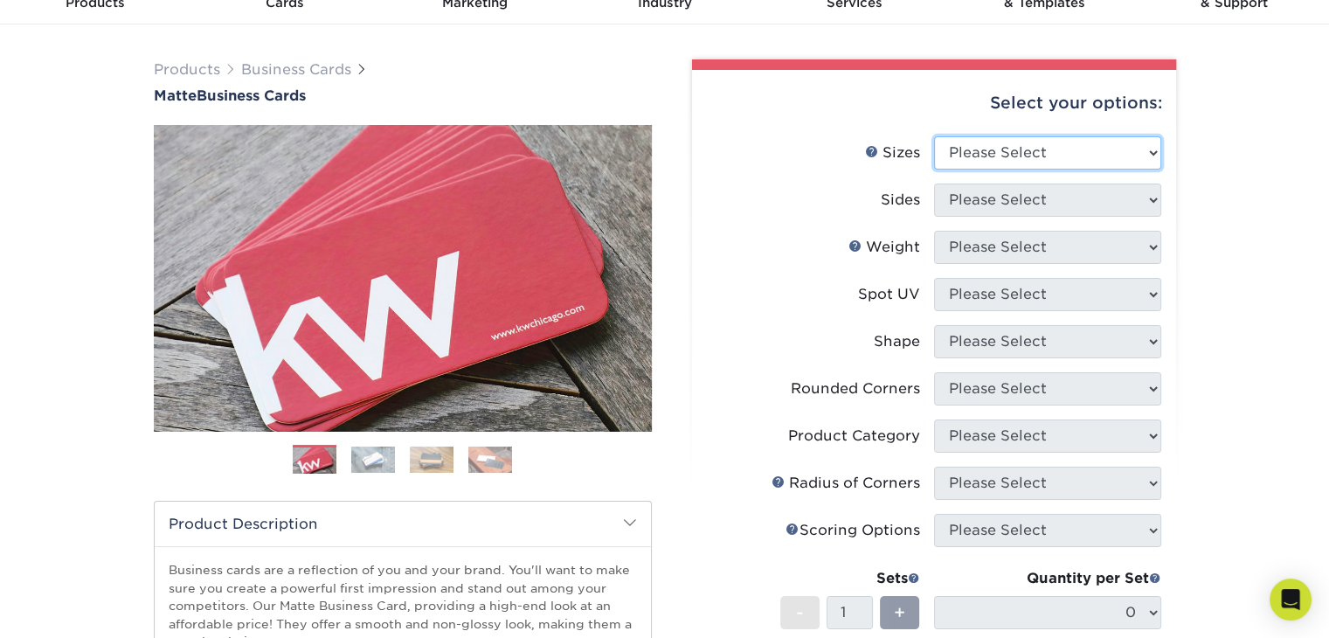
click at [1141, 151] on select "Please Select 1.5" x 3.5" - Mini 1.75" x 3.5" - Mini 2" x 2" - Square 2" x 3" -…" at bounding box center [1047, 152] width 227 height 33
select select "2.00x3.50"
click at [934, 136] on select "Please Select 1.5" x 3.5" - Mini 1.75" x 3.5" - Mini 2" x 2" - Square 2" x 3" -…" at bounding box center [1047, 152] width 227 height 33
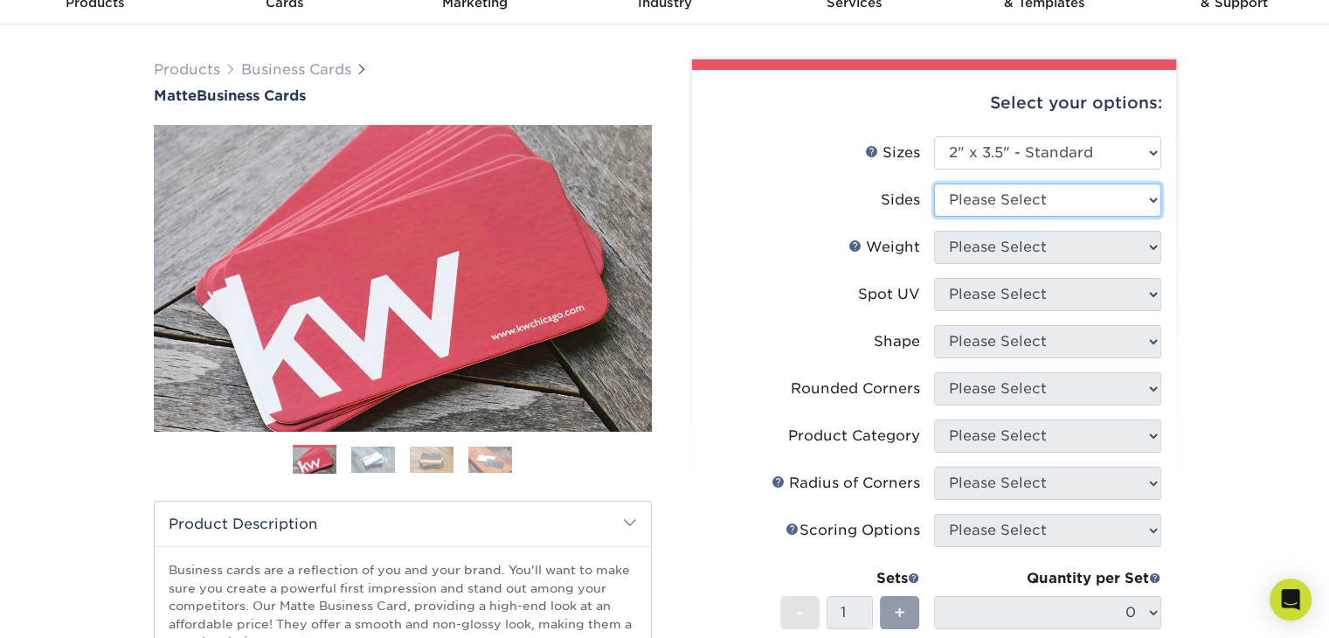
click at [1090, 192] on select "Please Select Print Both Sides Print Front Only" at bounding box center [1047, 199] width 227 height 33
select select "13abbda7-1d64-4f25-8bb2-c179b224825d"
click at [934, 183] on select "Please Select Print Both Sides Print Front Only" at bounding box center [1047, 199] width 227 height 33
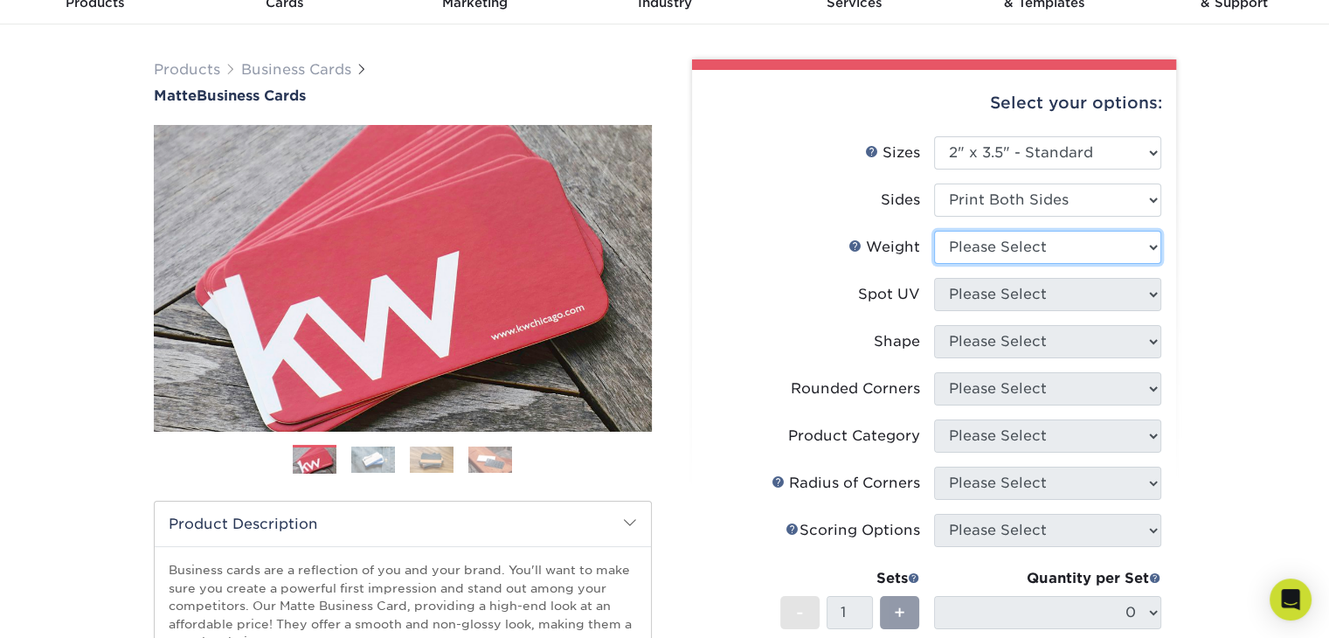
click at [1076, 245] on select "Please Select 16PT 14PT" at bounding box center [1047, 247] width 227 height 33
select select "16PT"
click at [934, 231] on select "Please Select 16PT 14PT" at bounding box center [1047, 247] width 227 height 33
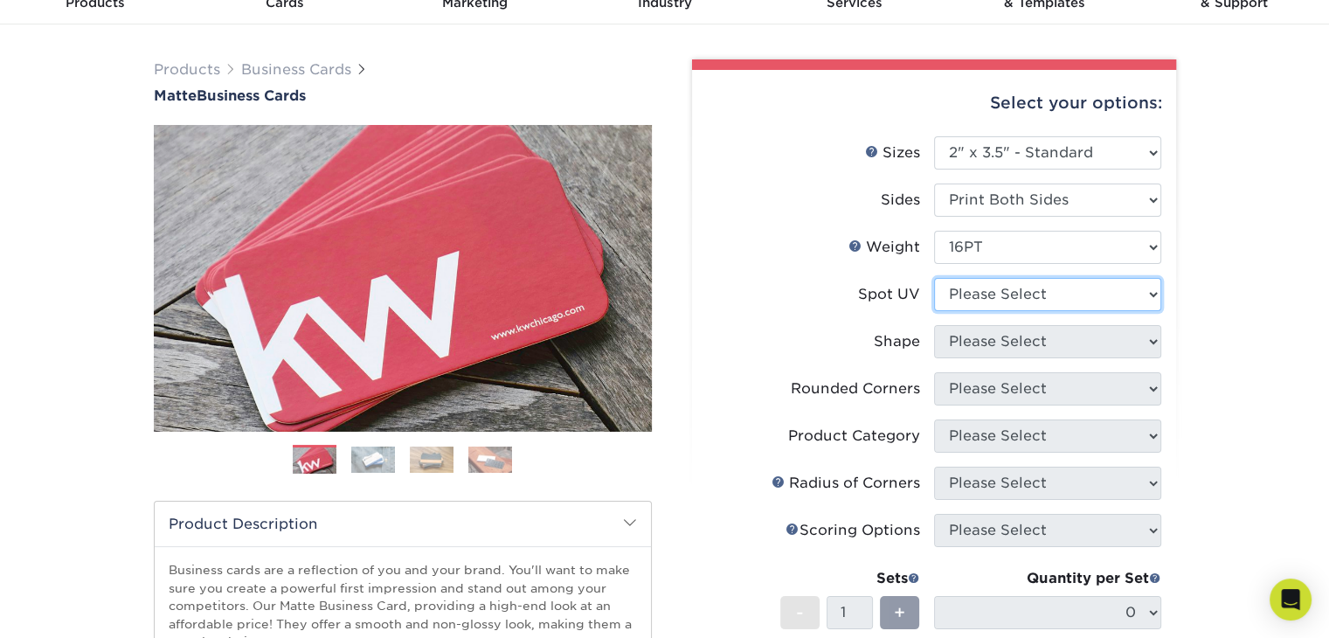
click at [1063, 290] on select "Please Select No Spot UV Front and Back (Both Sides) Front Only Back Only" at bounding box center [1047, 294] width 227 height 33
select select "3"
click at [934, 278] on select "Please Select No Spot UV Front and Back (Both Sides) Front Only Back Only" at bounding box center [1047, 294] width 227 height 33
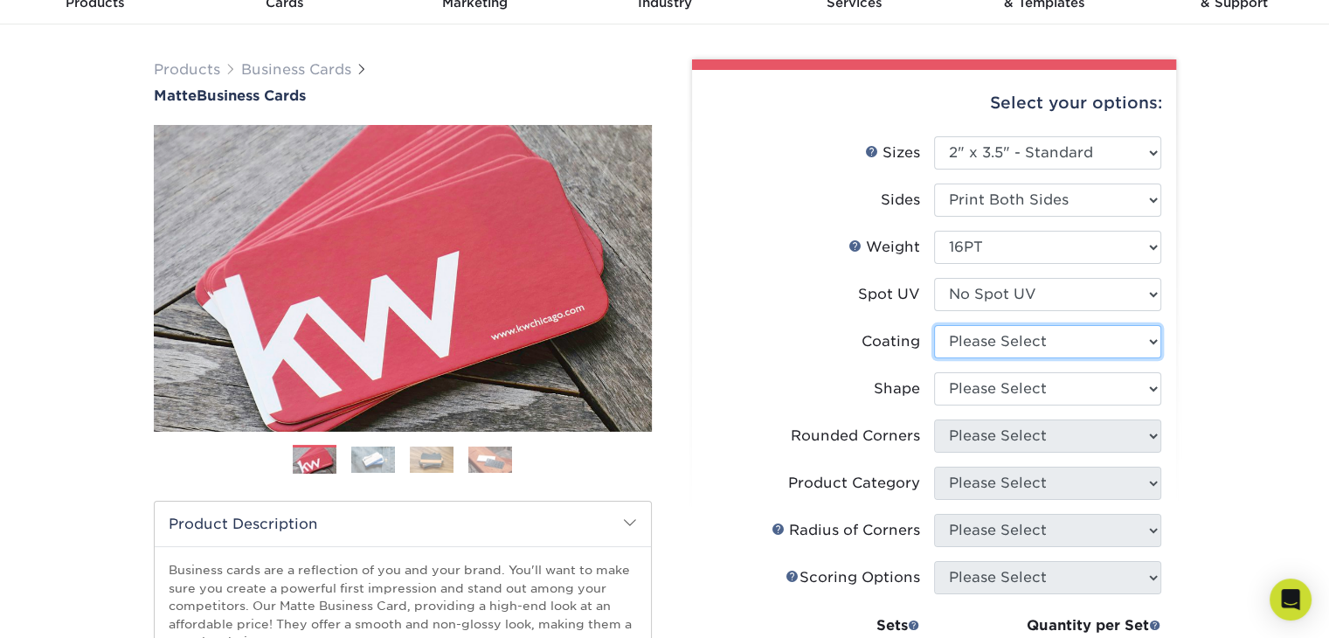
click at [1066, 351] on select at bounding box center [1047, 341] width 227 height 33
select select "121bb7b5-3b4d-429f-bd8d-bbf80e953313"
click at [934, 325] on select at bounding box center [1047, 341] width 227 height 33
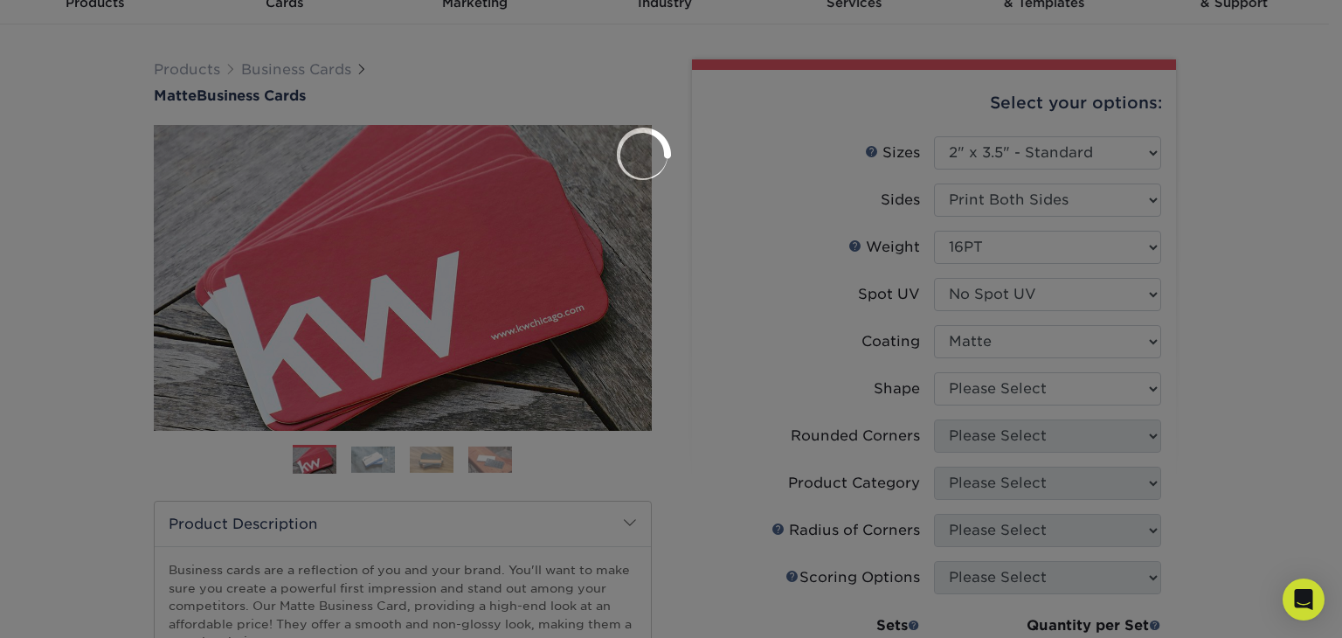
click at [1053, 395] on div at bounding box center [671, 319] width 1342 height 638
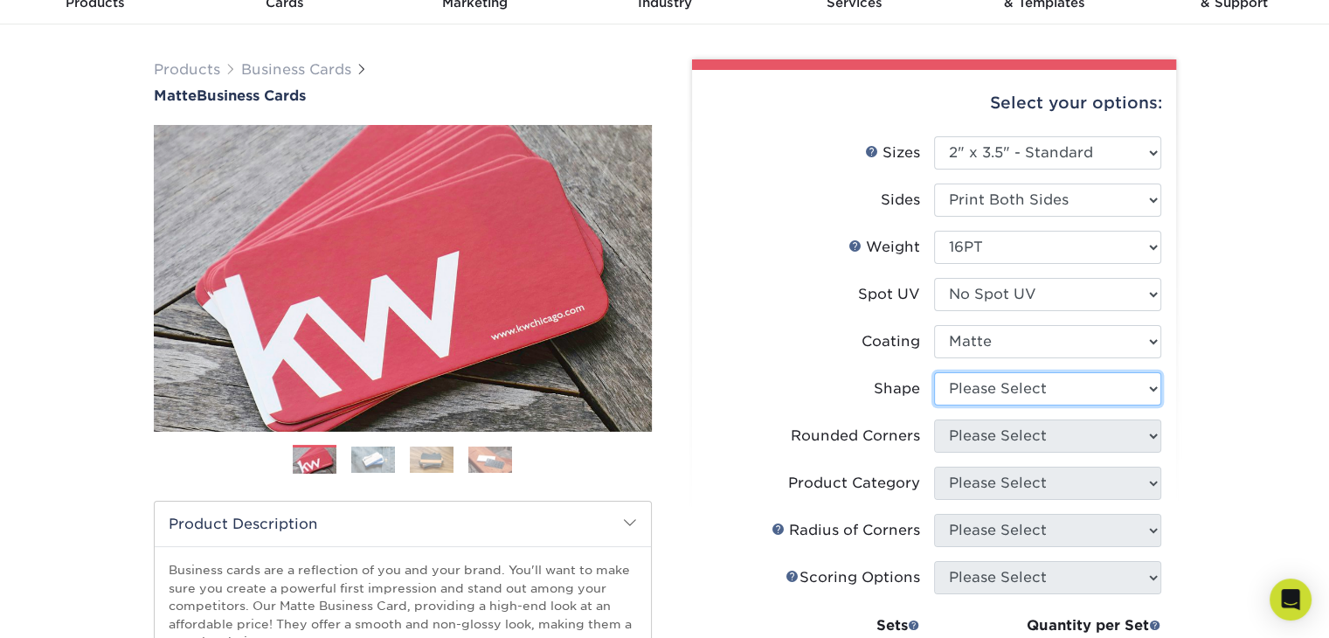
click at [1053, 389] on select "Please Select Standard Oval" at bounding box center [1047, 388] width 227 height 33
select select "standard"
click at [934, 372] on select "Please Select Standard Oval" at bounding box center [1047, 388] width 227 height 33
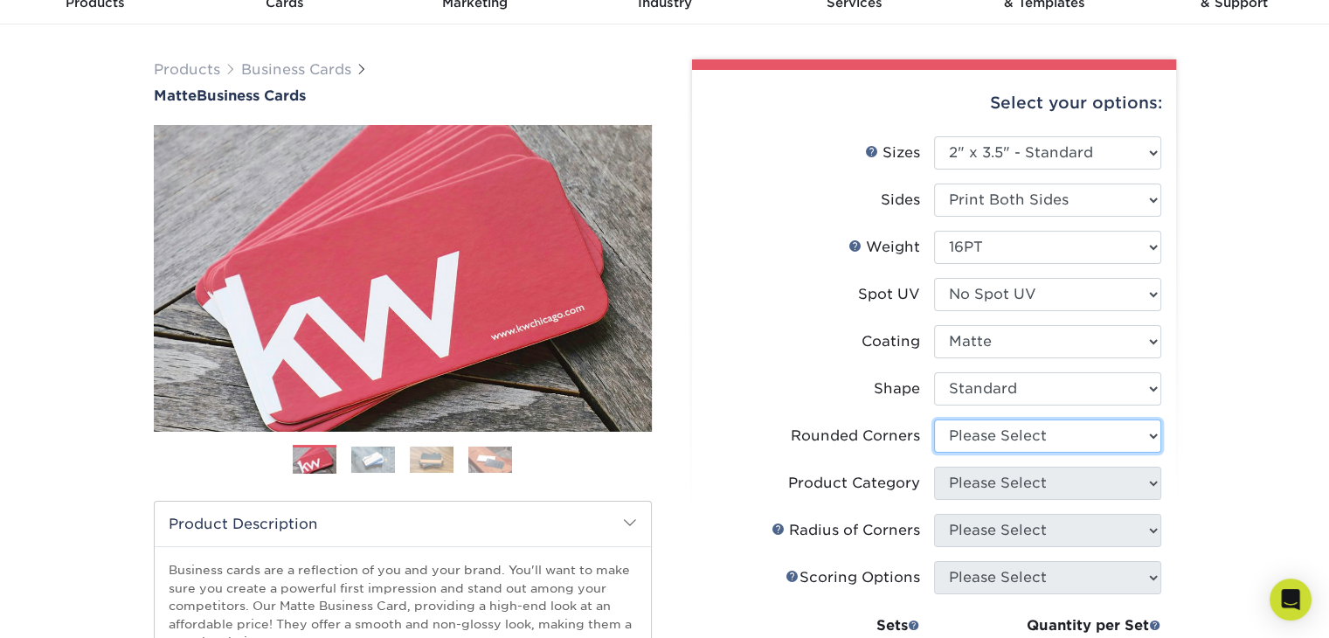
click at [1046, 438] on select "Please Select Yes - Round 2 Corners Yes - Round 4 Corners No" at bounding box center [1047, 435] width 227 height 33
select select "0"
click at [934, 419] on select "Please Select Yes - Round 2 Corners Yes - Round 4 Corners No" at bounding box center [1047, 435] width 227 height 33
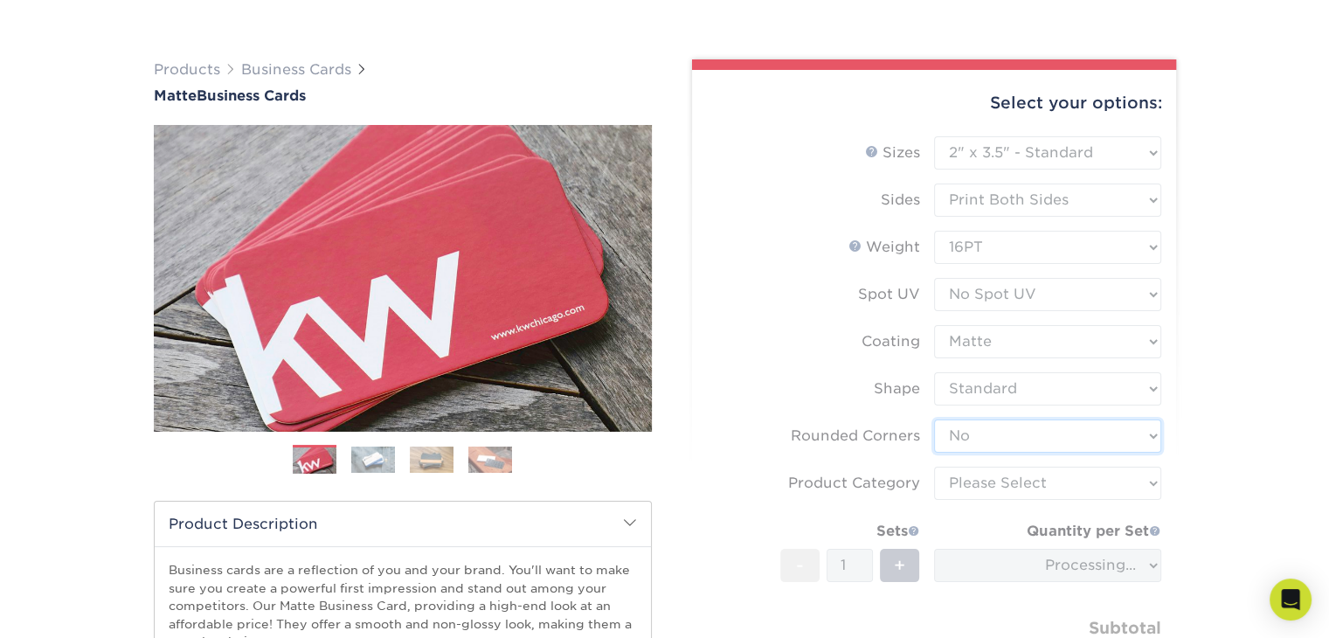
scroll to position [175, 0]
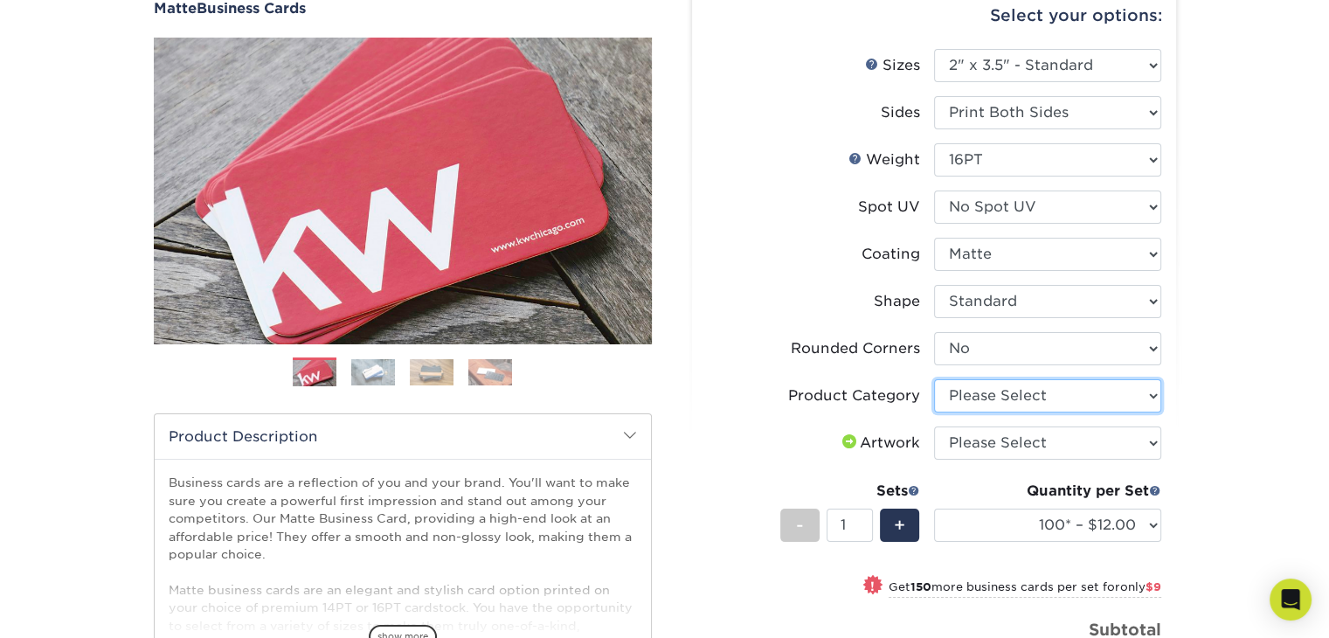
click at [1077, 396] on select "Please Select Business Cards" at bounding box center [1047, 395] width 227 height 33
select select "3b5148f1-0588-4f88-a218-97bcfdce65c1"
click at [934, 379] on select "Please Select Business Cards" at bounding box center [1047, 395] width 227 height 33
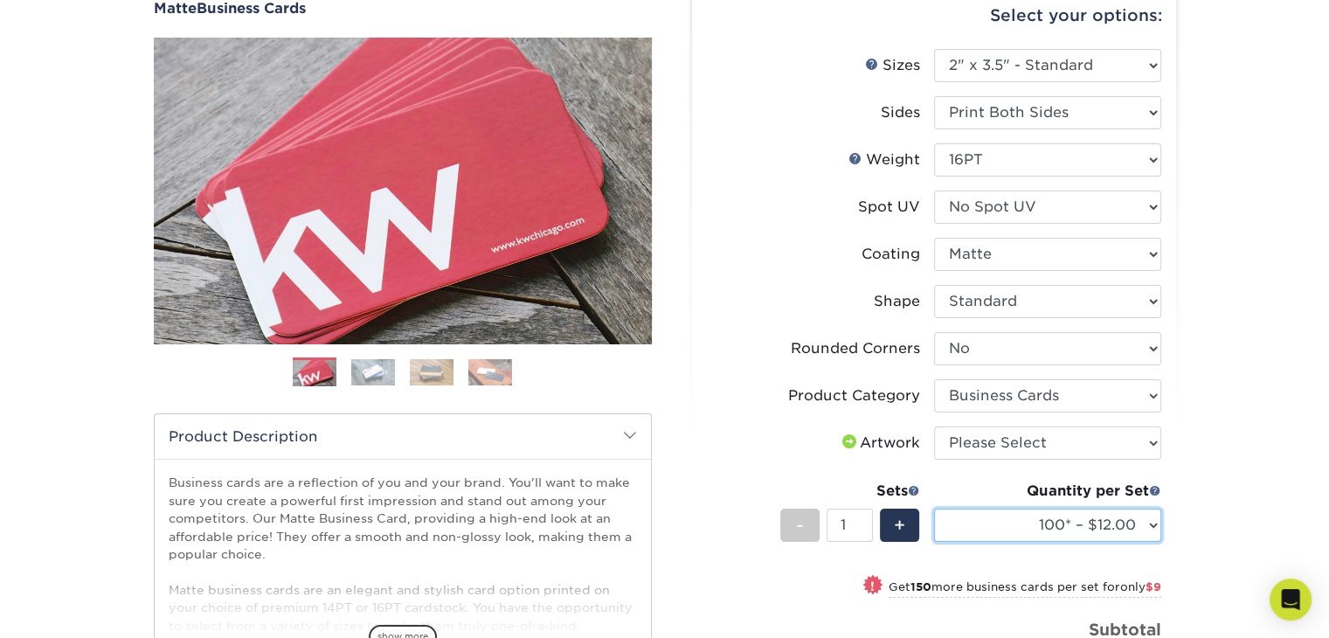
click at [1140, 525] on select "100* – $12.00 250* – $21.00 500 – $42.00 1000 – $53.00 2500 – $95.00 5000 – $18…" at bounding box center [1047, 524] width 227 height 33
click at [1254, 466] on div "Products Business Cards Matte Business Cards Previous Next 100 $ 9" at bounding box center [664, 457] width 1329 height 1040
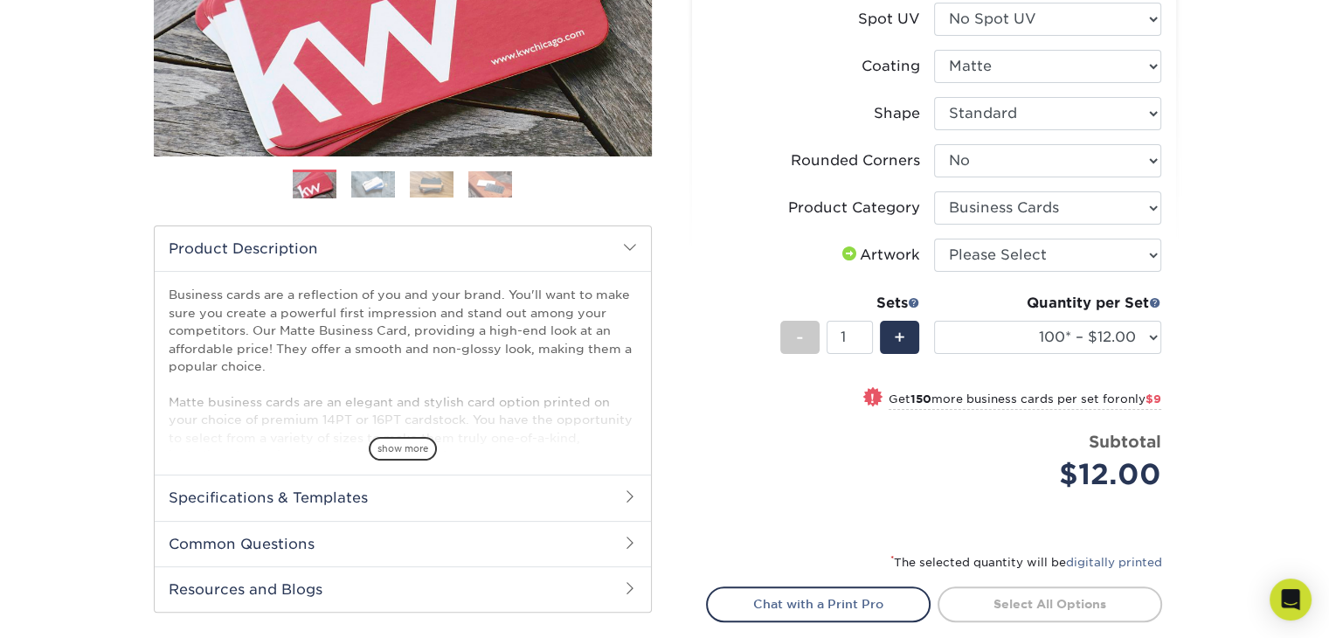
scroll to position [524, 0]
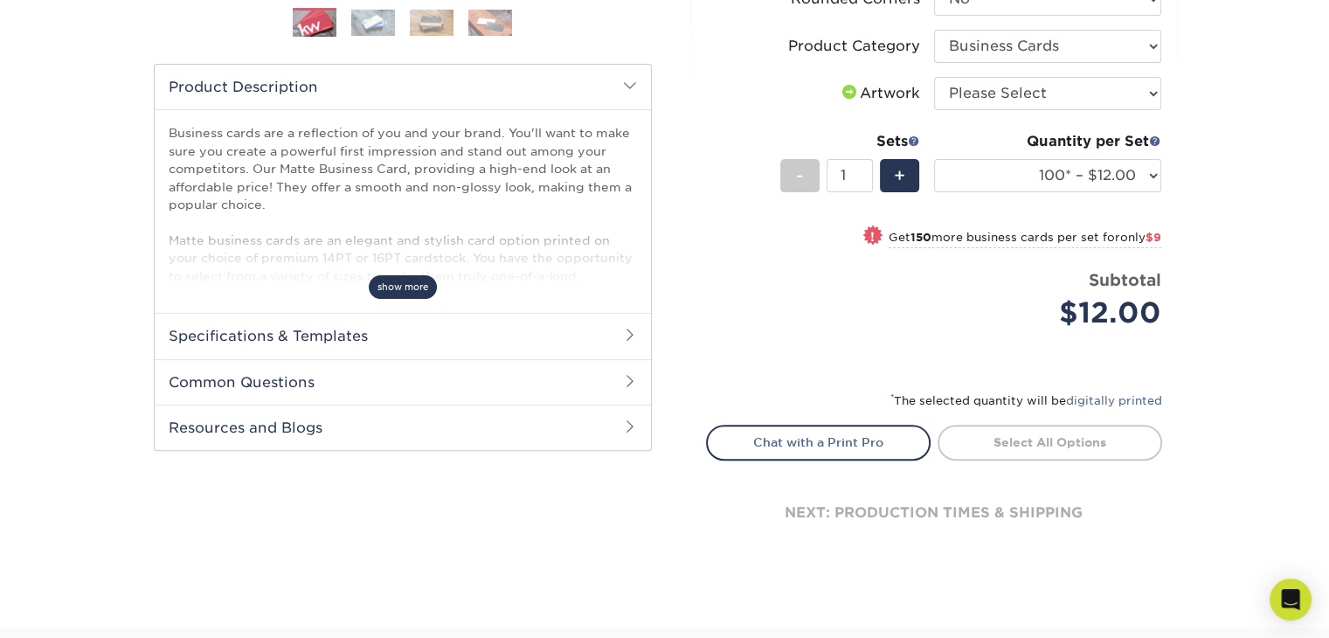
click at [410, 289] on span "show more" at bounding box center [403, 287] width 68 height 24
